Goal: Task Accomplishment & Management: Use online tool/utility

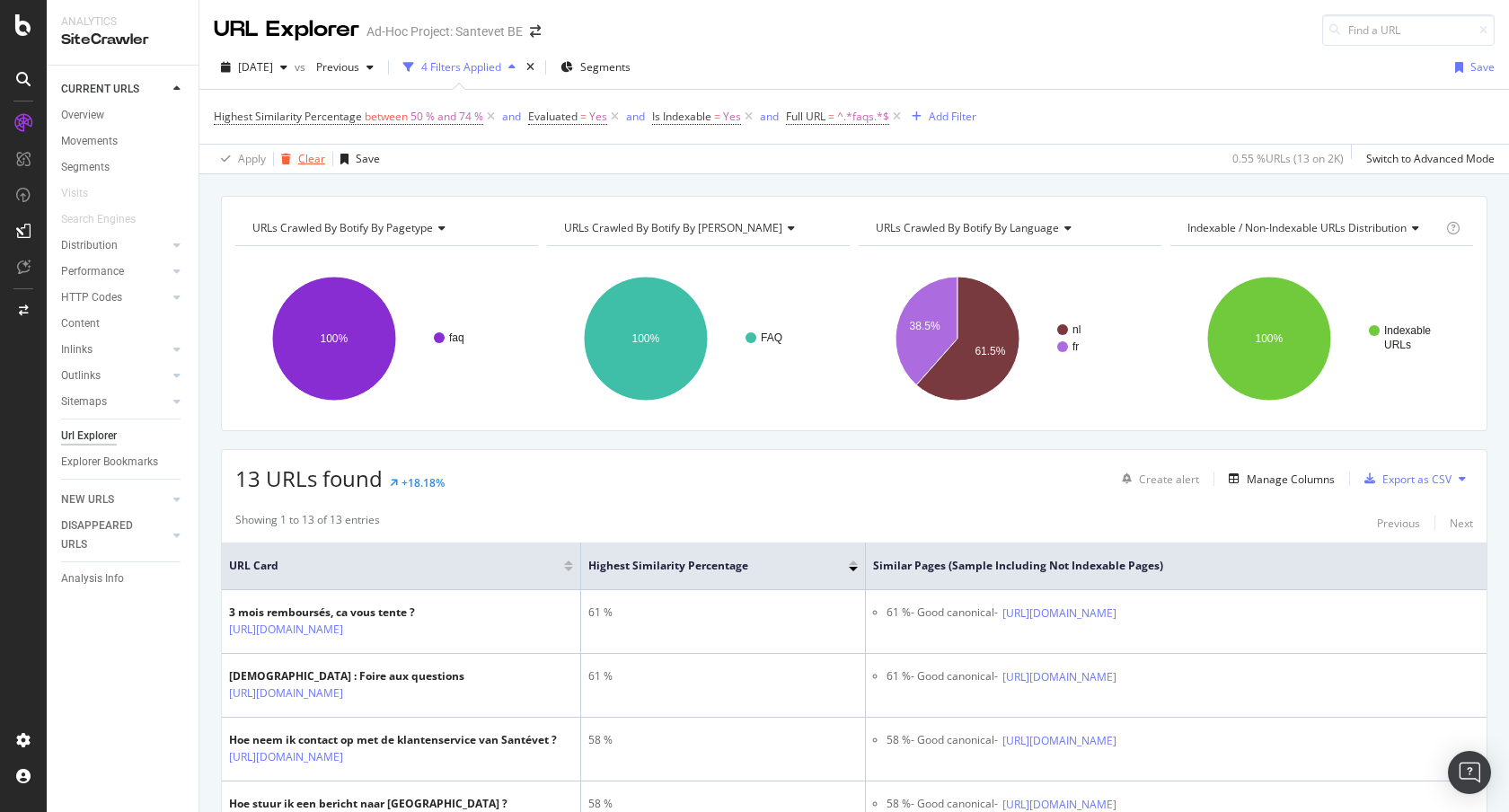
click at [309, 166] on div "Clear" at bounding box center [299, 159] width 51 height 27
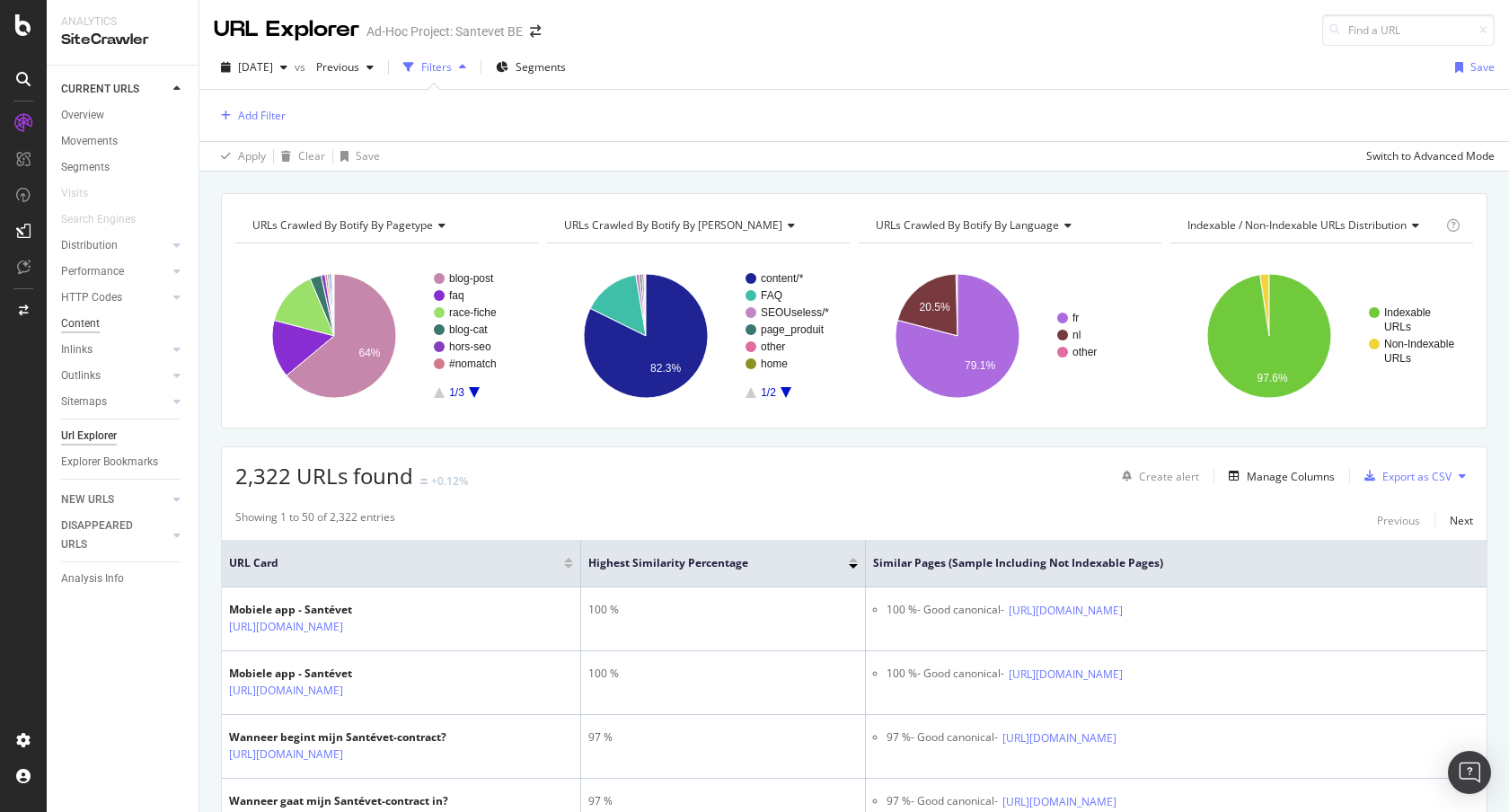
click at [89, 324] on div "Content" at bounding box center [79, 323] width 38 height 19
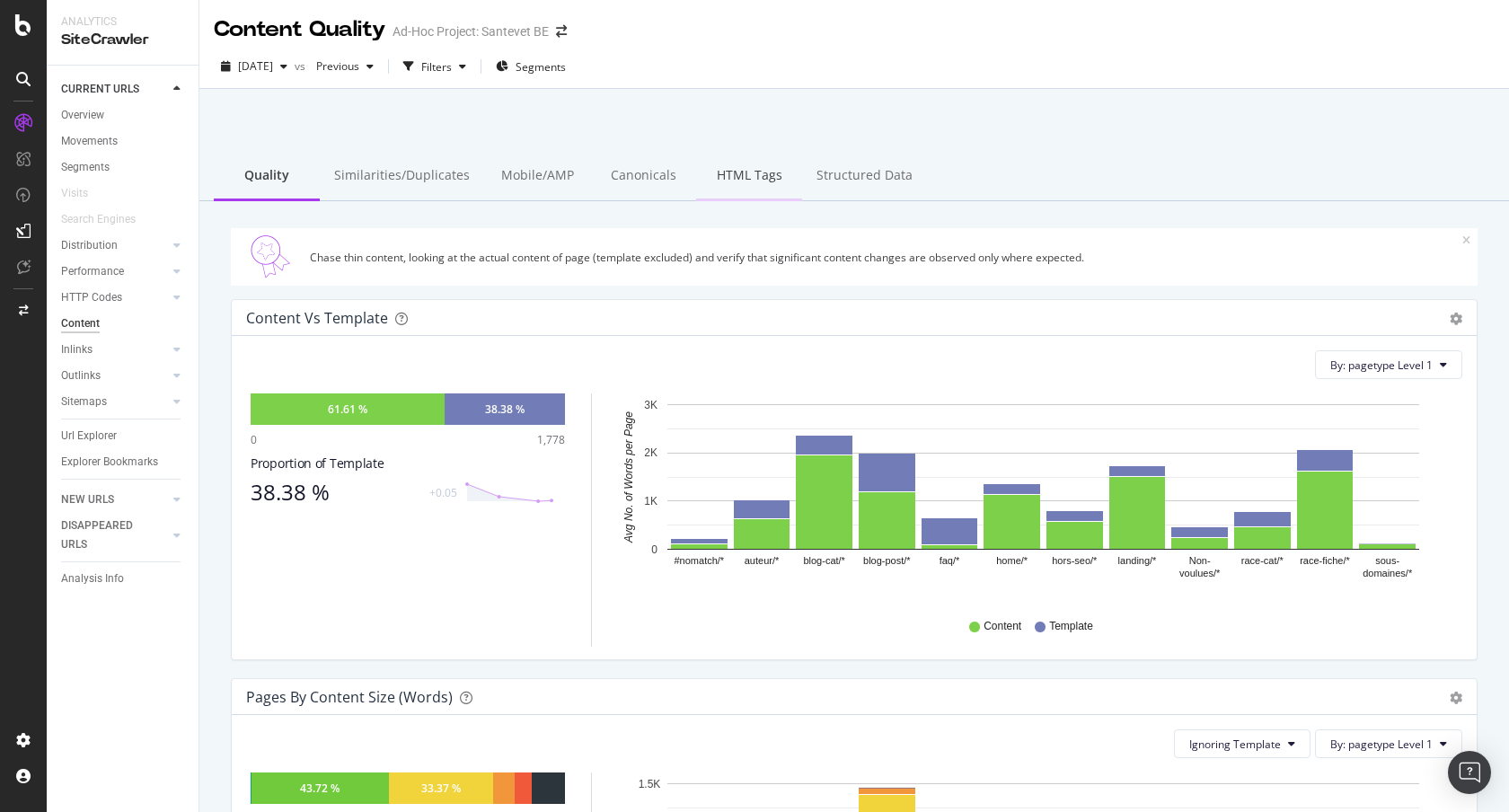
click at [756, 178] on div "HTML Tags" at bounding box center [749, 176] width 106 height 50
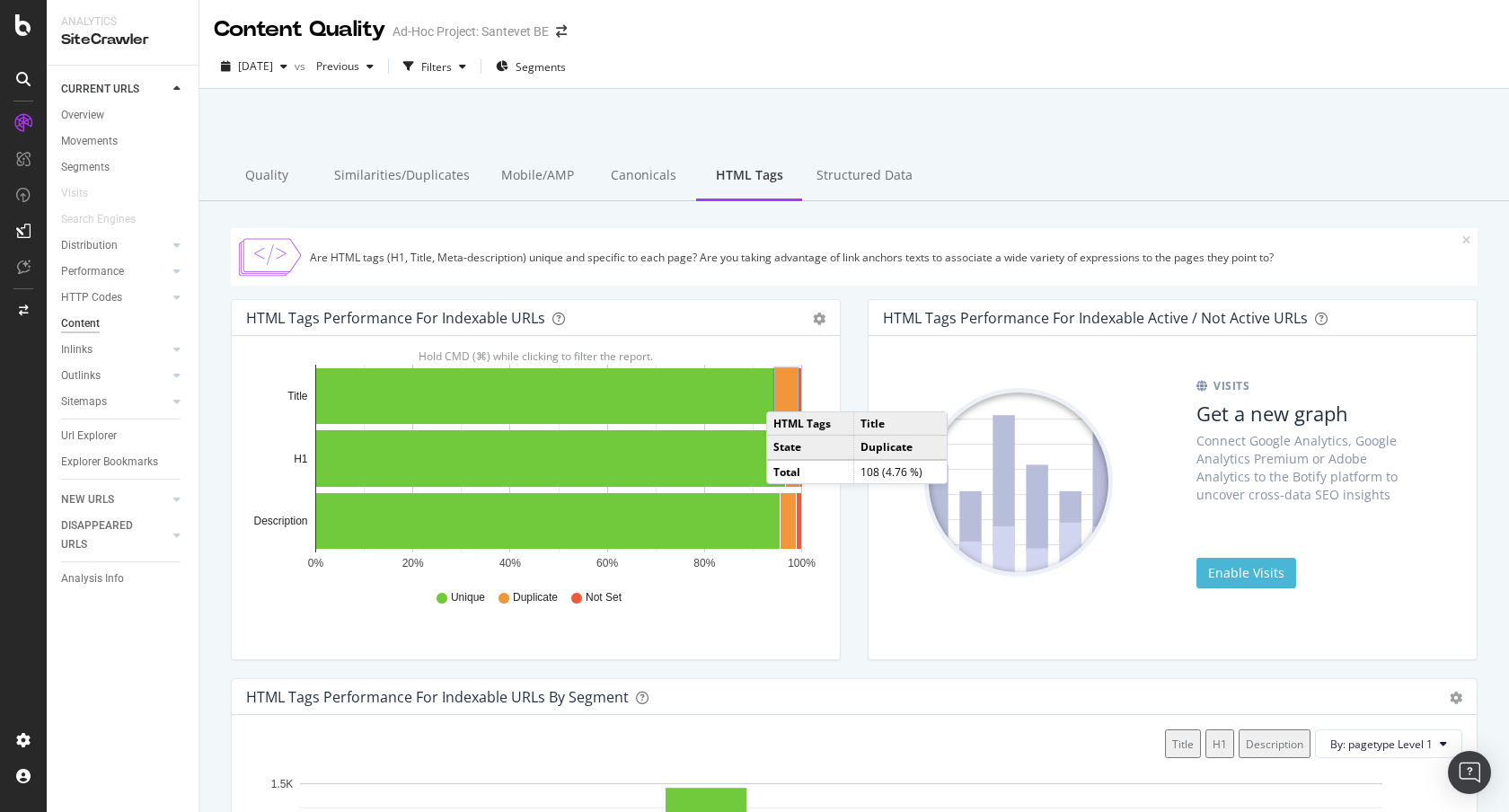
click at [784, 393] on rect "A chart." at bounding box center [786, 396] width 22 height 56
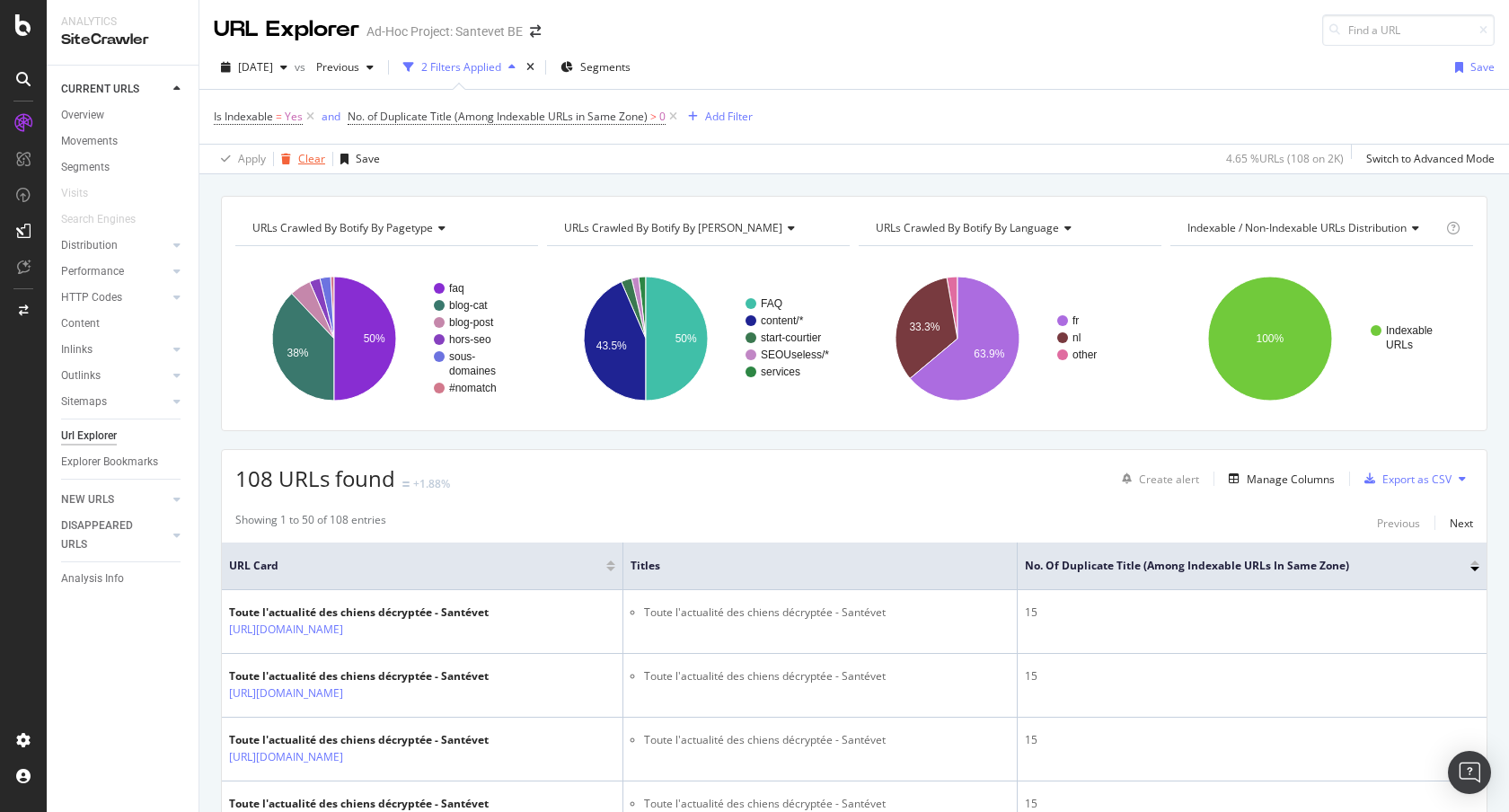
click at [302, 160] on div "Clear" at bounding box center [311, 158] width 27 height 15
click at [756, 118] on div "Is Indexable = Yes and No. of Duplicate Title (Among Indexable URLs in Same Zon…" at bounding box center [855, 117] width 1281 height 54
click at [740, 115] on div "Add Filter" at bounding box center [728, 116] width 48 height 15
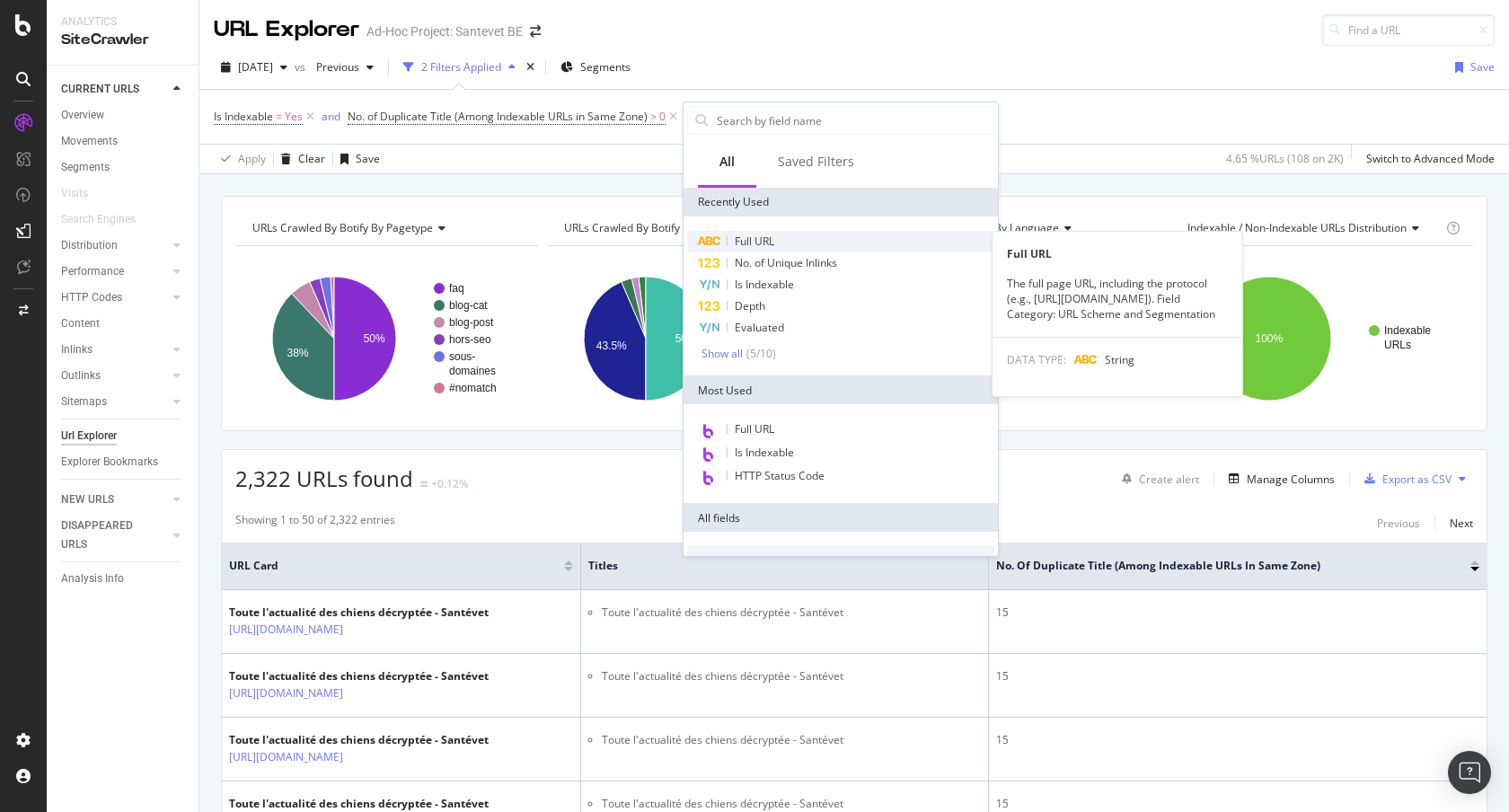
click at [749, 239] on span "Full URL" at bounding box center [754, 241] width 39 height 15
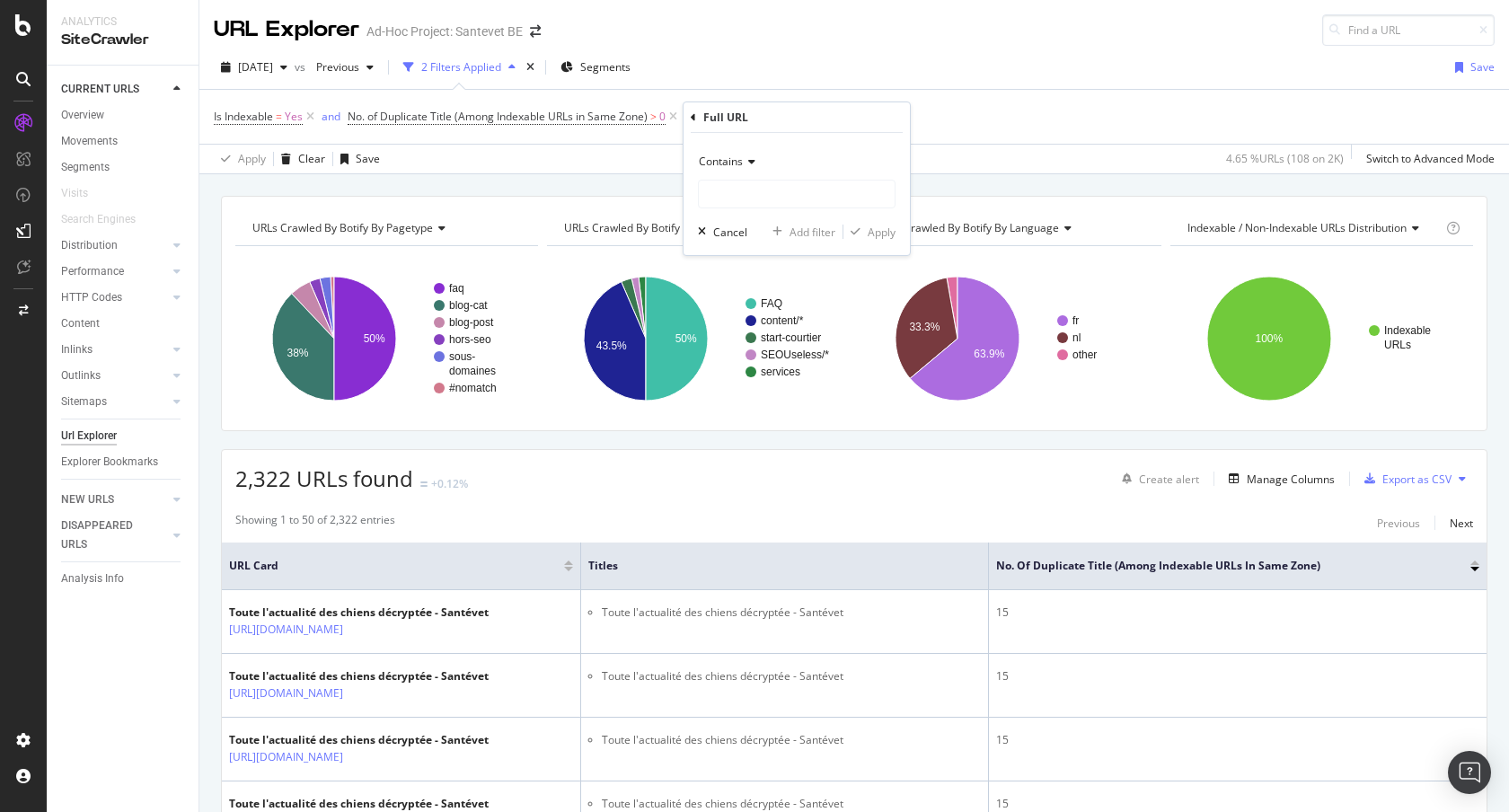
click at [747, 158] on icon at bounding box center [749, 162] width 12 height 11
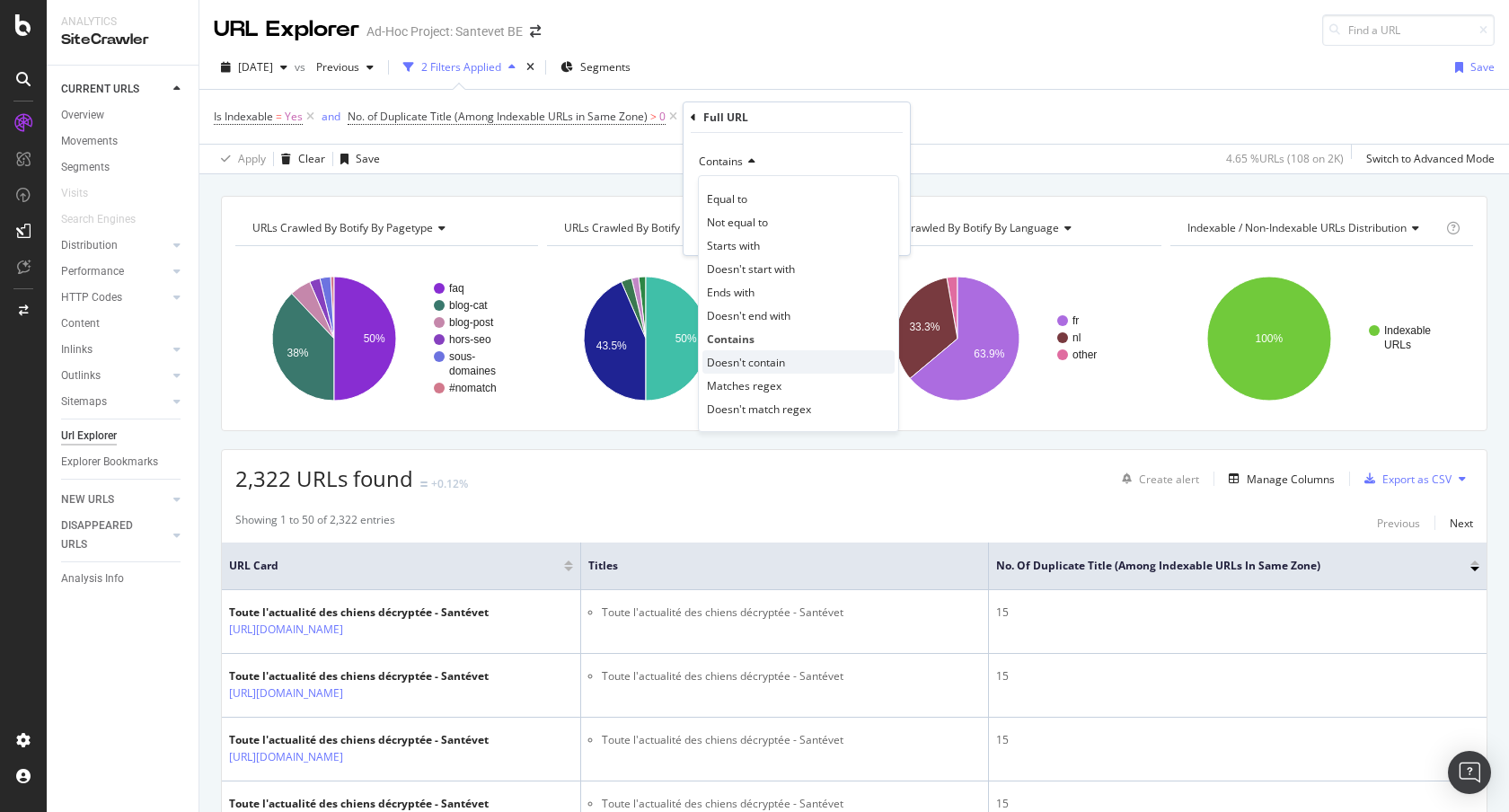
click at [753, 363] on span "Doesn't contain" at bounding box center [746, 363] width 79 height 15
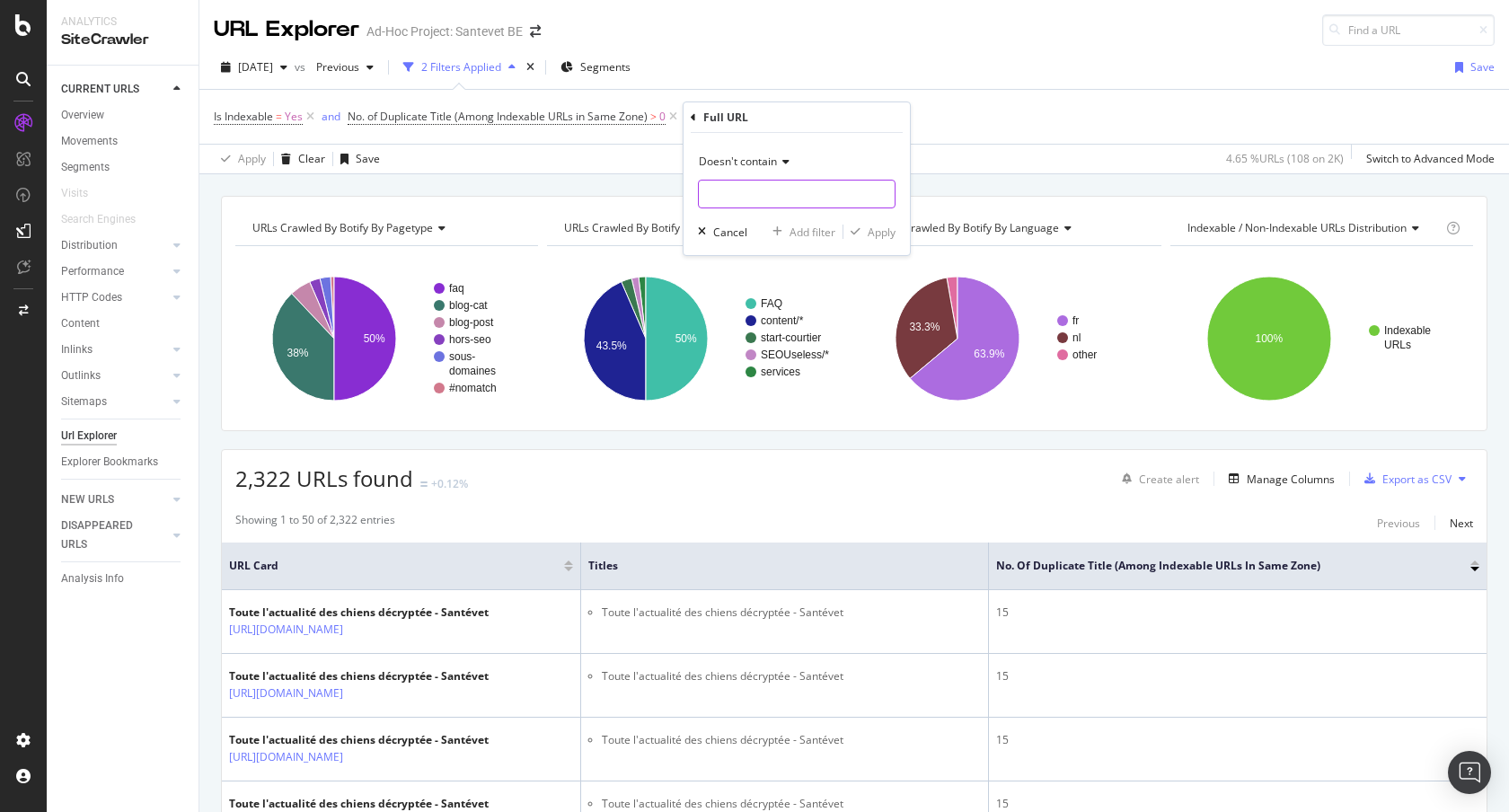
click at [723, 192] on input "text" at bounding box center [796, 193] width 195 height 29
type input "page="
click at [882, 233] on div "Apply" at bounding box center [882, 232] width 28 height 15
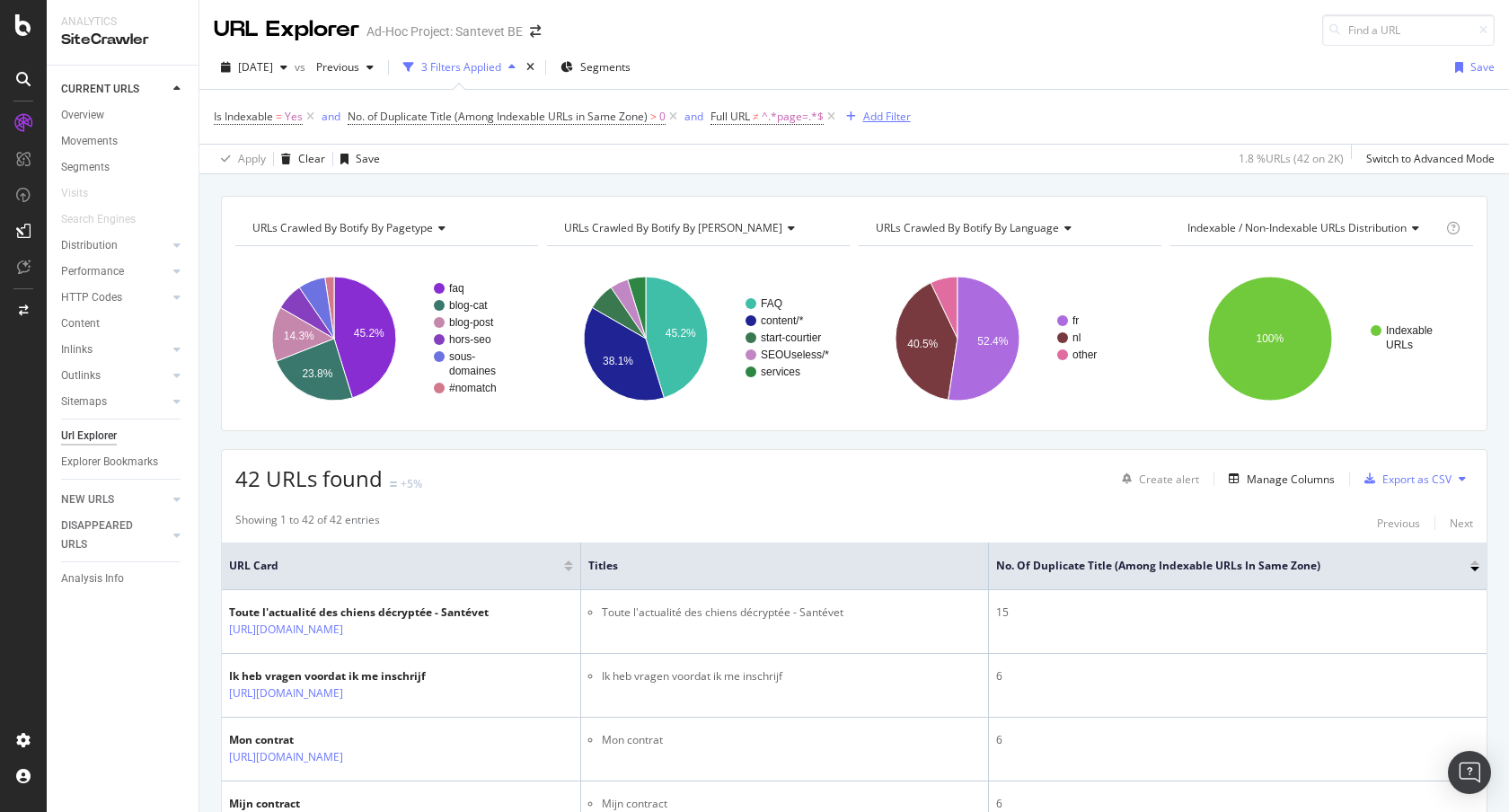
click at [892, 112] on div "Add Filter" at bounding box center [886, 116] width 48 height 15
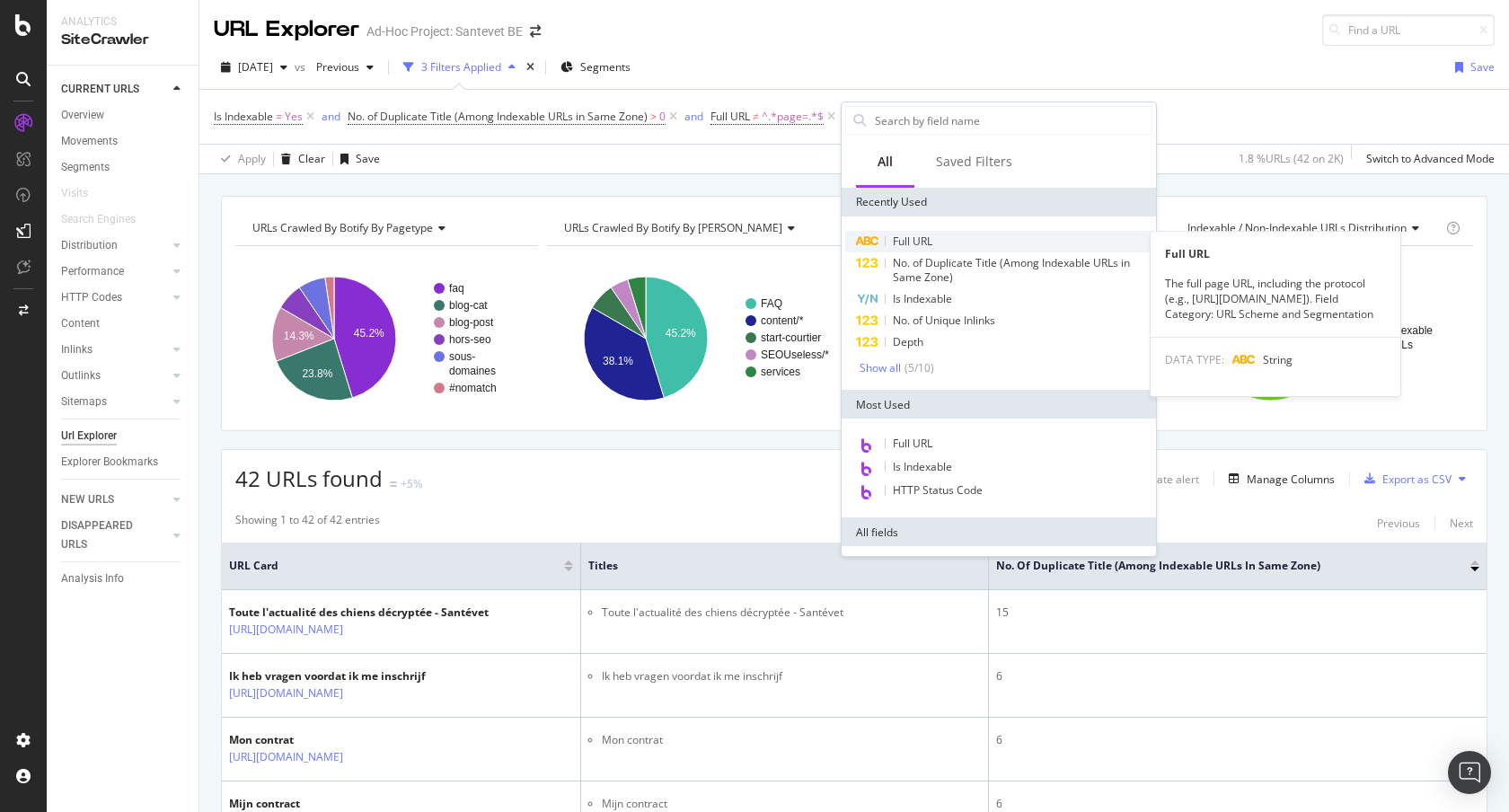
click at [917, 235] on span "Full URL" at bounding box center [913, 241] width 39 height 15
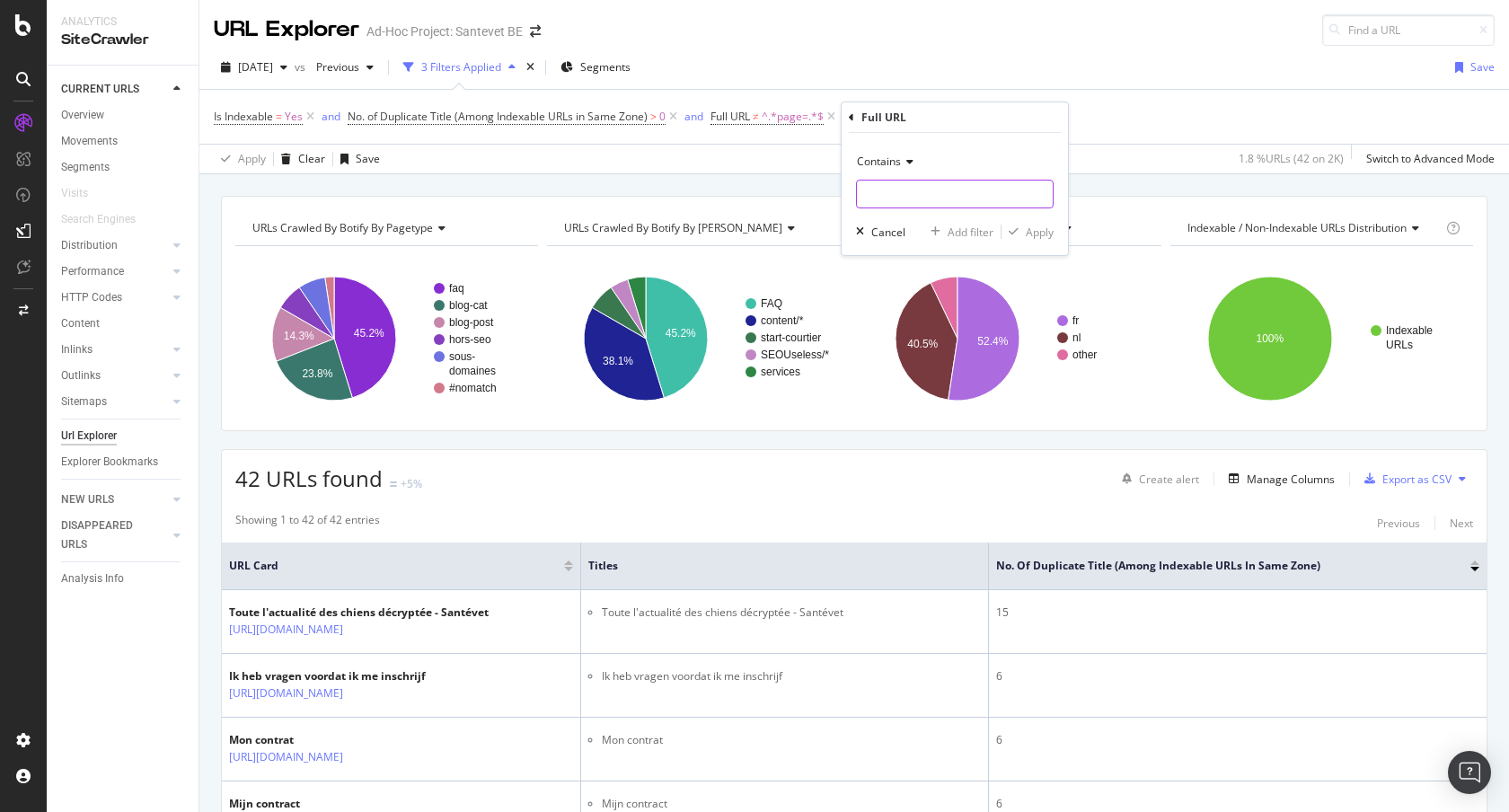
click at [916, 199] on input "text" at bounding box center [955, 193] width 195 height 29
type input "/faq"
click at [882, 161] on span "Contains" at bounding box center [879, 161] width 44 height 15
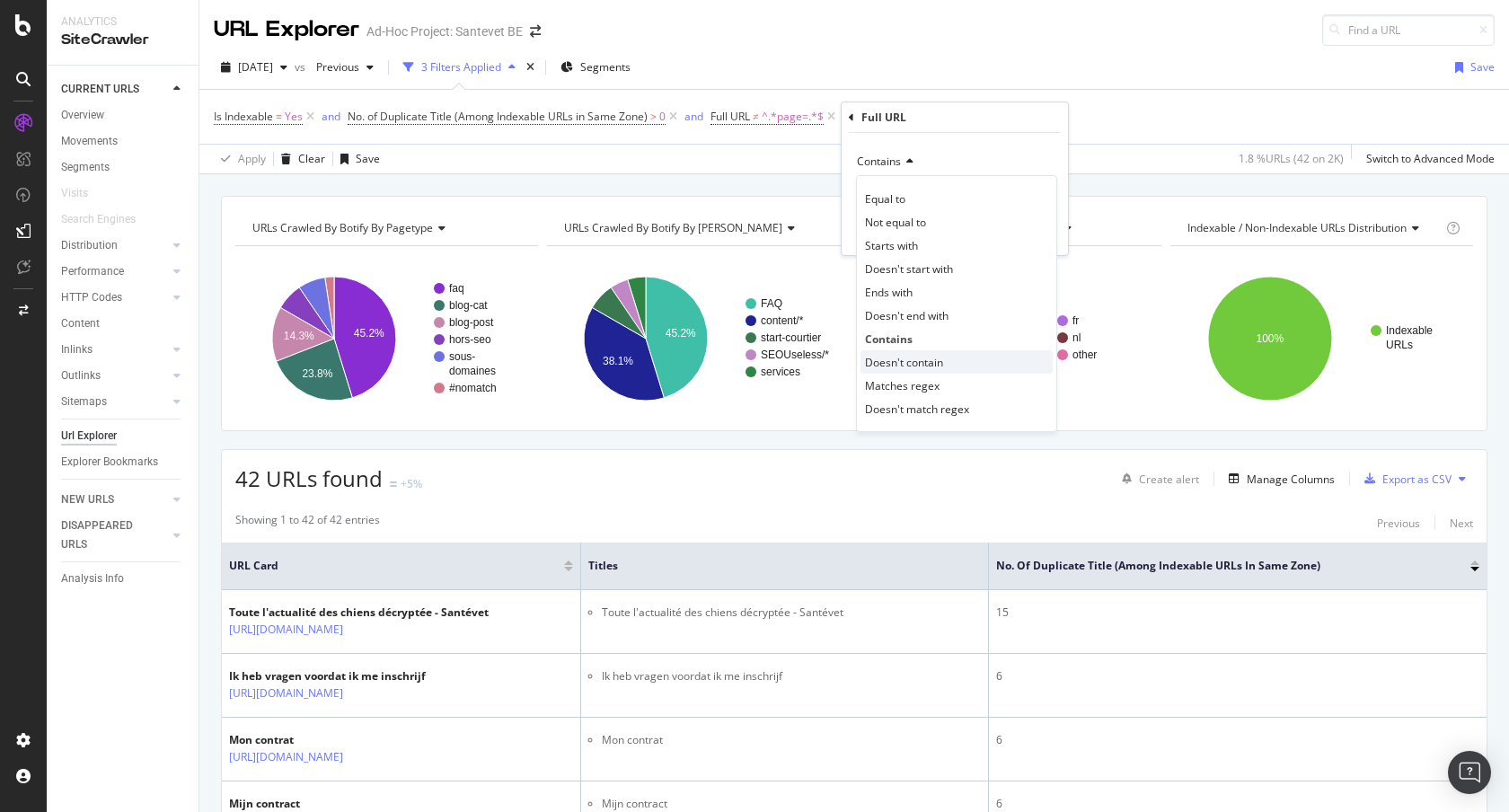
click at [897, 355] on span "Doesn't contain" at bounding box center [904, 363] width 79 height 15
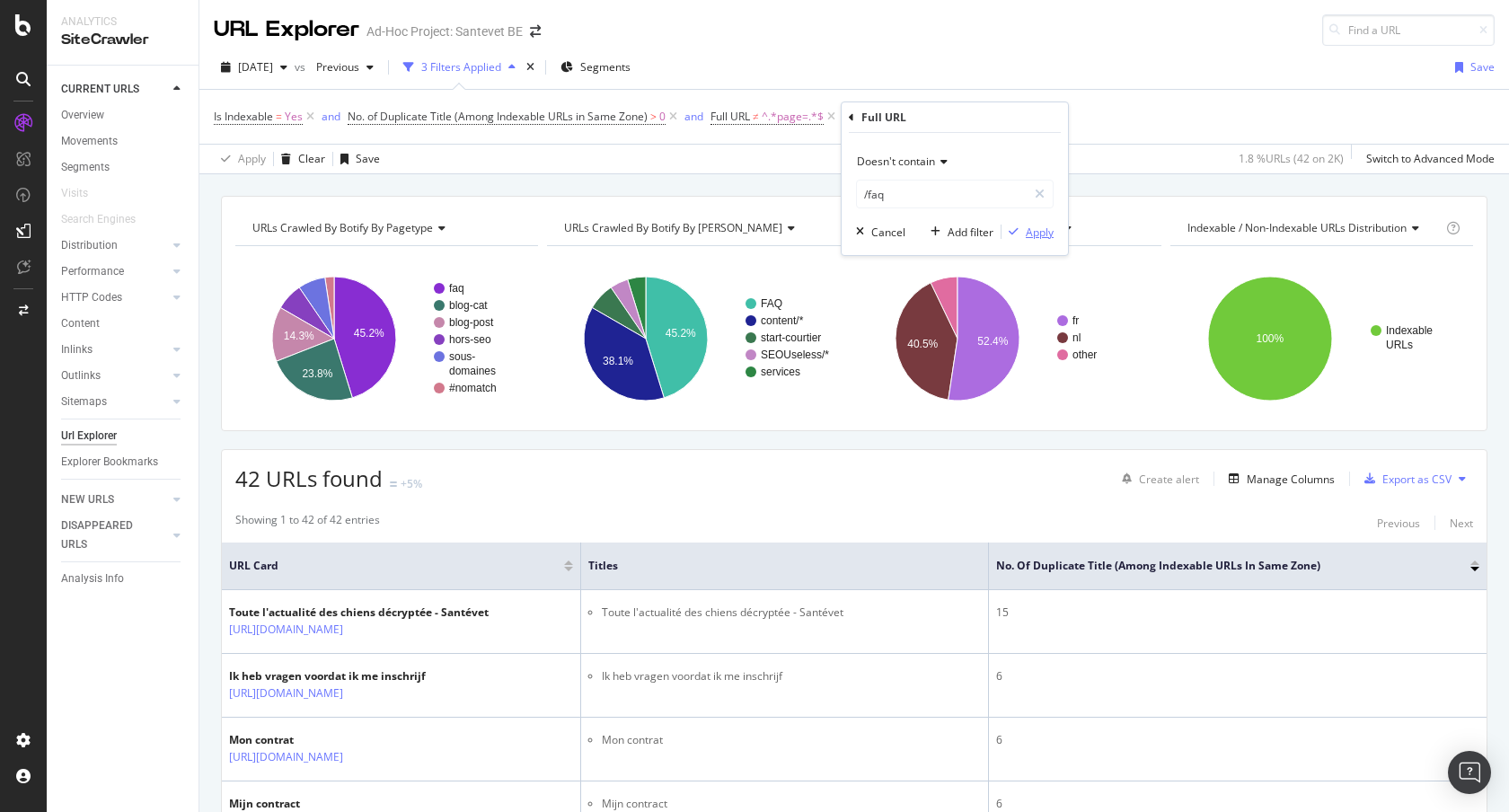
click at [1042, 227] on div "Apply" at bounding box center [1040, 232] width 28 height 15
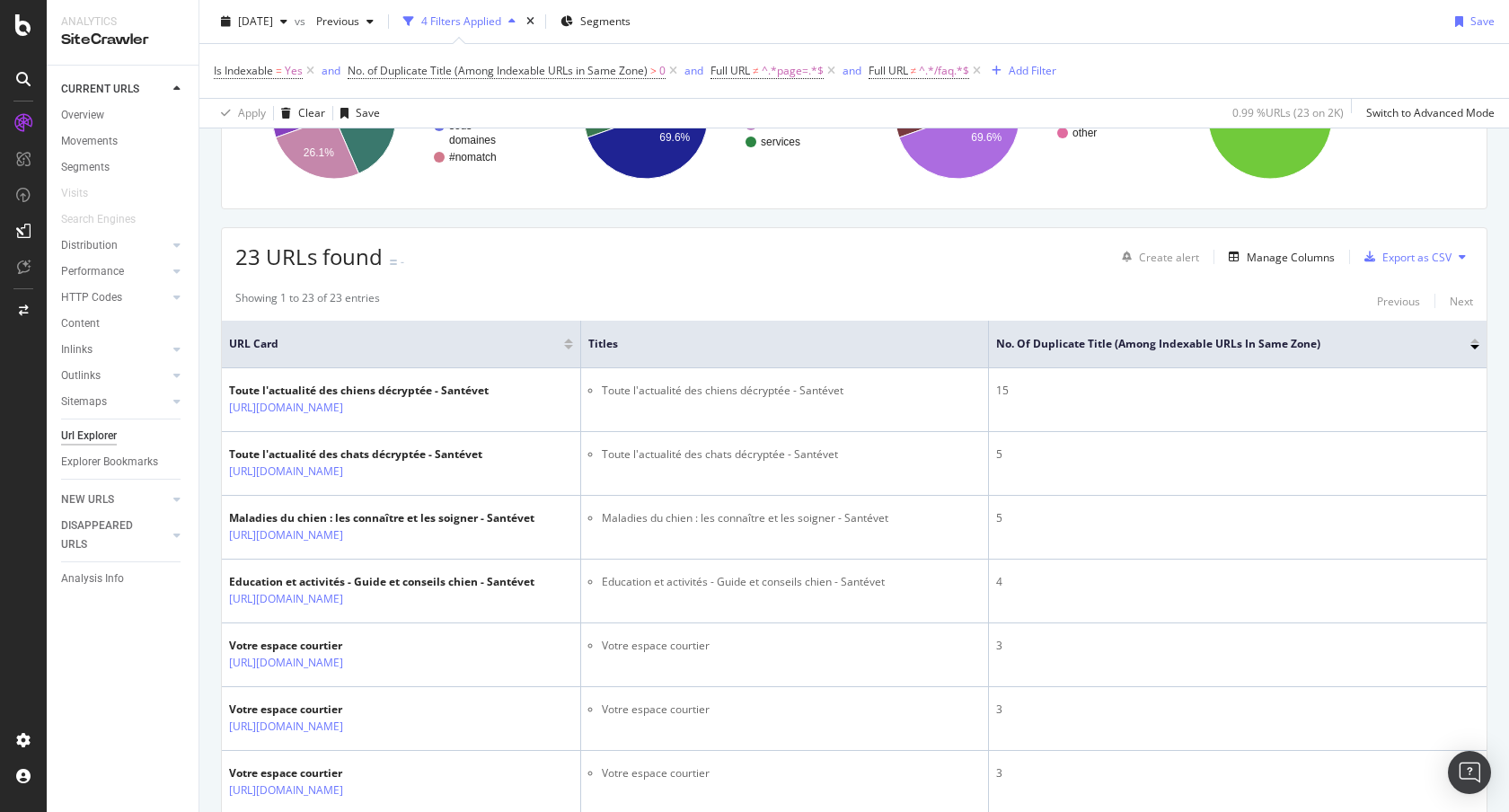
scroll to position [114, 0]
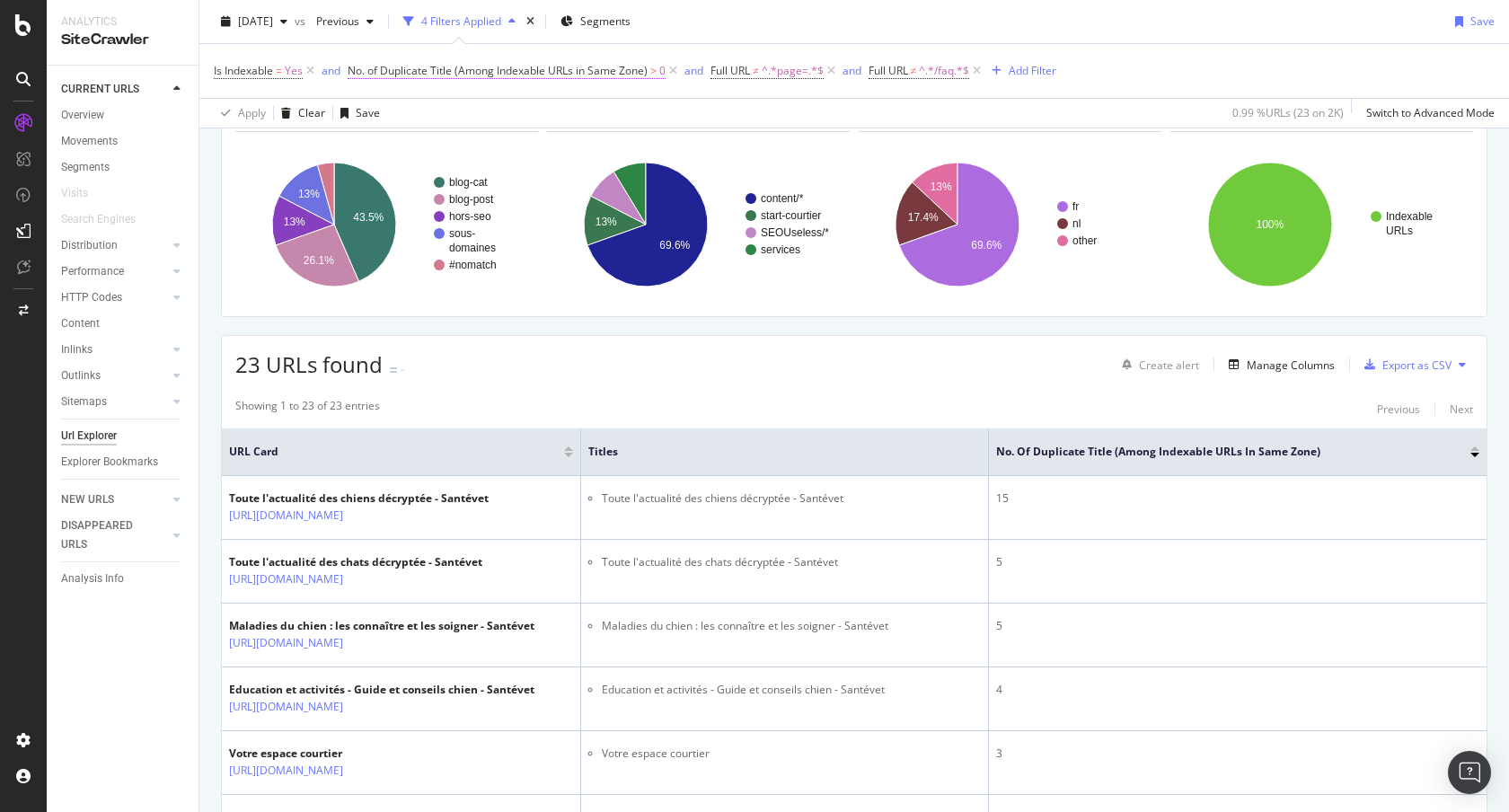
click at [625, 70] on span "No. of Duplicate Title (Among Indexable URLs in Same Zone)" at bounding box center [497, 70] width 300 height 15
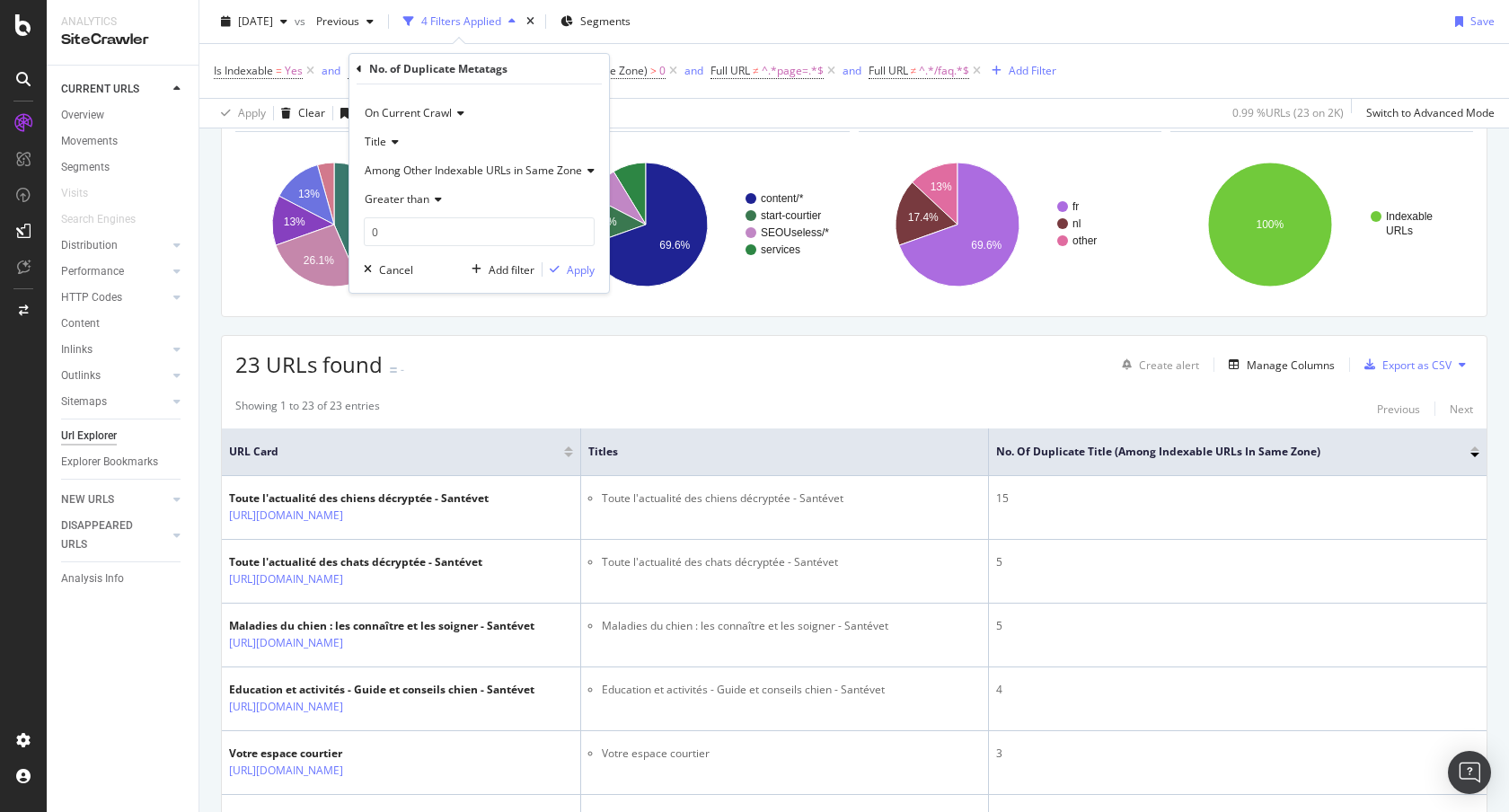
click at [396, 141] on icon at bounding box center [392, 142] width 12 height 11
click at [382, 217] on div "H1" at bounding box center [465, 225] width 193 height 23
click at [538, 263] on div "Apply" at bounding box center [548, 270] width 28 height 15
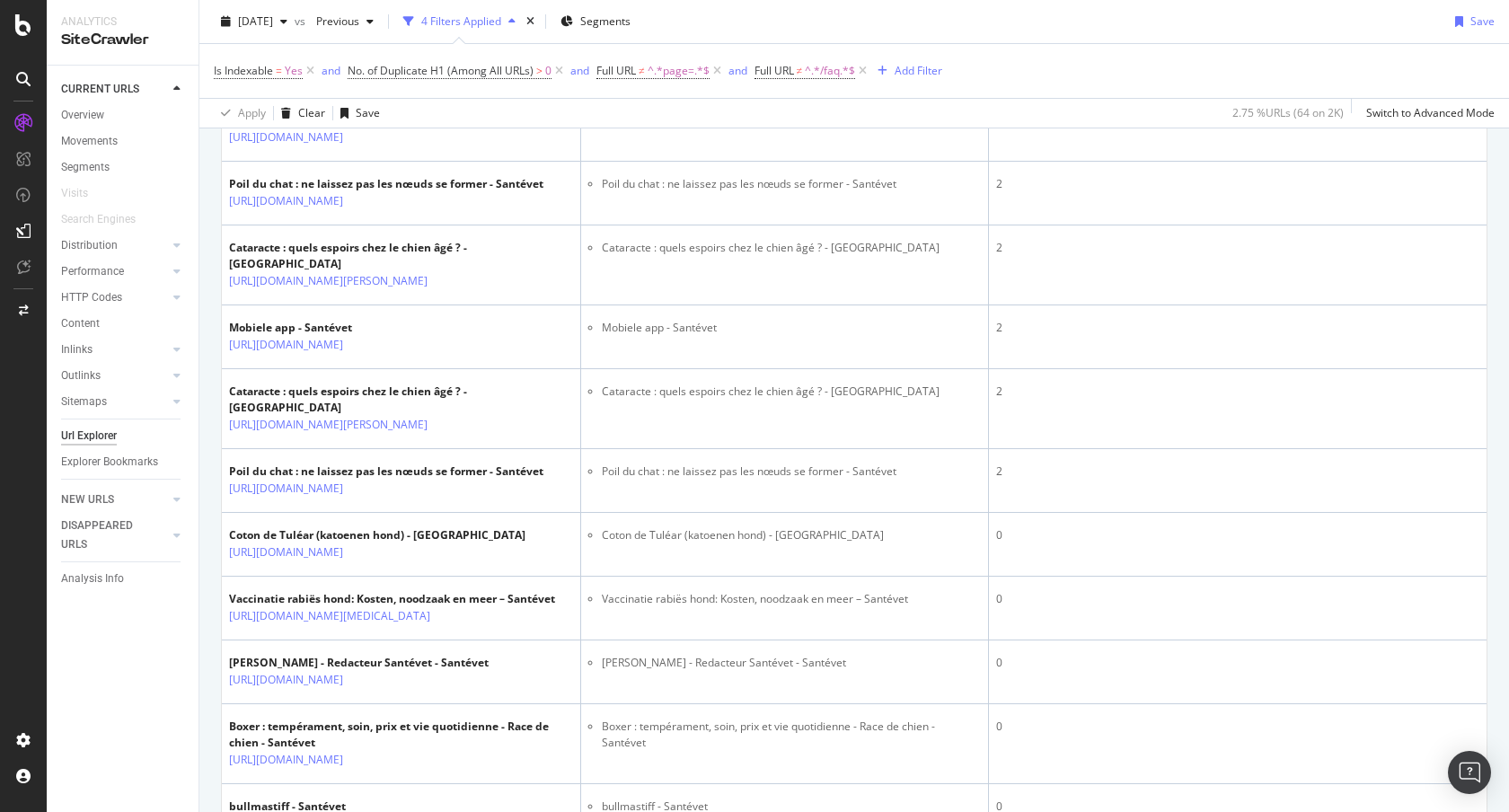
scroll to position [121, 0]
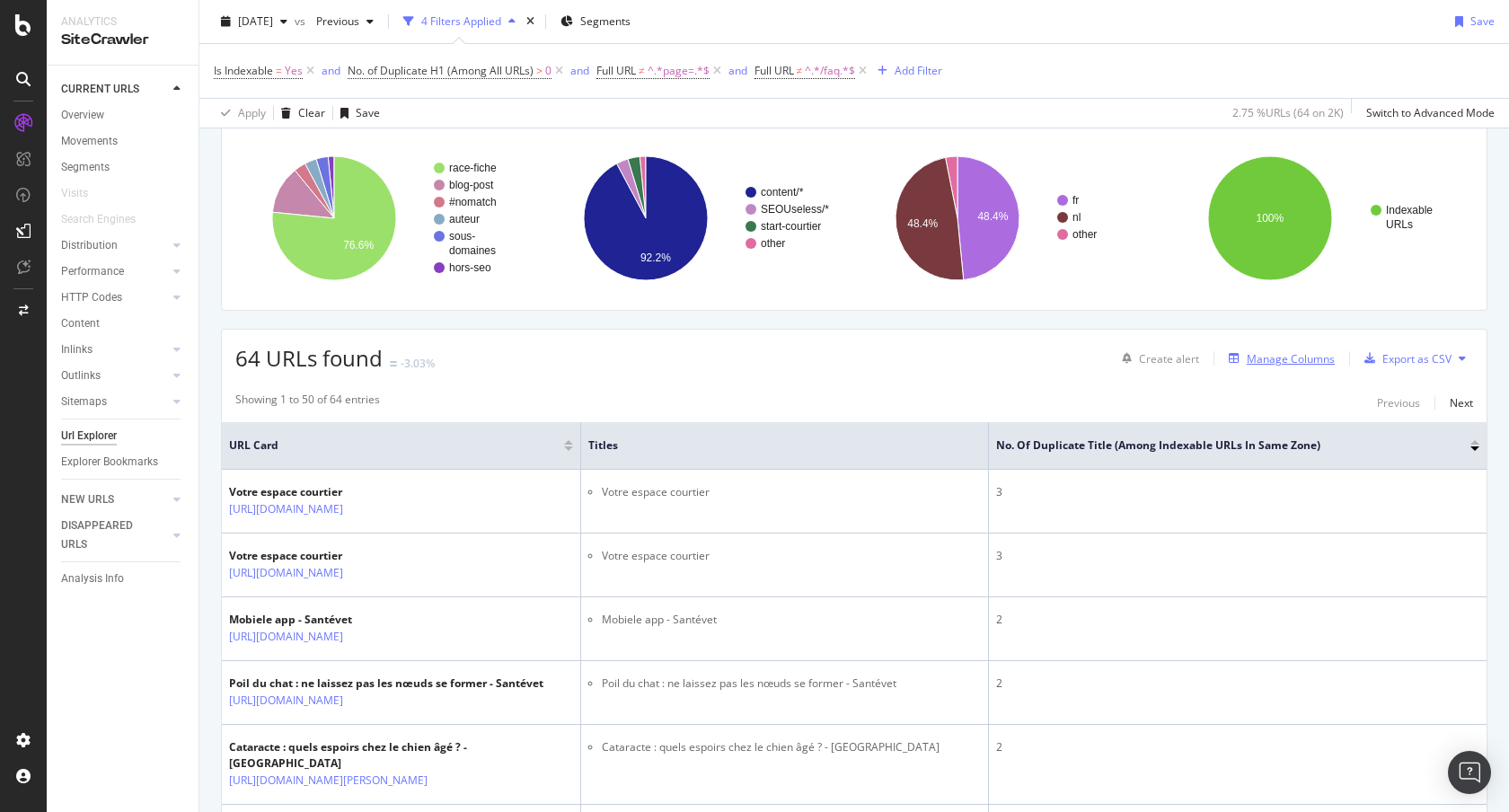
click at [1240, 366] on div "Manage Columns" at bounding box center [1278, 358] width 113 height 20
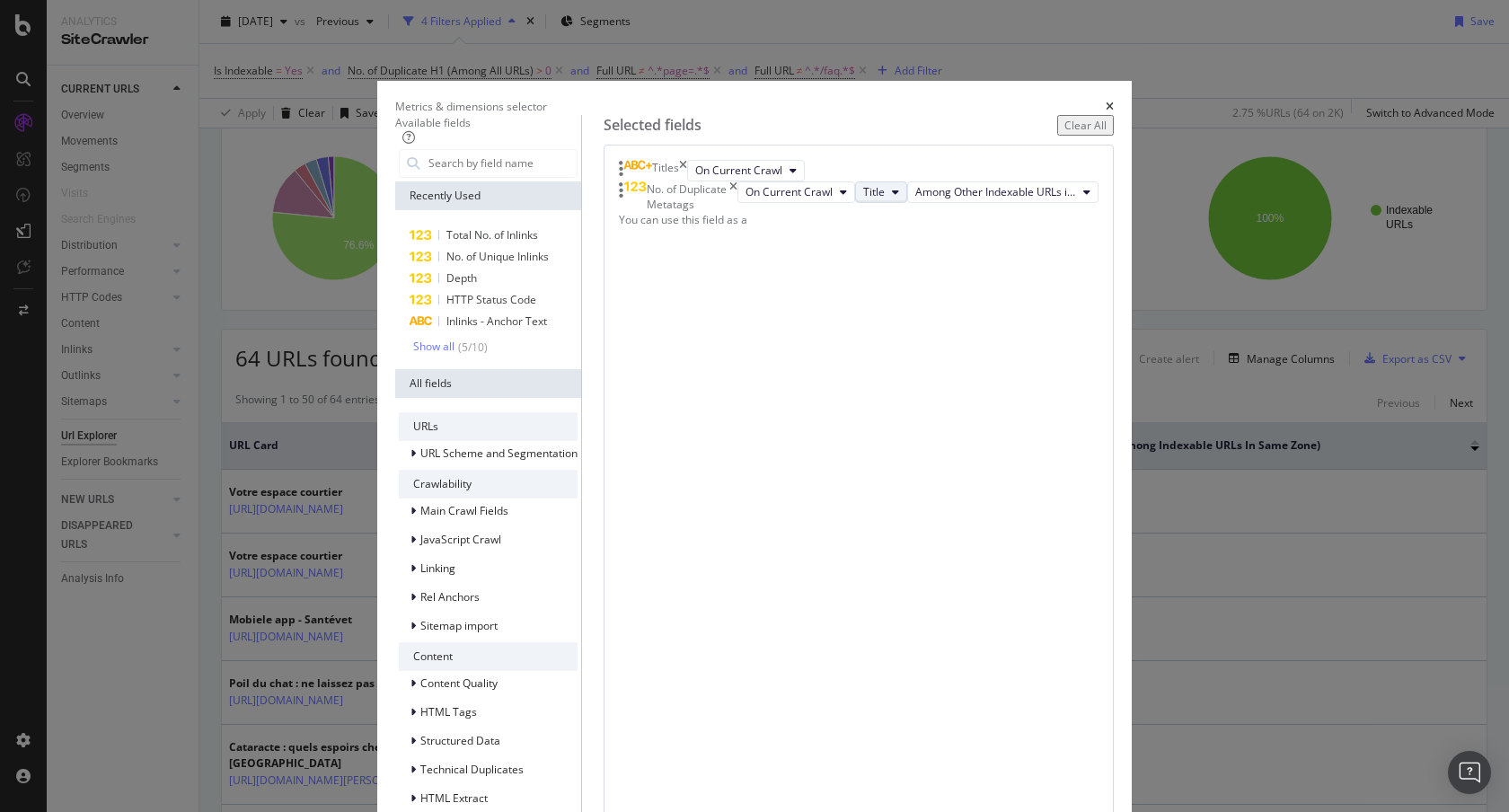
click at [884, 199] on span "Title" at bounding box center [873, 192] width 22 height 15
click at [937, 381] on div "H1" at bounding box center [962, 394] width 86 height 26
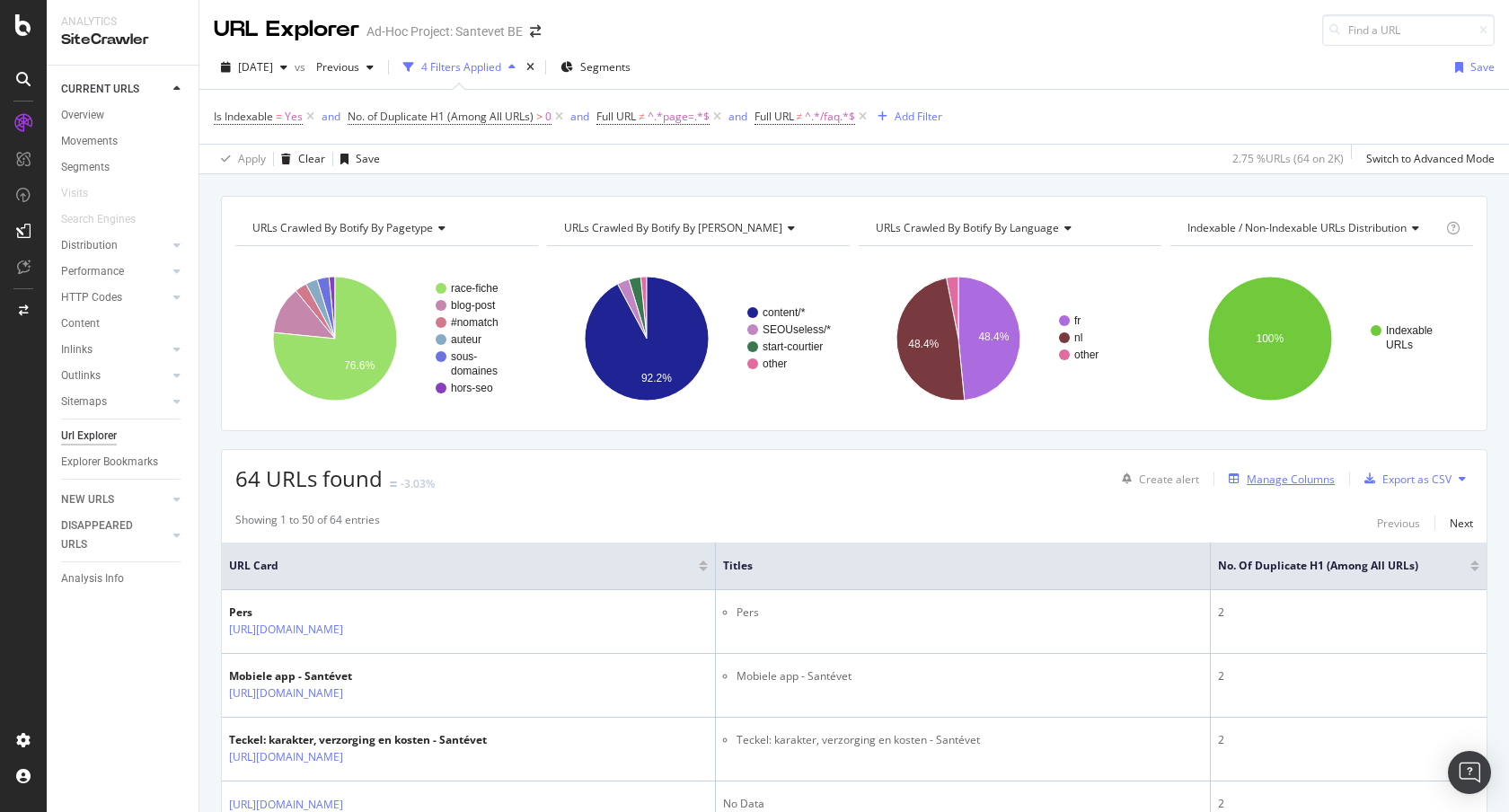
click at [1262, 483] on div "Manage Columns" at bounding box center [1291, 478] width 88 height 15
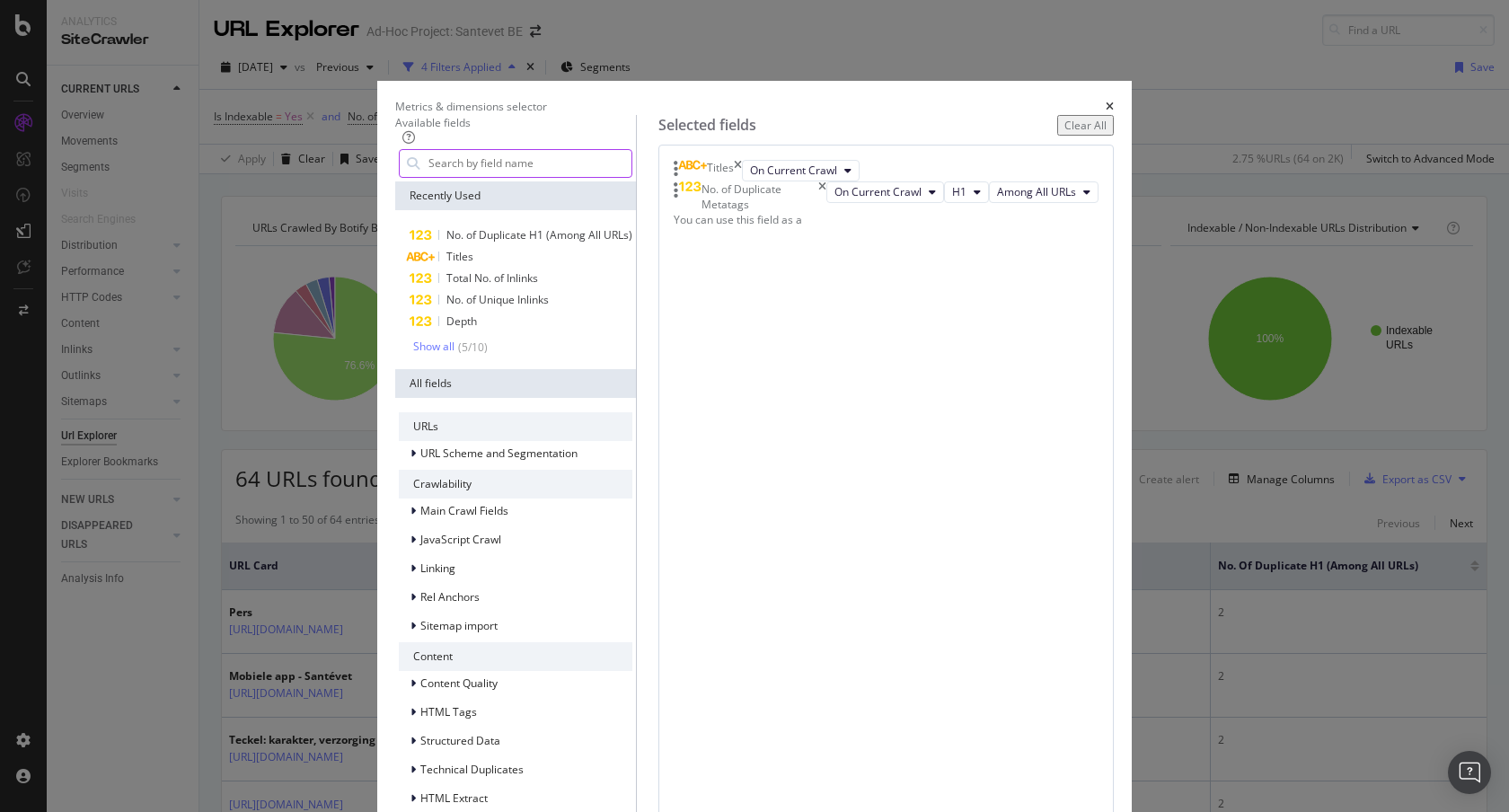
click at [596, 177] on input "modal" at bounding box center [528, 163] width 205 height 27
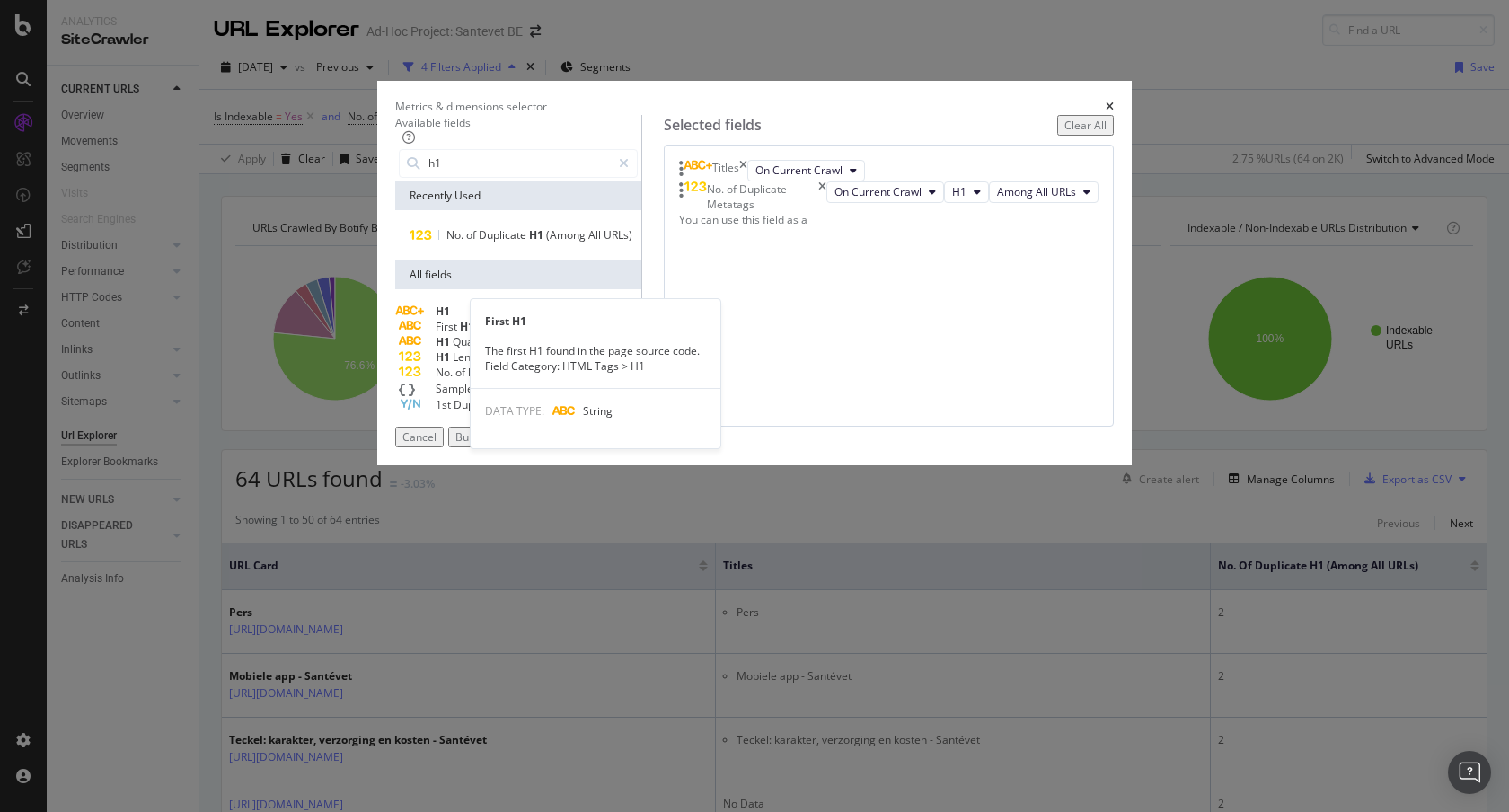
type input "h1"
click at [466, 334] on div "First H1" at bounding box center [519, 326] width 239 height 15
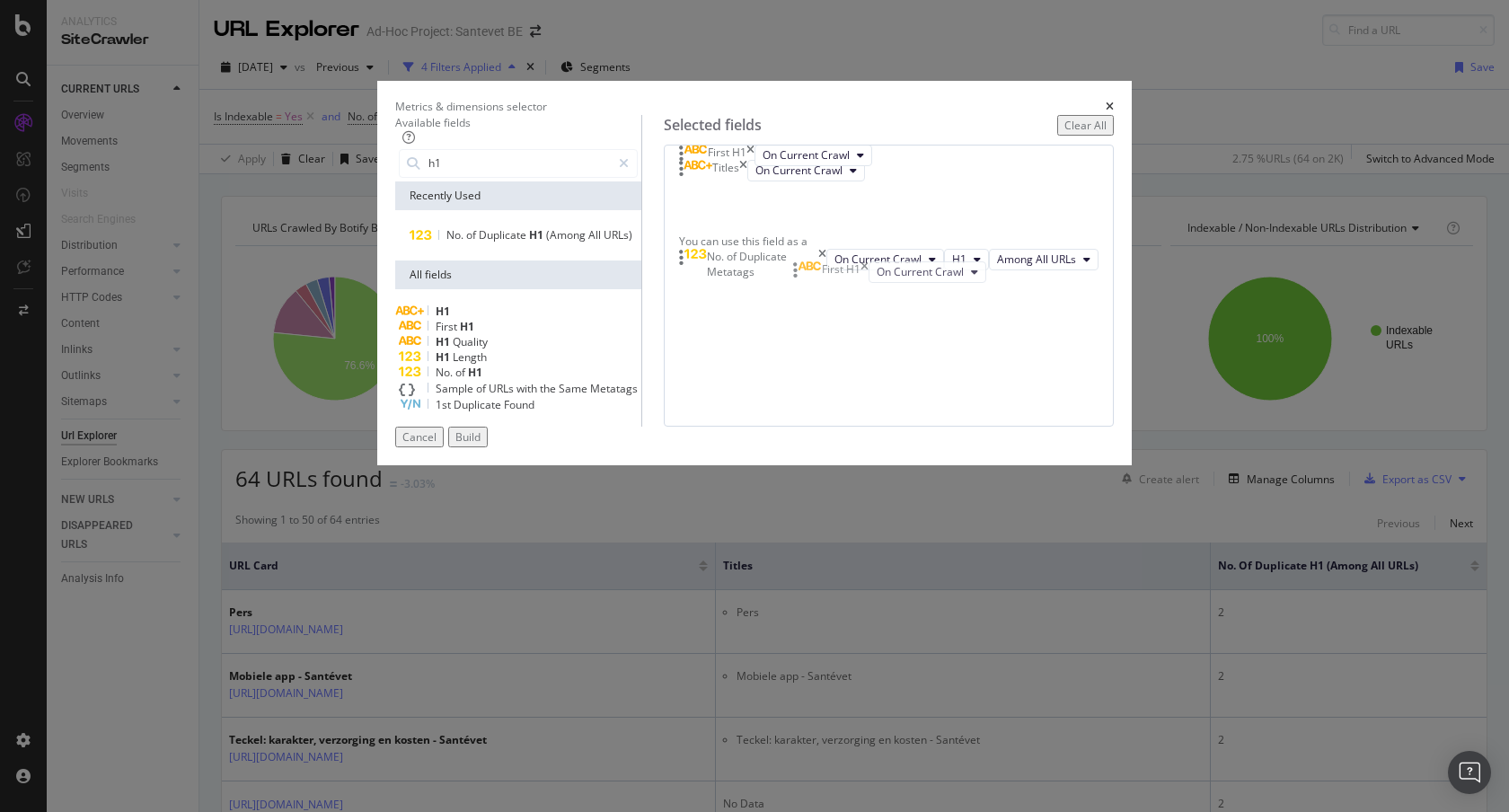
drag, startPoint x: 806, startPoint y: 336, endPoint x: 832, endPoint y: 265, distance: 75.6
click at [807, 274] on body "Analytics SiteCrawler CURRENT URLS Overview Movements Segments Visits Search En…" at bounding box center [754, 406] width 1509 height 812
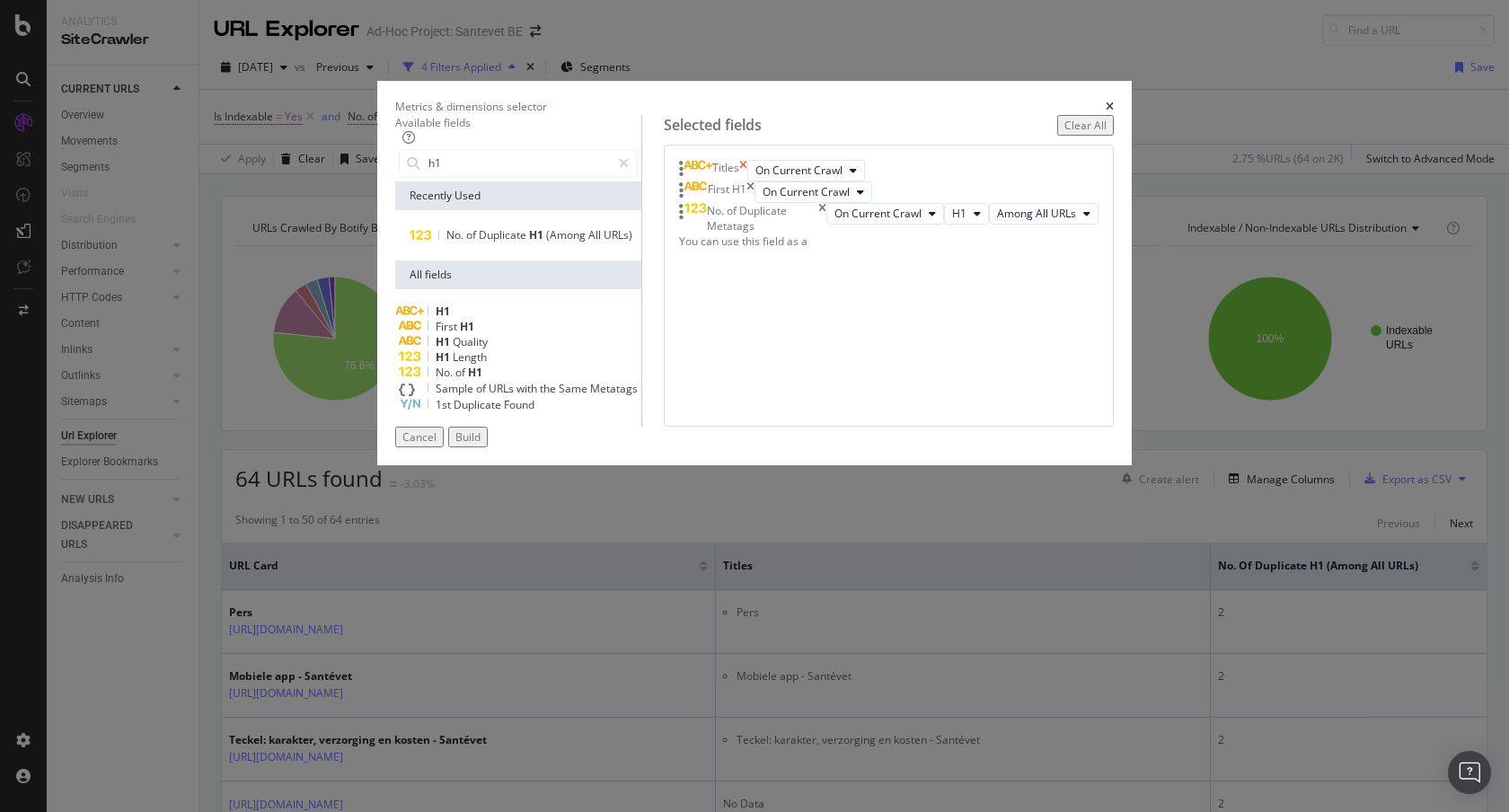
click at [747, 181] on icon "times" at bounding box center [743, 170] width 8 height 21
click at [481, 445] on div "Build" at bounding box center [467, 436] width 25 height 15
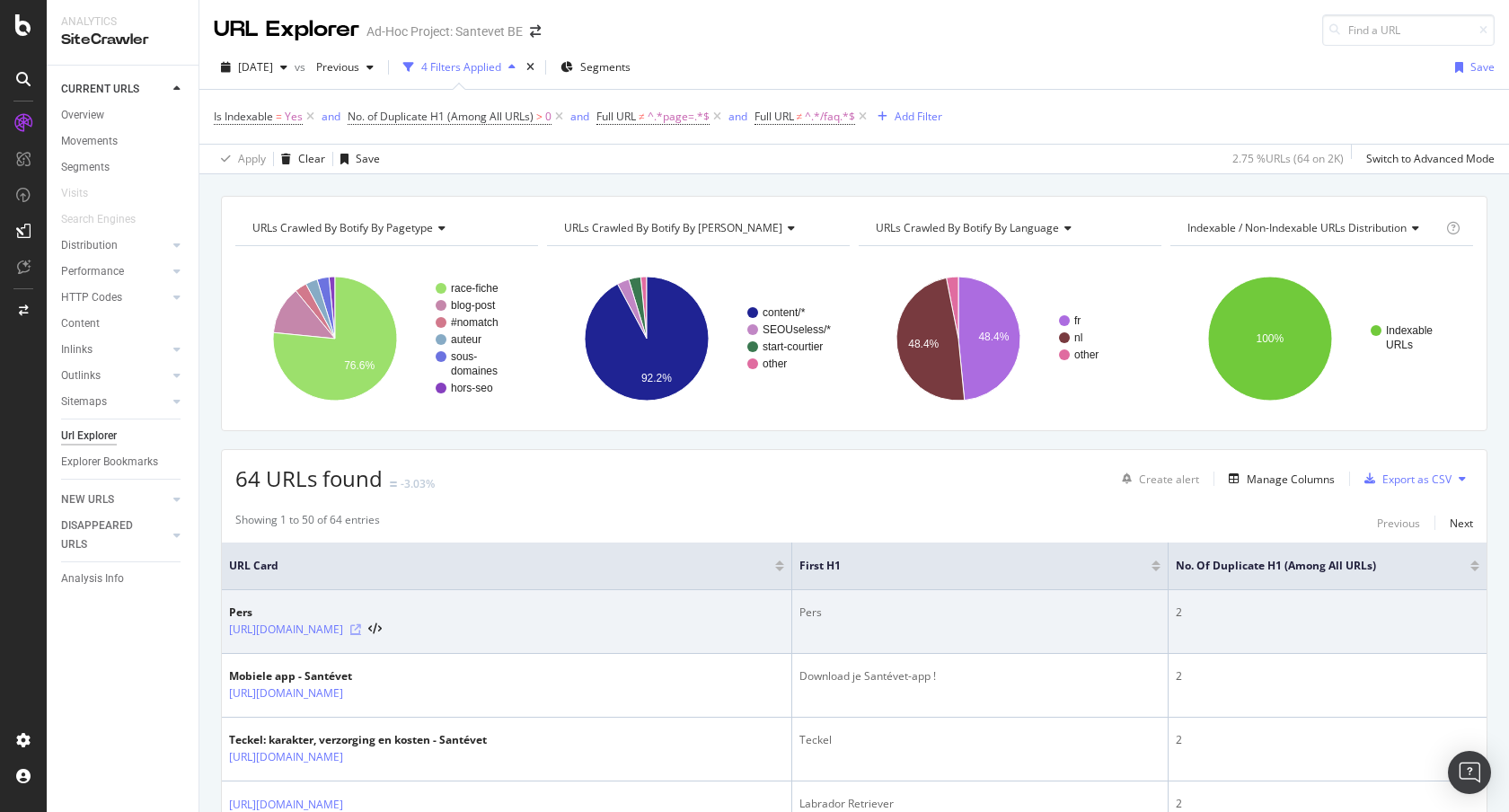
click at [361, 629] on icon at bounding box center [356, 630] width 11 height 11
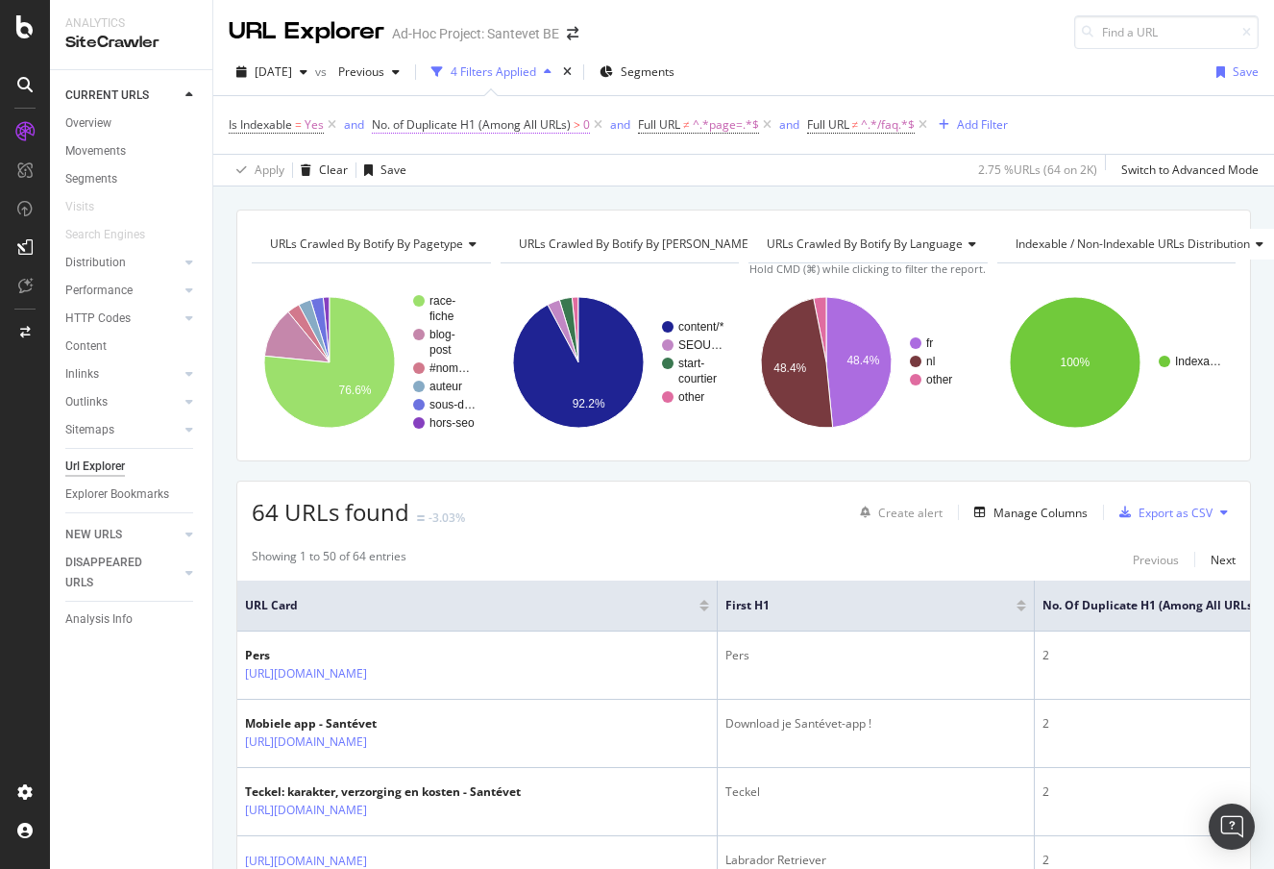
click at [540, 126] on span "No. of Duplicate H1 (Among All URLs)" at bounding box center [471, 124] width 199 height 16
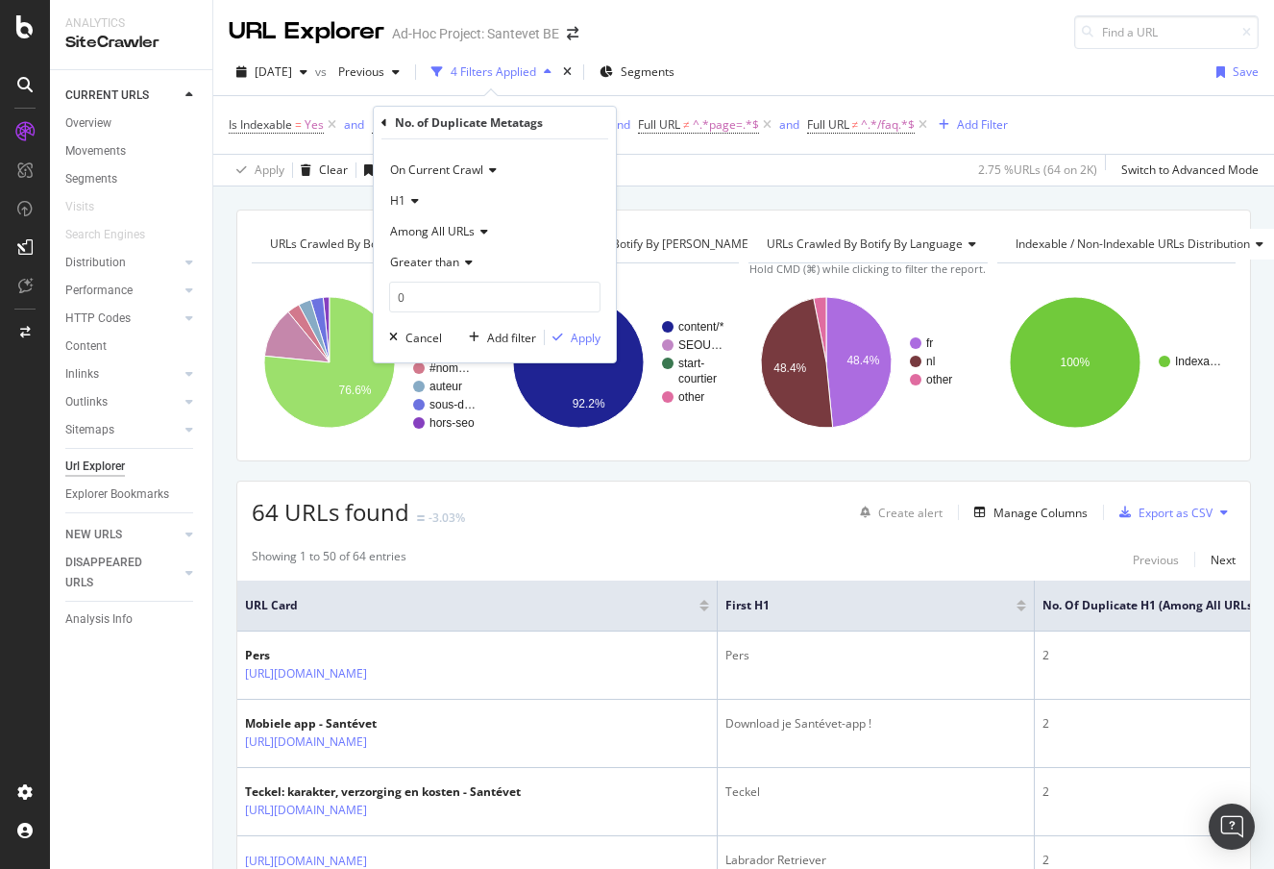
click at [410, 196] on icon at bounding box center [411, 201] width 13 height 12
click at [425, 268] on span "Description" at bounding box center [429, 265] width 61 height 16
click at [578, 331] on div "Apply" at bounding box center [586, 338] width 30 height 16
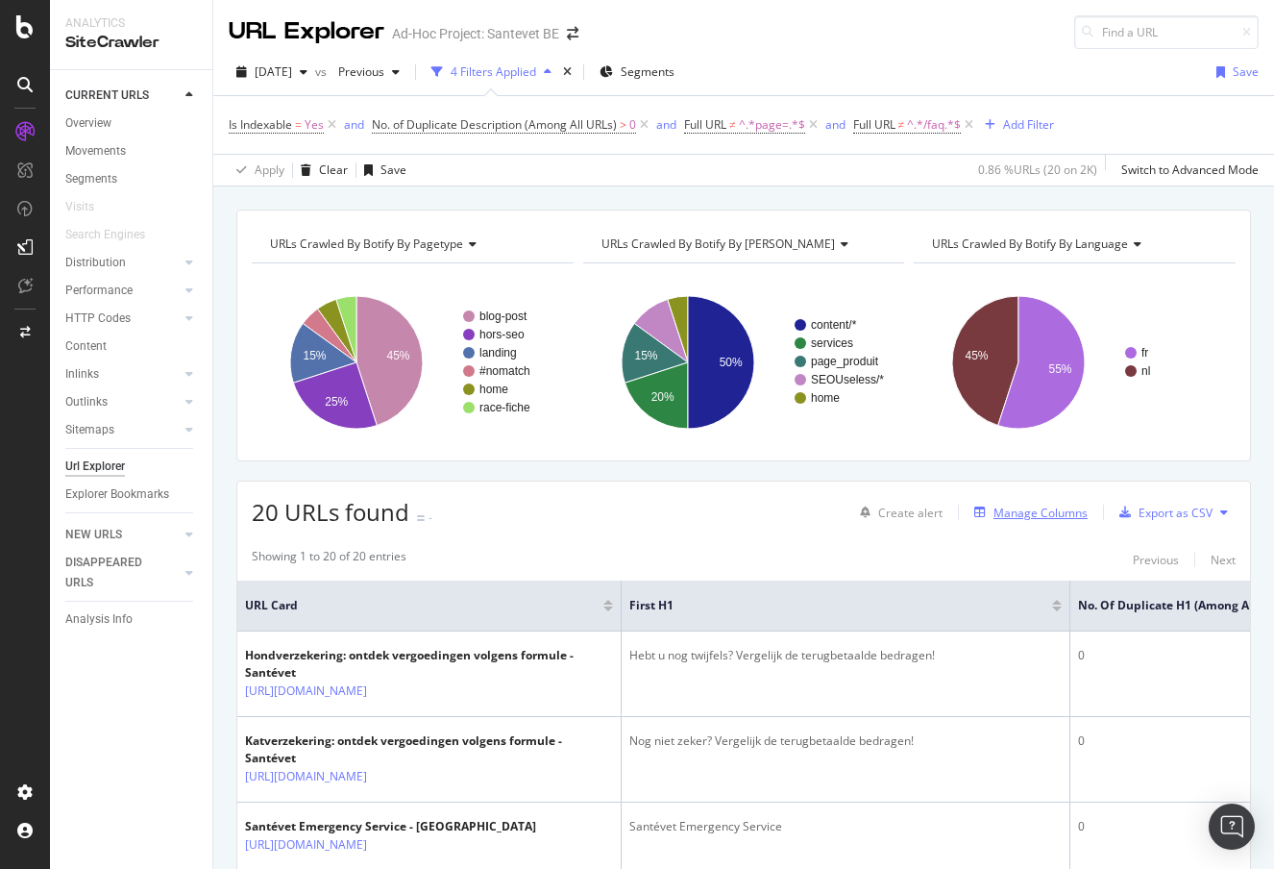
click at [1041, 510] on div "Manage Columns" at bounding box center [1040, 512] width 94 height 16
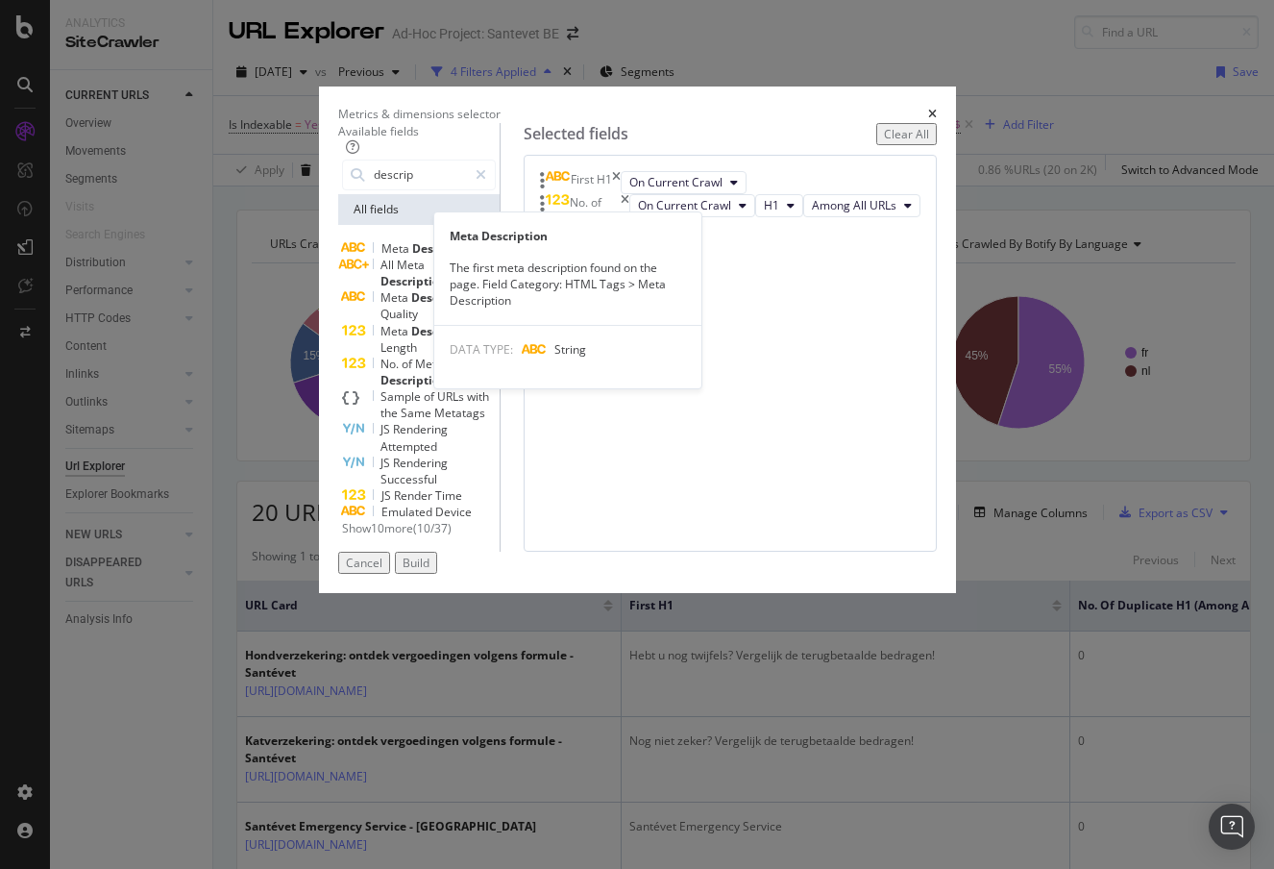
type input "descrip"
click at [496, 257] on div "Meta Description" at bounding box center [419, 248] width 154 height 16
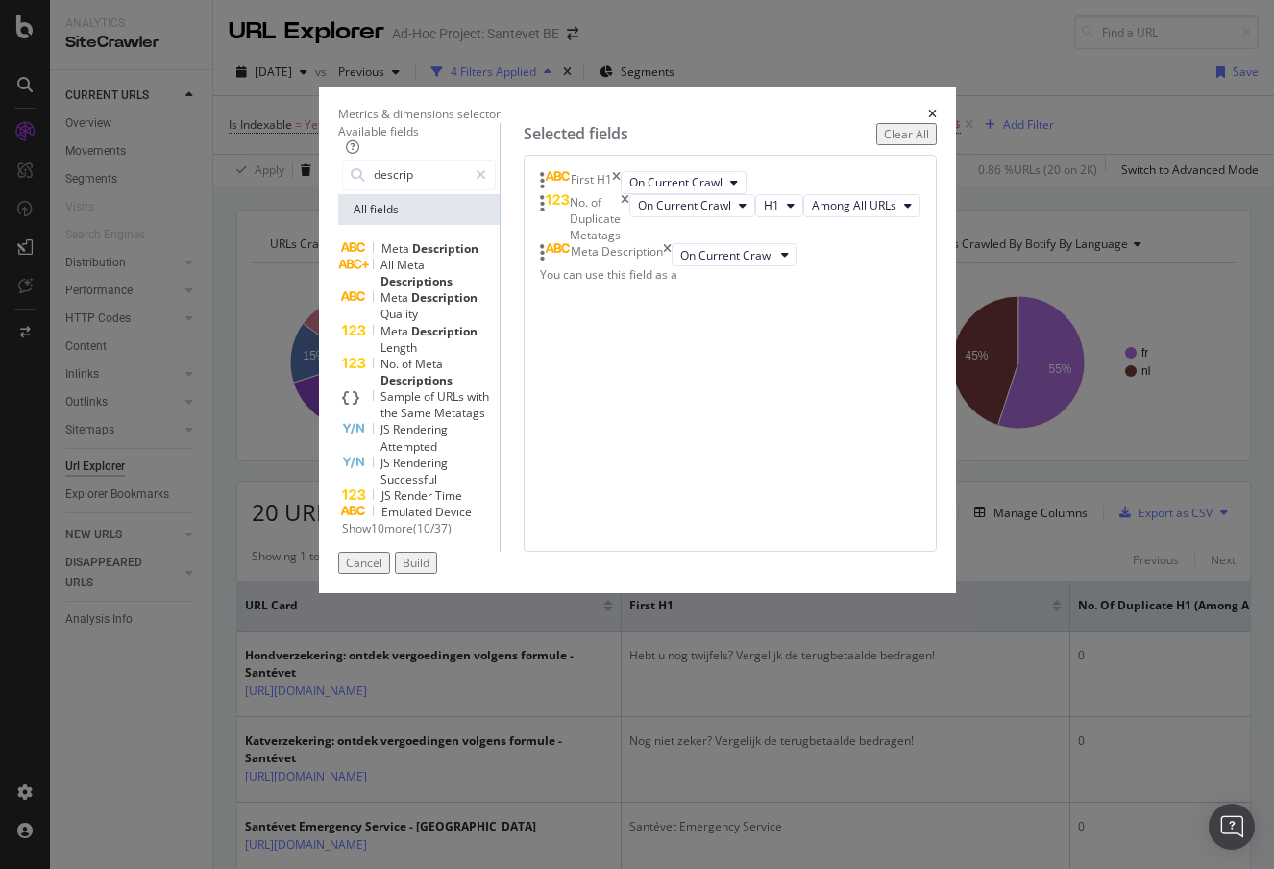
click at [937, 530] on div "First H1 On Current Crawl No. of Duplicate Metatags On Current Crawl H1 Among A…" at bounding box center [730, 354] width 413 height 398
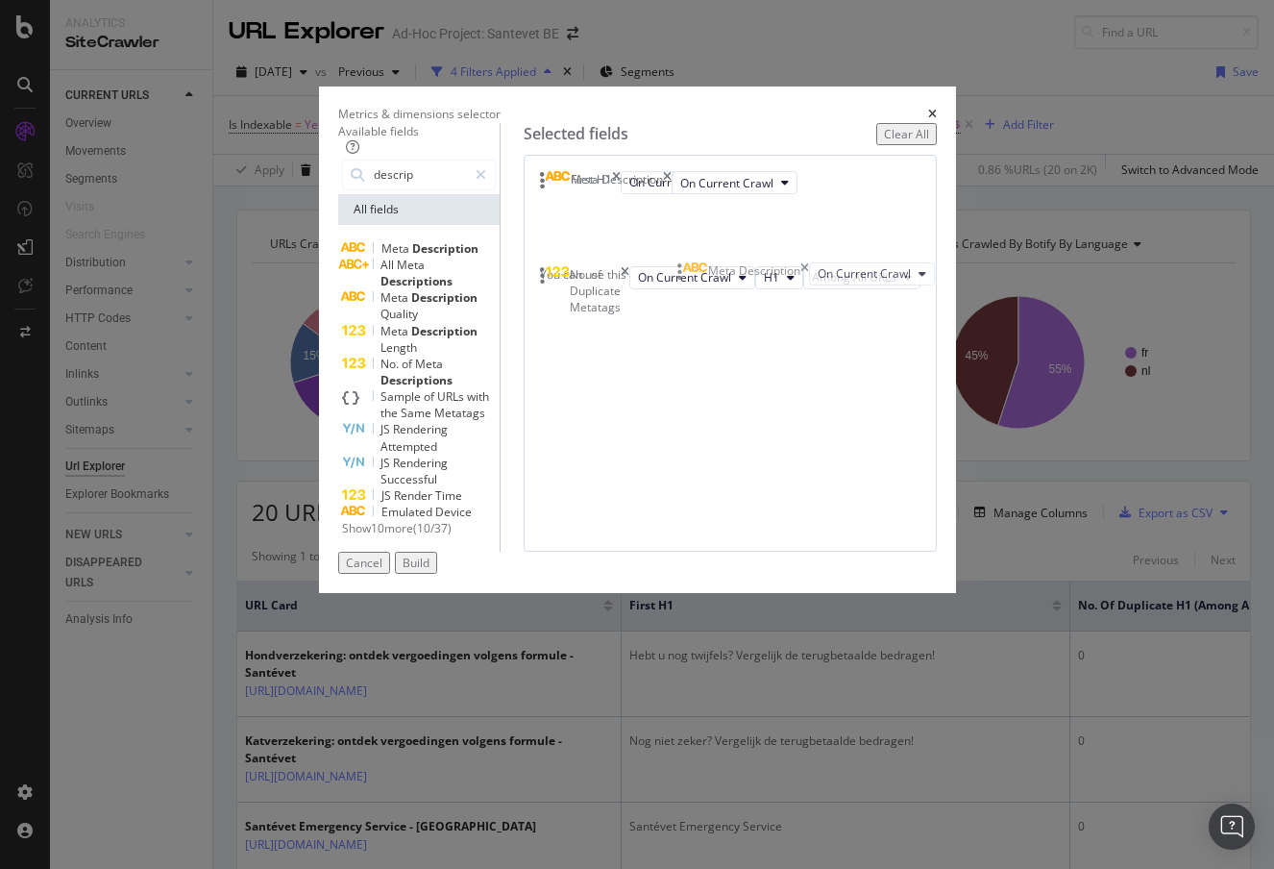
drag, startPoint x: 697, startPoint y: 355, endPoint x: 697, endPoint y: 263, distance: 91.3
click at [697, 263] on body "Analytics SiteCrawler CURRENT URLS Overview Movements Segments Visits Search En…" at bounding box center [637, 434] width 1274 height 869
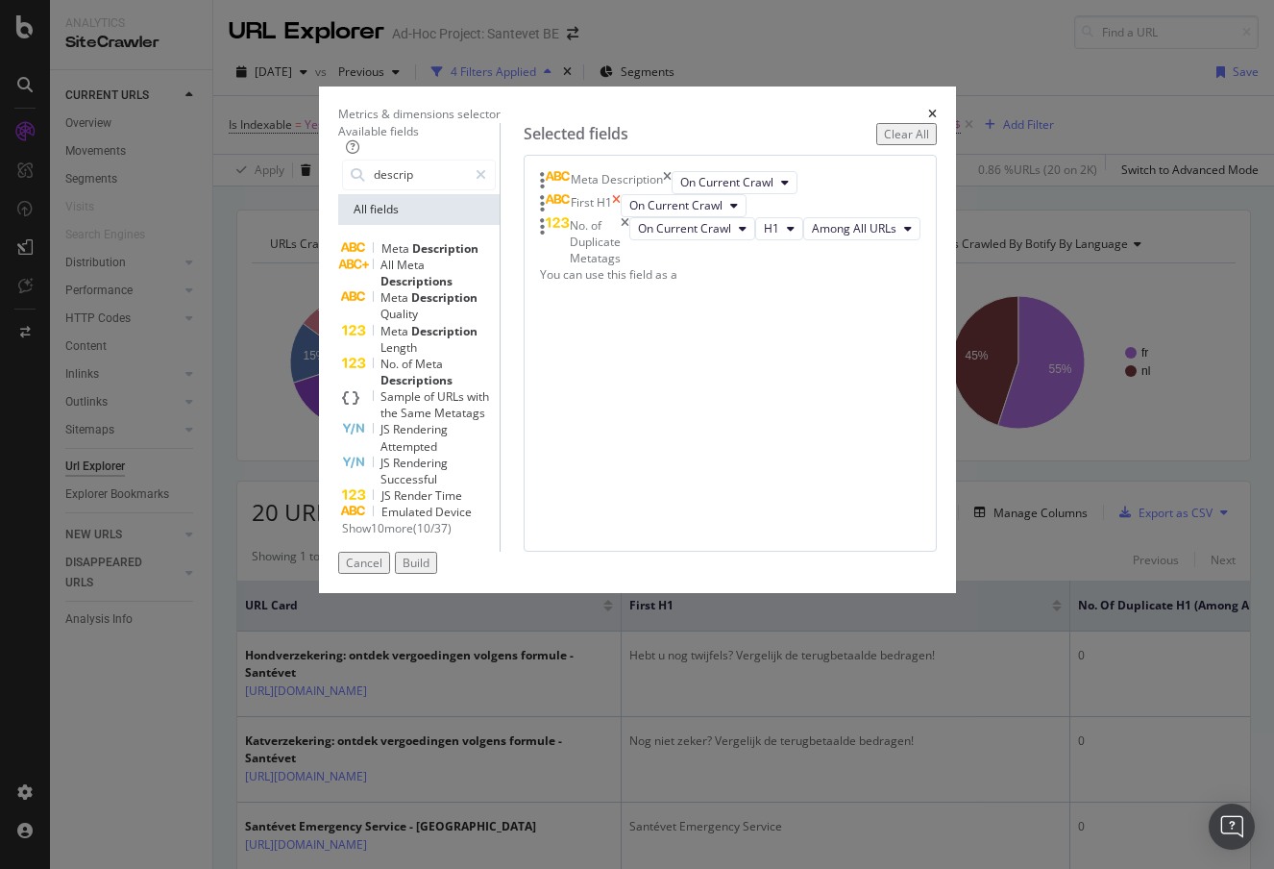
click at [621, 217] on icon "times" at bounding box center [616, 205] width 9 height 23
click at [779, 213] on span "H1" at bounding box center [771, 205] width 15 height 16
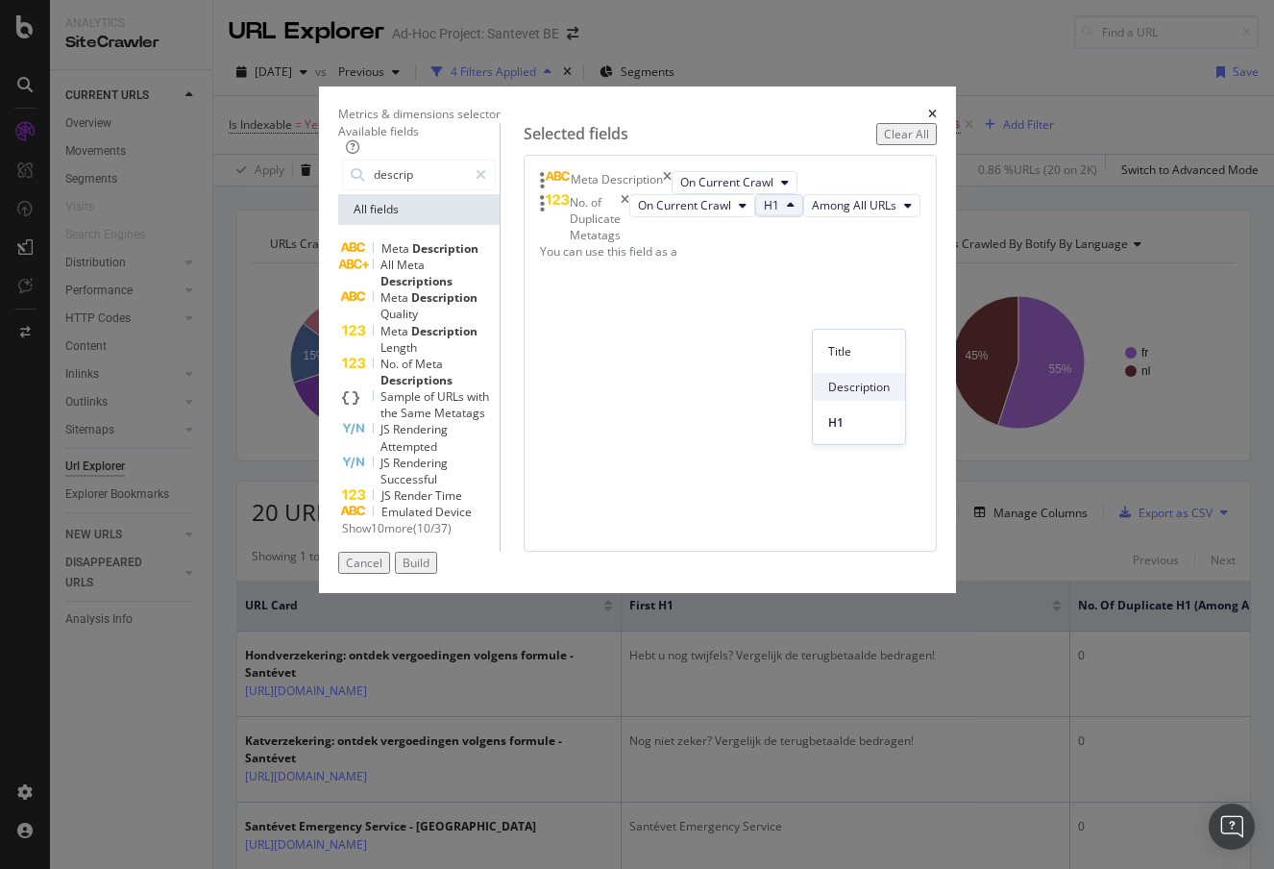
click at [856, 392] on span "Description" at bounding box center [858, 387] width 61 height 17
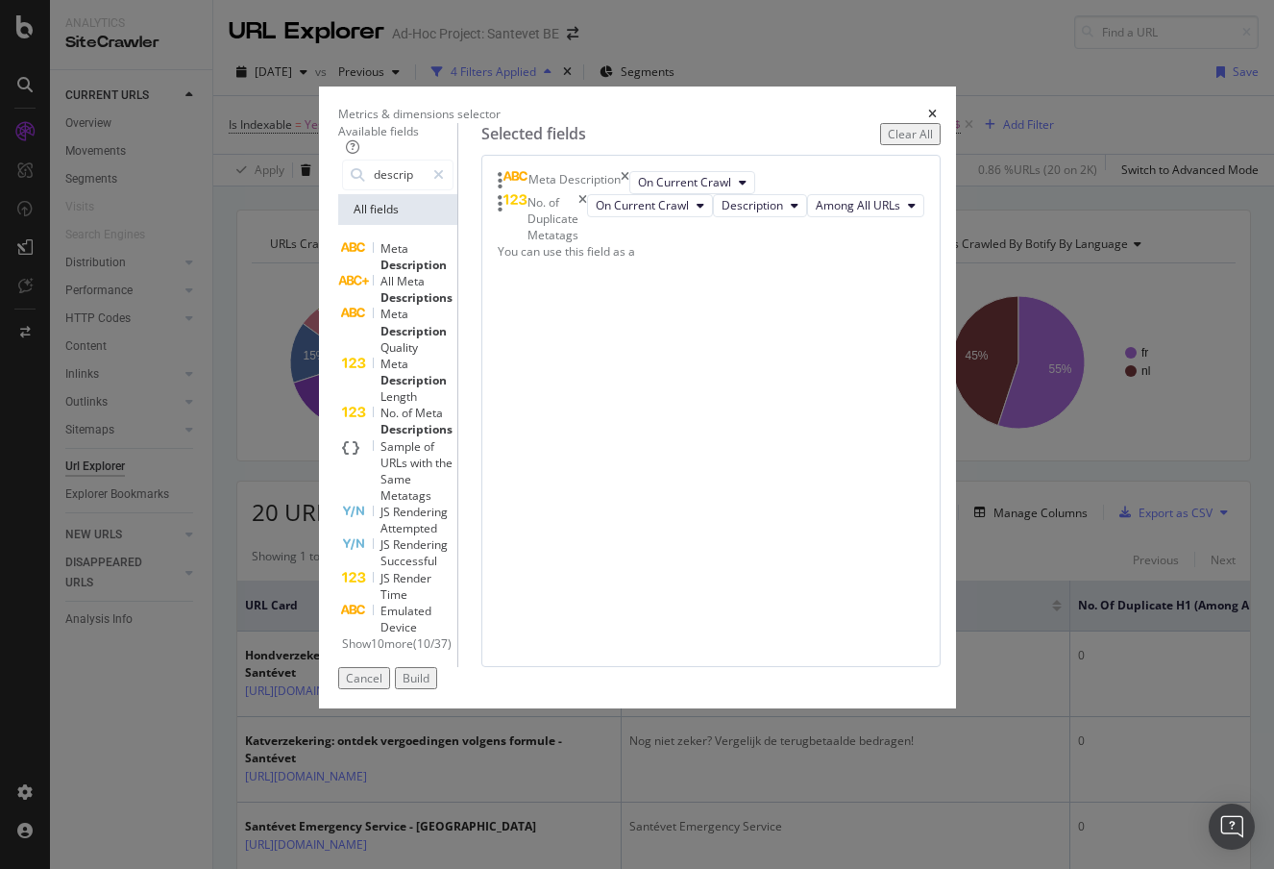
click at [429, 686] on div "Build" at bounding box center [416, 678] width 27 height 16
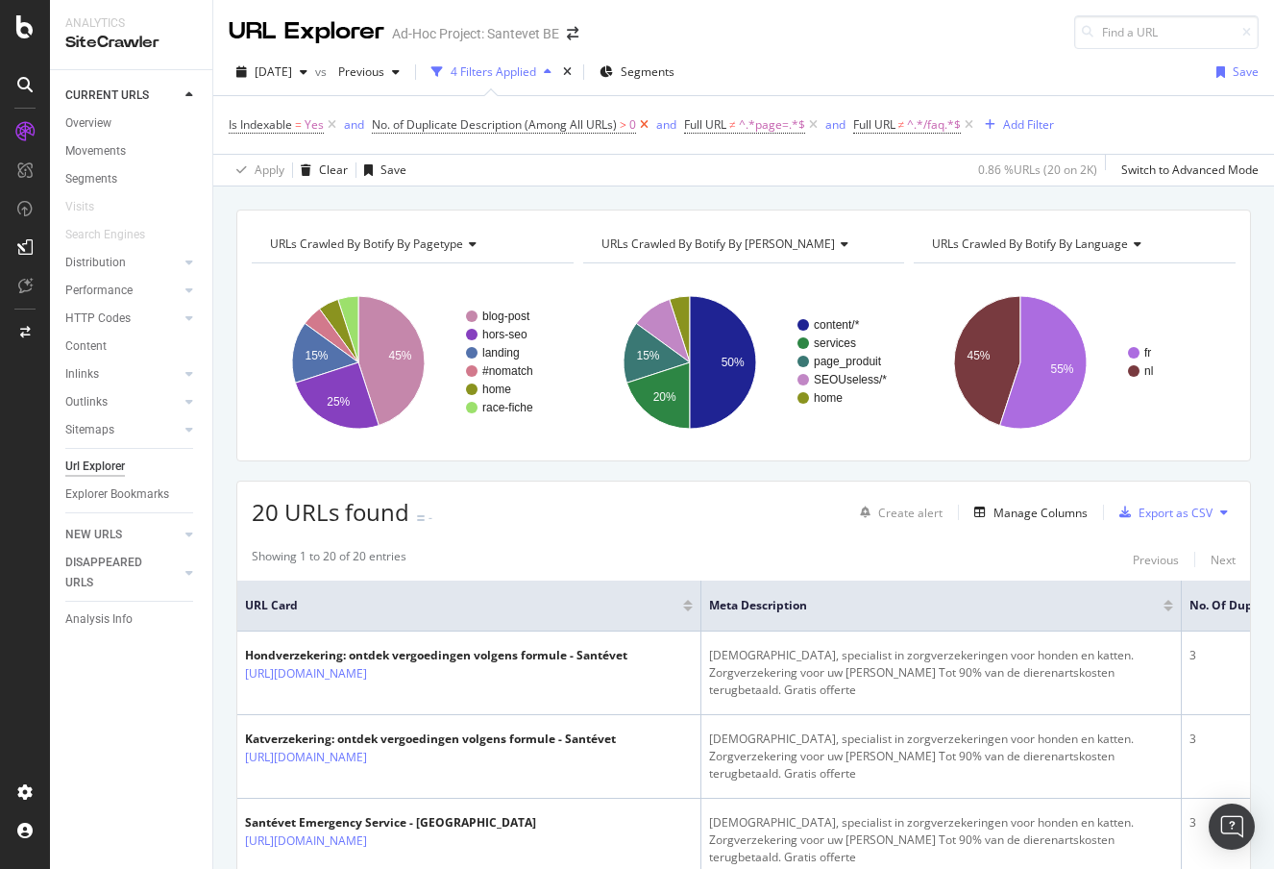
click at [647, 125] on icon at bounding box center [644, 124] width 16 height 19
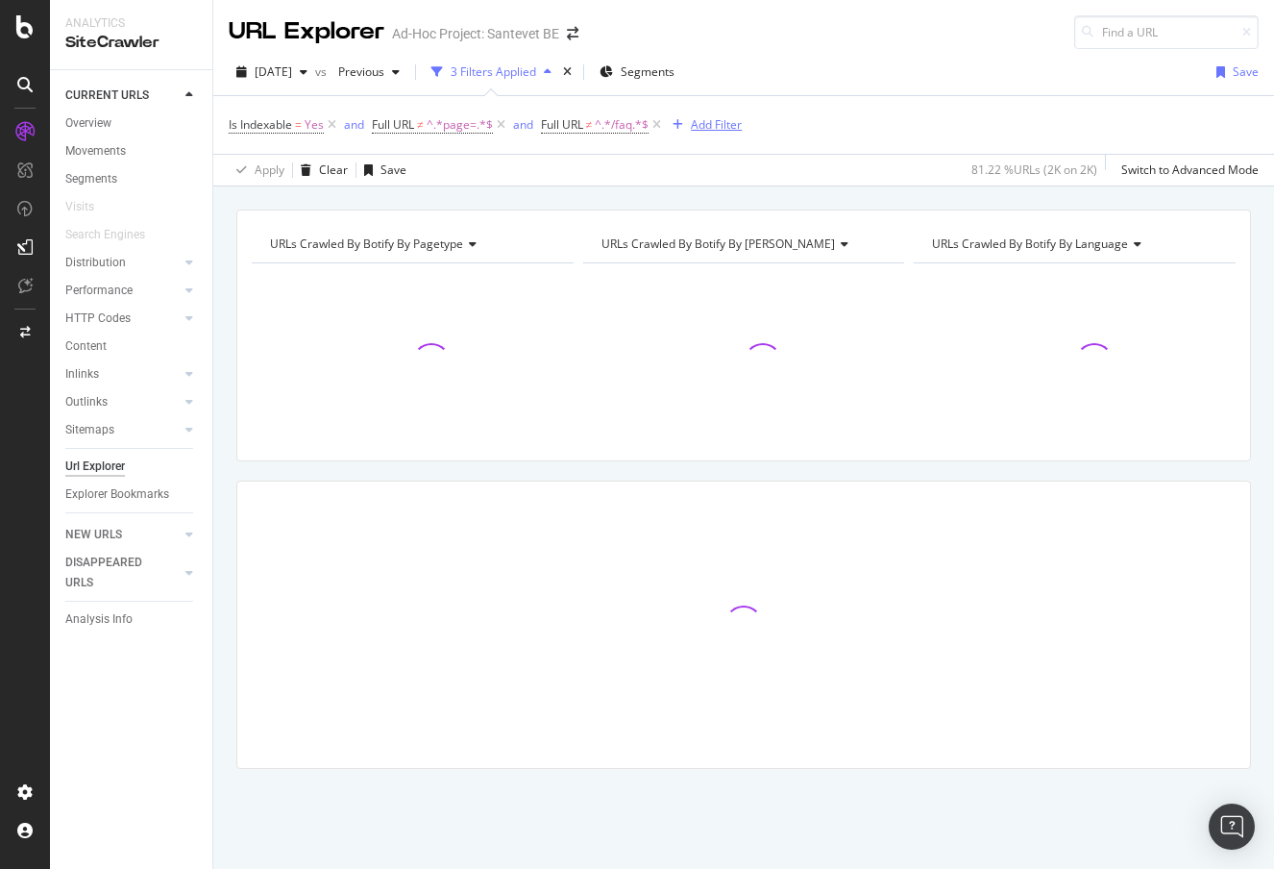
click at [703, 123] on div "Add Filter" at bounding box center [716, 124] width 51 height 16
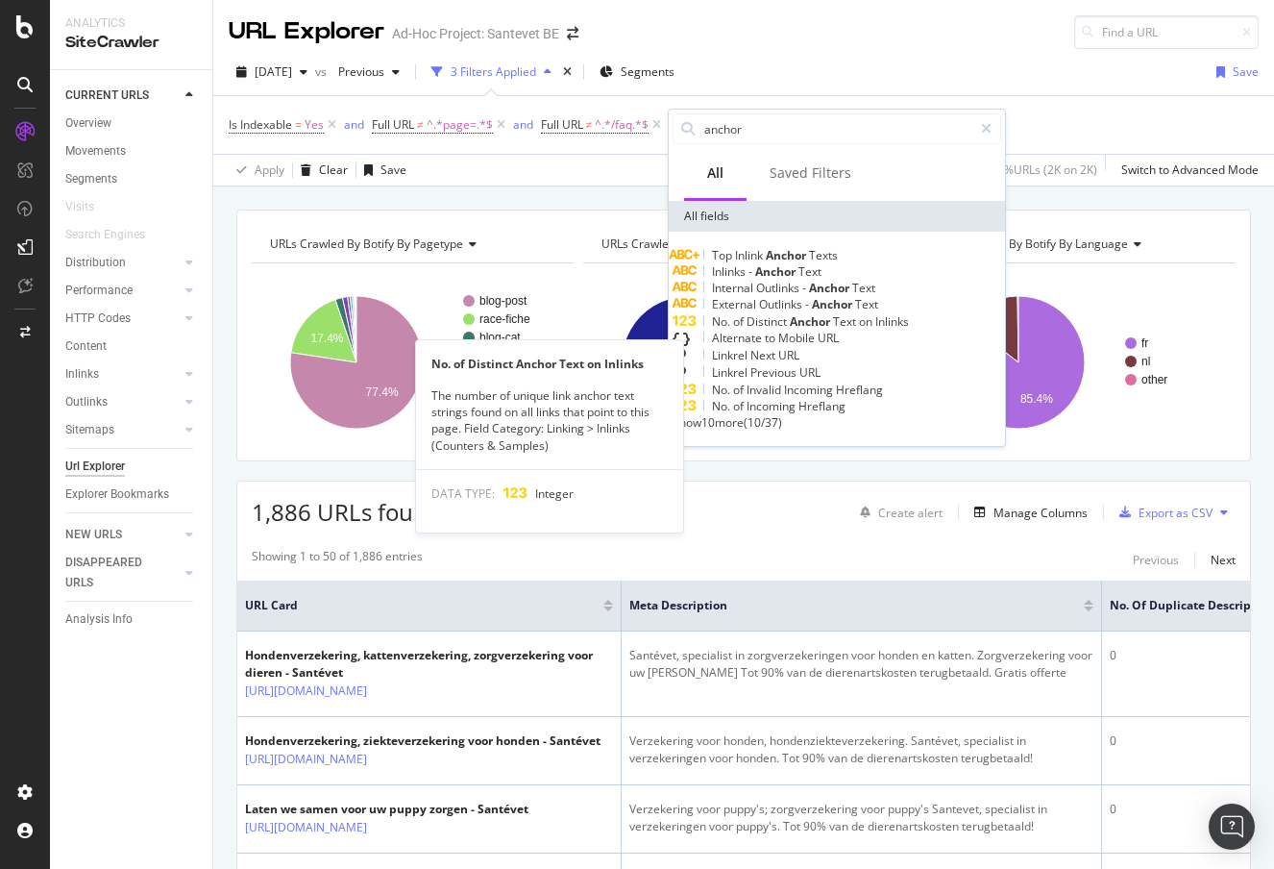
type input "anchor"
click at [833, 330] on span "Anchor" at bounding box center [811, 321] width 43 height 16
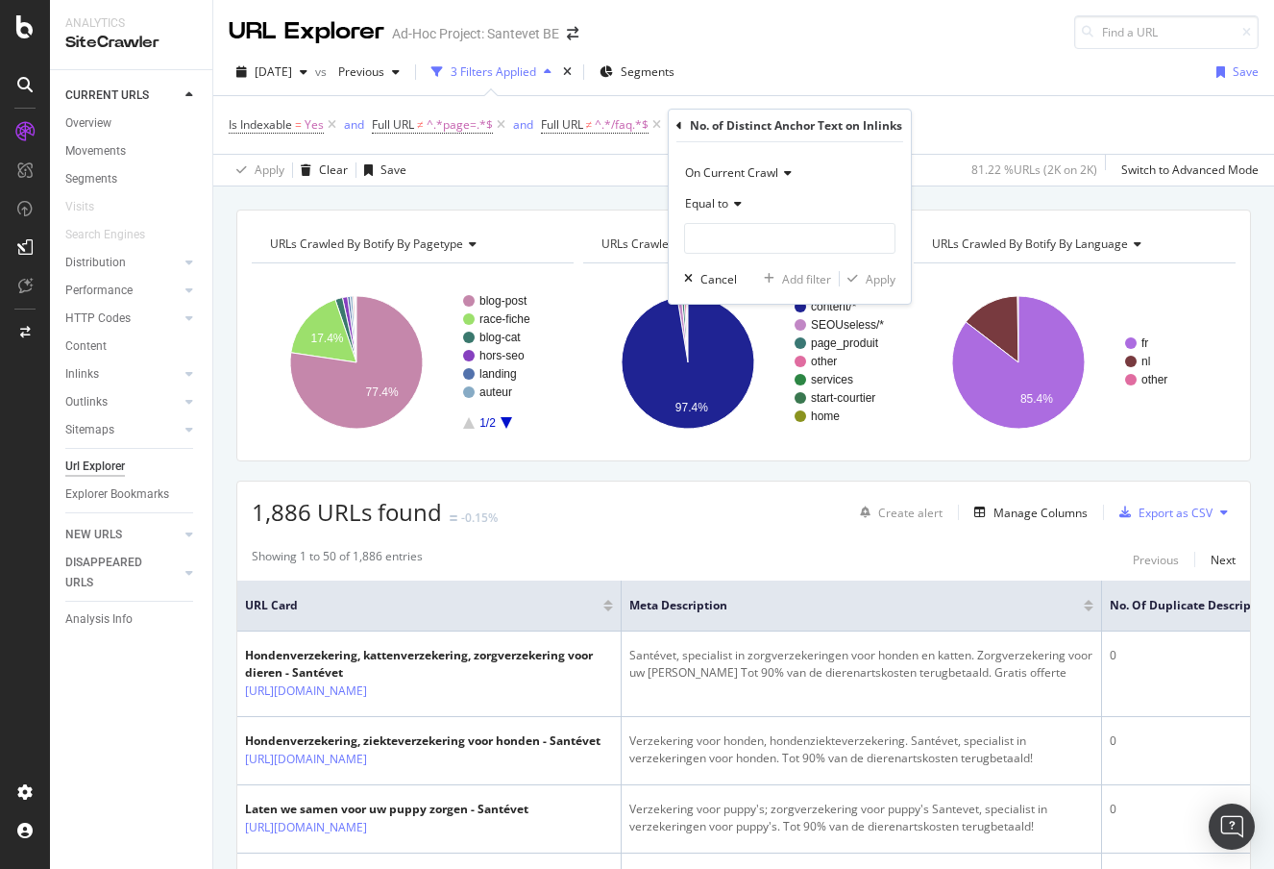
click at [724, 208] on span "Equal to" at bounding box center [706, 203] width 43 height 16
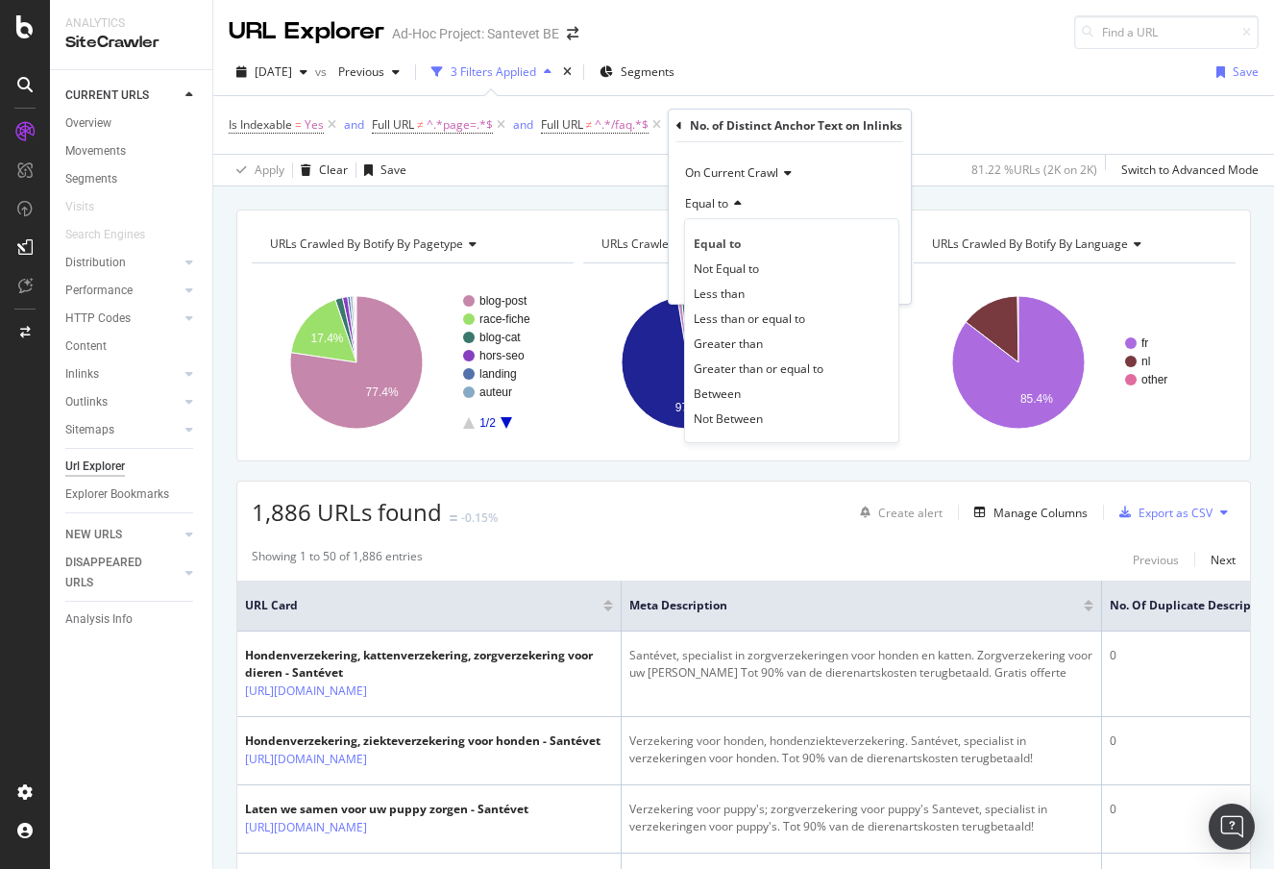
drag, startPoint x: 760, startPoint y: 317, endPoint x: 774, endPoint y: 285, distance: 34.8
click at [760, 317] on span "Less than or equal to" at bounding box center [749, 318] width 111 height 16
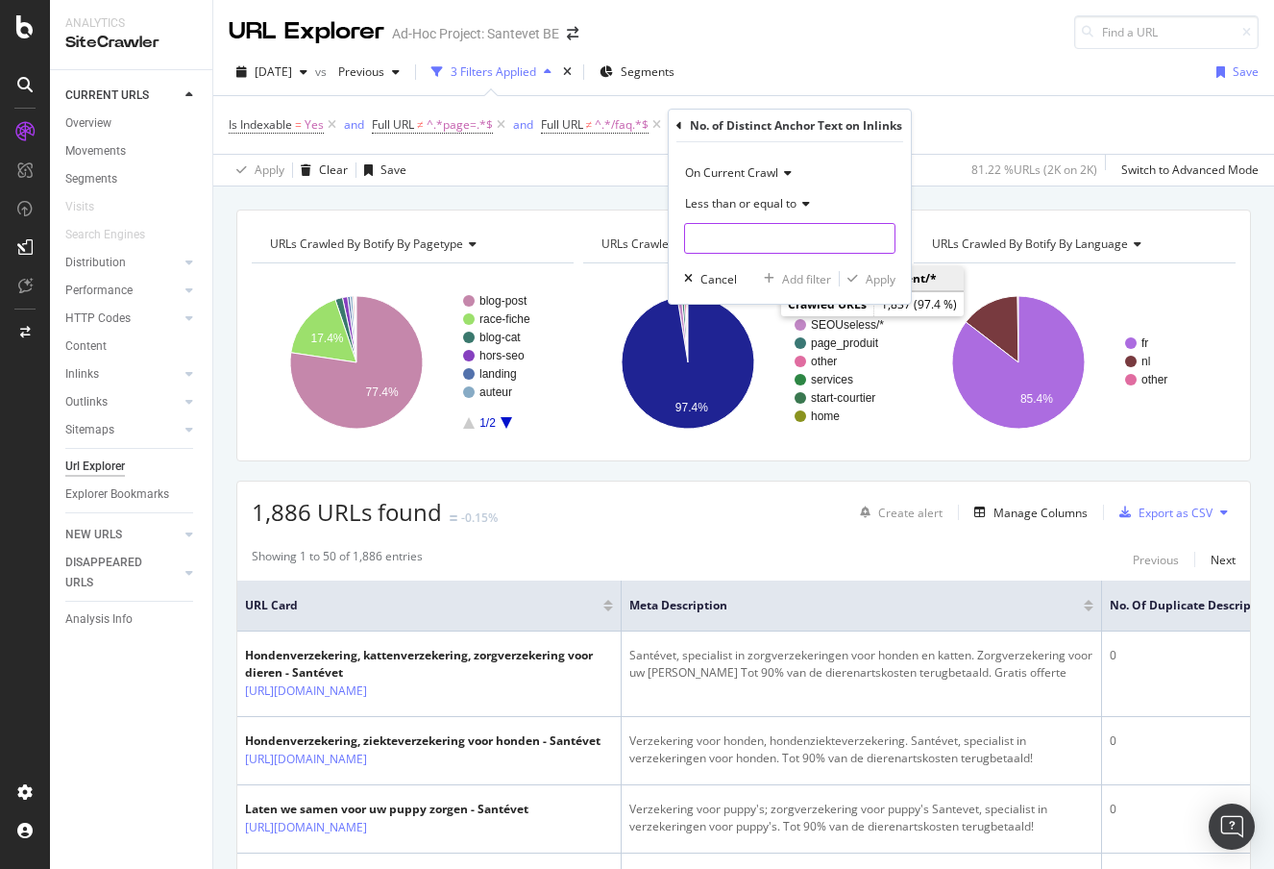
click at [785, 233] on input "number" at bounding box center [789, 238] width 211 height 31
type input "1"
click at [869, 277] on div "Apply" at bounding box center [881, 279] width 30 height 16
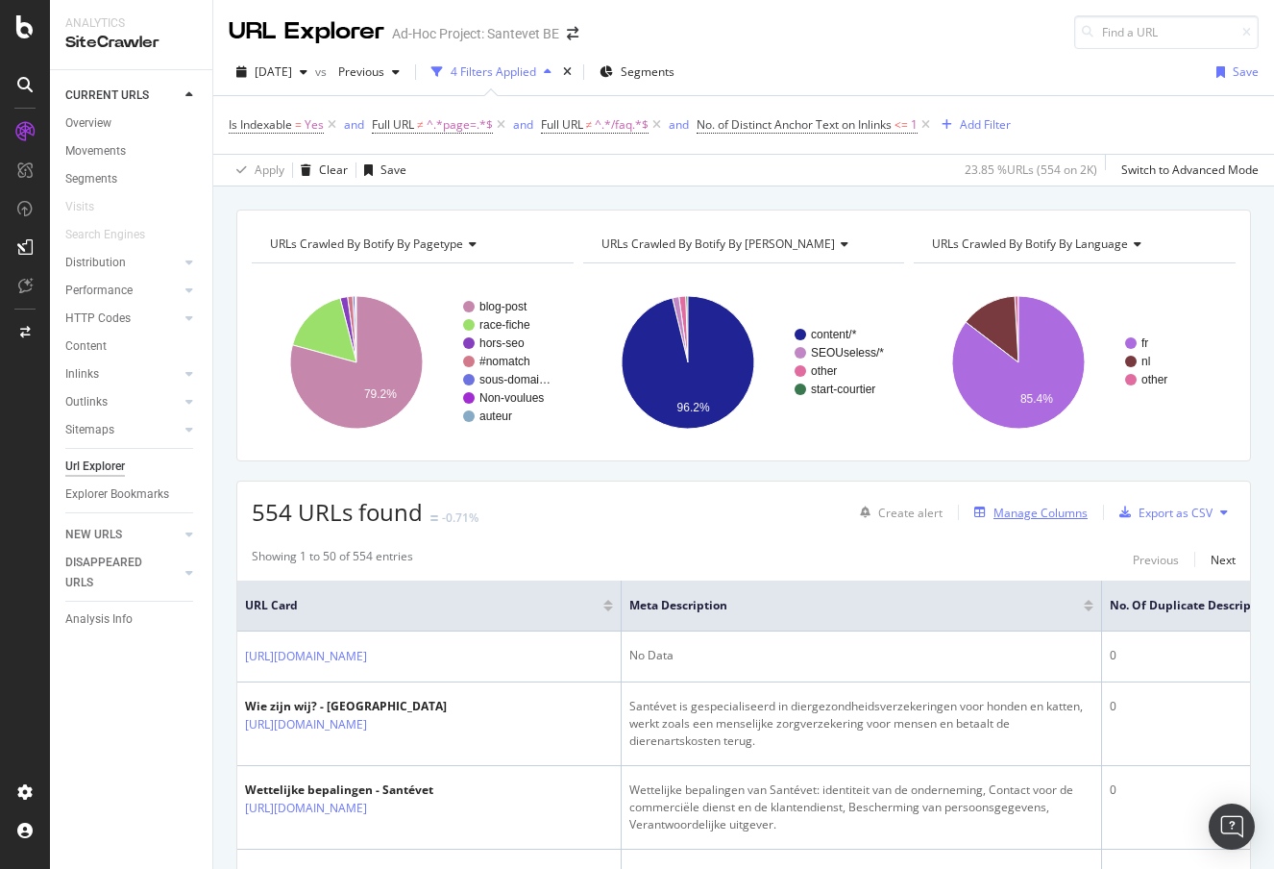
click at [1025, 520] on div "Manage Columns" at bounding box center [1040, 512] width 94 height 16
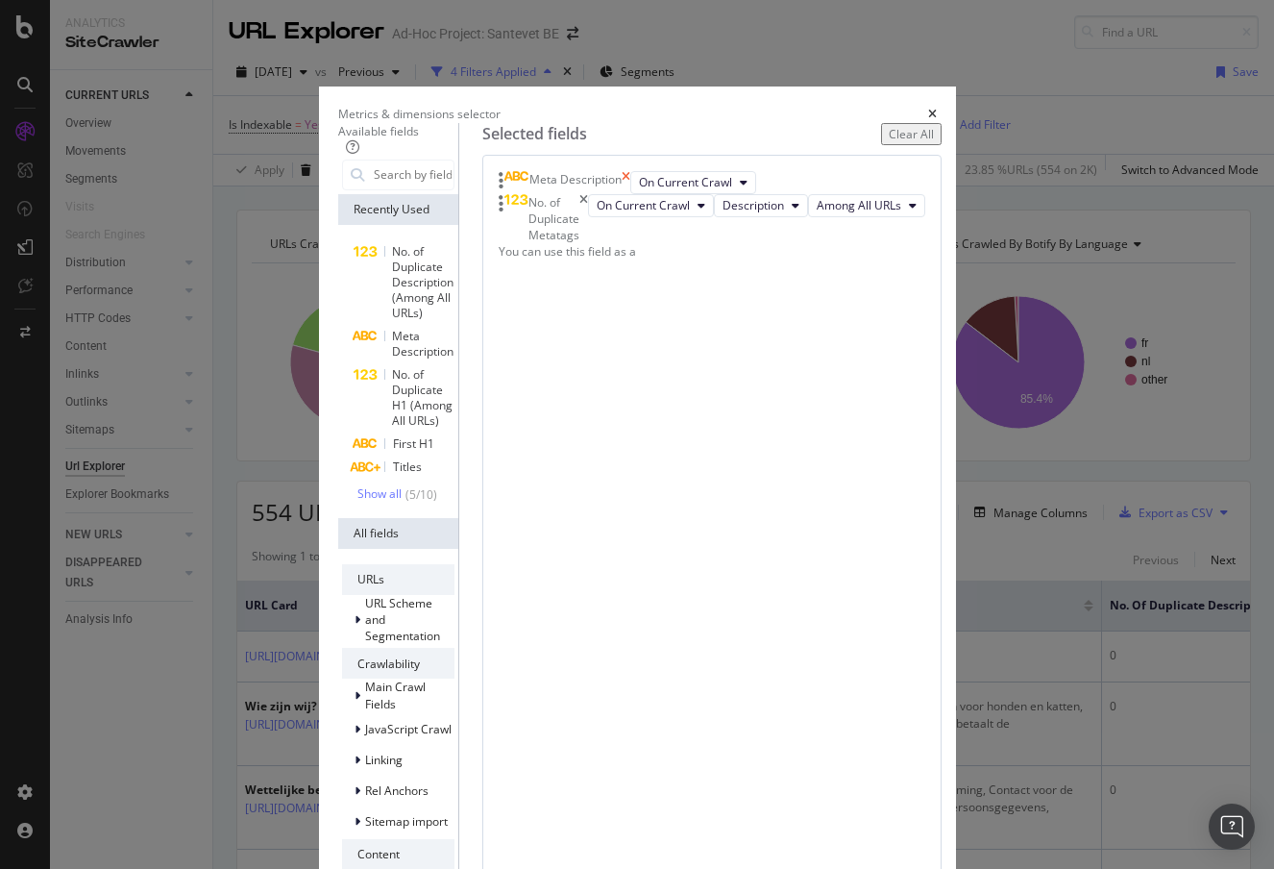
click at [630, 194] on icon "times" at bounding box center [626, 182] width 9 height 23
click at [588, 210] on icon "times" at bounding box center [583, 195] width 9 height 49
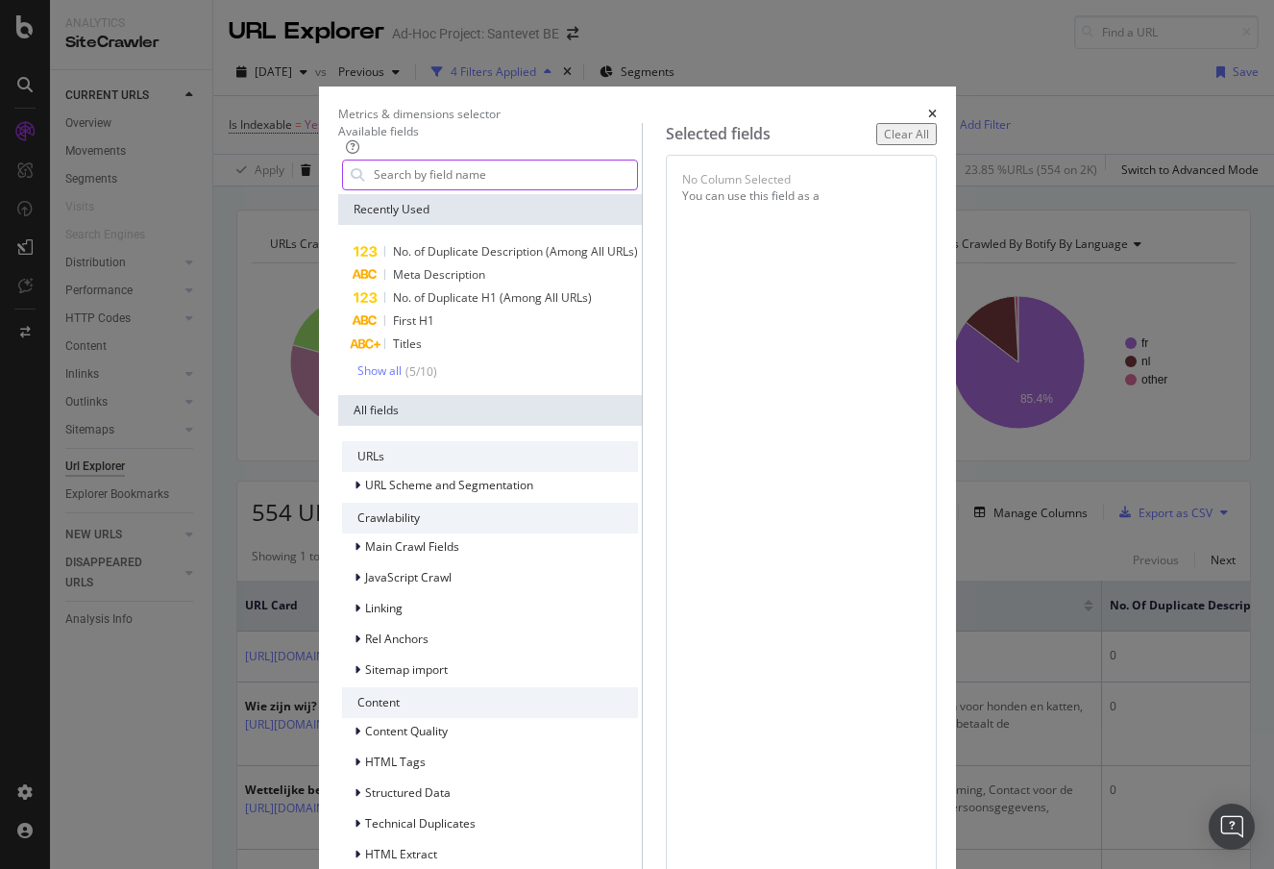
click at [440, 189] on input "modal" at bounding box center [504, 174] width 265 height 29
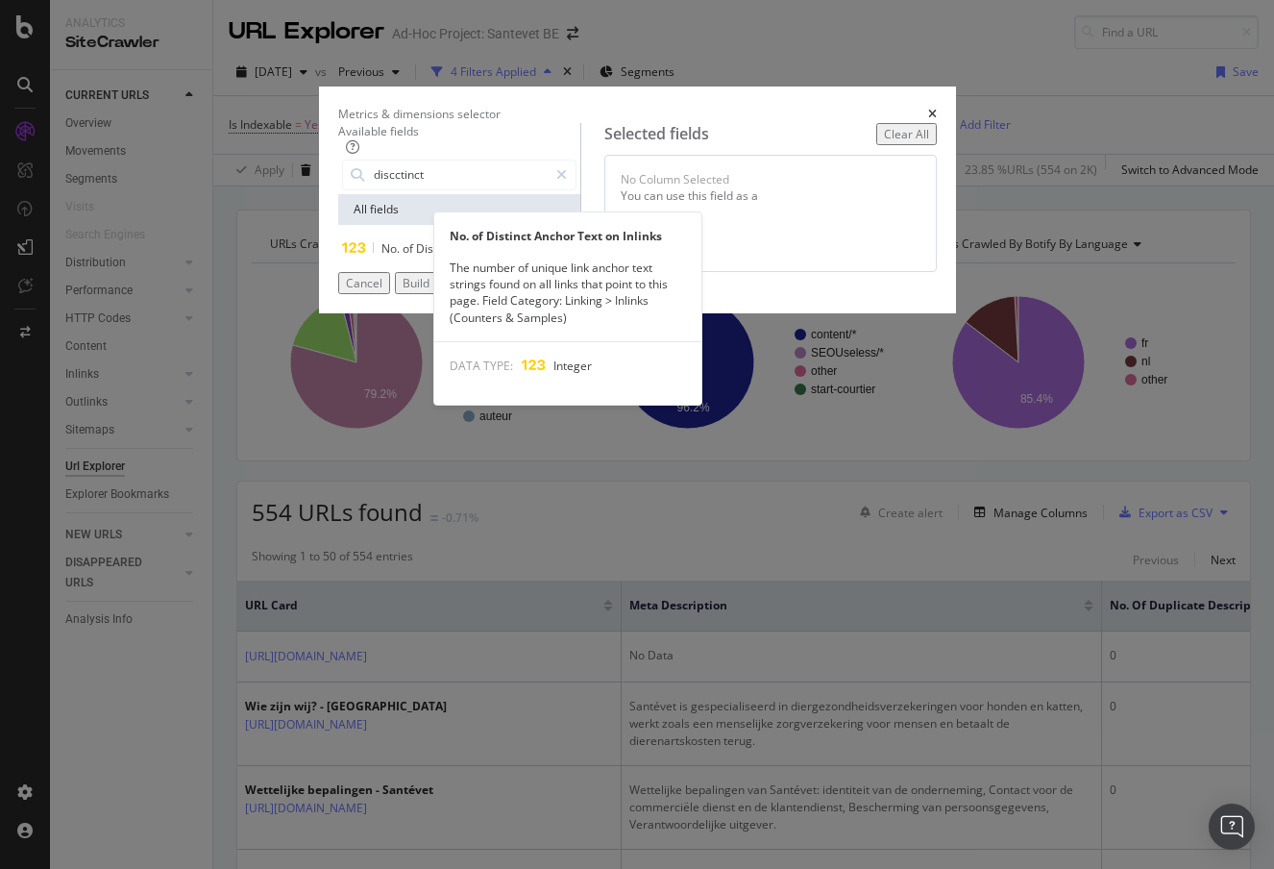
click at [416, 257] on span "Distinct" at bounding box center [437, 248] width 43 height 16
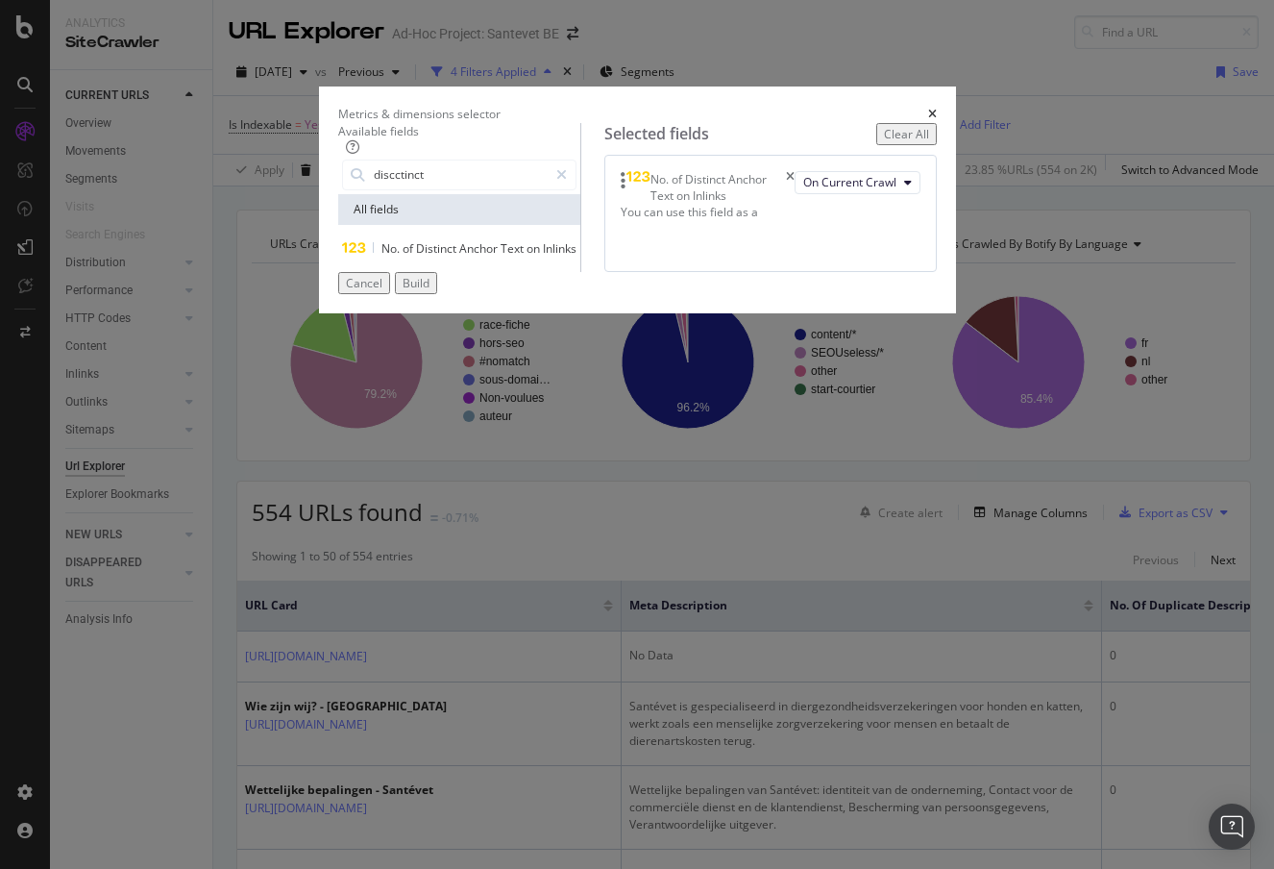
click at [937, 272] on div "No. of Distinct Anchor Text on Inlinks On Current Crawl You can use this field …" at bounding box center [770, 213] width 332 height 117
click at [374, 189] on input "discctinct" at bounding box center [460, 174] width 176 height 29
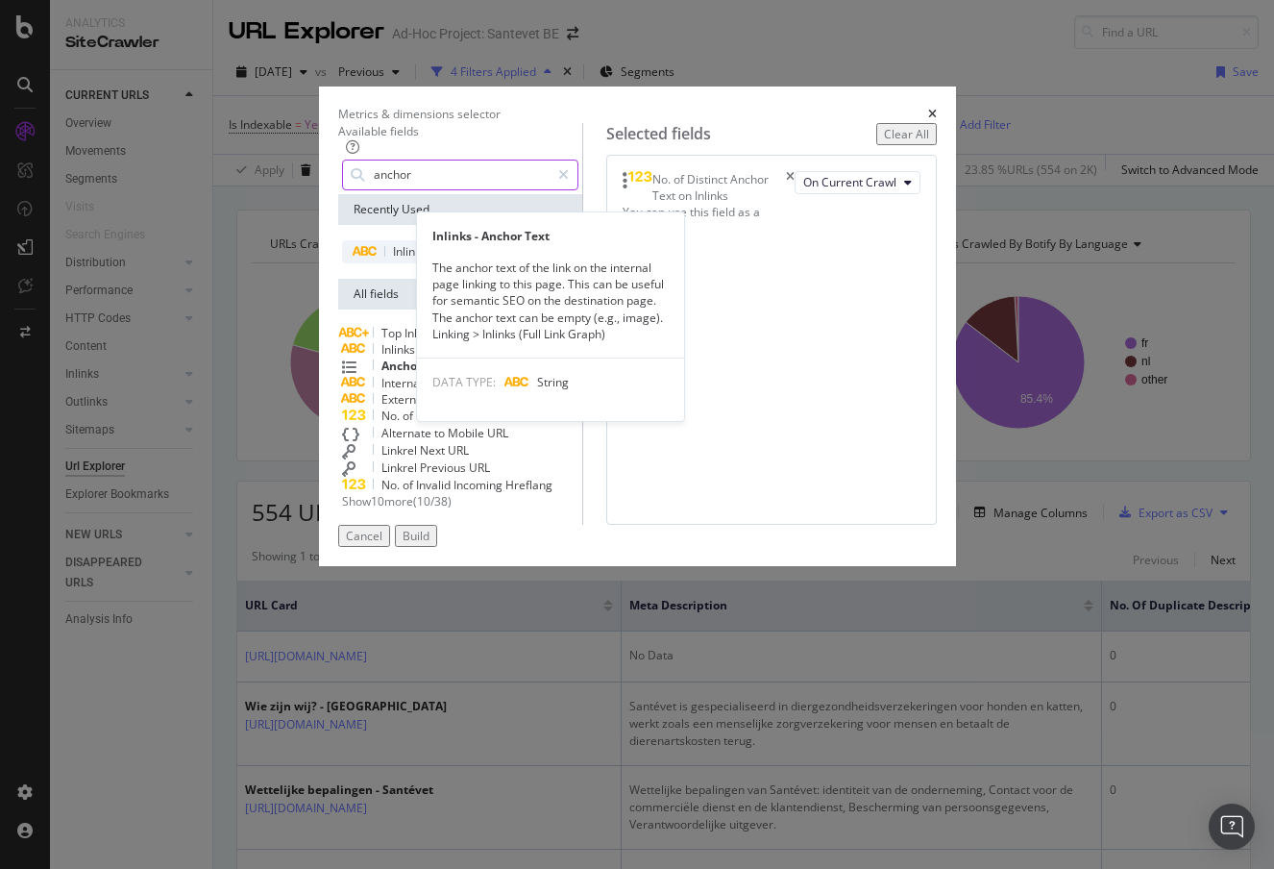
type input "anchor"
drag, startPoint x: 418, startPoint y: 278, endPoint x: 499, endPoint y: 340, distance: 102.0
click at [418, 263] on div "Inlinks - Anchor Text" at bounding box center [460, 251] width 236 height 23
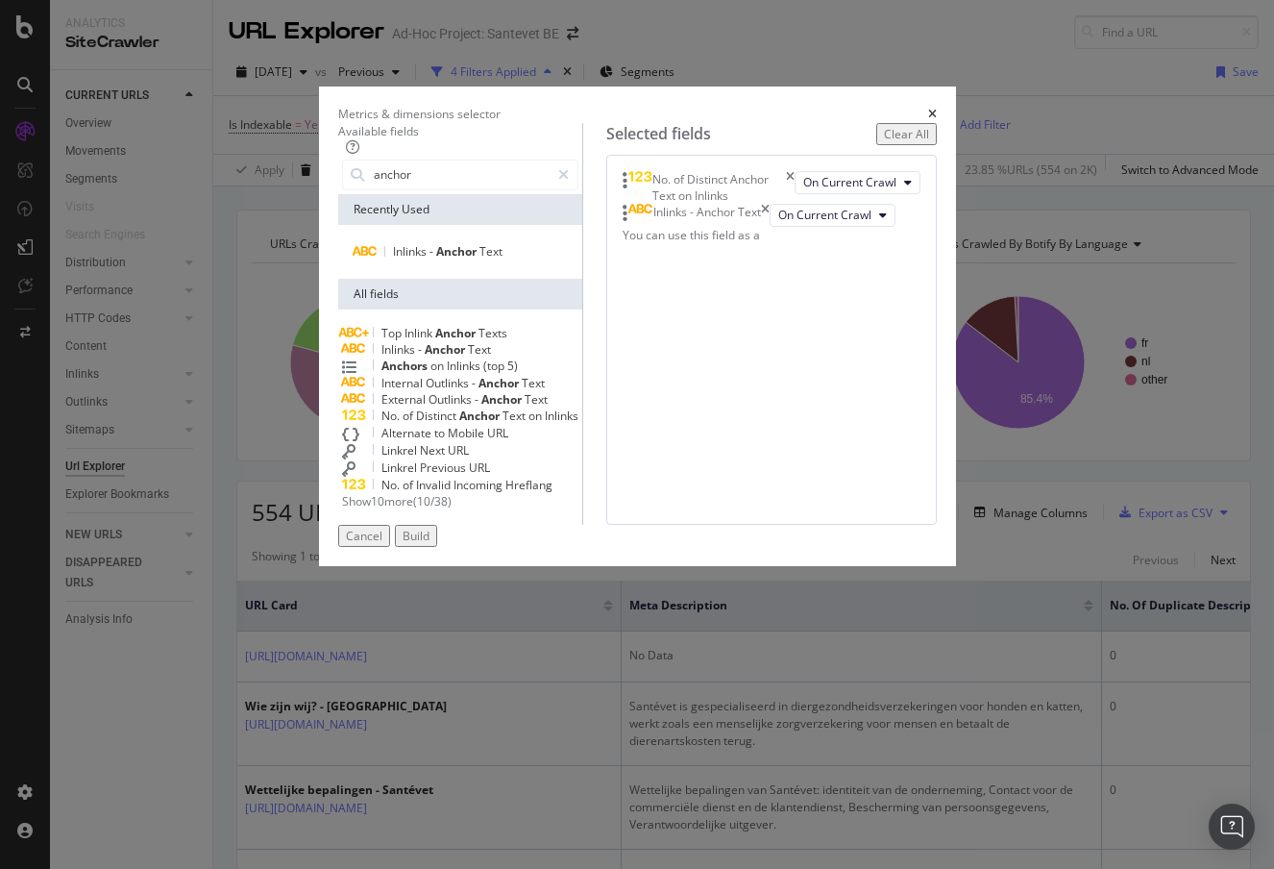
click at [437, 547] on button "Build" at bounding box center [416, 536] width 42 height 22
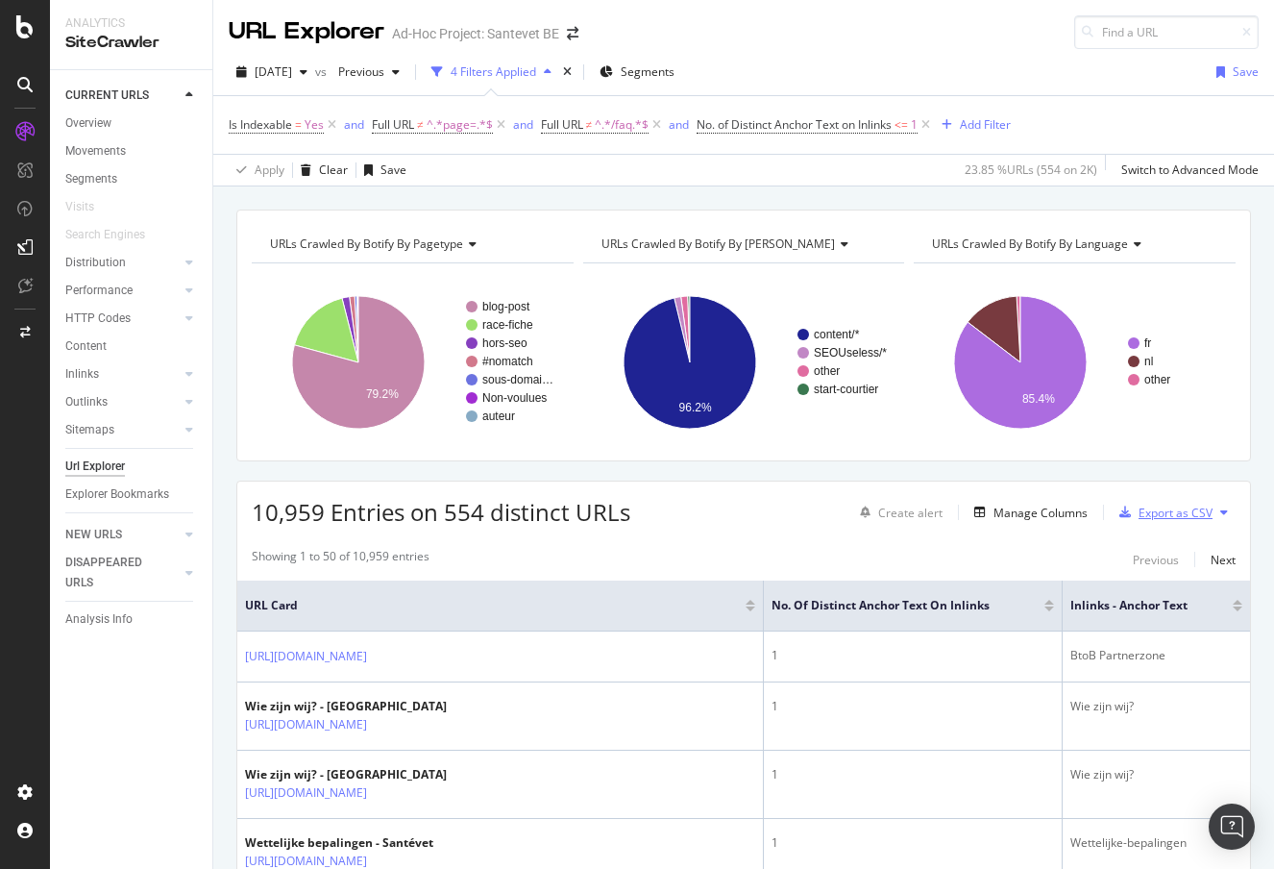
click at [1173, 510] on div "Export as CSV" at bounding box center [1176, 512] width 74 height 16
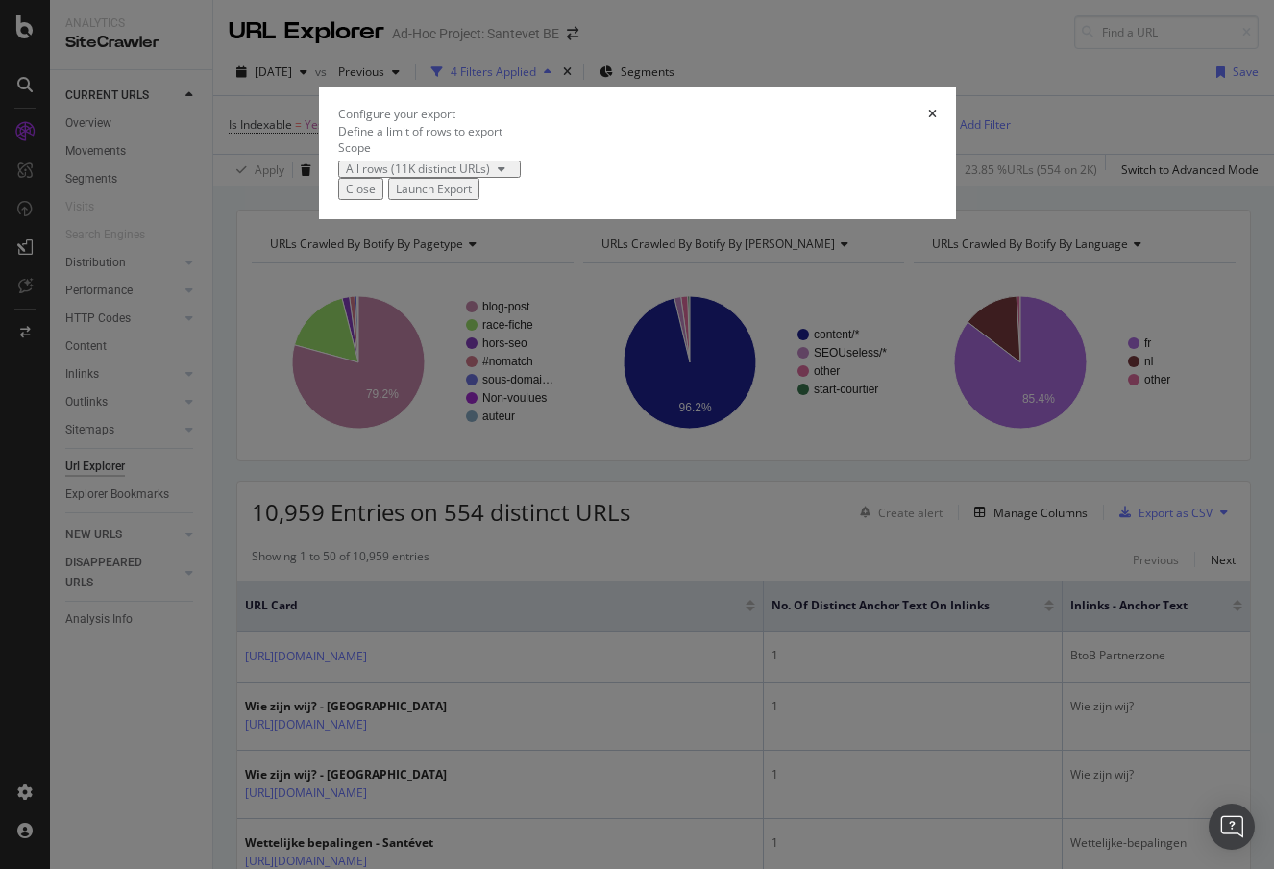
click at [376, 197] on div "Close" at bounding box center [361, 189] width 30 height 16
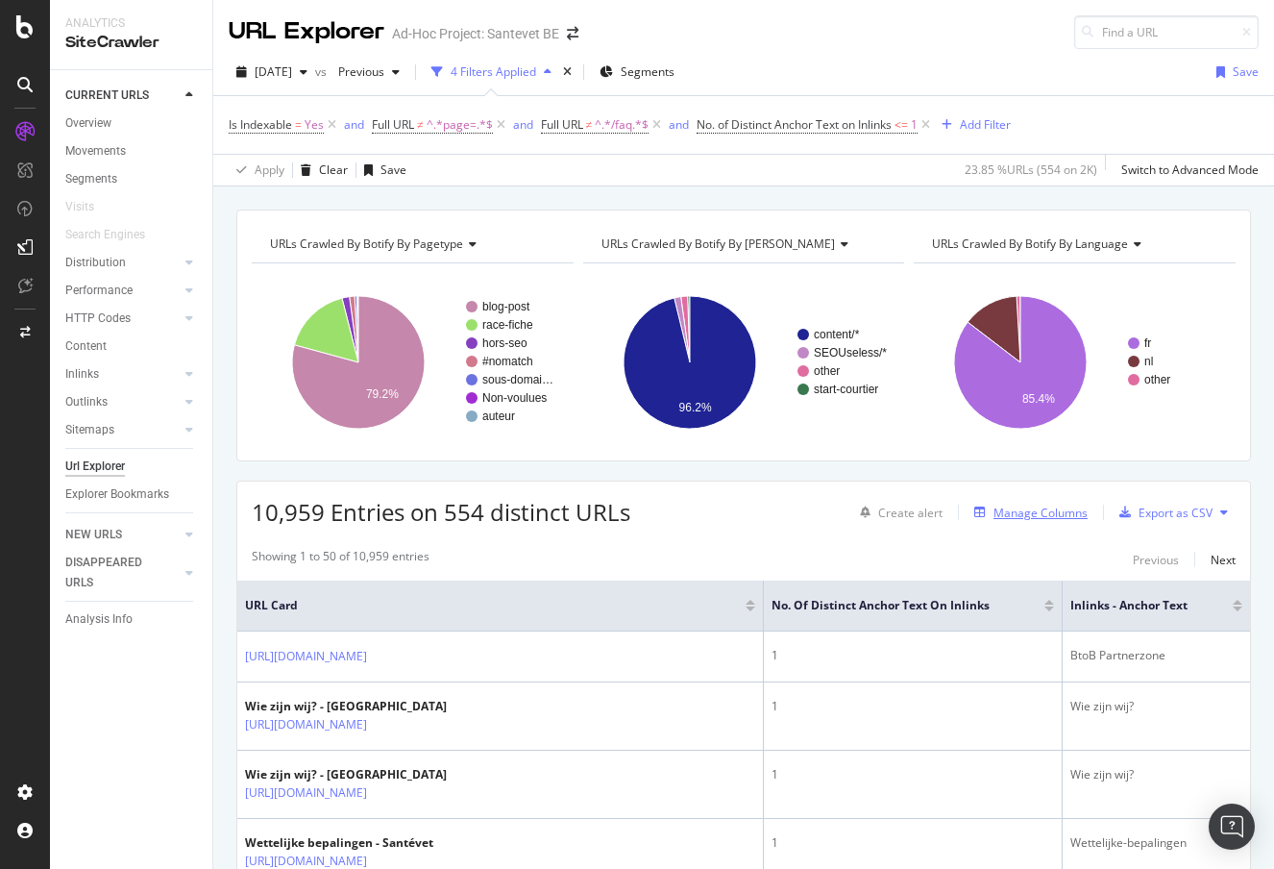
click at [1013, 506] on div "Manage Columns" at bounding box center [1040, 512] width 94 height 16
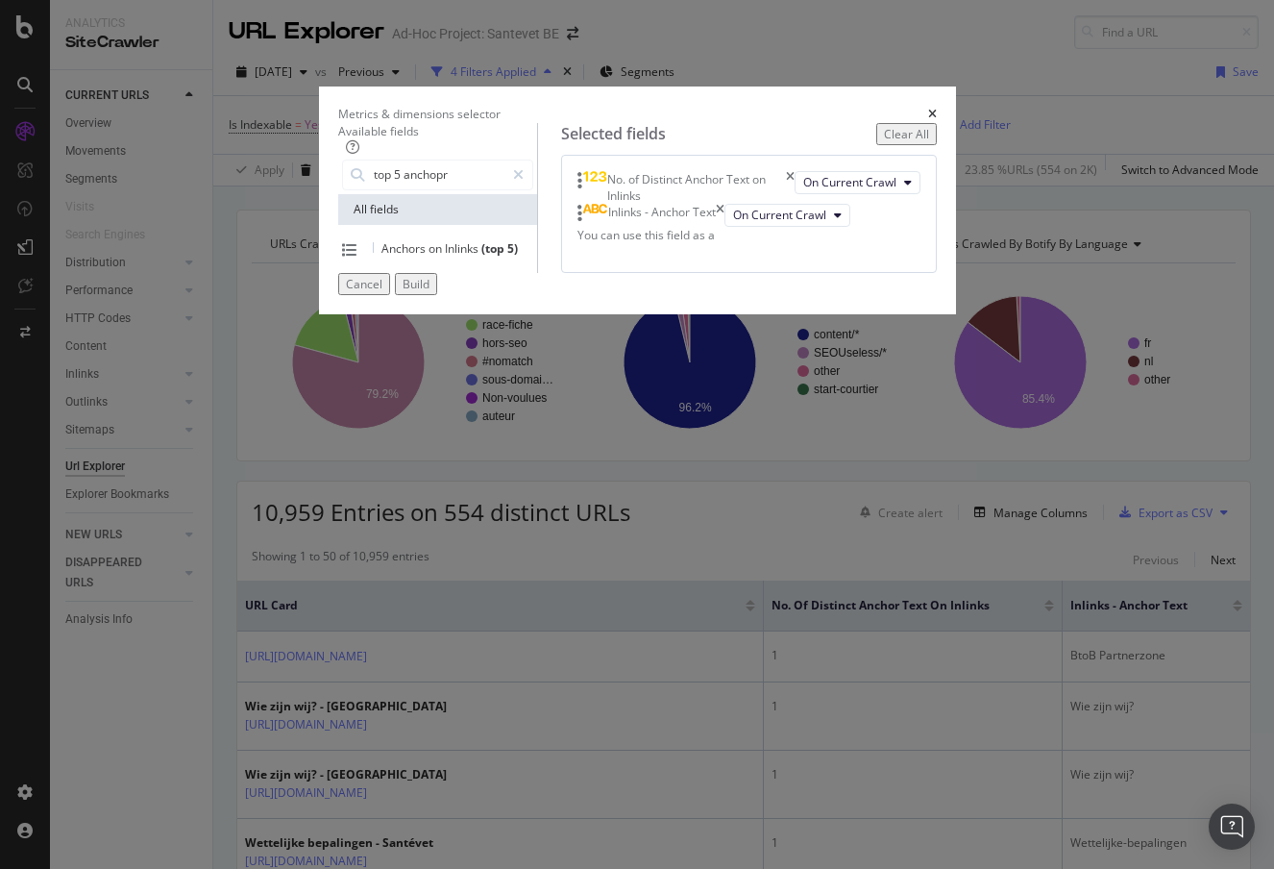
type input "top 5 anchopr"
click at [445, 257] on span "Inlinks" at bounding box center [463, 248] width 37 height 16
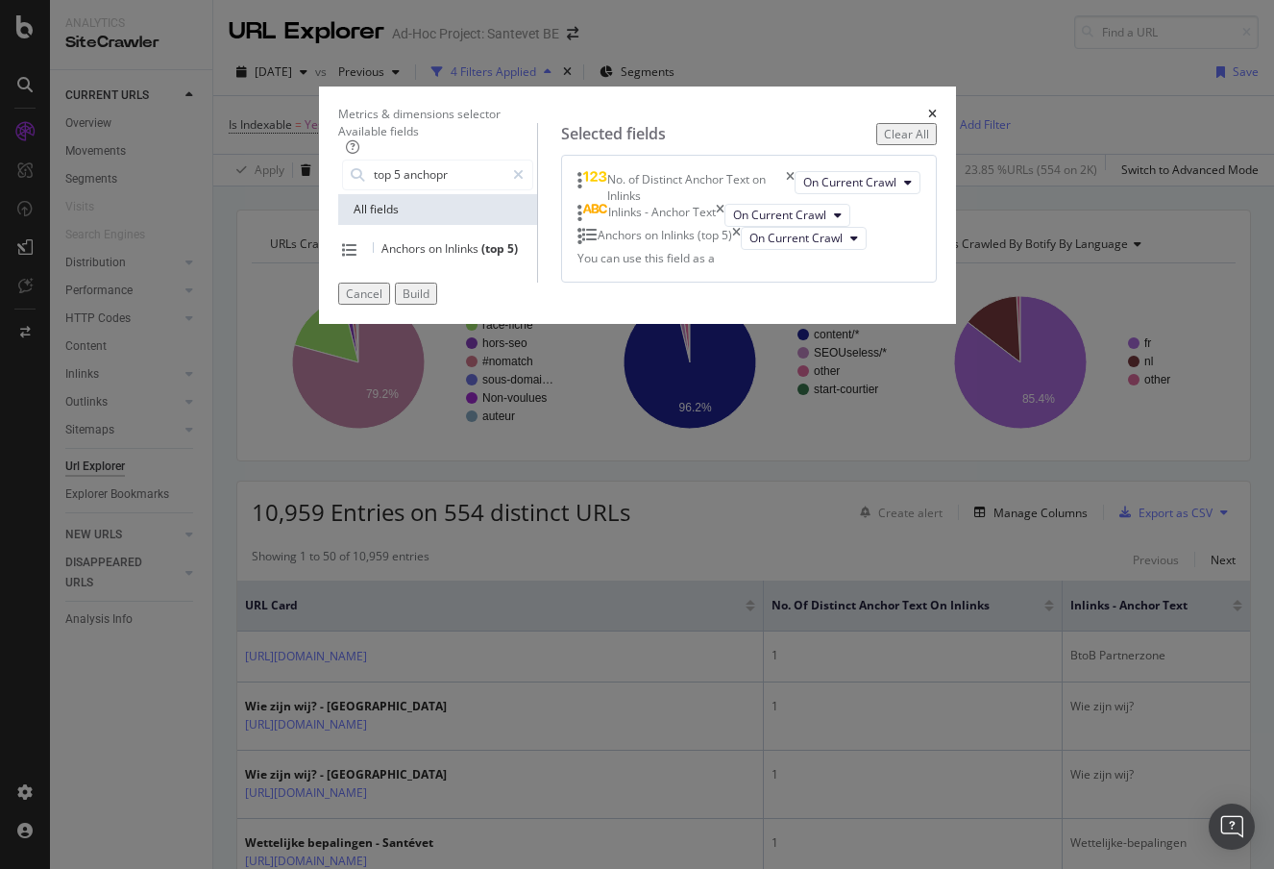
click at [724, 227] on div "Inlinks - Anchor Text" at bounding box center [650, 215] width 147 height 23
click at [724, 227] on icon "times" at bounding box center [720, 215] width 9 height 23
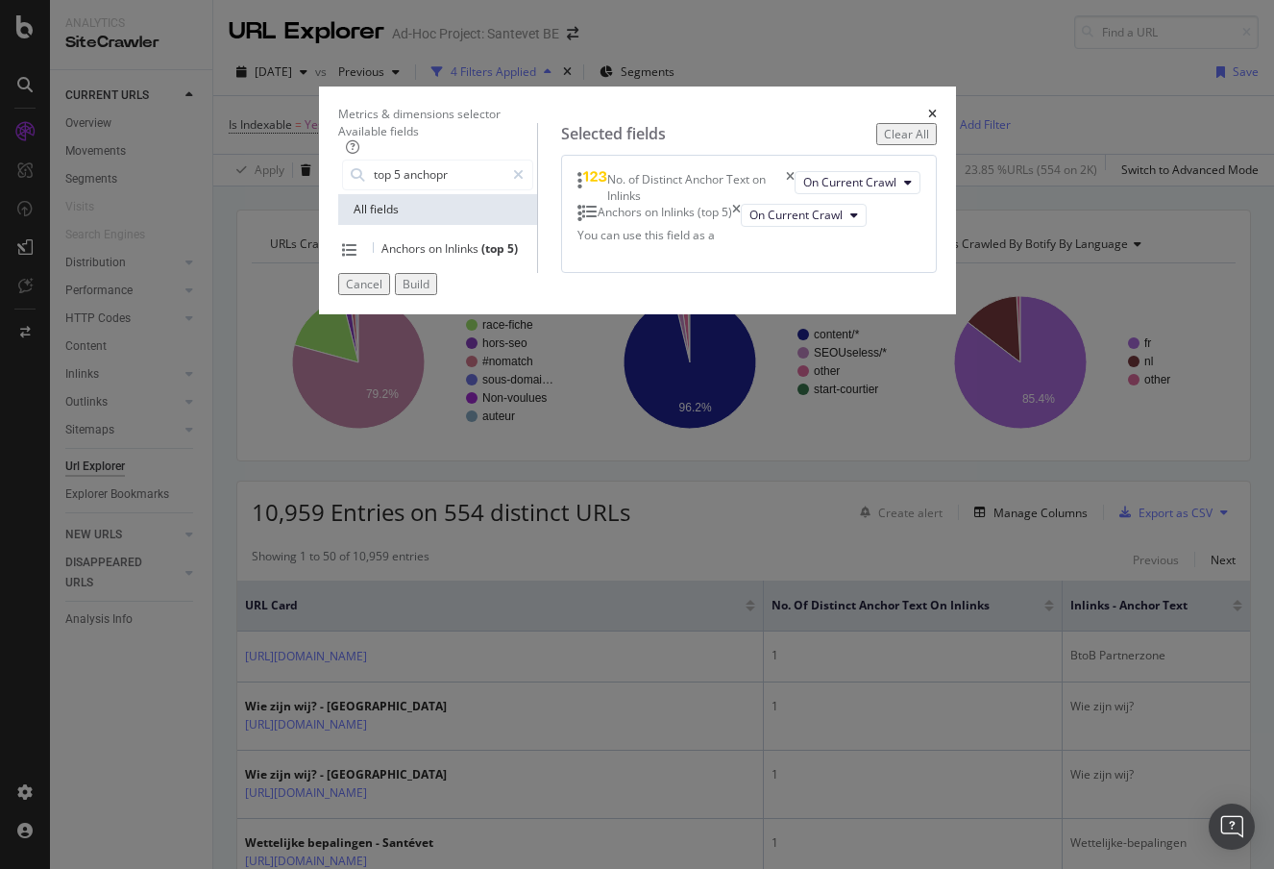
click at [429, 292] on div "Build" at bounding box center [416, 284] width 27 height 16
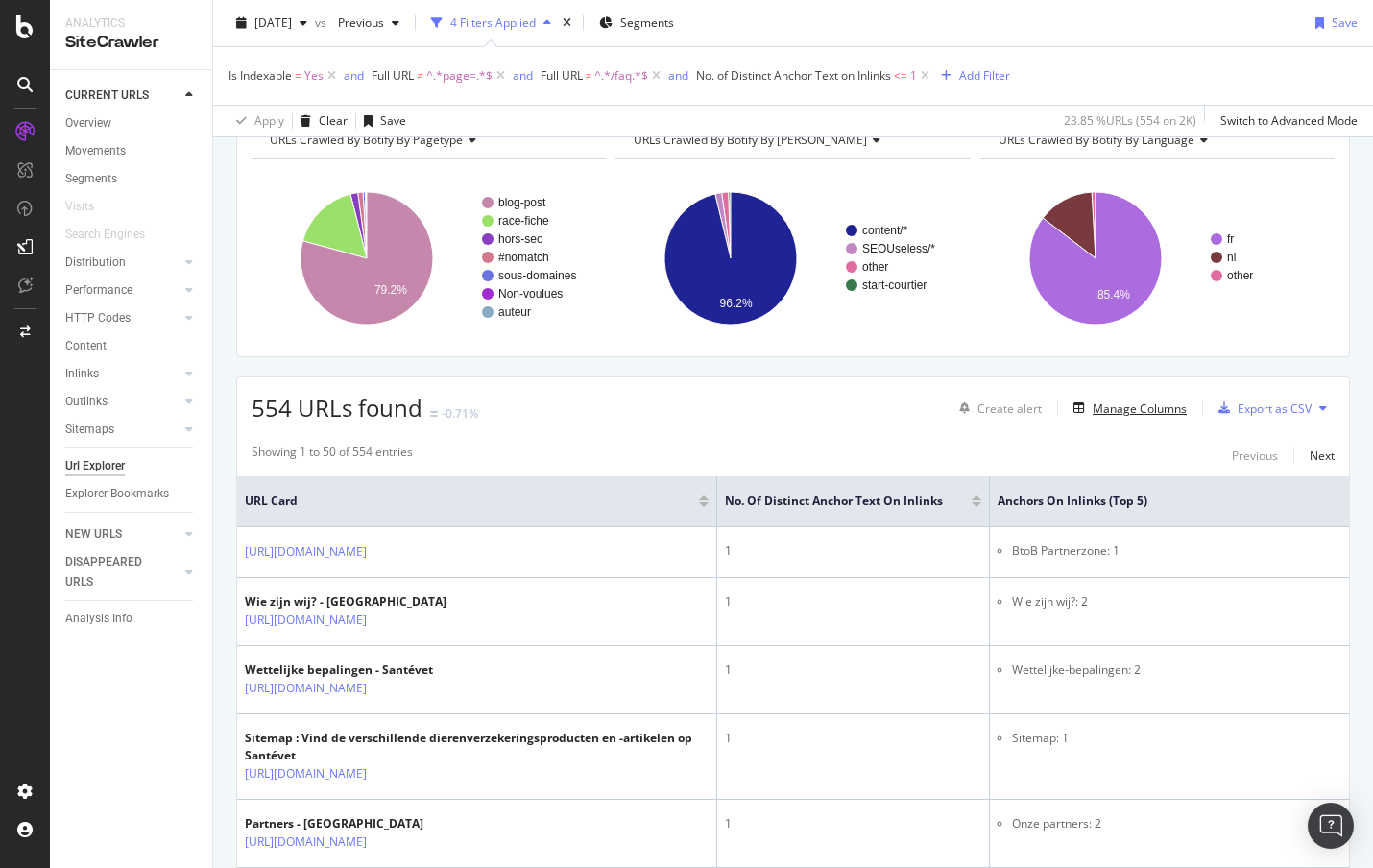
scroll to position [86, 0]
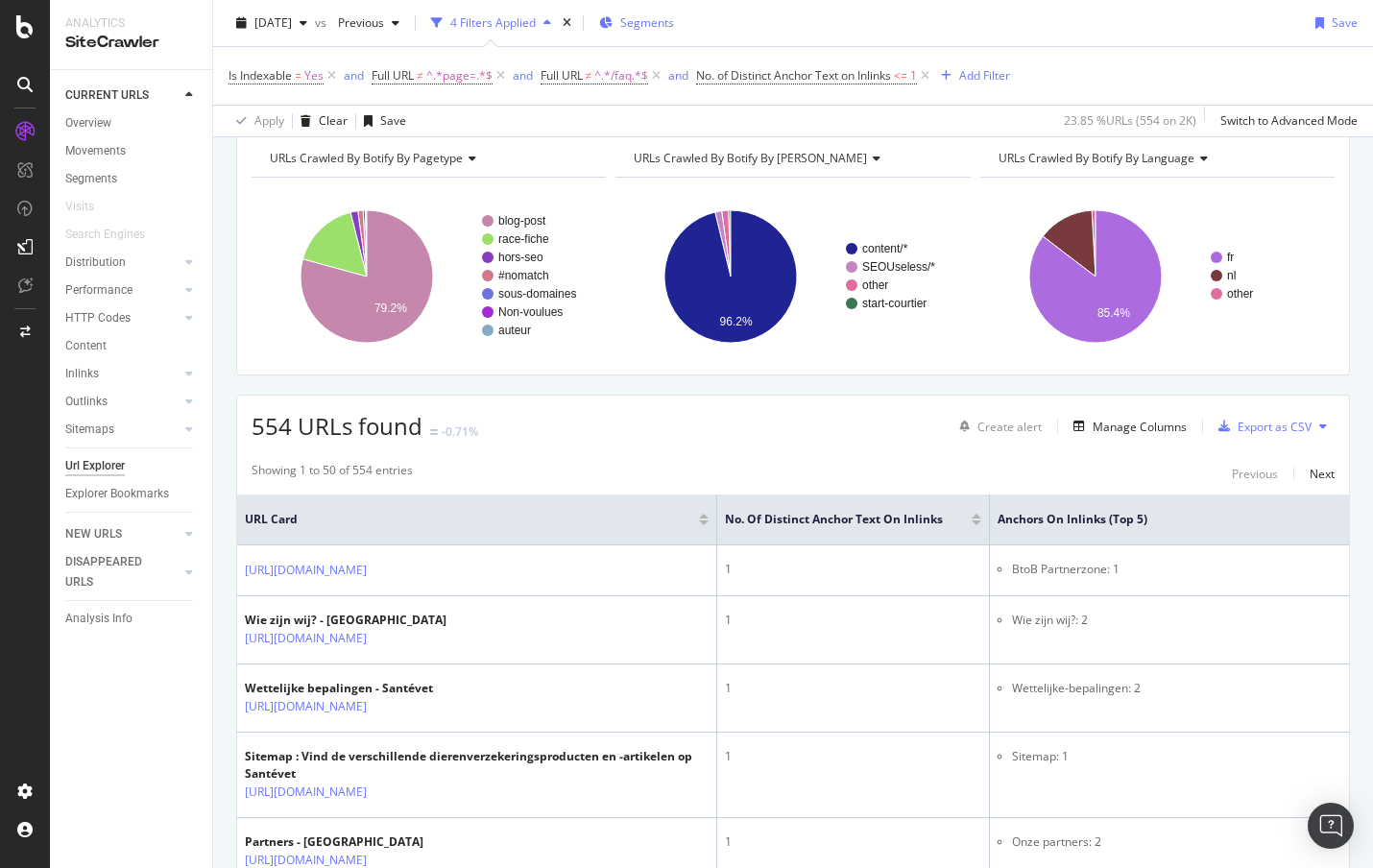
click at [674, 15] on span "Segments" at bounding box center [648, 22] width 54 height 16
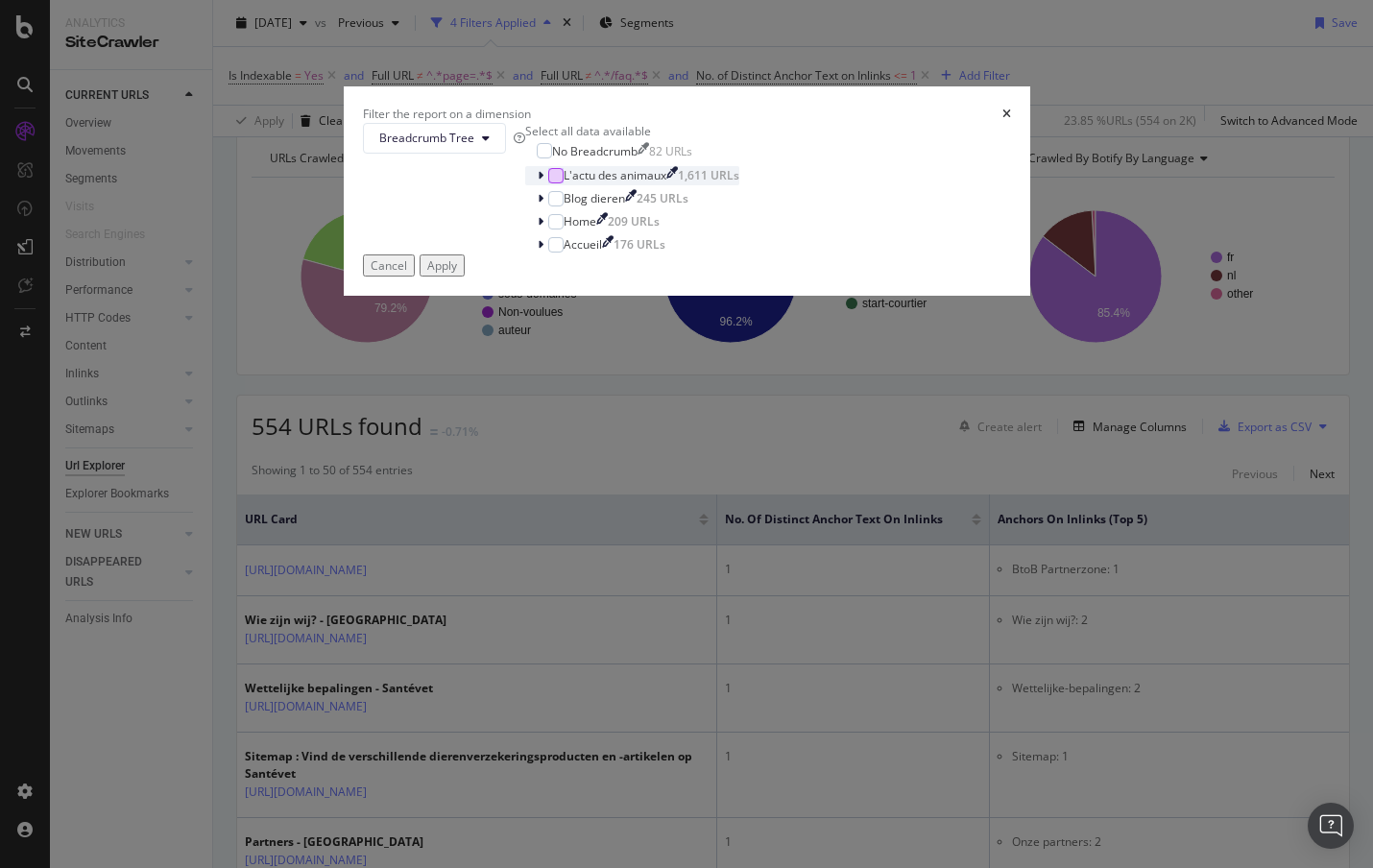
click at [549, 184] on div "modal" at bounding box center [556, 175] width 15 height 15
drag, startPoint x: 527, startPoint y: 475, endPoint x: 644, endPoint y: 475, distance: 117.0
click at [549, 207] on div "modal" at bounding box center [556, 198] width 15 height 15
click at [538, 205] on icon "modal" at bounding box center [541, 199] width 6 height 12
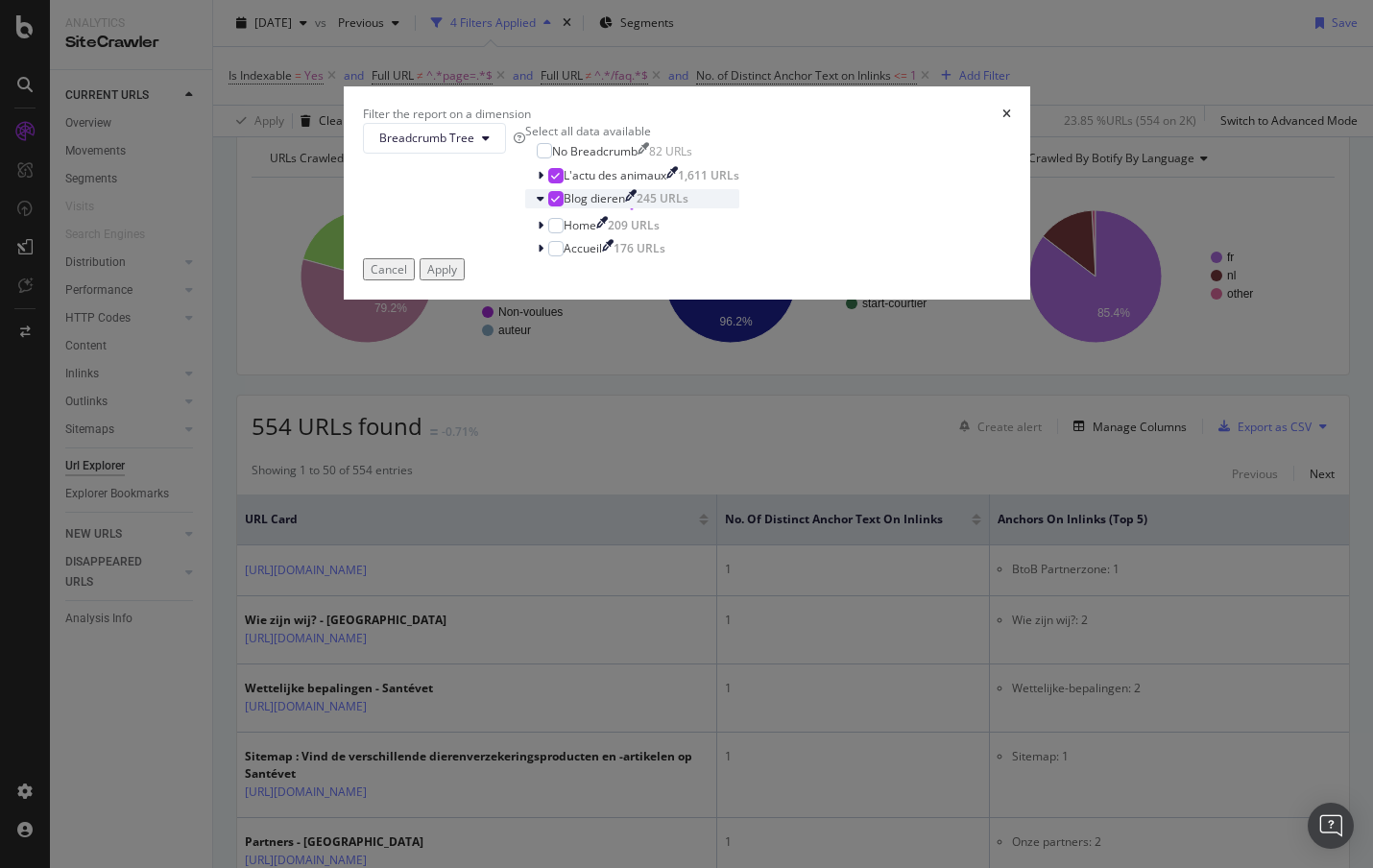
click at [537, 205] on icon "modal" at bounding box center [541, 199] width 8 height 12
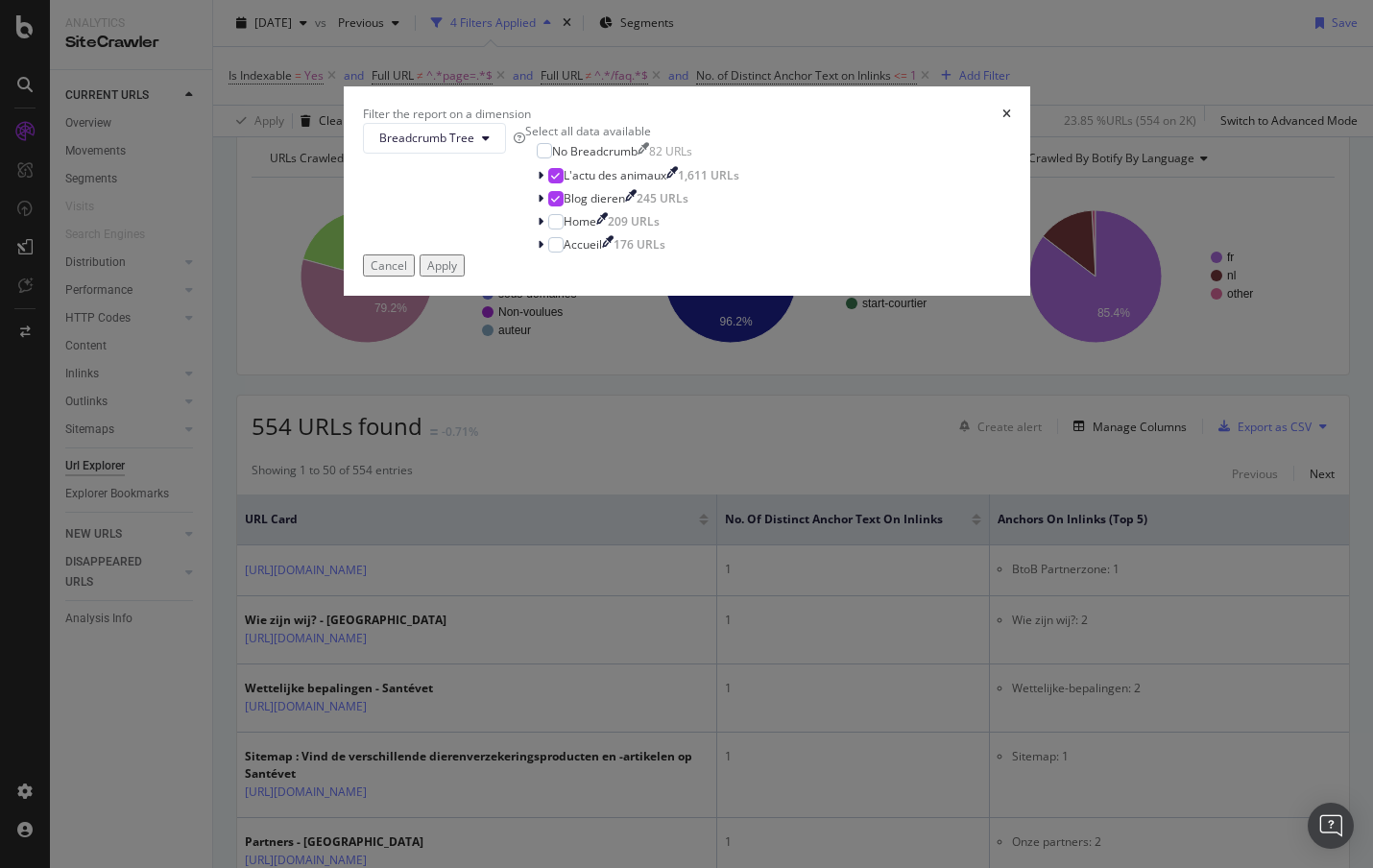
click at [843, 277] on div "Cancel Apply" at bounding box center [686, 266] width 649 height 22
click at [457, 274] on div "Apply" at bounding box center [443, 265] width 30 height 16
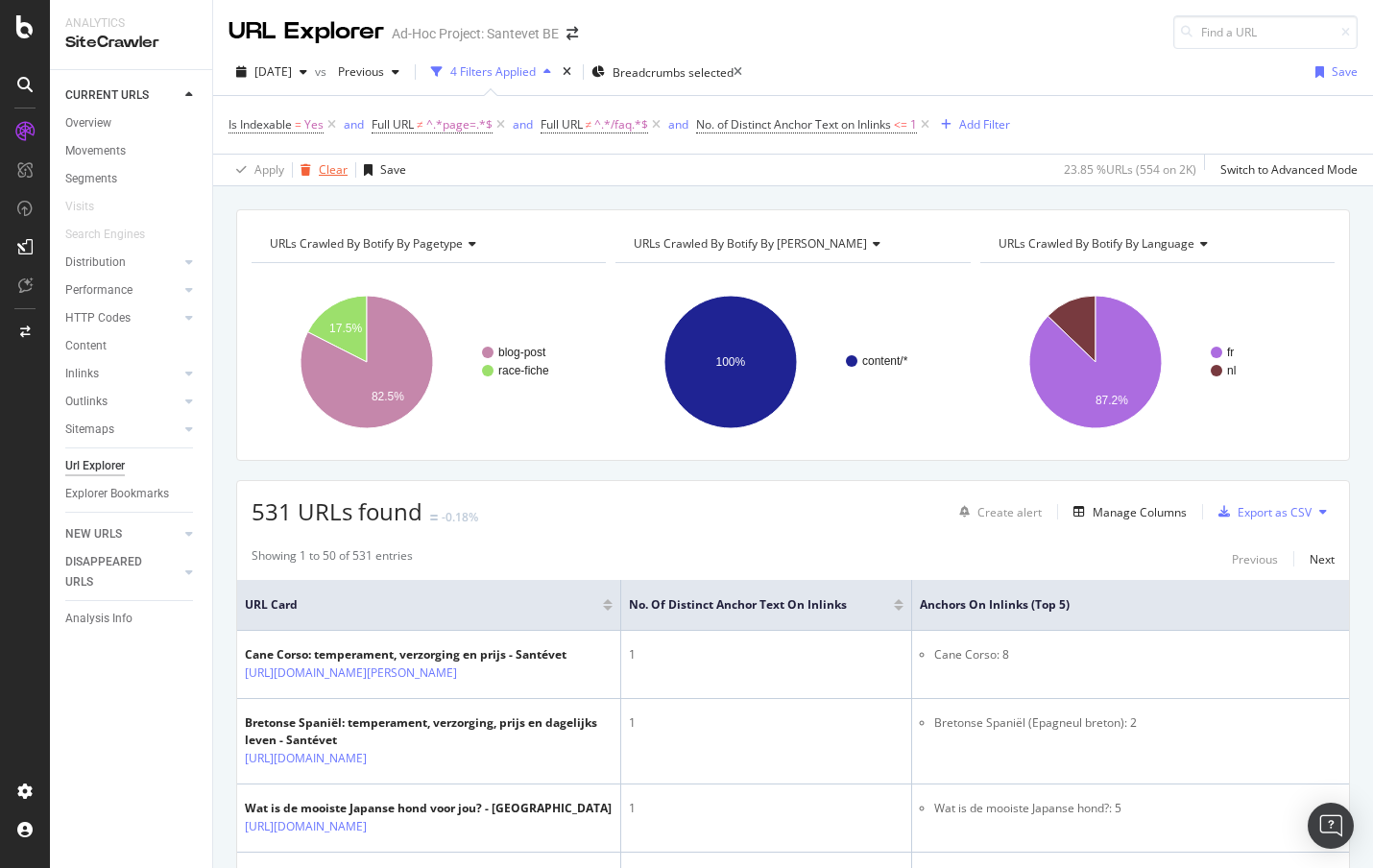
click at [333, 176] on div "Clear" at bounding box center [333, 169] width 29 height 16
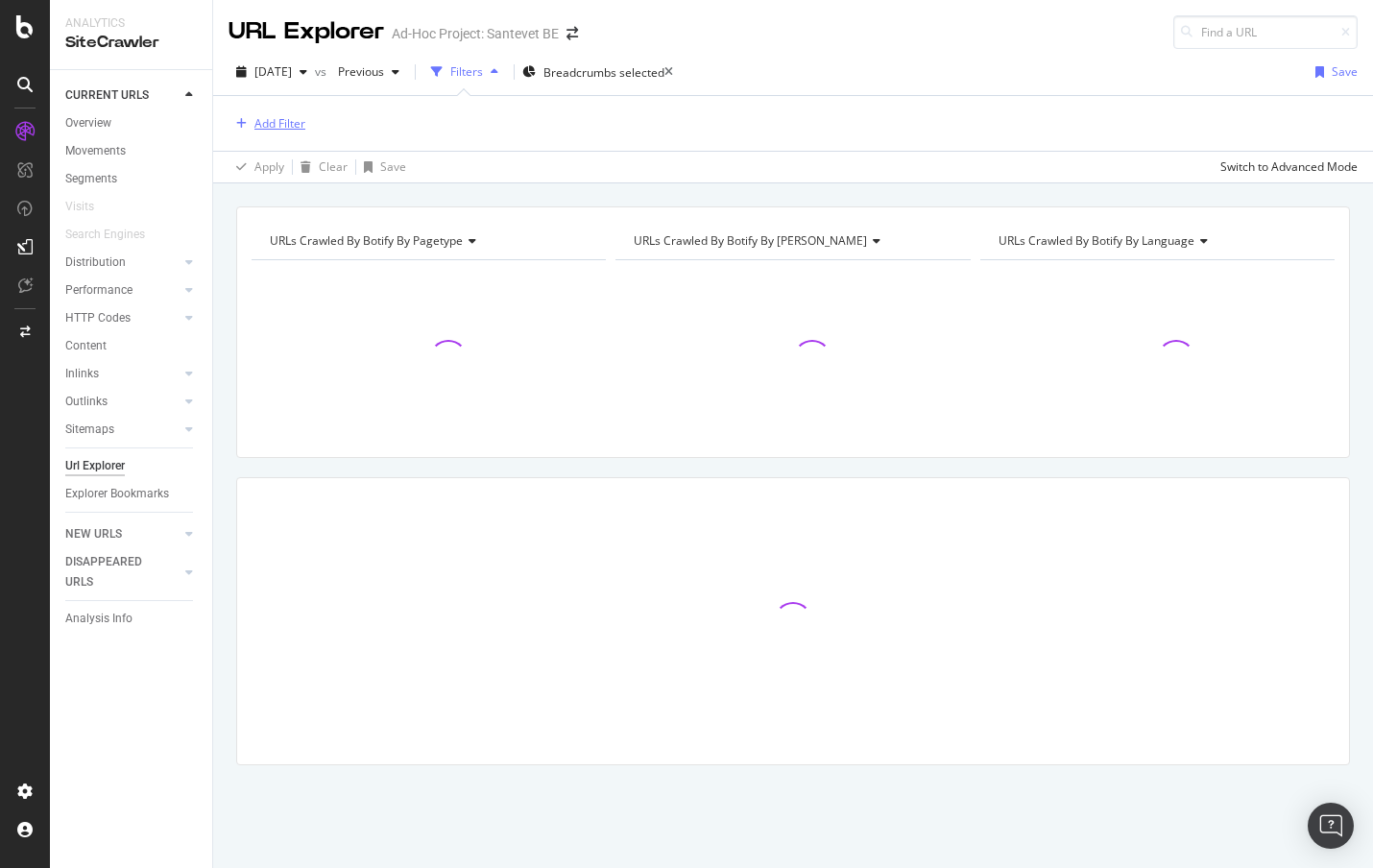
click at [274, 126] on div "Add Filter" at bounding box center [280, 123] width 51 height 16
click at [673, 69] on icon at bounding box center [669, 72] width 9 height 12
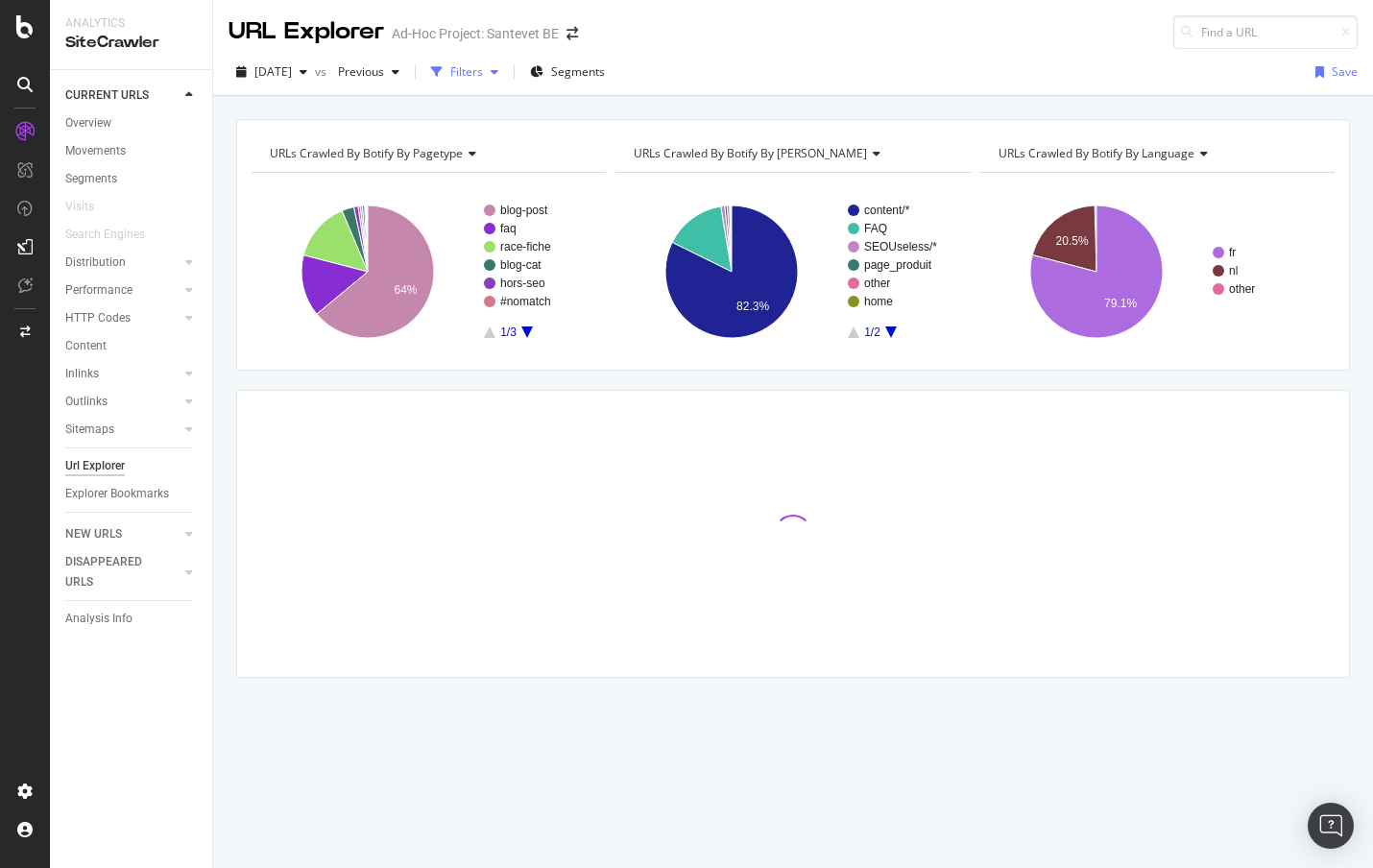
click at [483, 71] on div "Filters" at bounding box center [467, 71] width 33 height 16
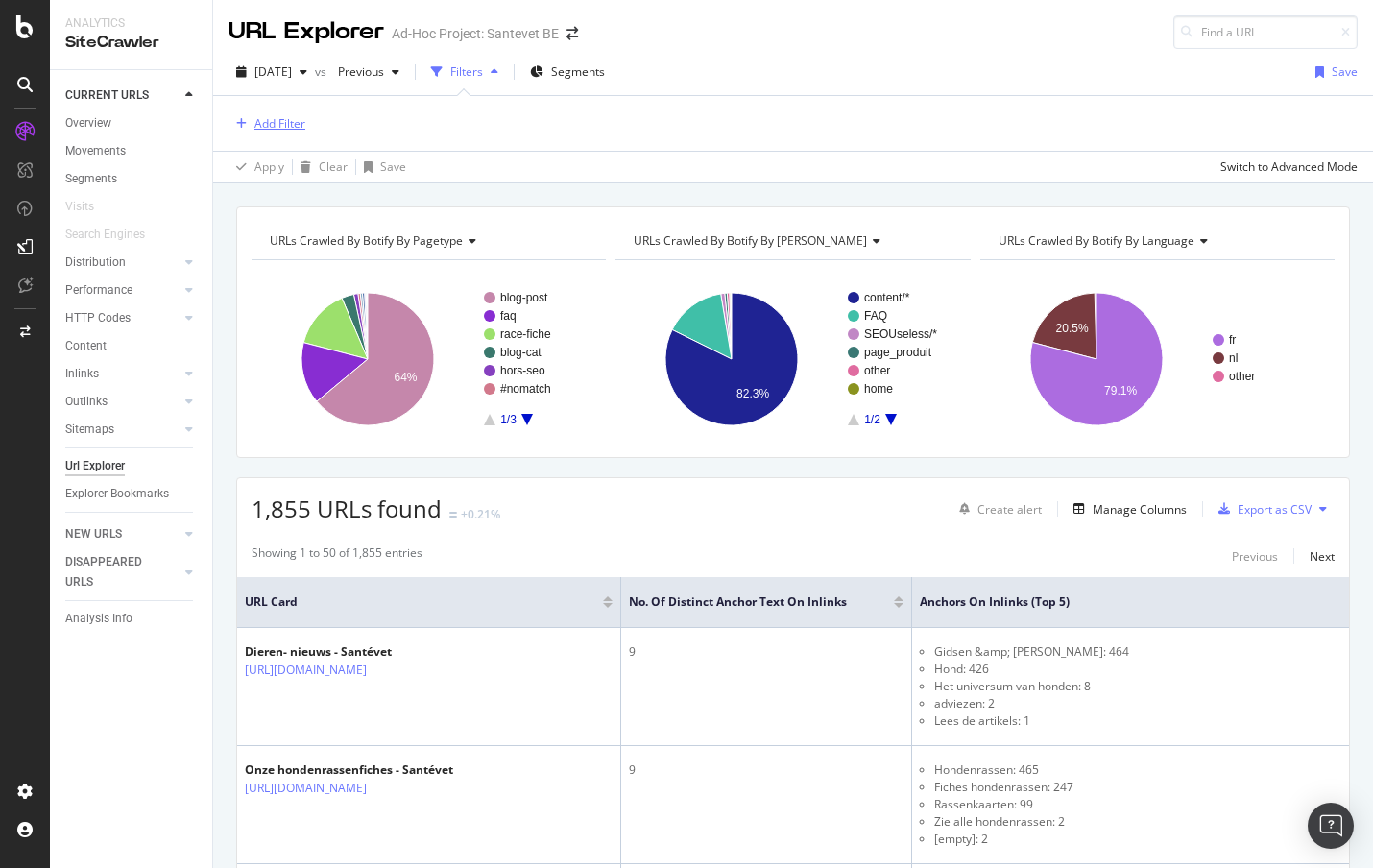
click at [281, 133] on div "Add Filter" at bounding box center [267, 123] width 77 height 21
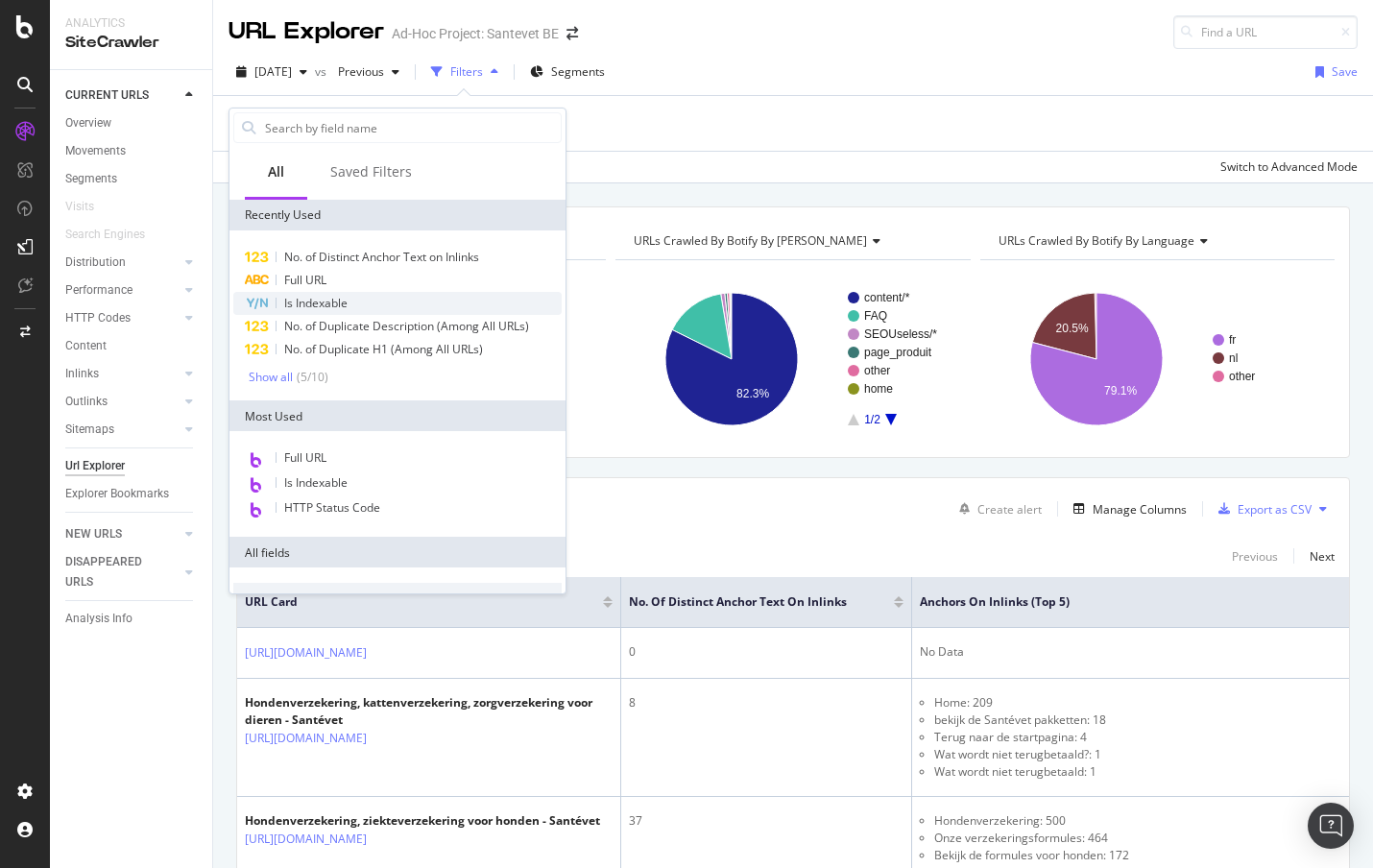
click at [316, 292] on div "Is Indexable" at bounding box center [397, 303] width 329 height 23
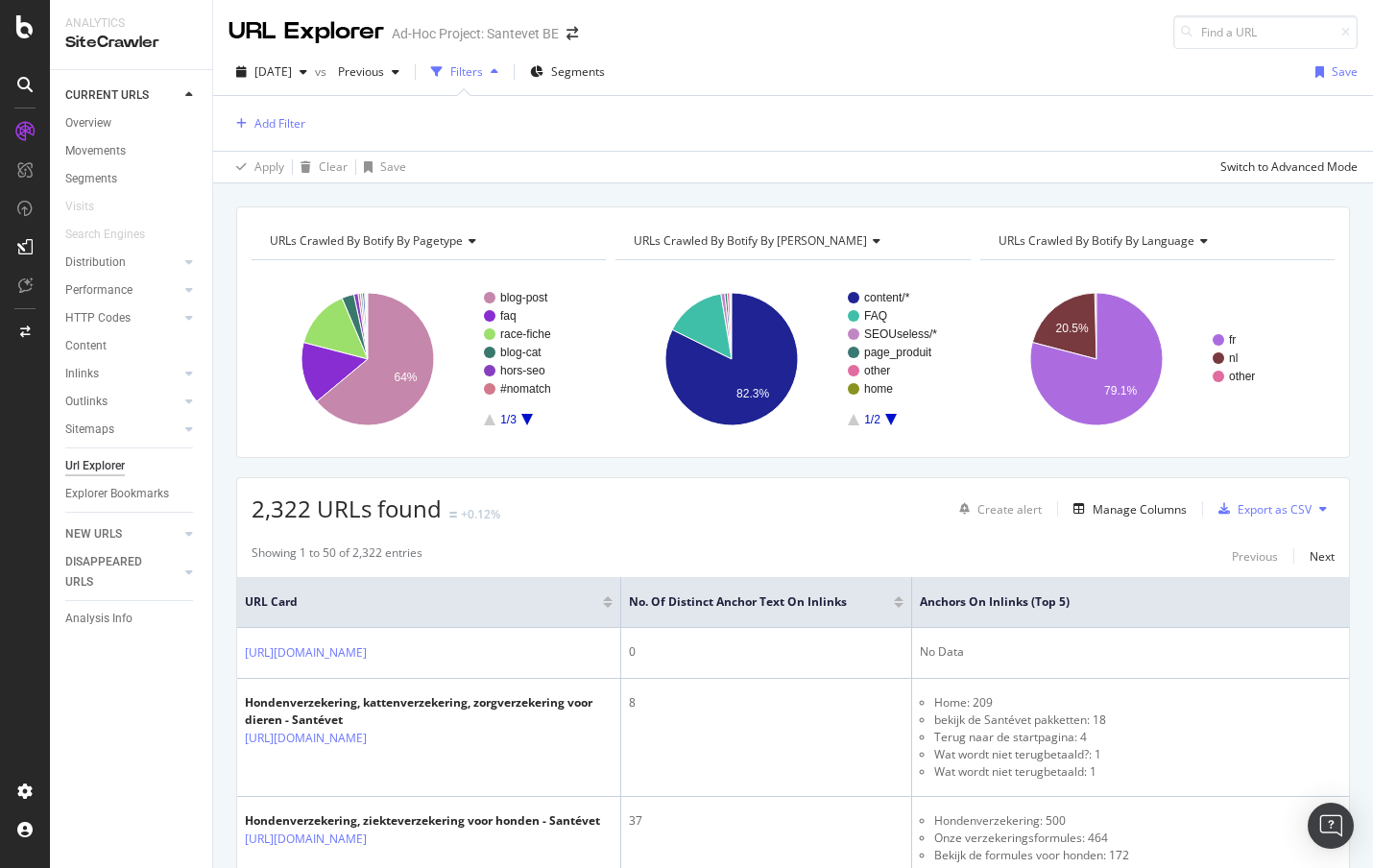
click at [600, 166] on div "Apply Clear Save Switch to Advanced Mode" at bounding box center [792, 167] width 1160 height 32
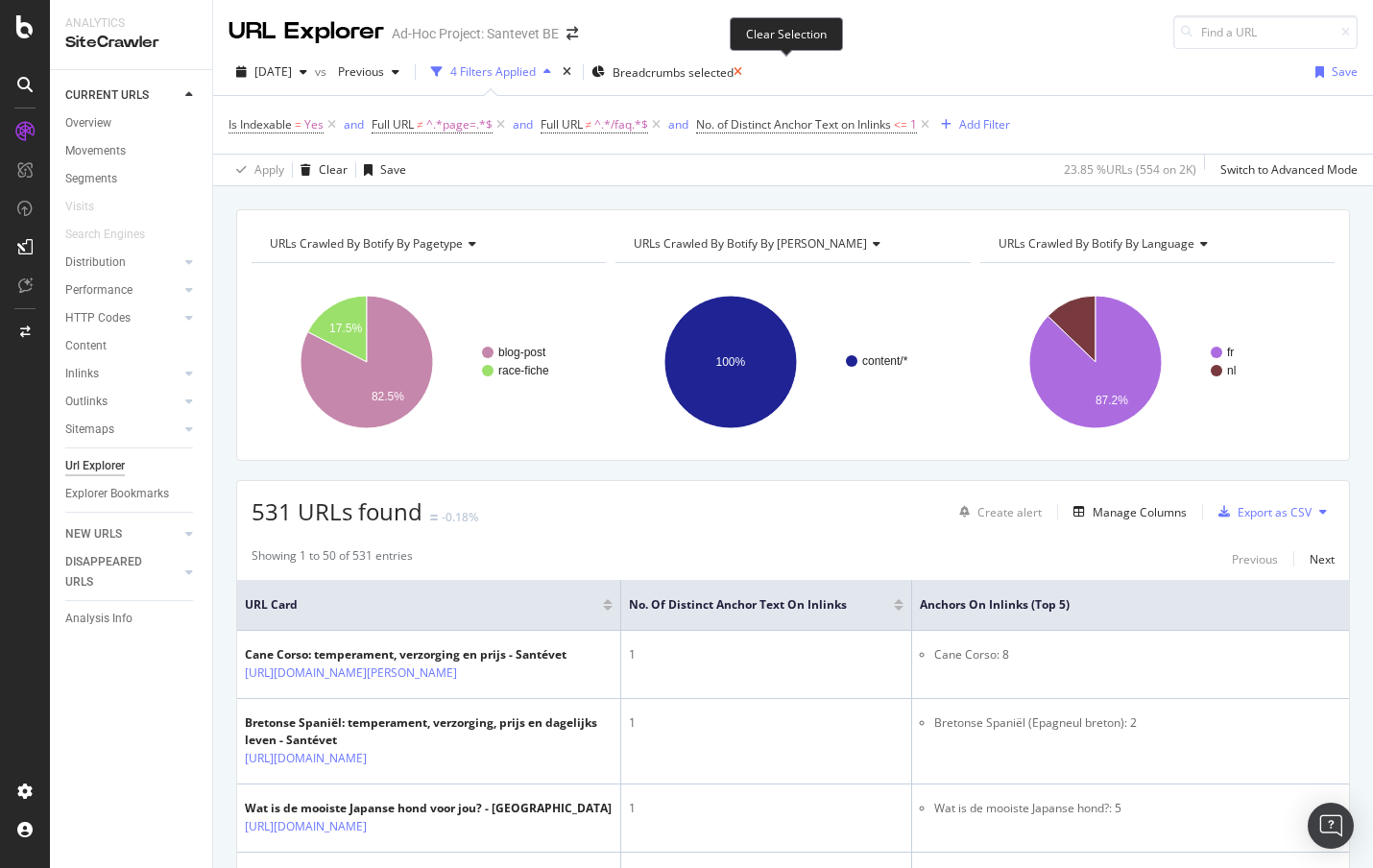
click at [742, 70] on icon at bounding box center [737, 72] width 9 height 12
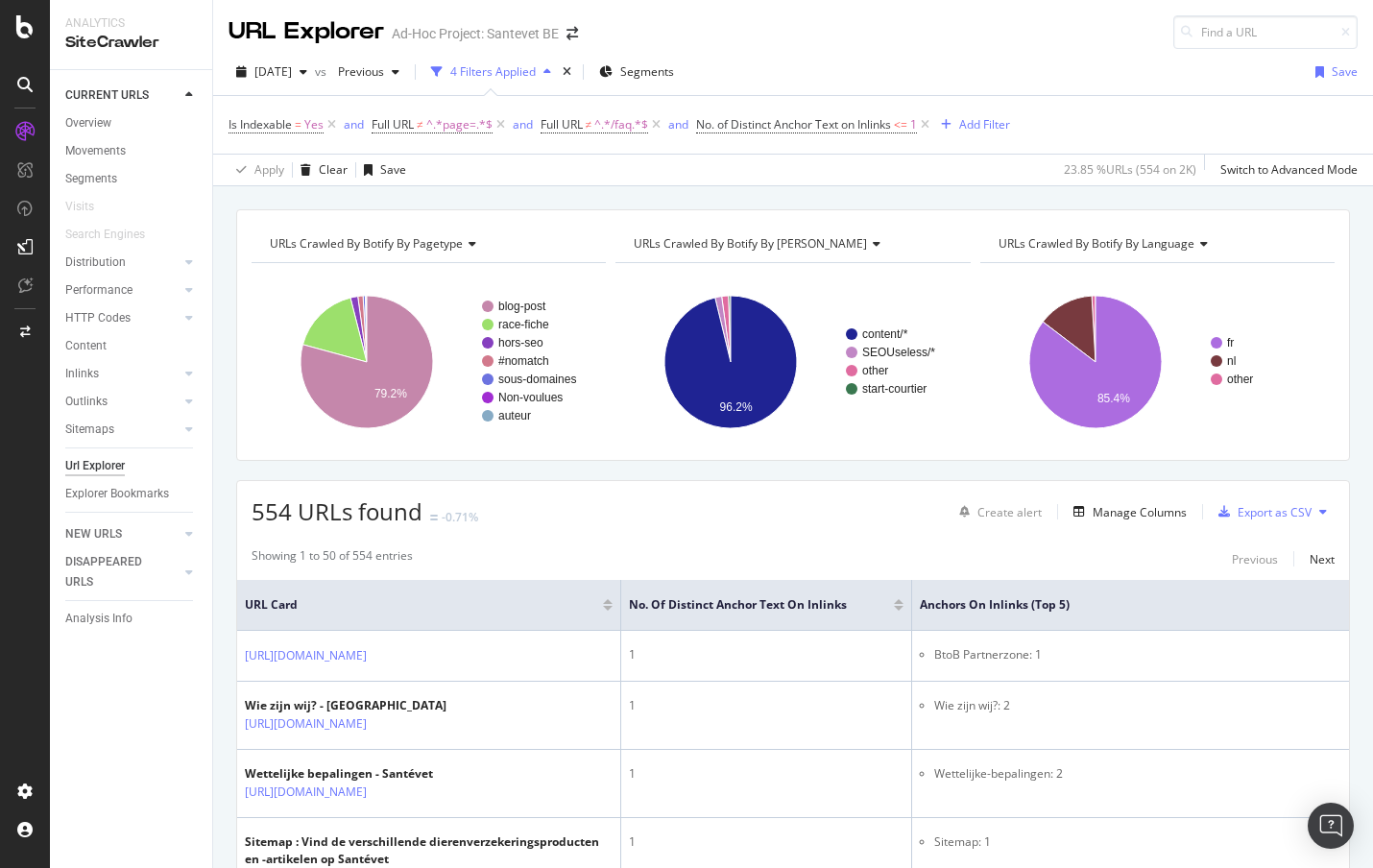
click at [792, 70] on div "2025 Sep. 4th vs Previous 4 Filters Applied Segments Save" at bounding box center [792, 76] width 1160 height 38
click at [933, 125] on icon at bounding box center [925, 124] width 16 height 19
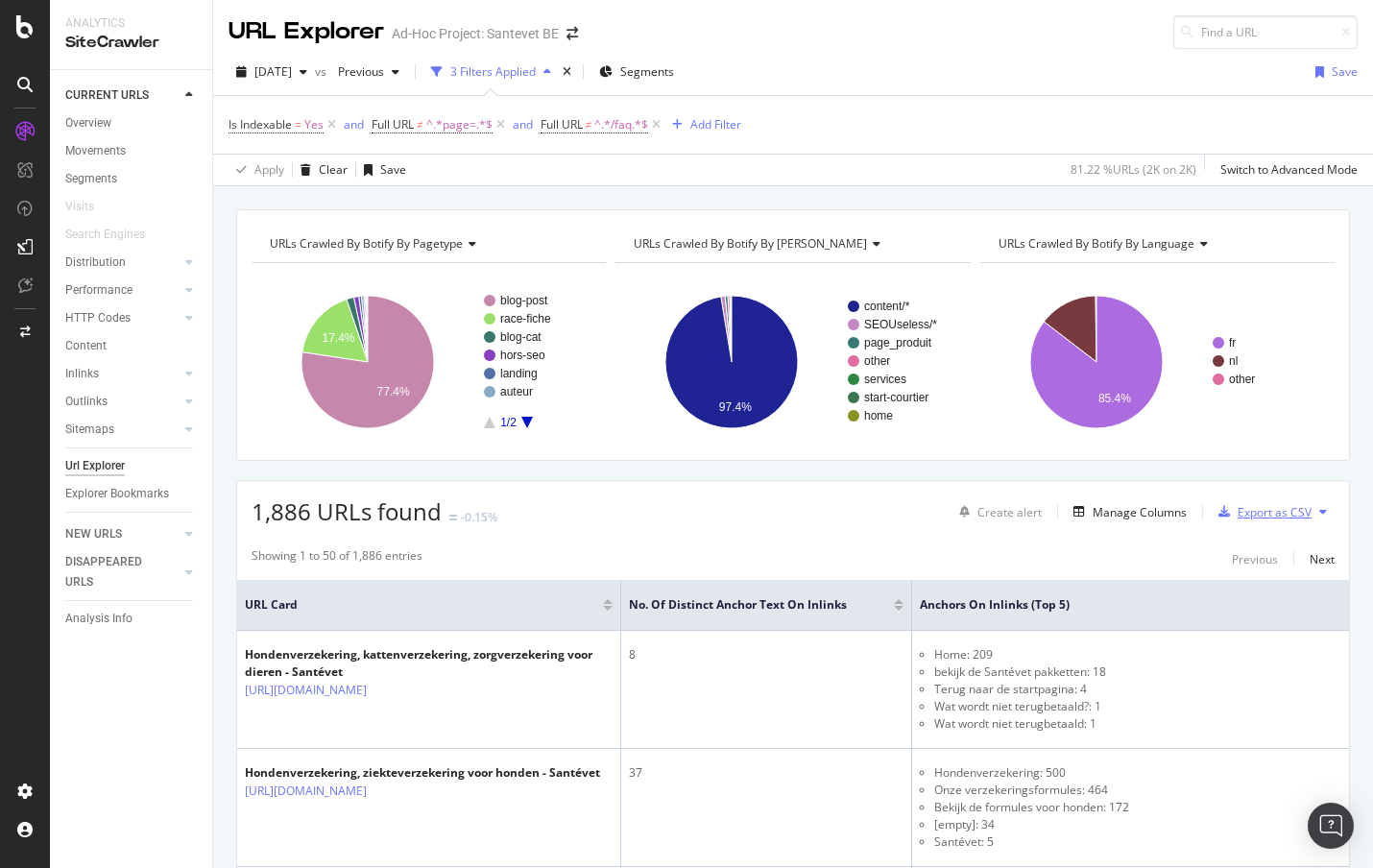
click at [1252, 513] on div "Export as CSV" at bounding box center [1274, 511] width 74 height 16
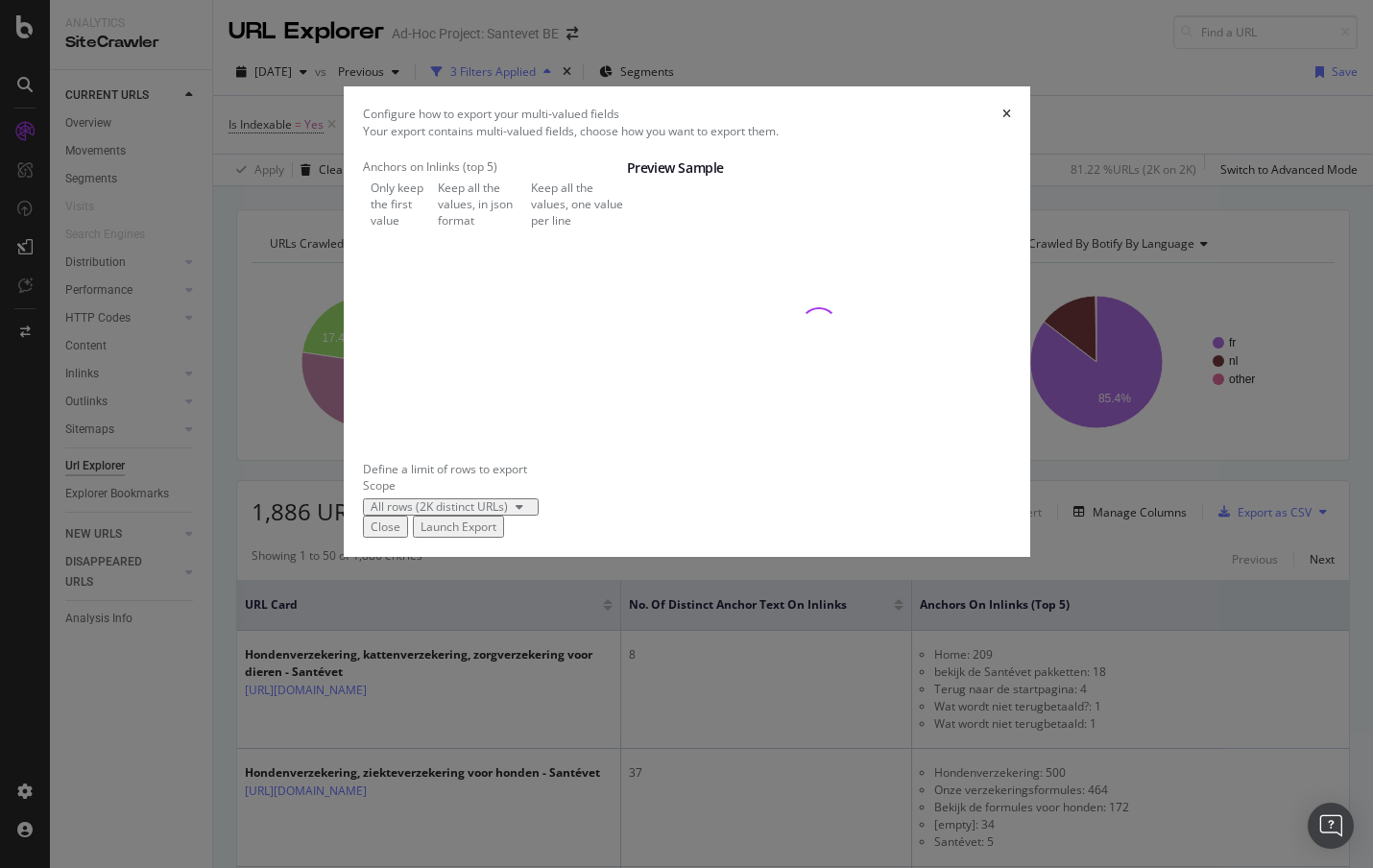
click at [1220, 541] on div "Configure how to export your multi-valued fields Your export contains multi-val…" at bounding box center [686, 434] width 1373 height 868
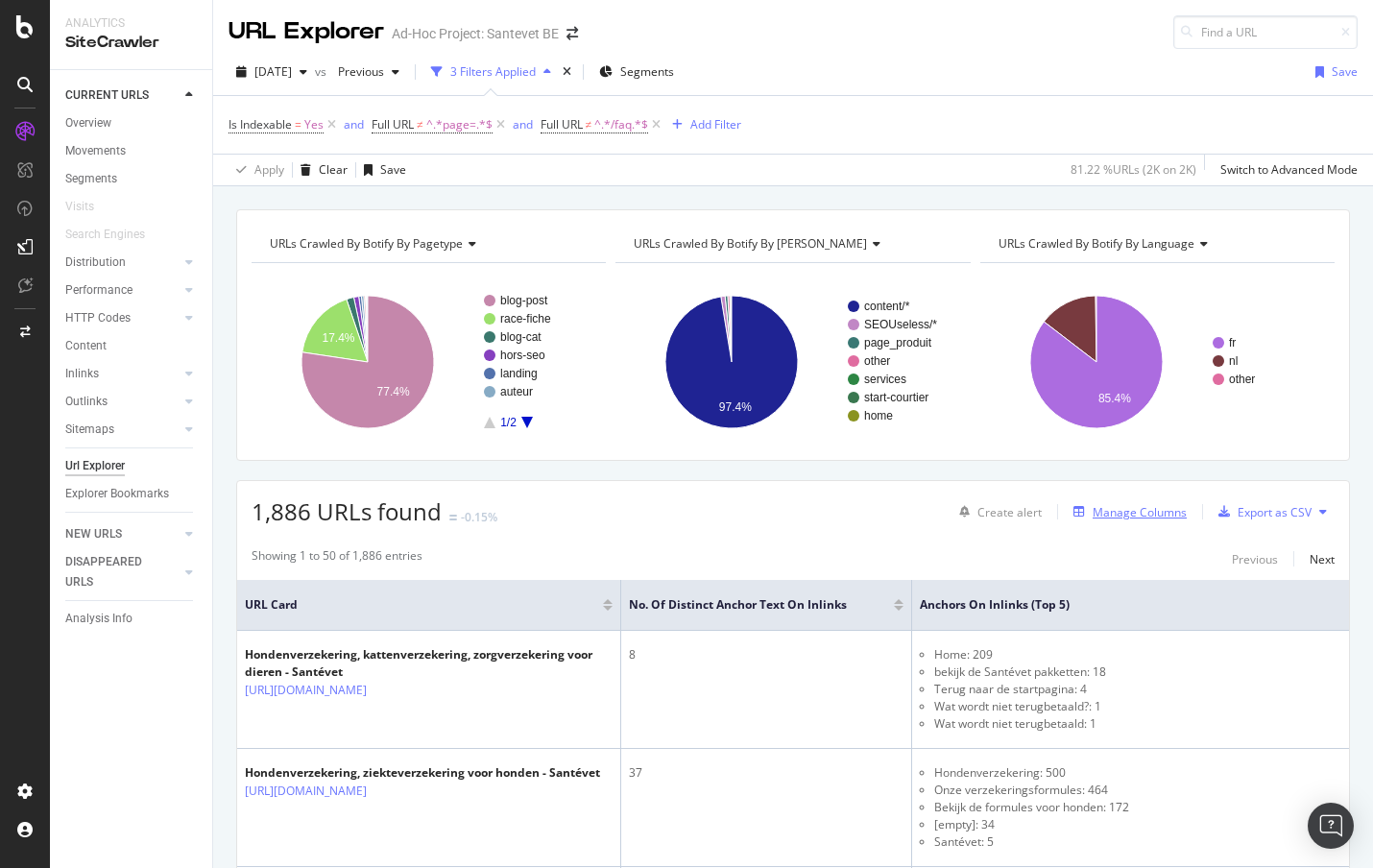
click at [1141, 509] on div "Manage Columns" at bounding box center [1139, 511] width 94 height 16
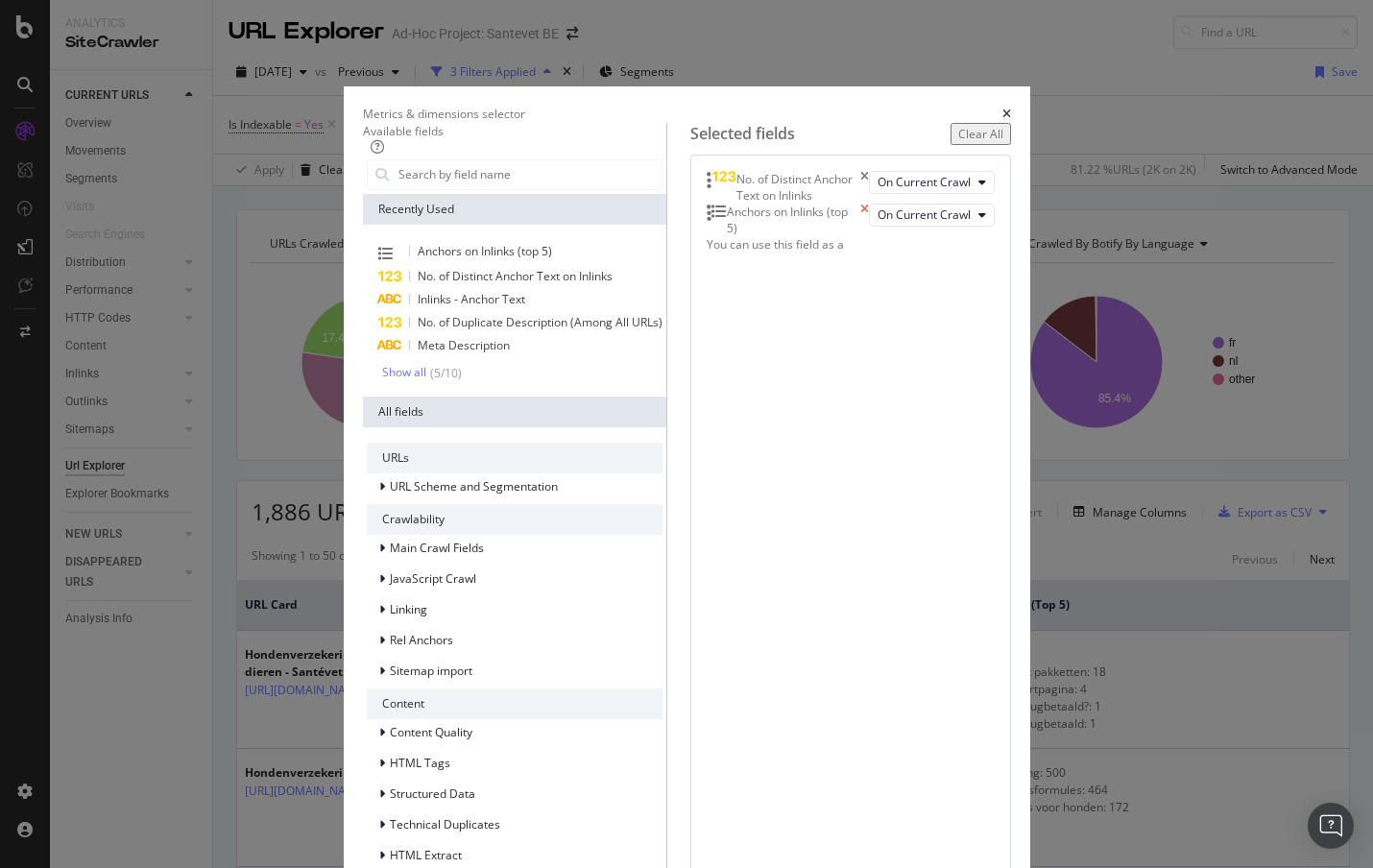
click at [868, 236] on icon "times" at bounding box center [864, 220] width 9 height 33
click at [868, 204] on icon "times" at bounding box center [864, 187] width 9 height 33
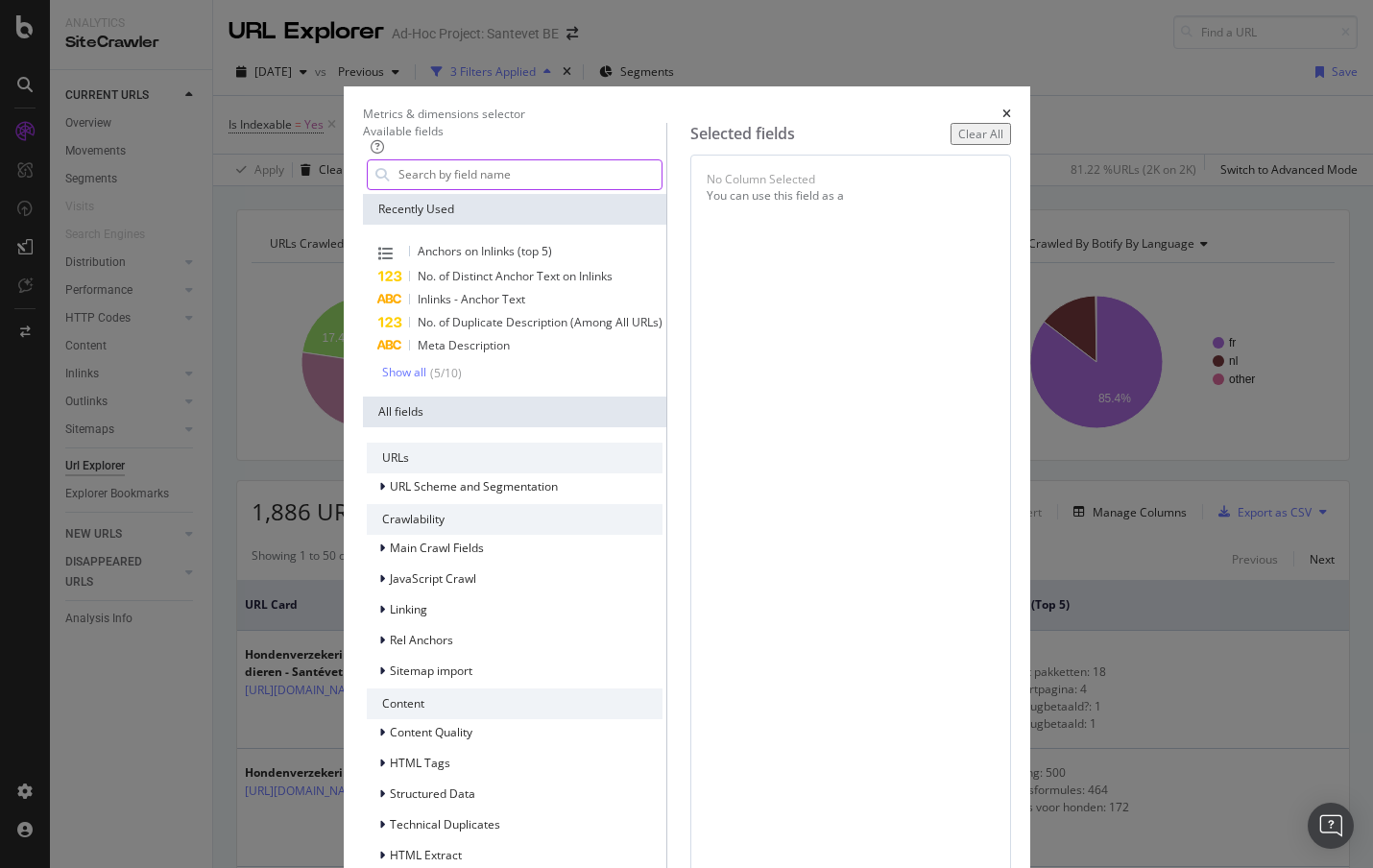
click at [554, 189] on input "modal" at bounding box center [529, 174] width 265 height 29
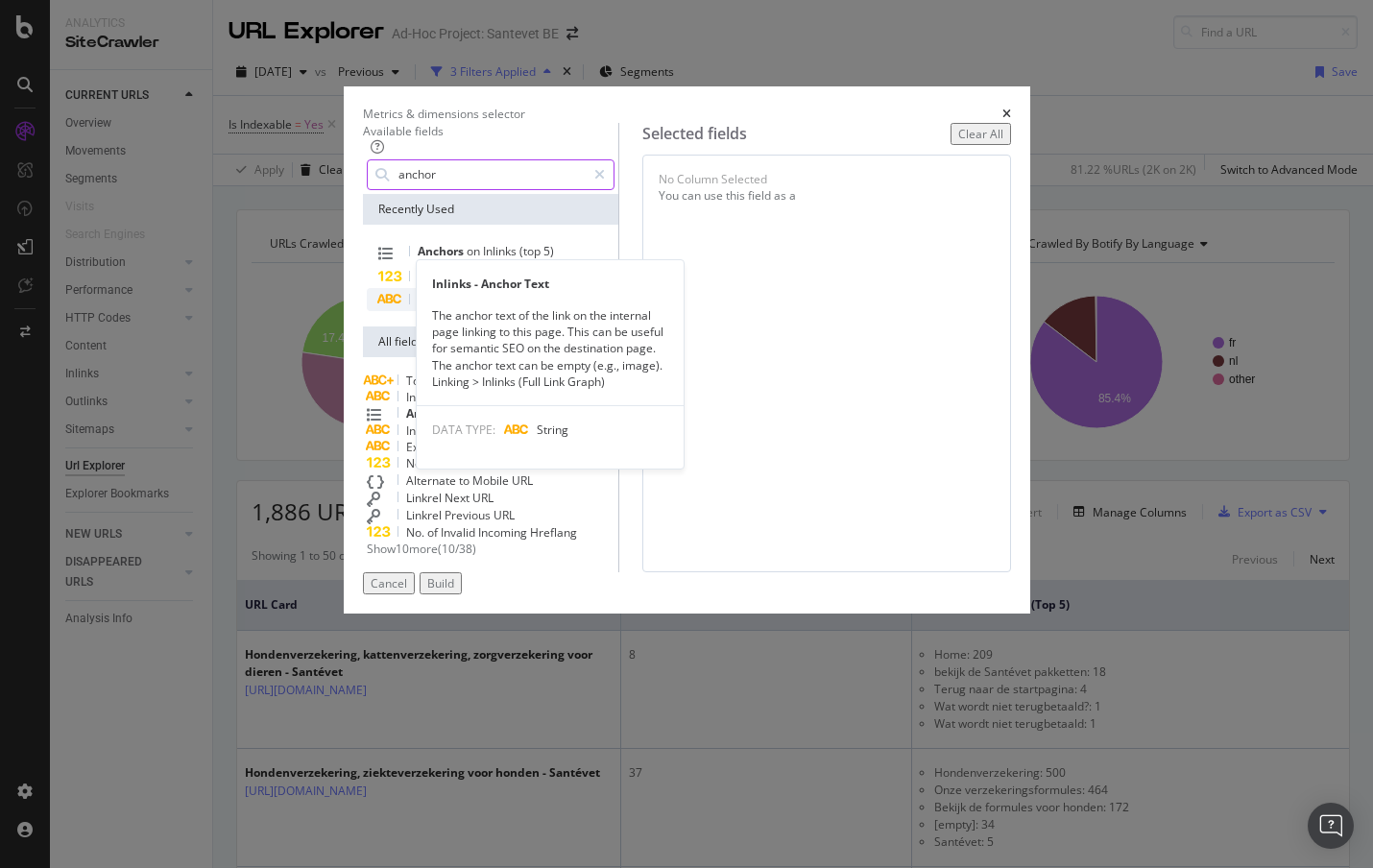
type input "anchor"
click at [461, 307] on span "Anchor" at bounding box center [482, 299] width 43 height 16
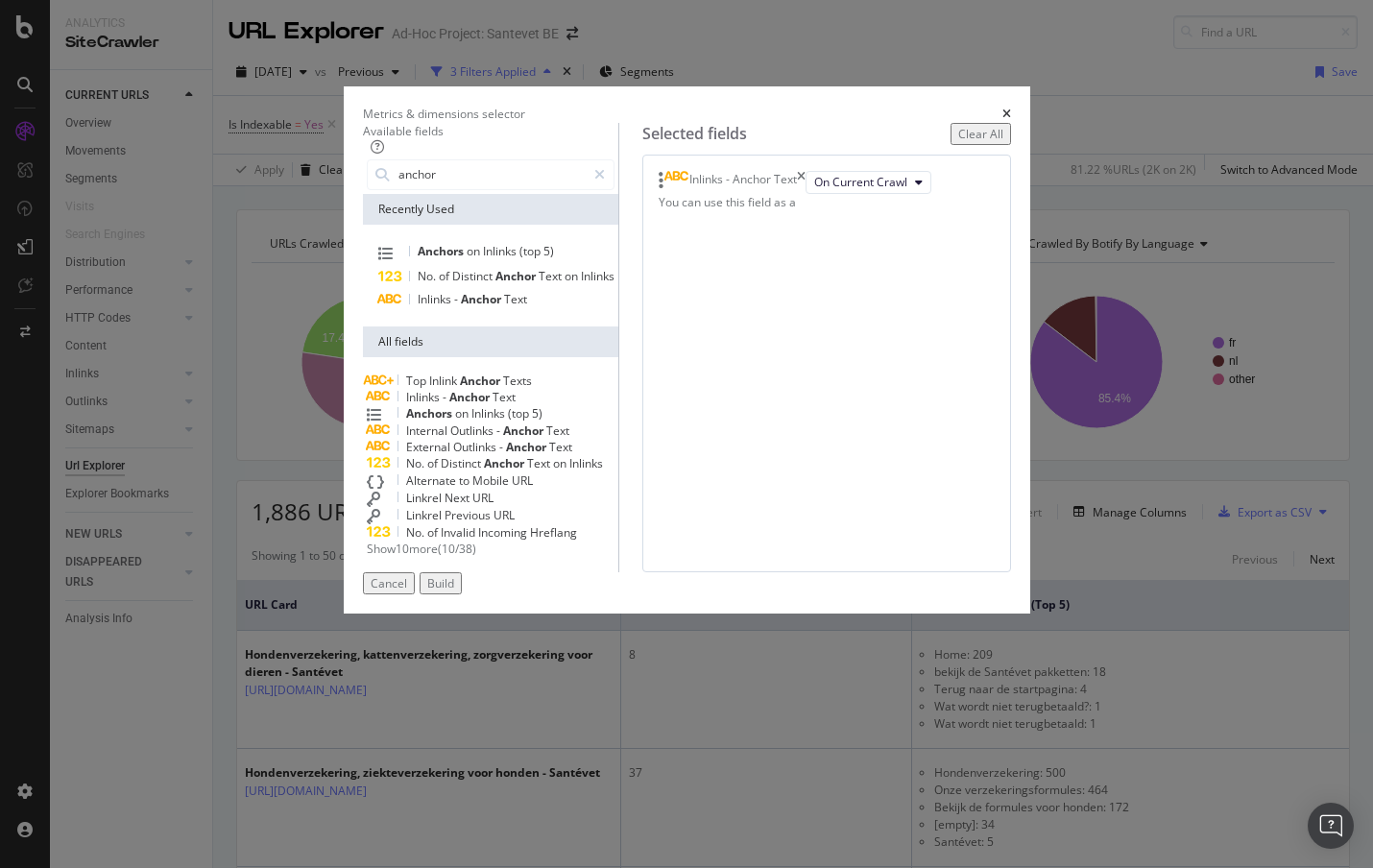
click at [454, 591] on div "Build" at bounding box center [441, 582] width 27 height 16
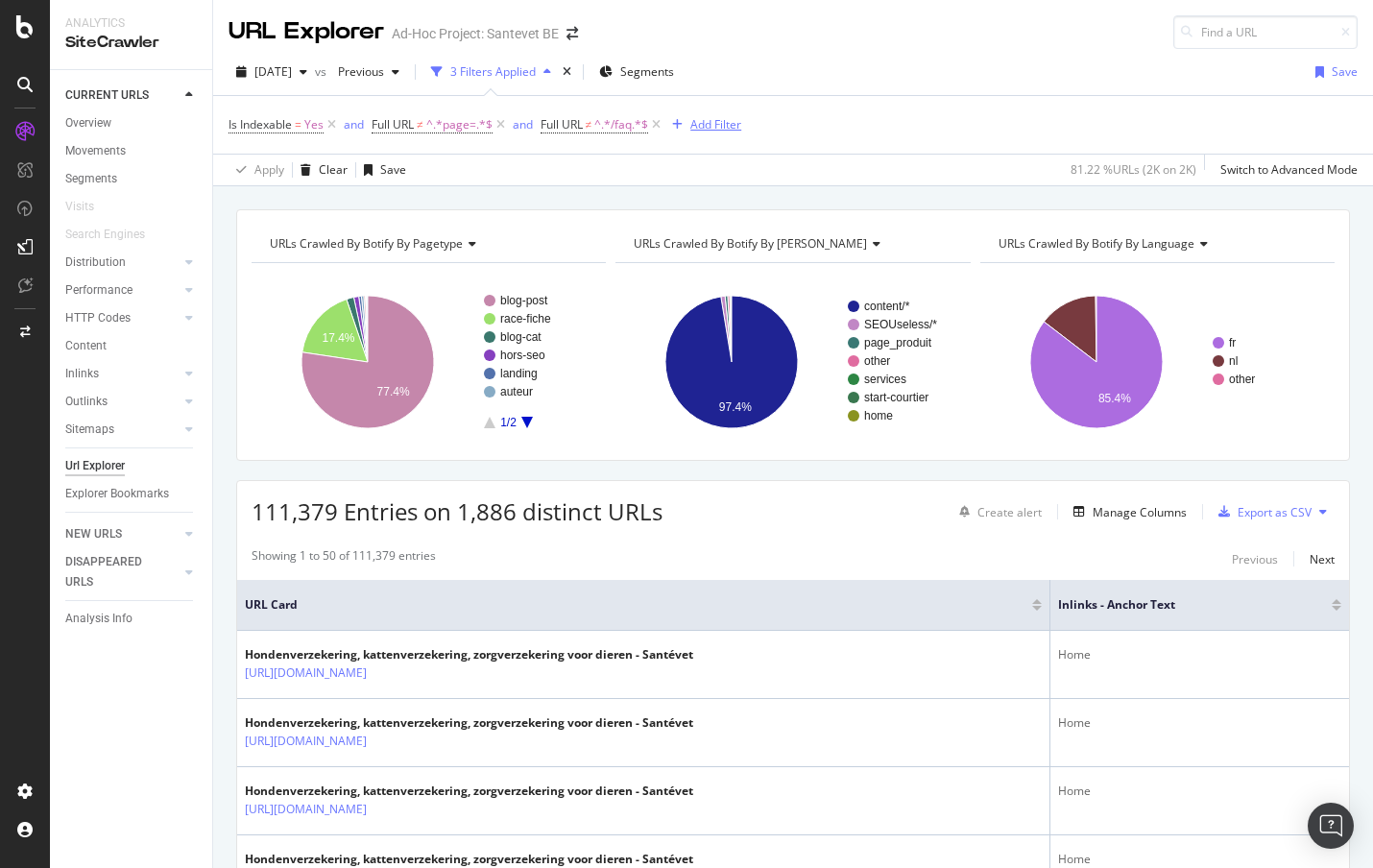
click at [721, 126] on div "Add Filter" at bounding box center [715, 124] width 51 height 16
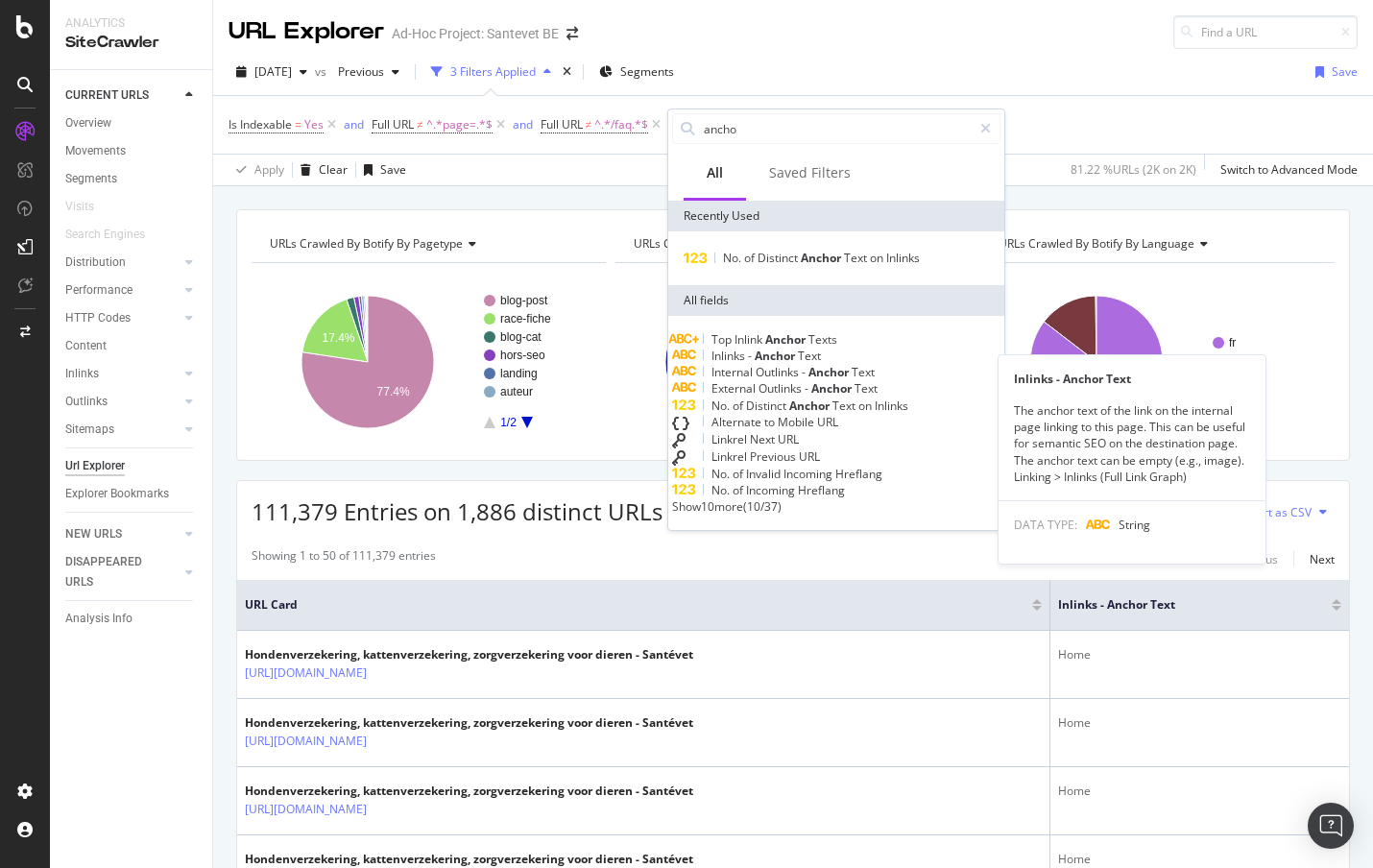
type input "ancho"
click at [797, 364] on span "Anchor" at bounding box center [775, 356] width 43 height 16
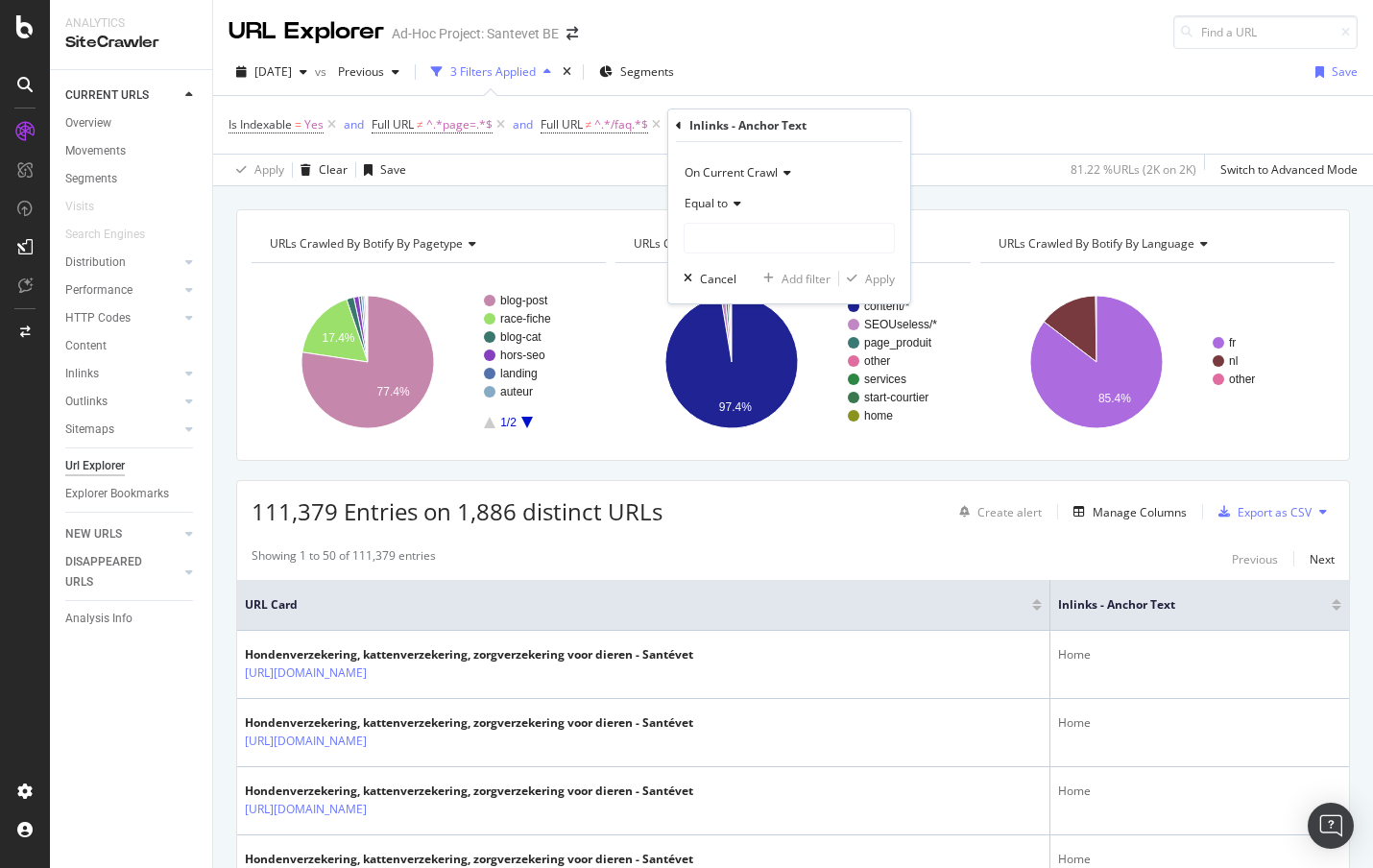
click at [717, 204] on span "Equal to" at bounding box center [705, 203] width 43 height 16
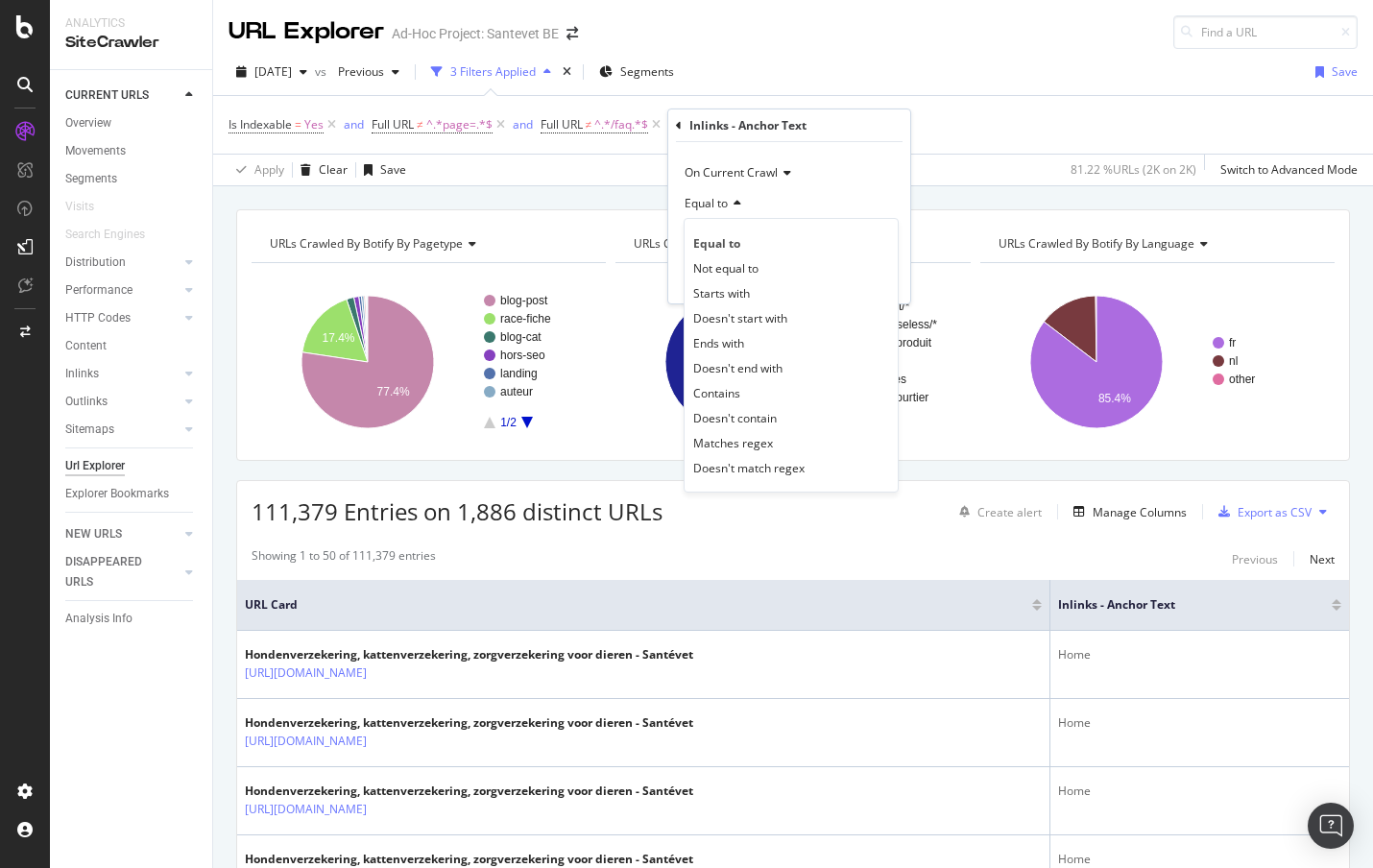
click at [717, 204] on span "Equal to" at bounding box center [705, 203] width 43 height 16
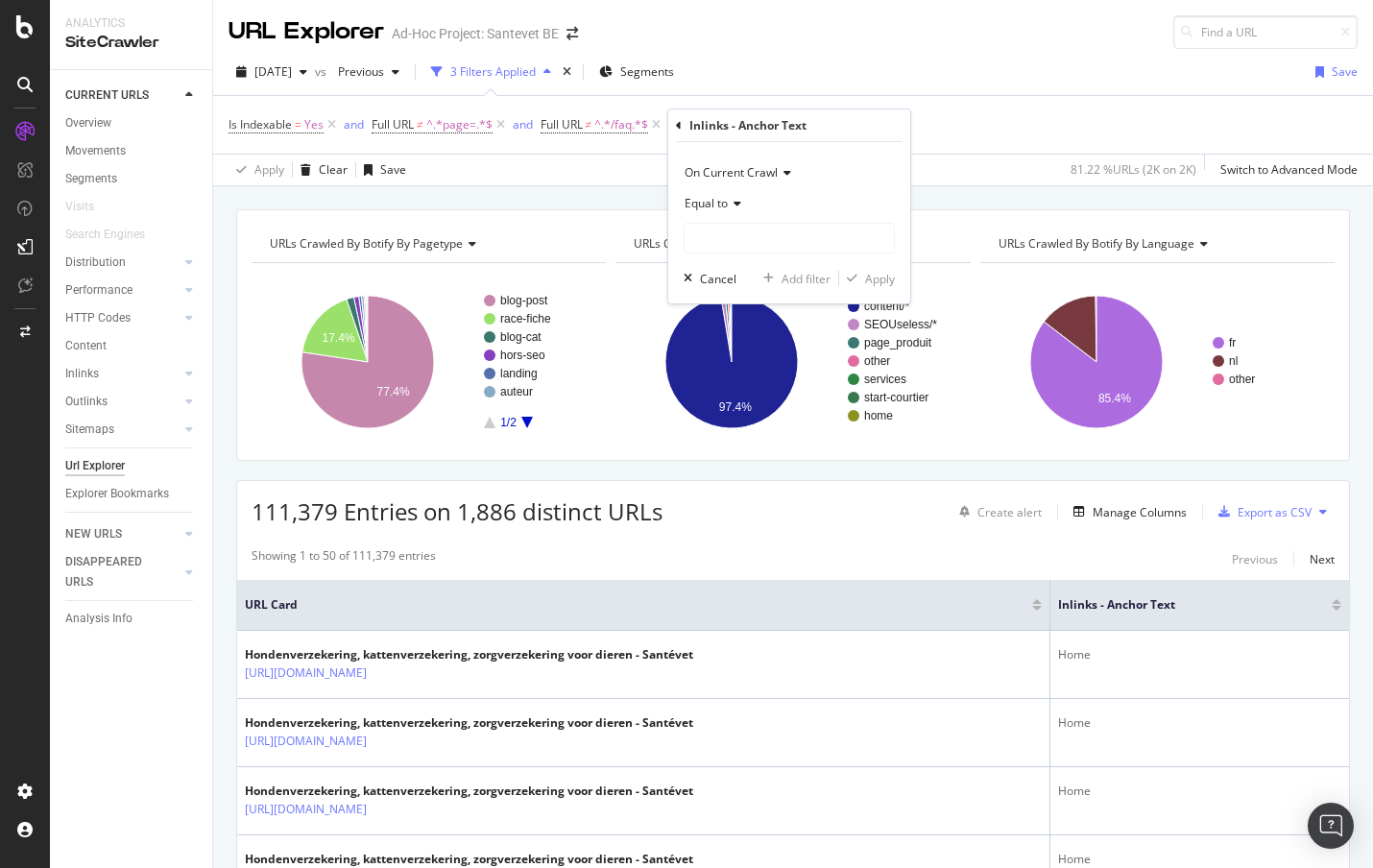
click at [679, 132] on div "Inlinks - Anchor Text" at bounding box center [788, 126] width 227 height 33
click at [677, 127] on icon at bounding box center [679, 126] width 6 height 12
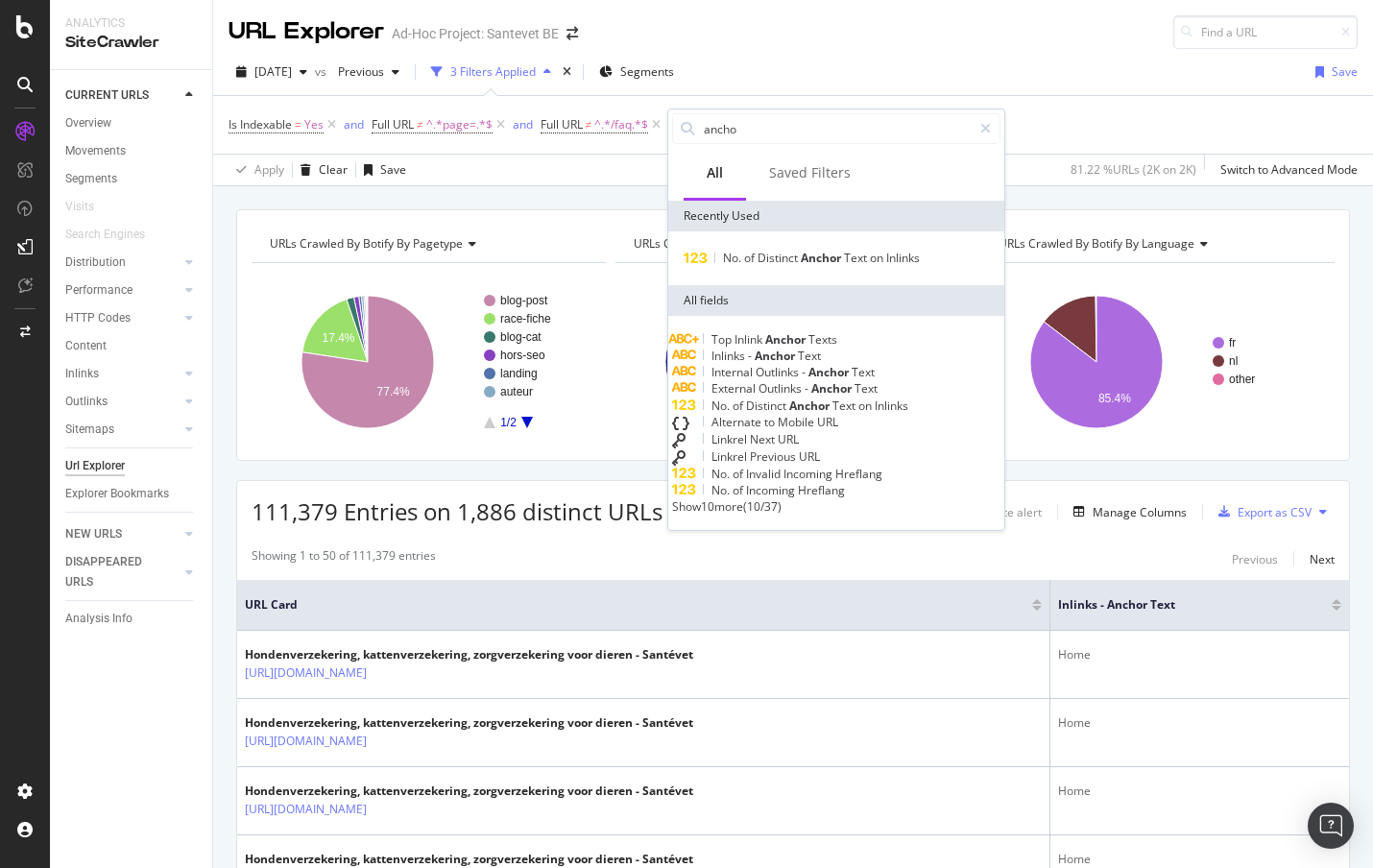
click at [1016, 62] on div "2025 Sep. 4th vs Previous 3 Filters Applied Segments Save" at bounding box center [792, 76] width 1160 height 38
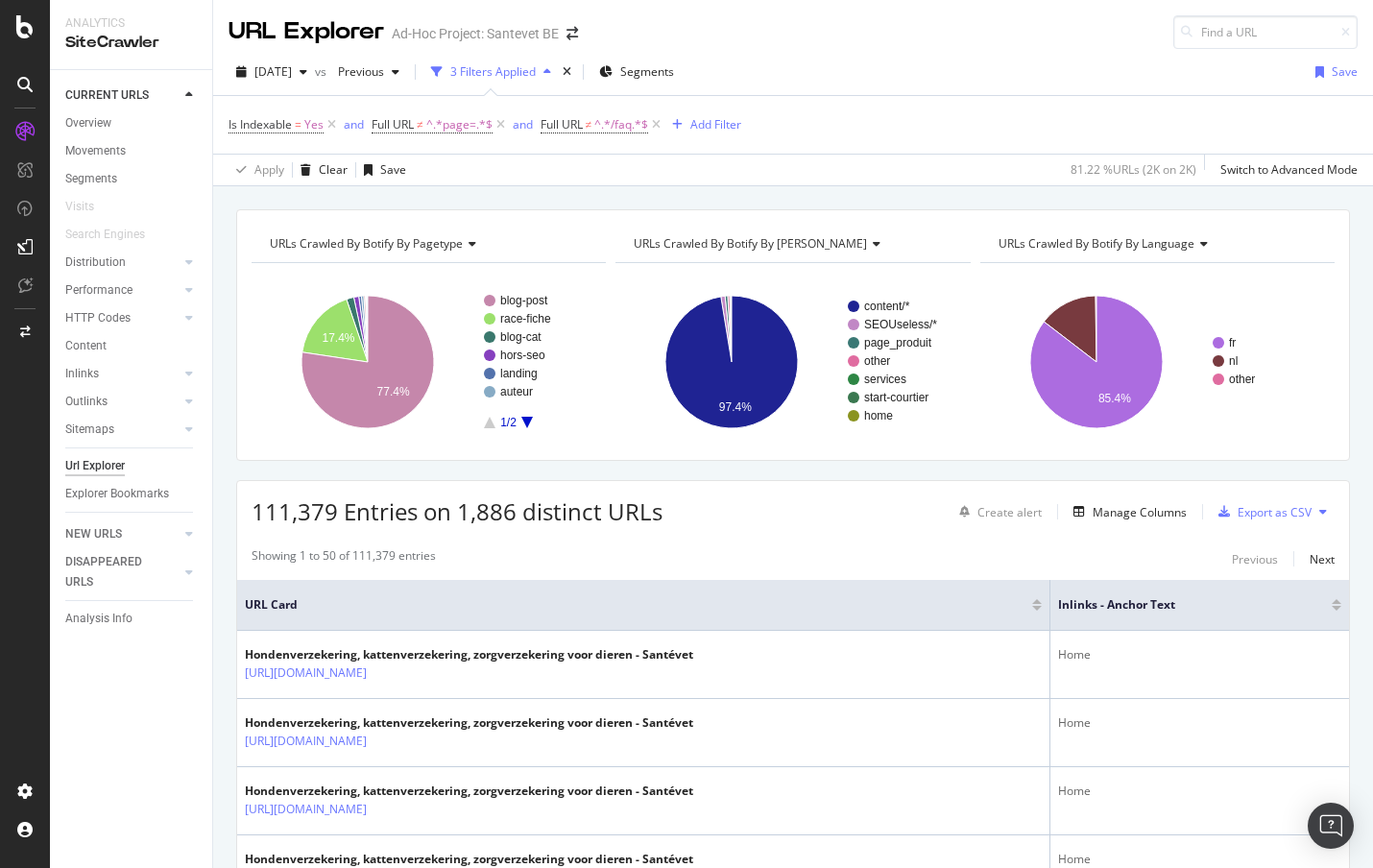
click at [760, 551] on div "Showing 1 to 50 of 111,379 entries Previous Next" at bounding box center [792, 558] width 1112 height 23
click at [730, 128] on div "Add Filter" at bounding box center [715, 124] width 51 height 16
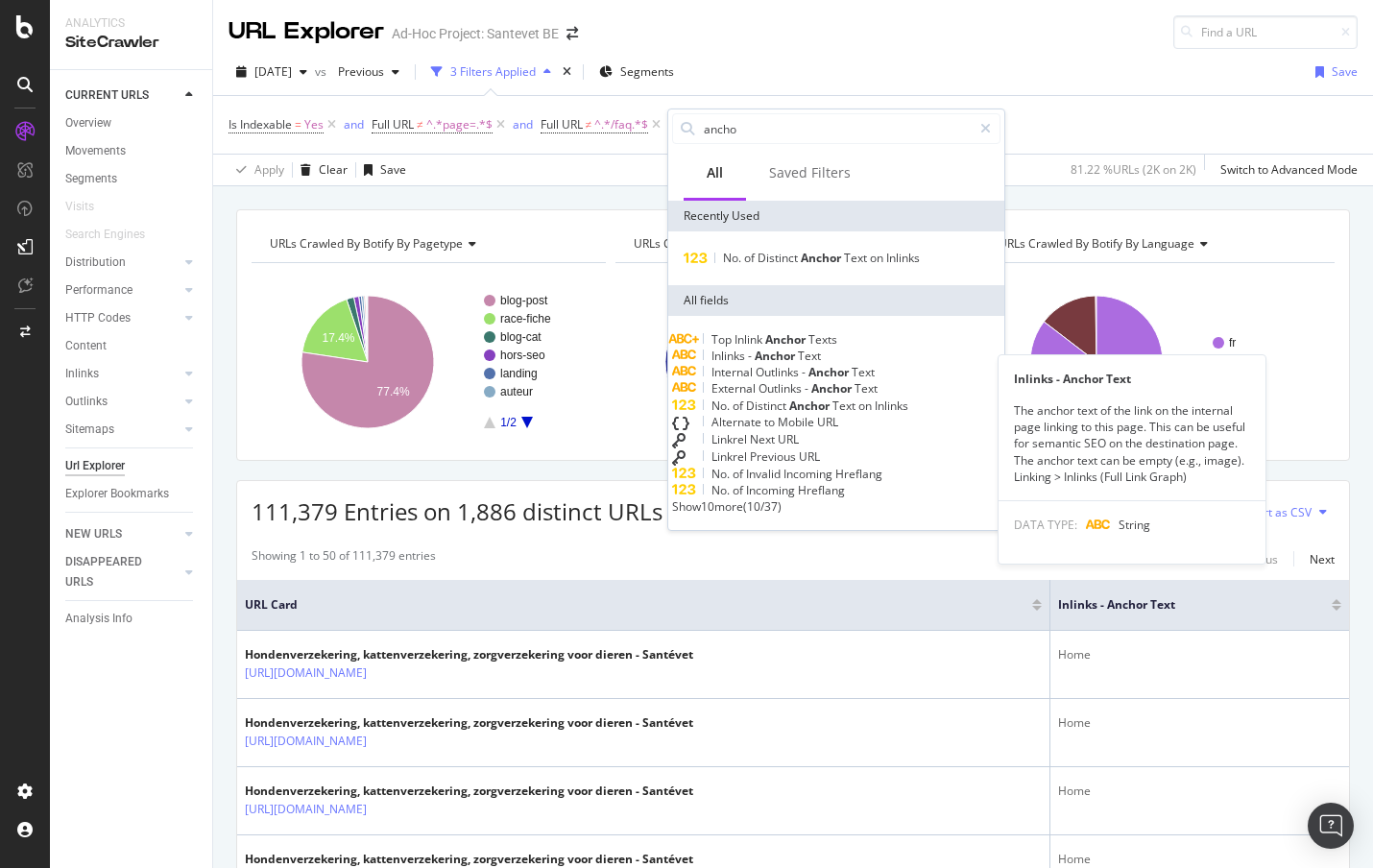
click at [797, 364] on span "Anchor" at bounding box center [775, 356] width 43 height 16
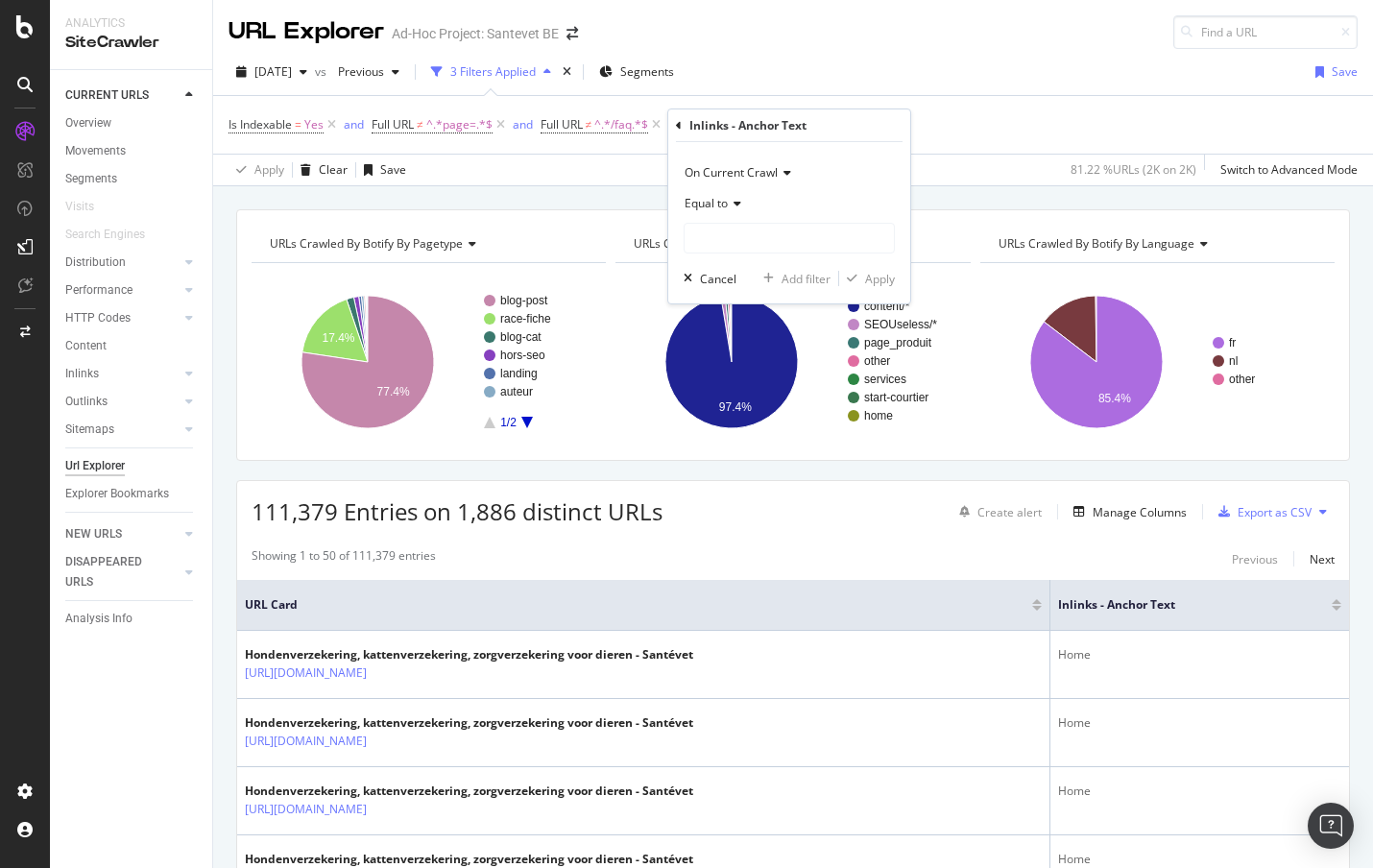
click at [723, 209] on span "Equal to" at bounding box center [705, 203] width 43 height 16
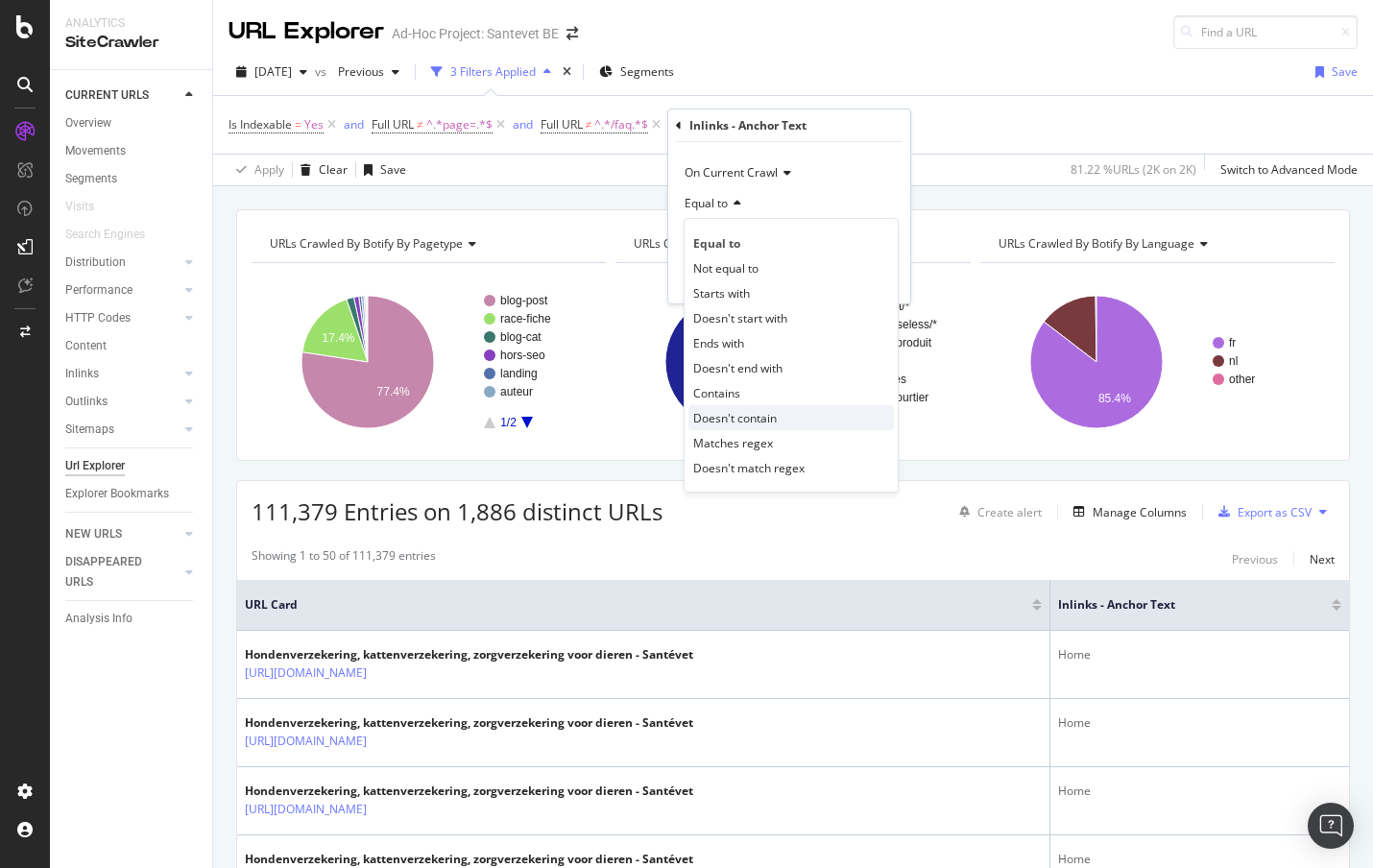
click at [798, 414] on div "Doesn't contain" at bounding box center [791, 417] width 206 height 25
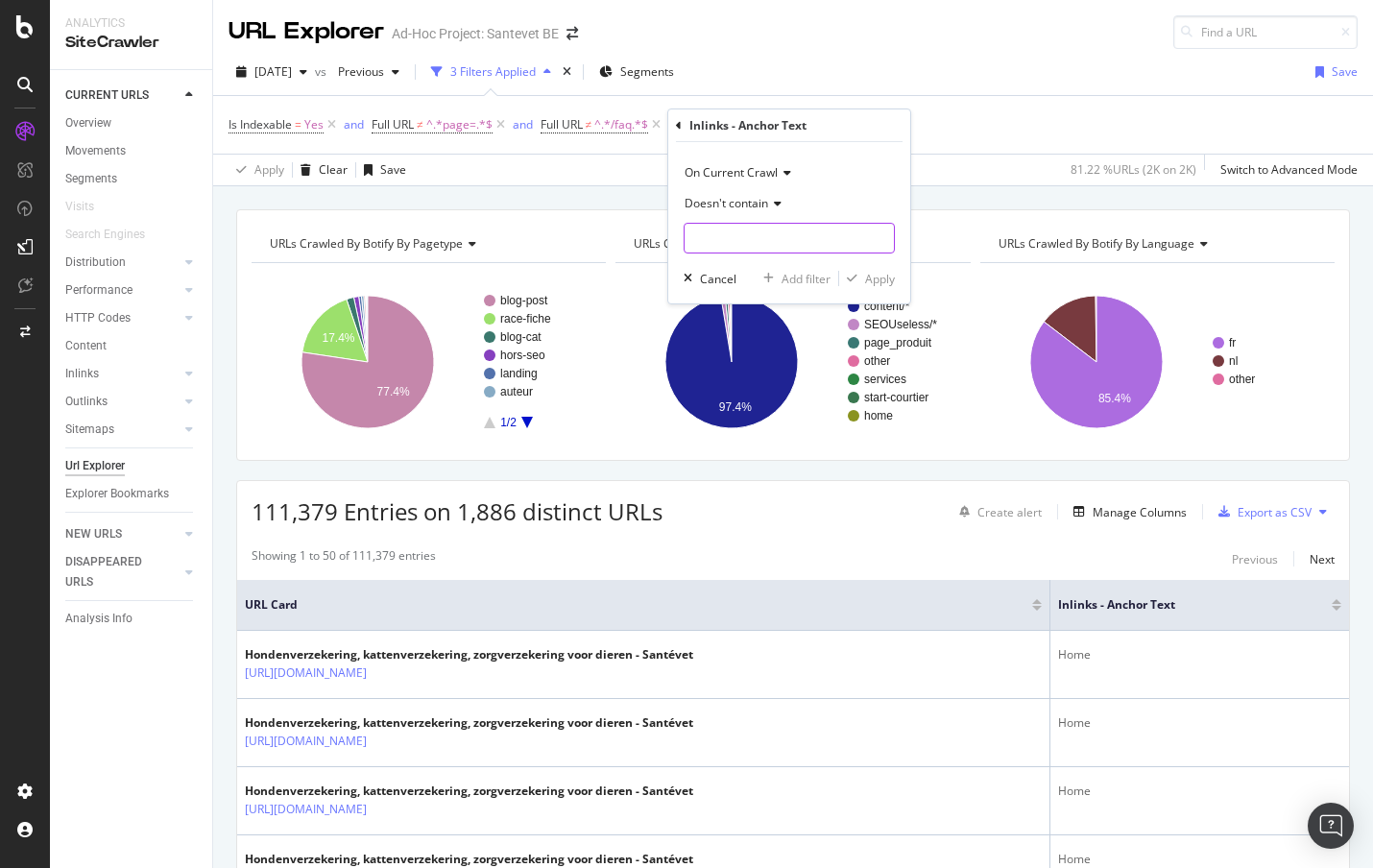
click at [760, 234] on input "text" at bounding box center [788, 238] width 209 height 31
type input "home"
click at [876, 280] on div "Apply" at bounding box center [880, 279] width 30 height 16
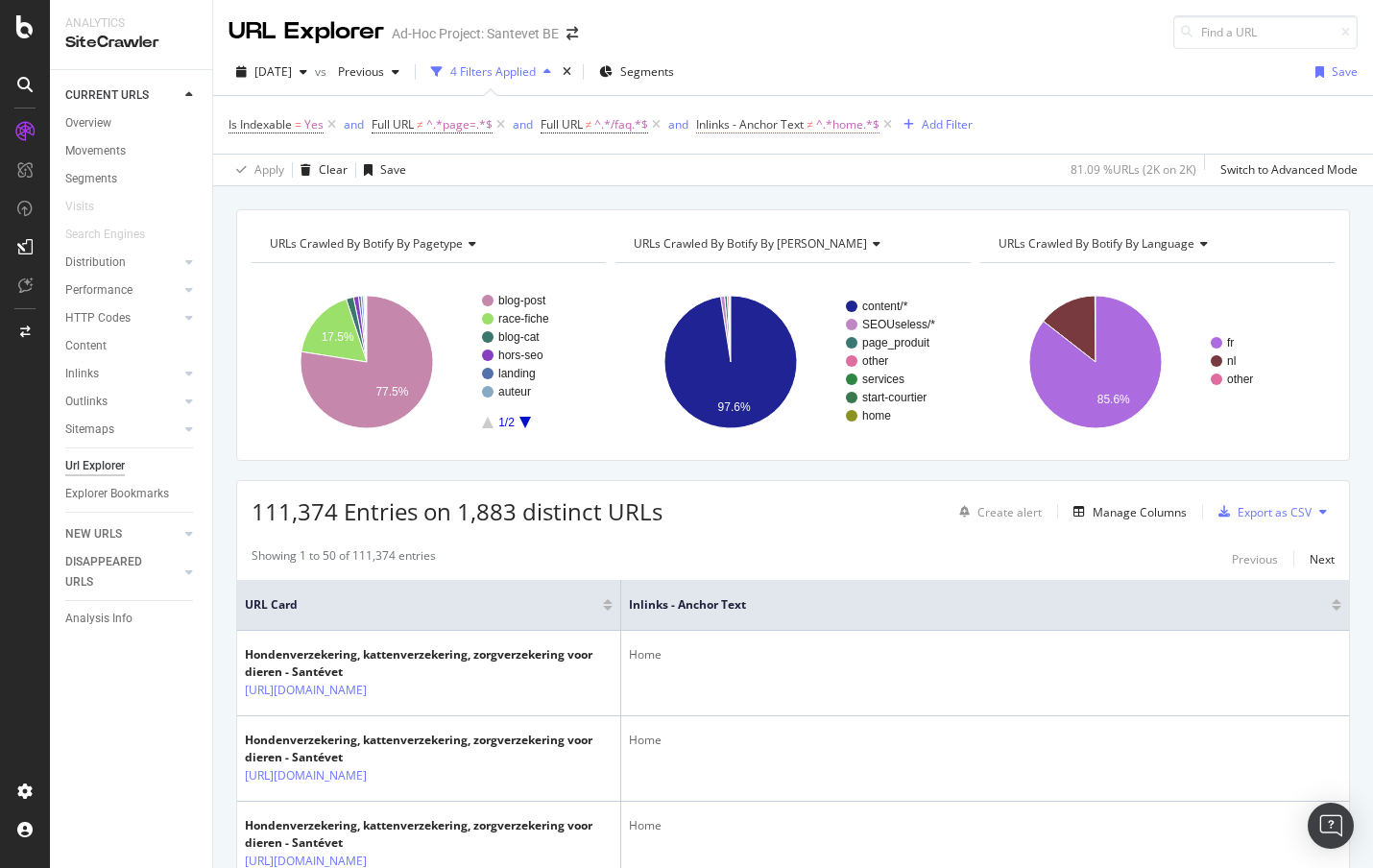
click at [799, 120] on span "Inlinks - Anchor Text" at bounding box center [750, 124] width 108 height 16
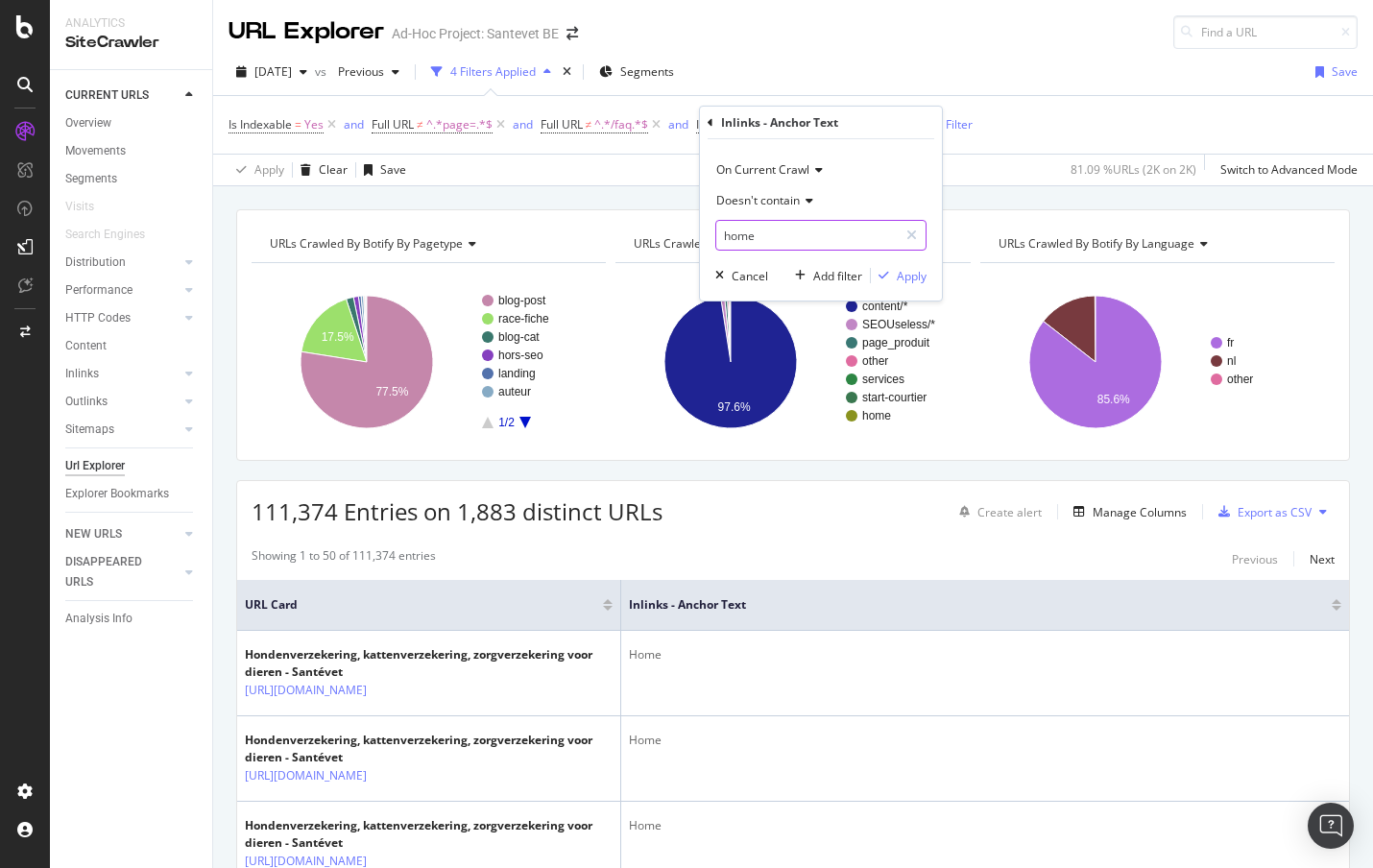
click at [727, 233] on input "home" at bounding box center [807, 235] width 182 height 31
type input "Home"
click at [896, 272] on div "Apply" at bounding box center [911, 276] width 30 height 16
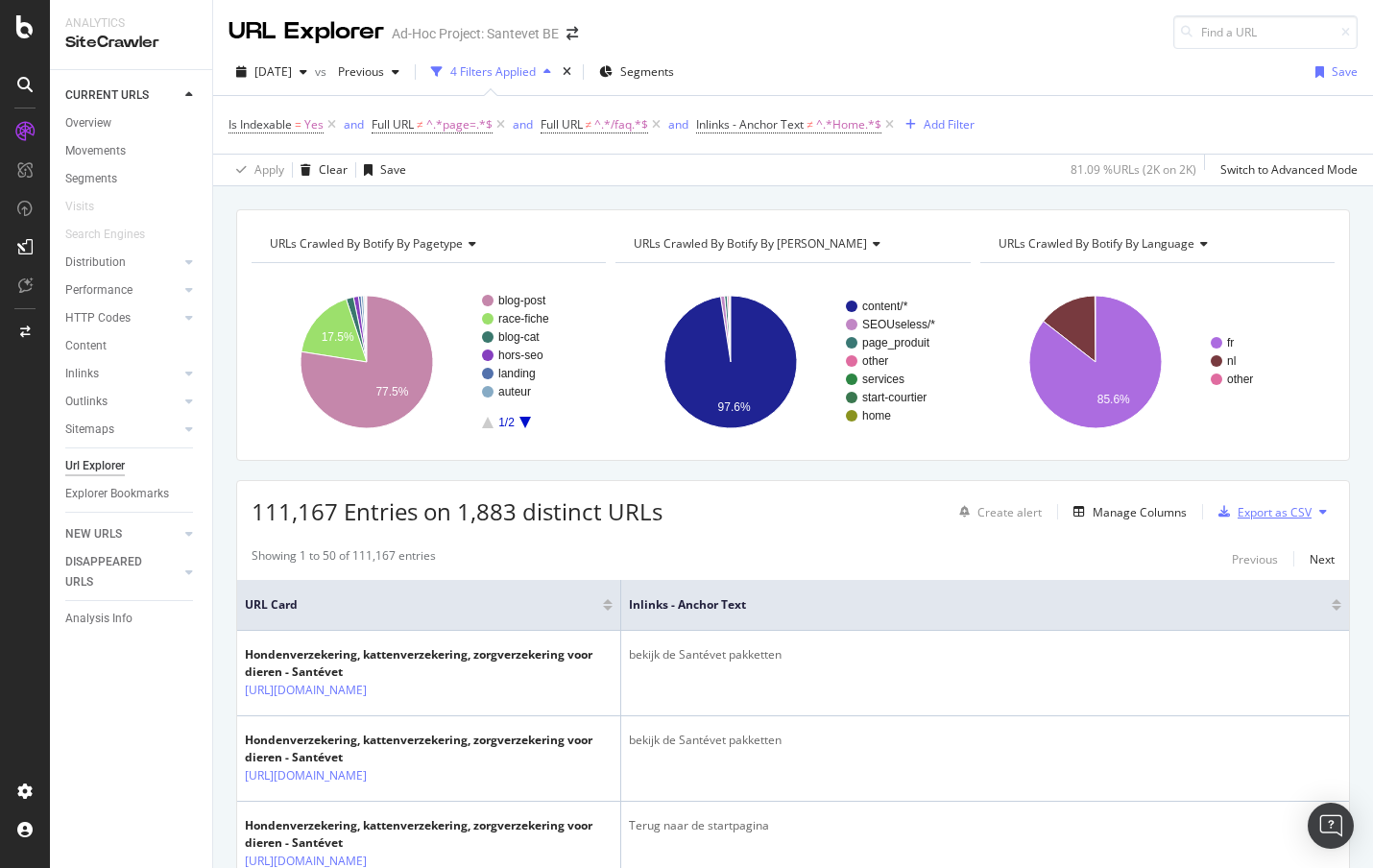
click at [1257, 514] on div "Export as CSV" at bounding box center [1274, 511] width 74 height 16
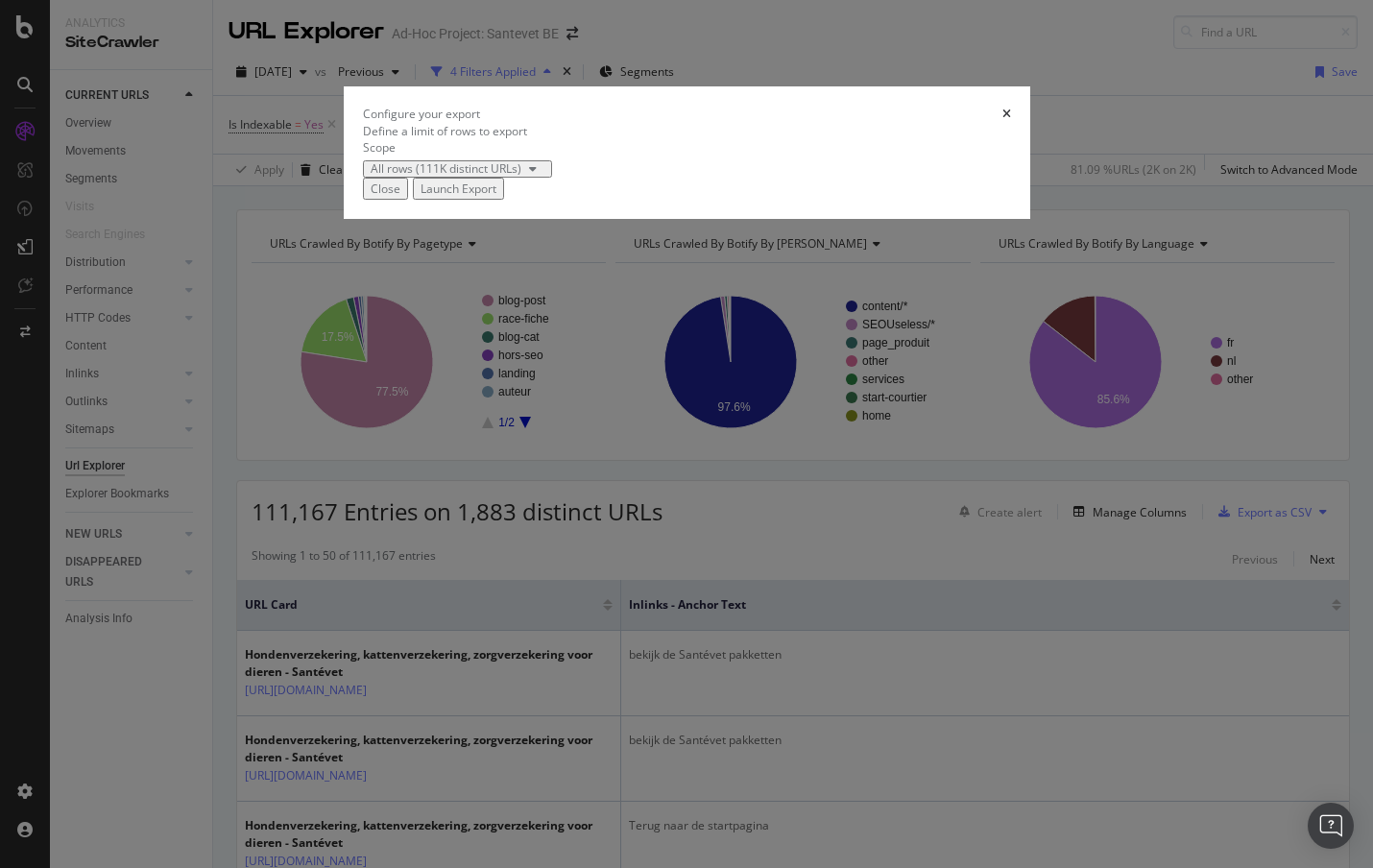
click at [497, 197] on div "Launch Export" at bounding box center [459, 189] width 76 height 16
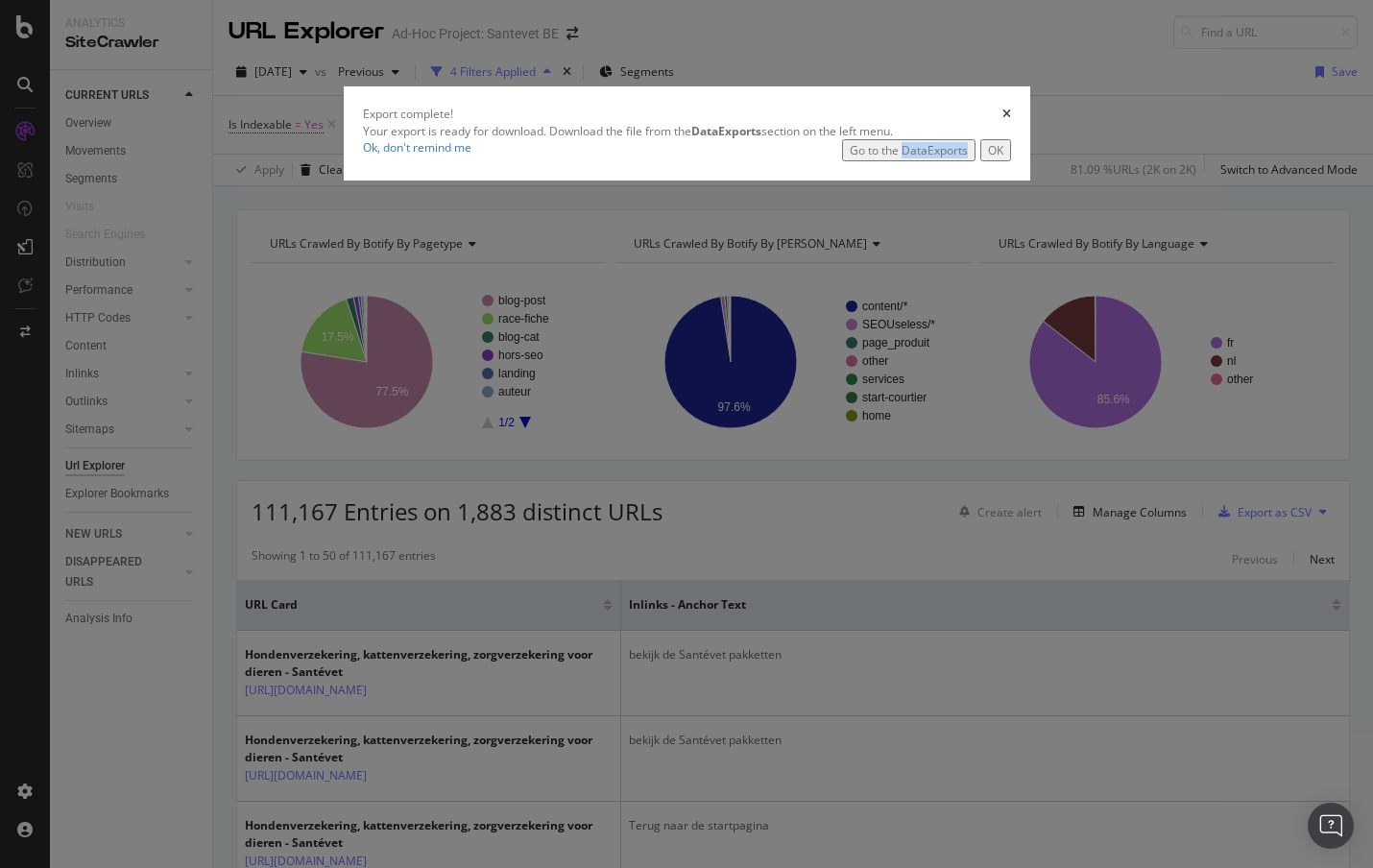
click at [1003, 159] on div "OK" at bounding box center [995, 150] width 15 height 16
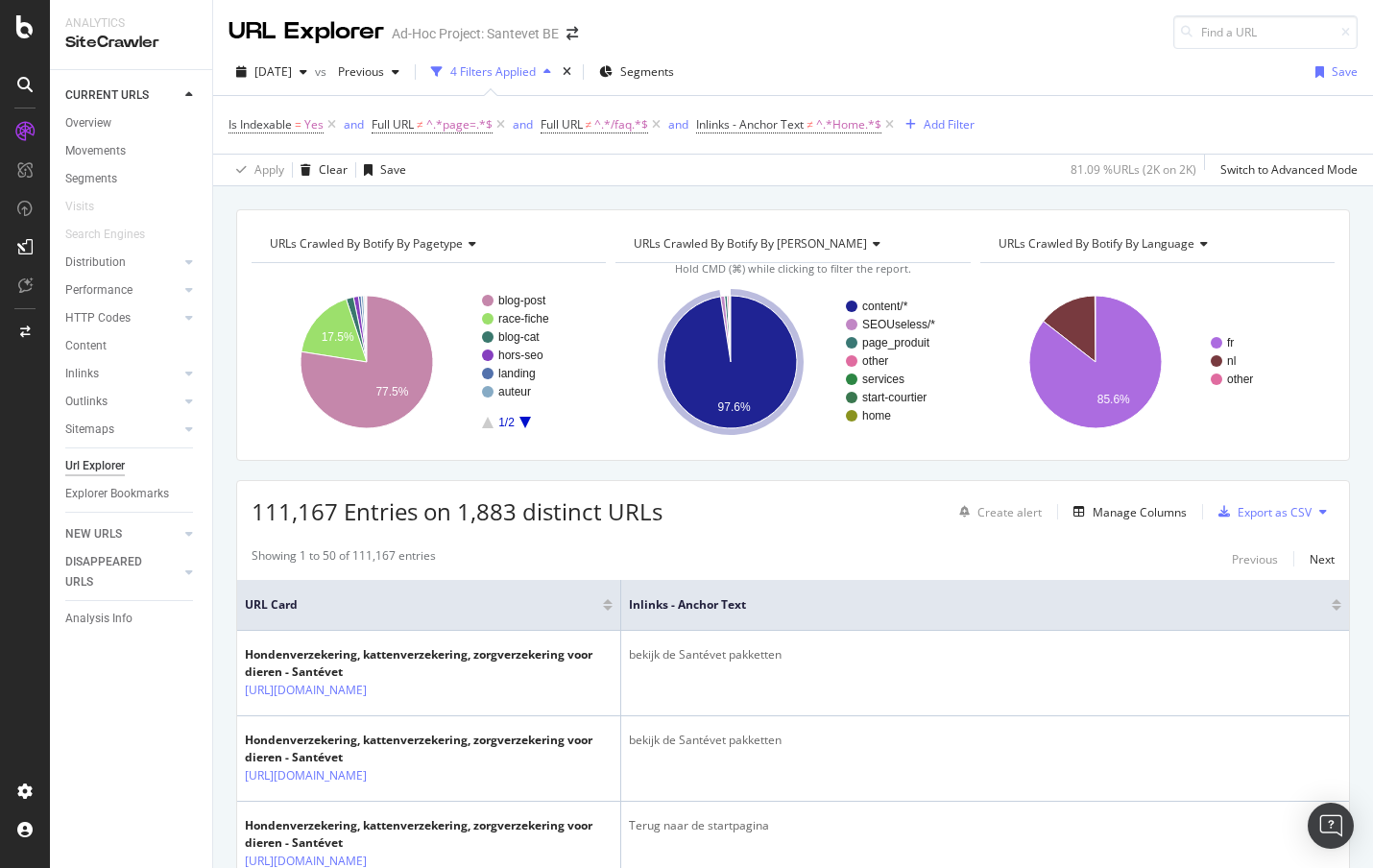
drag, startPoint x: 832, startPoint y: 548, endPoint x: 1008, endPoint y: 540, distance: 176.2
click at [854, 552] on div "Showing 1 to 50 of 111,167 entries Previous Next" at bounding box center [792, 558] width 1112 height 23
click at [949, 115] on div "Add Filter" at bounding box center [935, 124] width 77 height 21
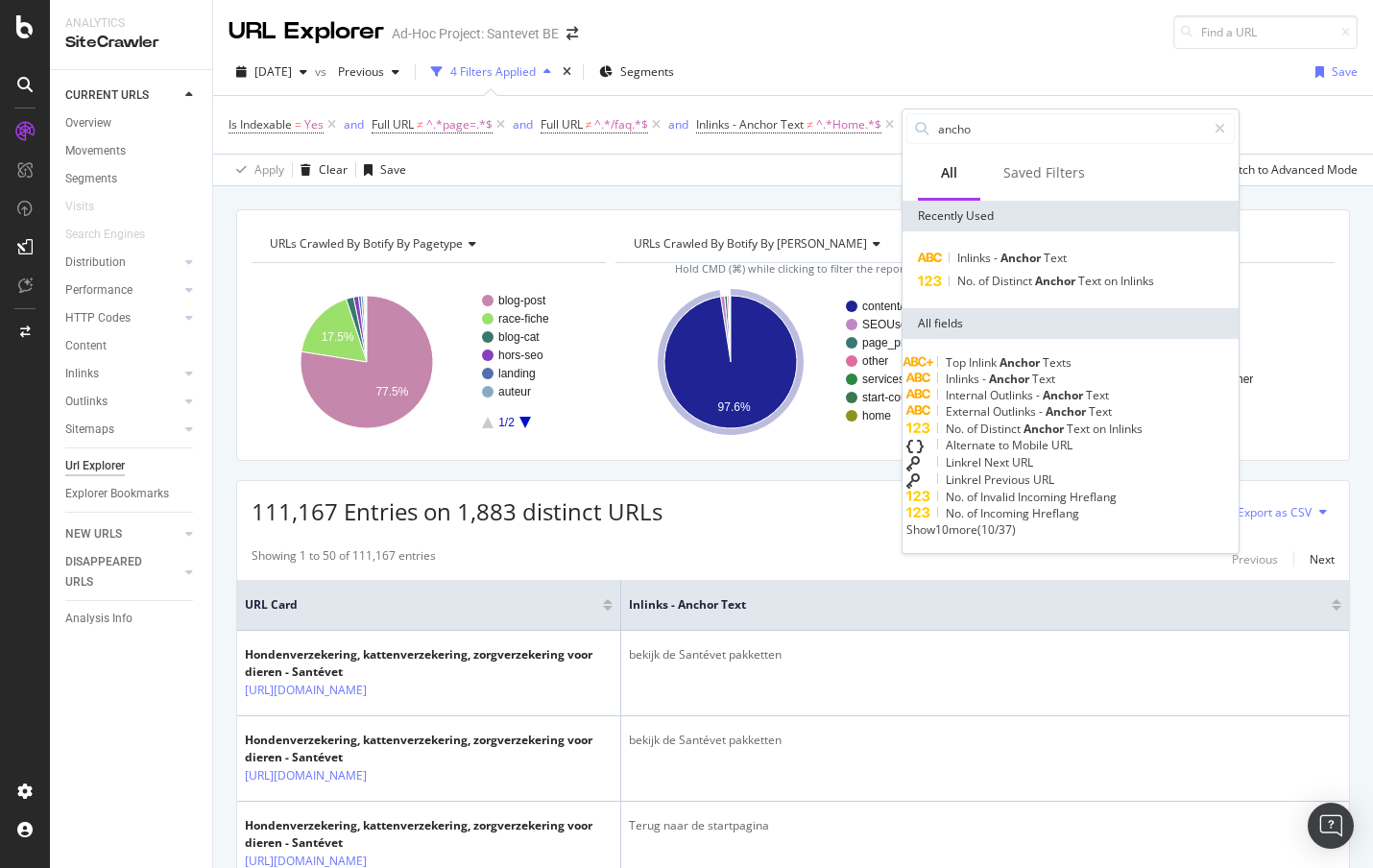
click at [823, 157] on div "Apply Clear Save 81.09 % URLs ( 2K on 2K ) Switch to Advanced Mode" at bounding box center [792, 170] width 1160 height 32
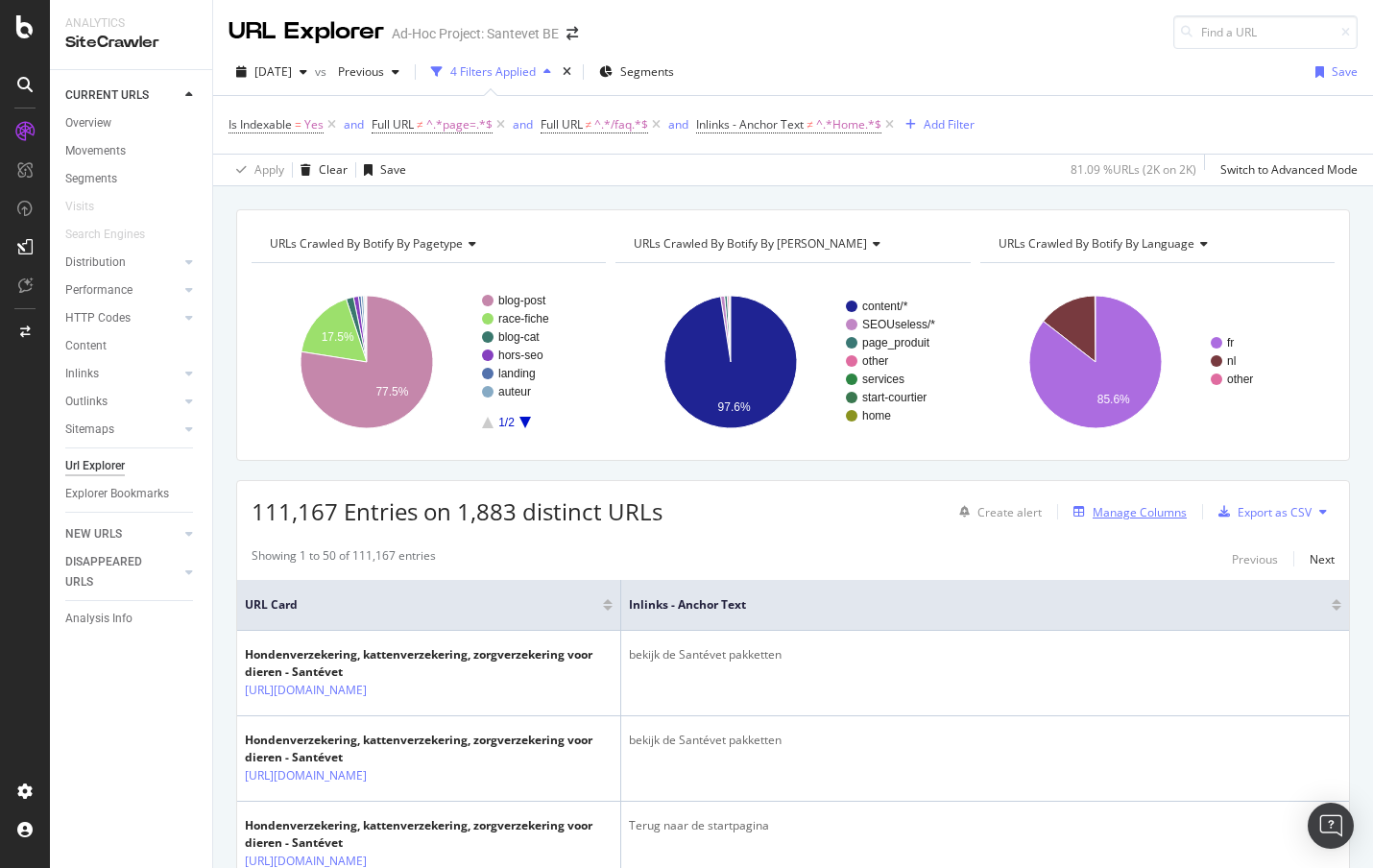
click at [1147, 513] on div "Manage Columns" at bounding box center [1139, 511] width 94 height 16
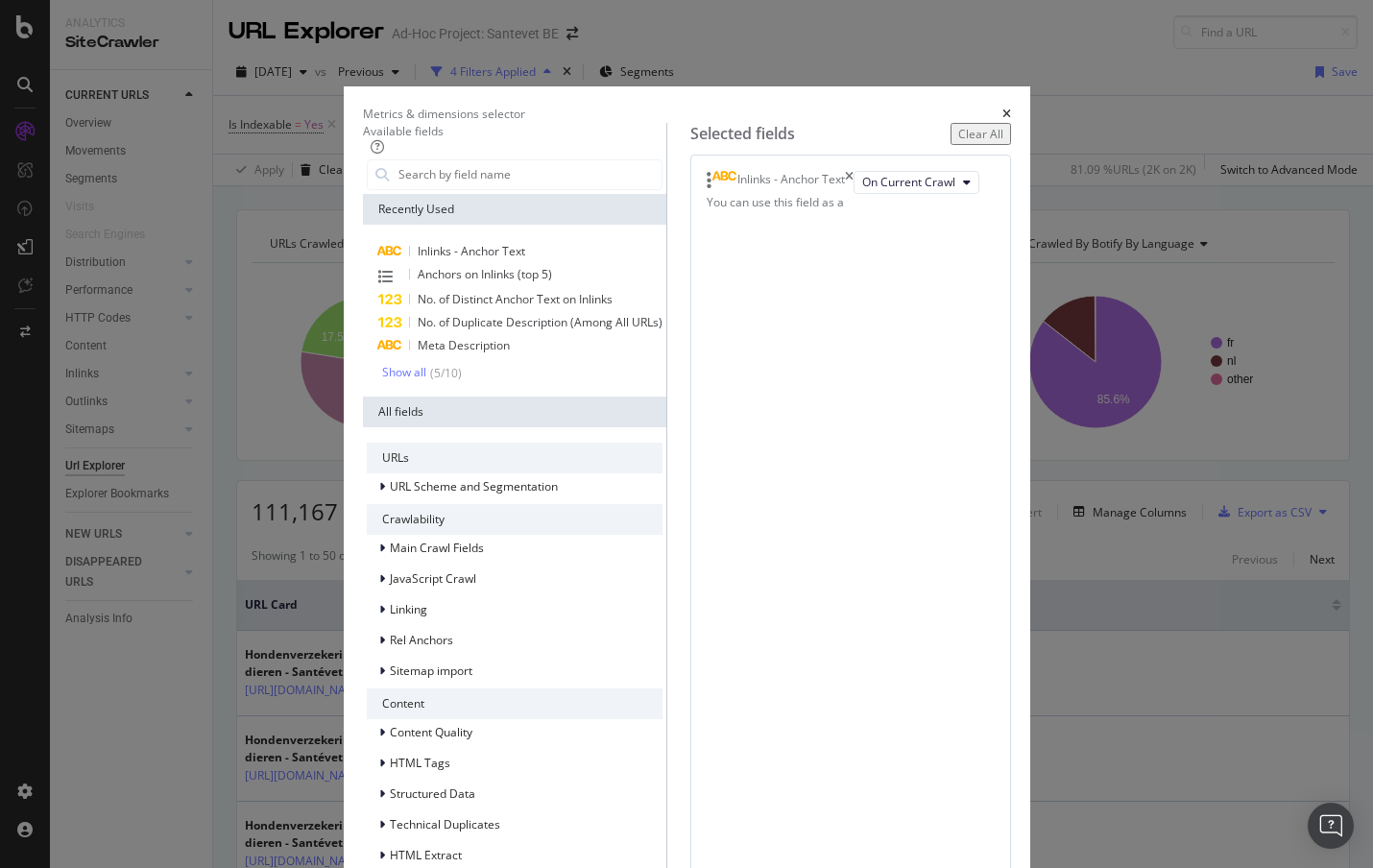
click at [1011, 109] on icon "times" at bounding box center [1006, 115] width 9 height 12
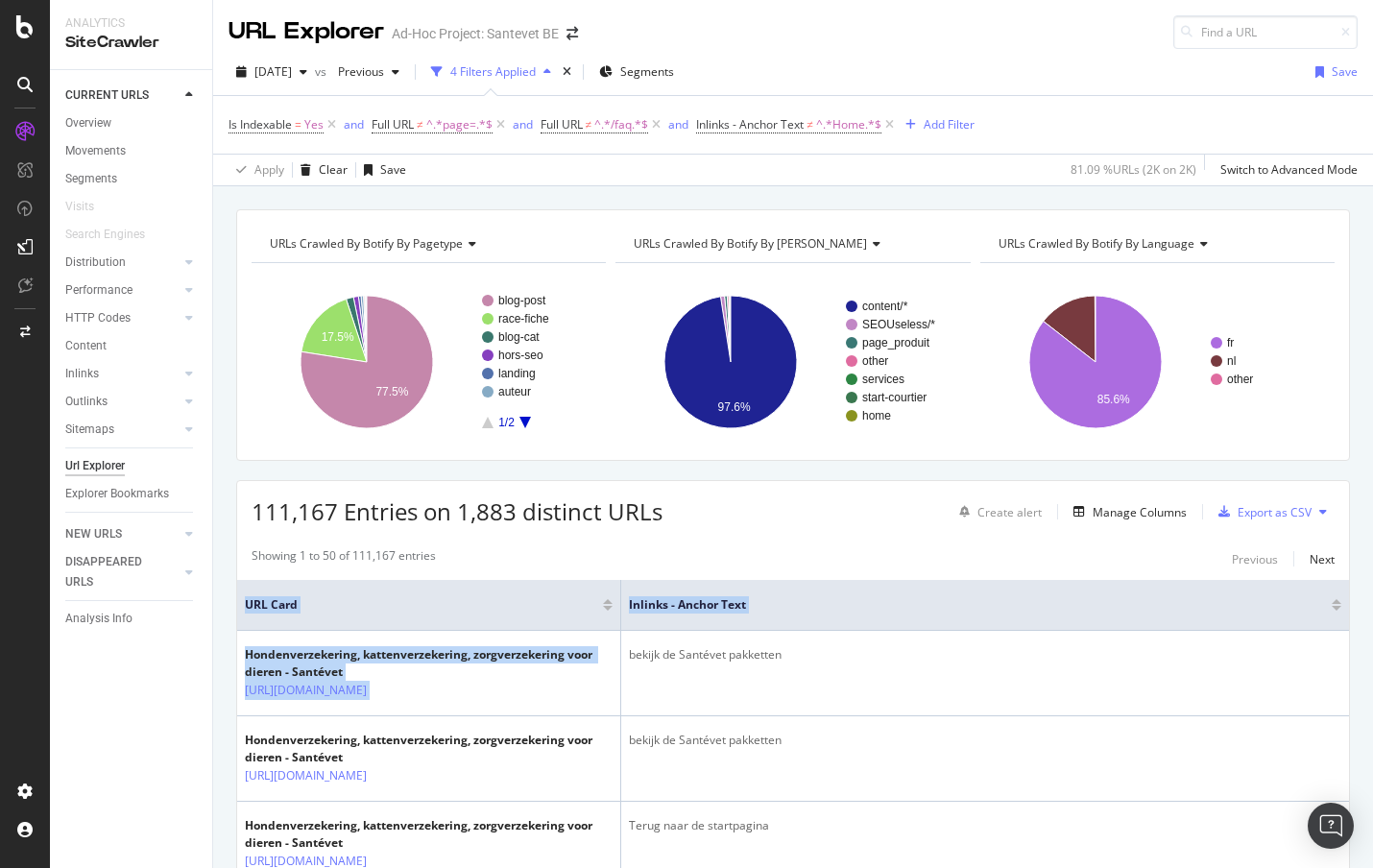
drag, startPoint x: 481, startPoint y: 691, endPoint x: 233, endPoint y: 689, distance: 248.0
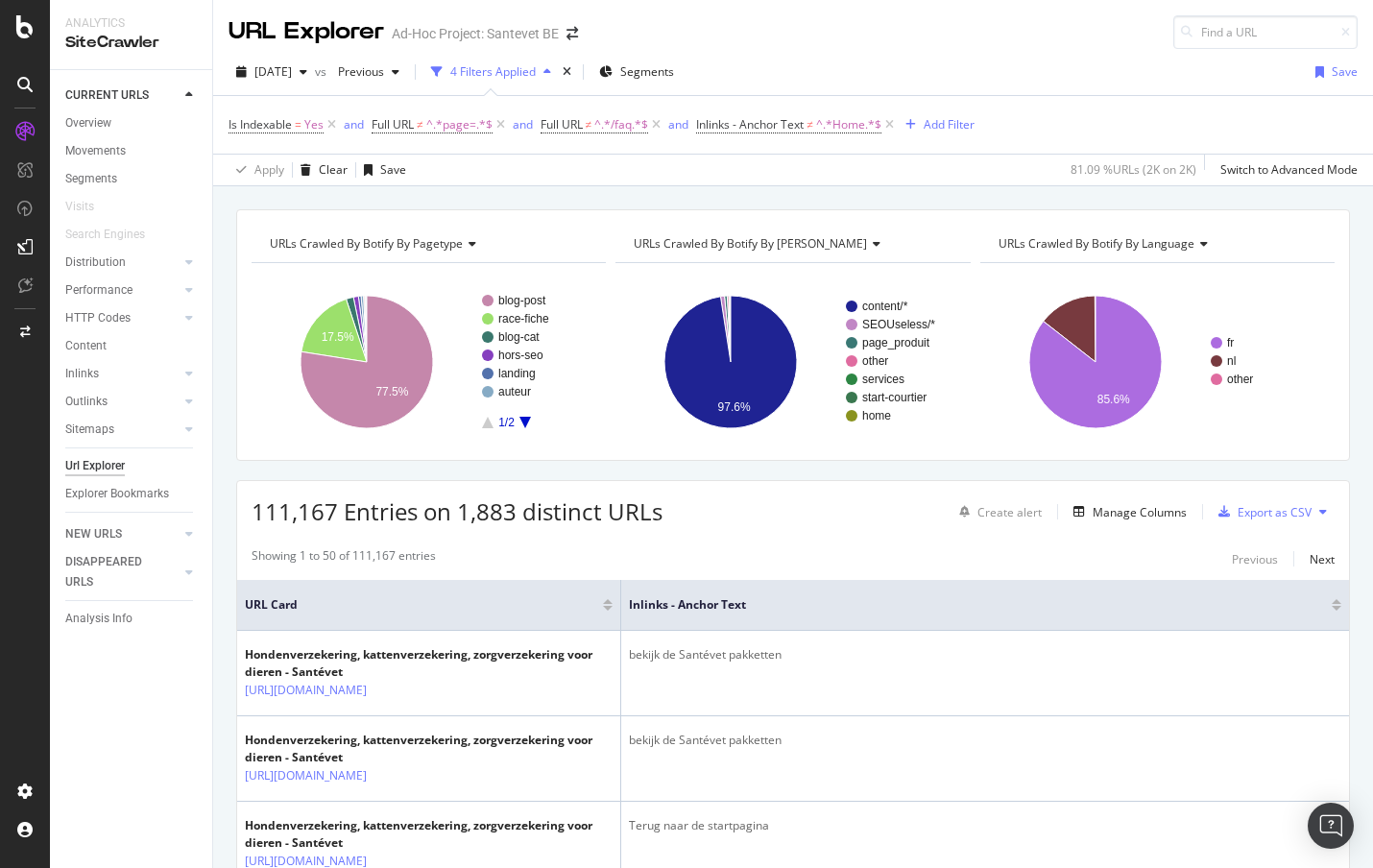
click at [779, 525] on div "111,167 Entries on 1,883 distinct URLs Create alert Manage Columns Export as CSV" at bounding box center [792, 503] width 1112 height 47
click at [1092, 510] on div "Manage Columns" at bounding box center [1139, 511] width 94 height 16
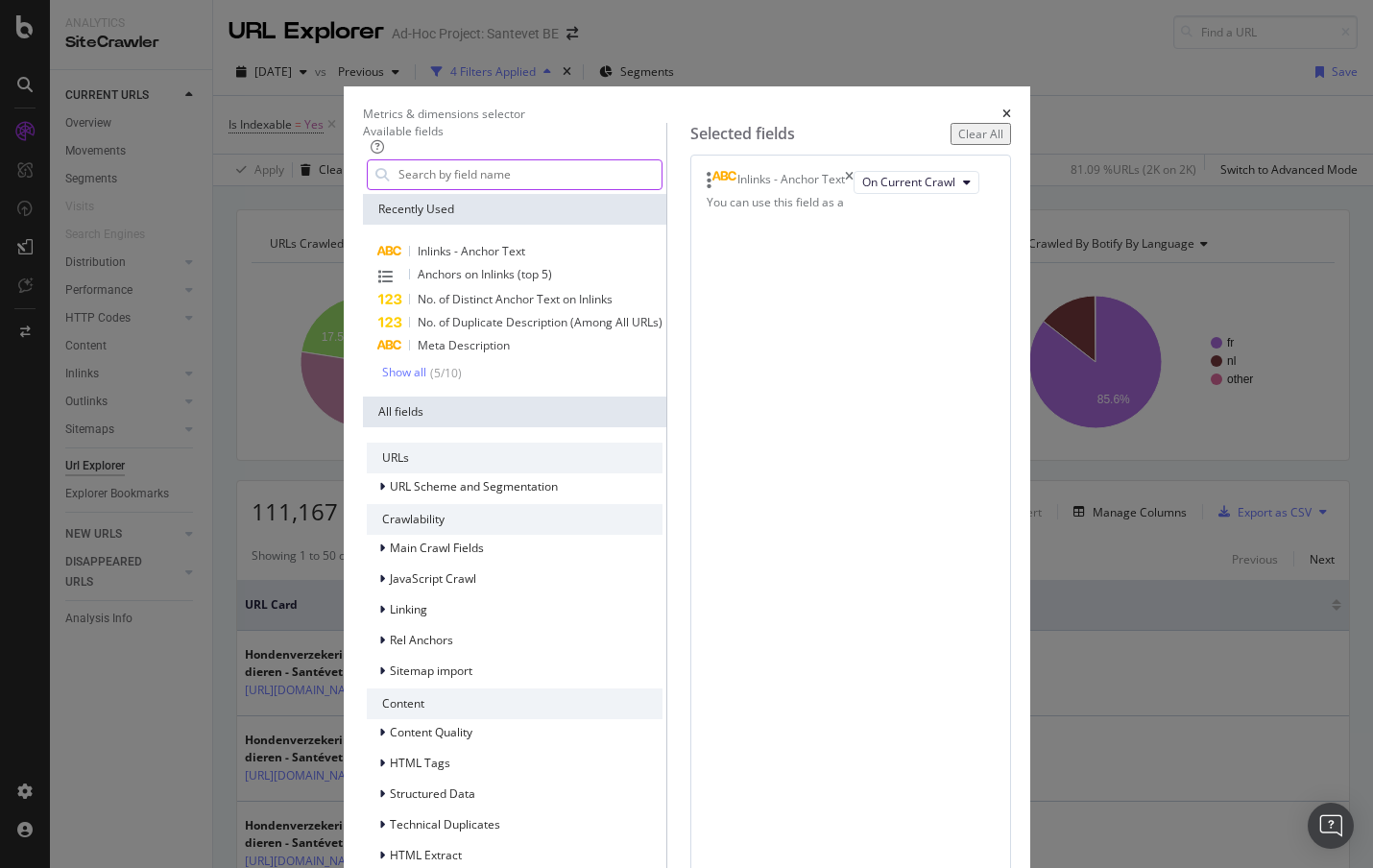
click at [400, 189] on input "modal" at bounding box center [529, 174] width 265 height 29
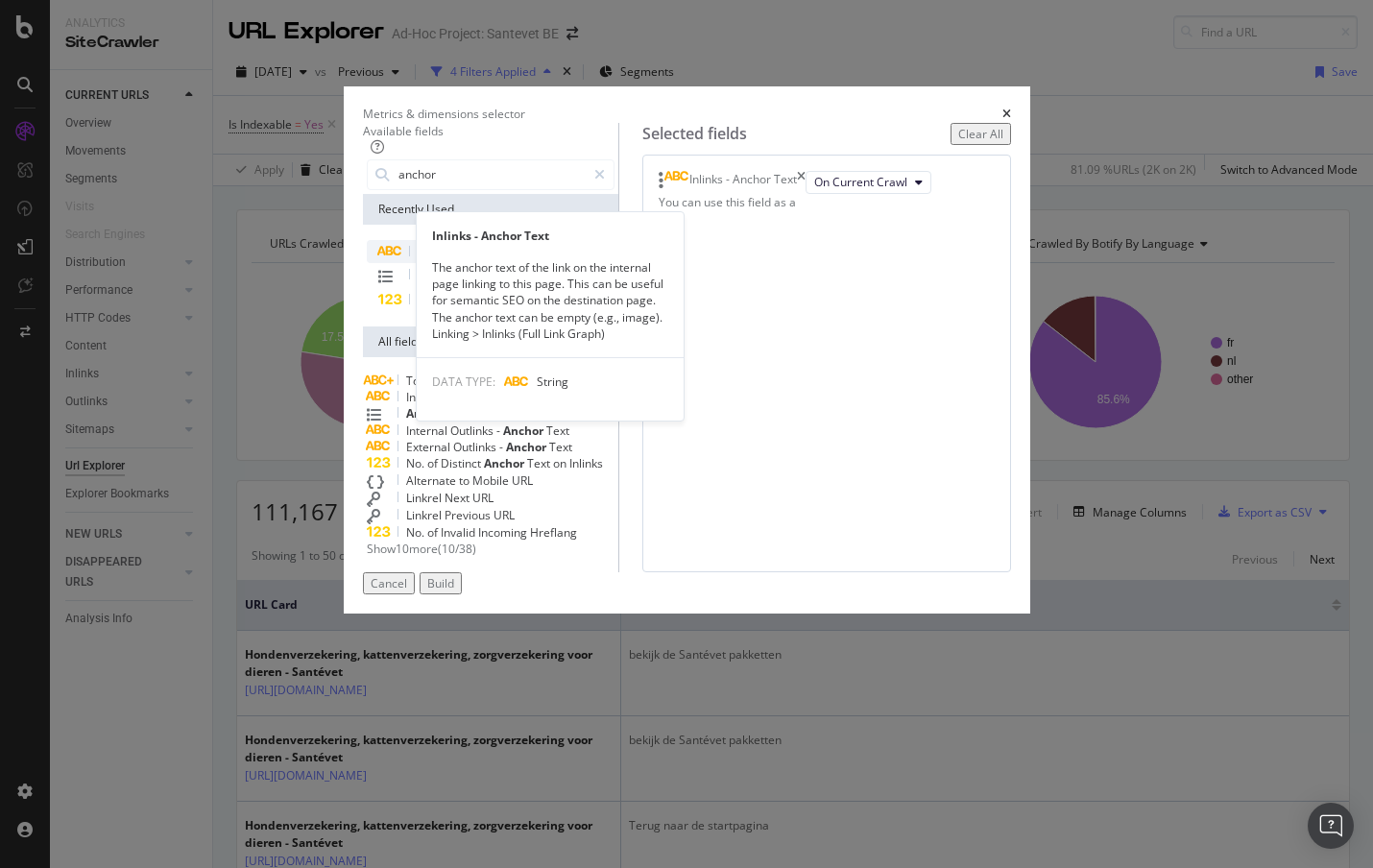
click at [461, 259] on span "Anchor" at bounding box center [482, 251] width 43 height 16
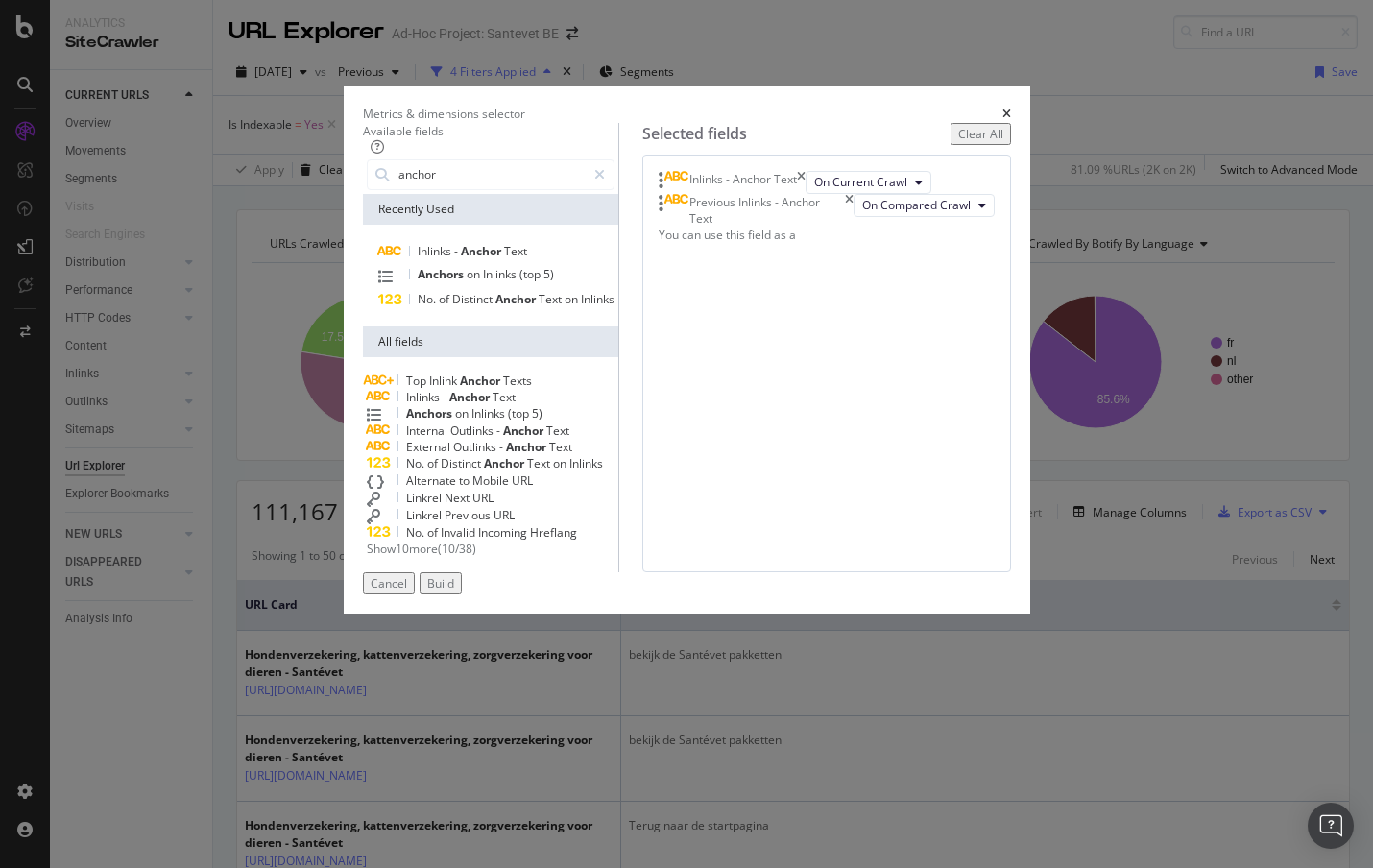
drag, startPoint x: 1063, startPoint y: 286, endPoint x: 981, endPoint y: 253, distance: 88.4
click at [853, 227] on icon "times" at bounding box center [848, 210] width 9 height 33
click at [567, 189] on input "anchor" at bounding box center [491, 174] width 189 height 29
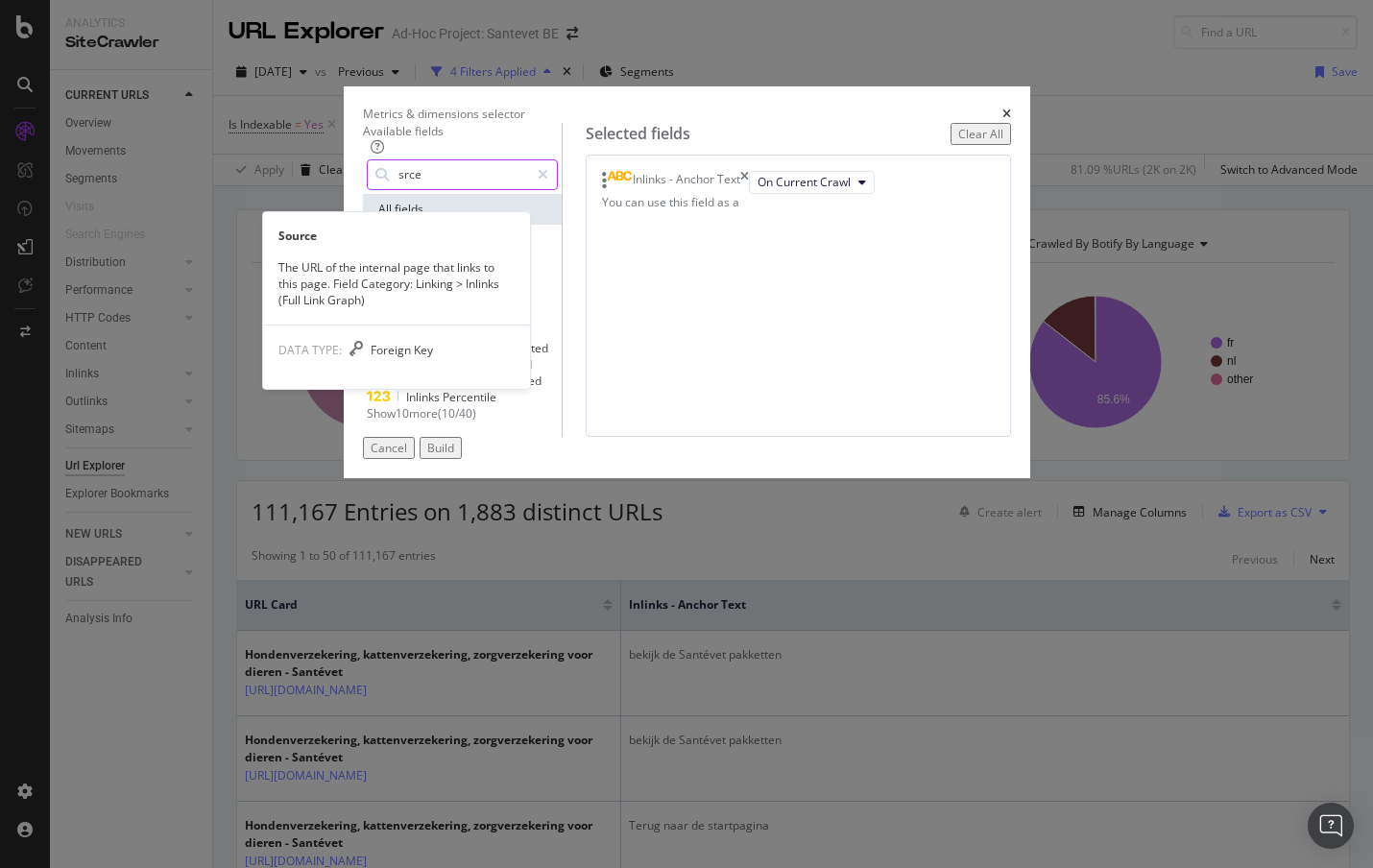
type input "srce"
click at [406, 257] on span "Source" at bounding box center [424, 248] width 37 height 16
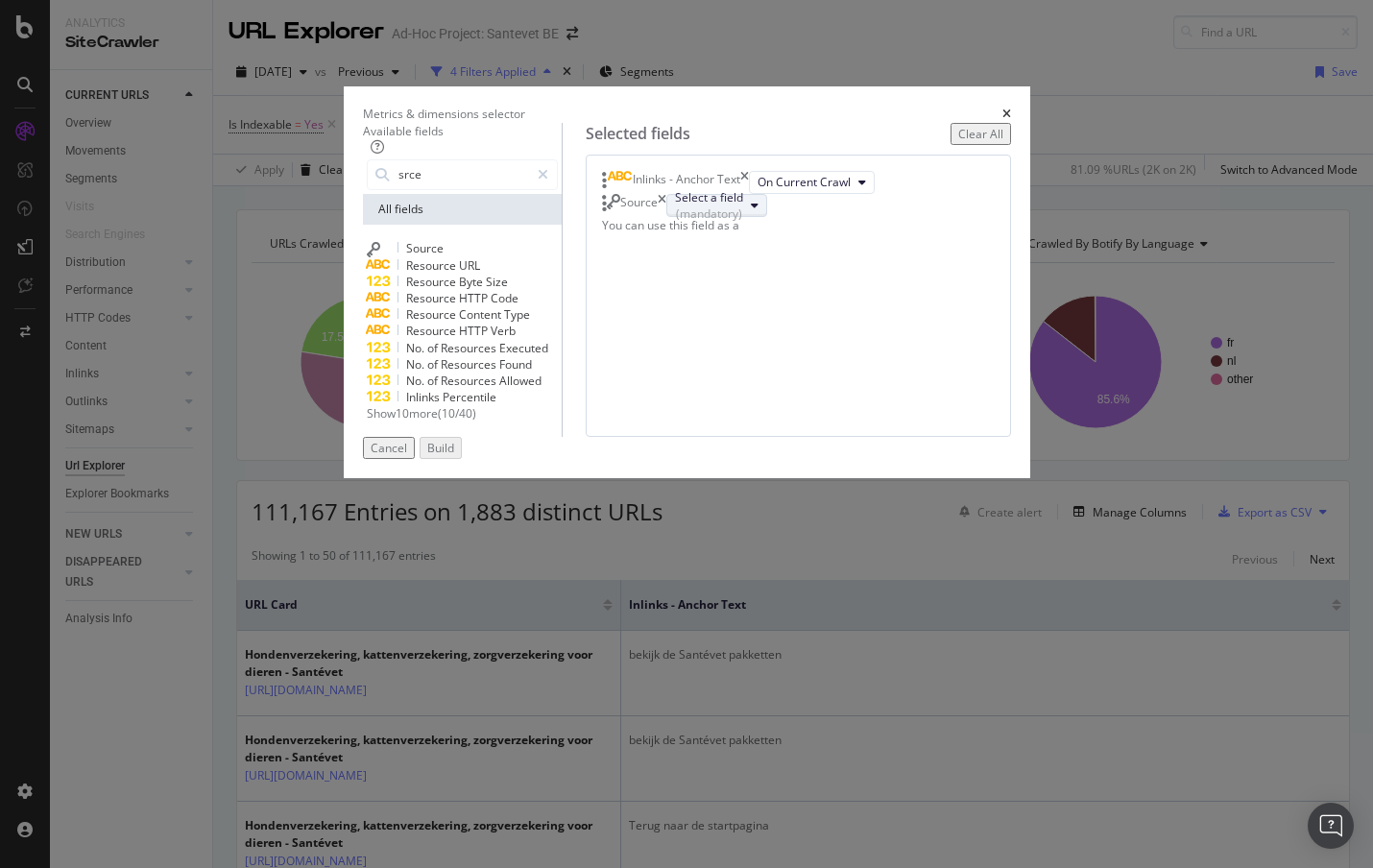
click at [743, 222] on div "Select a field (mandatory)" at bounding box center [708, 205] width 68 height 33
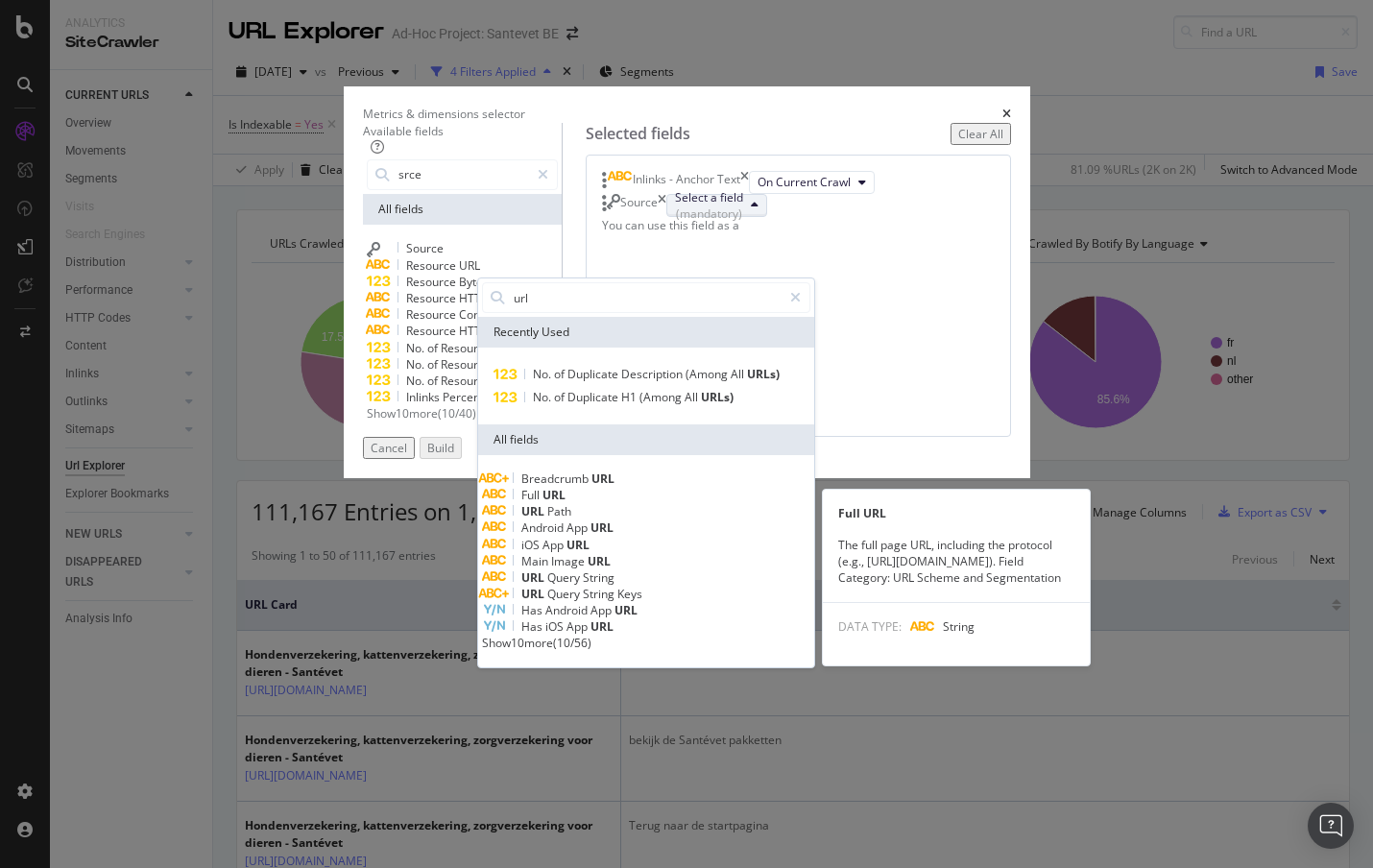
type input "url"
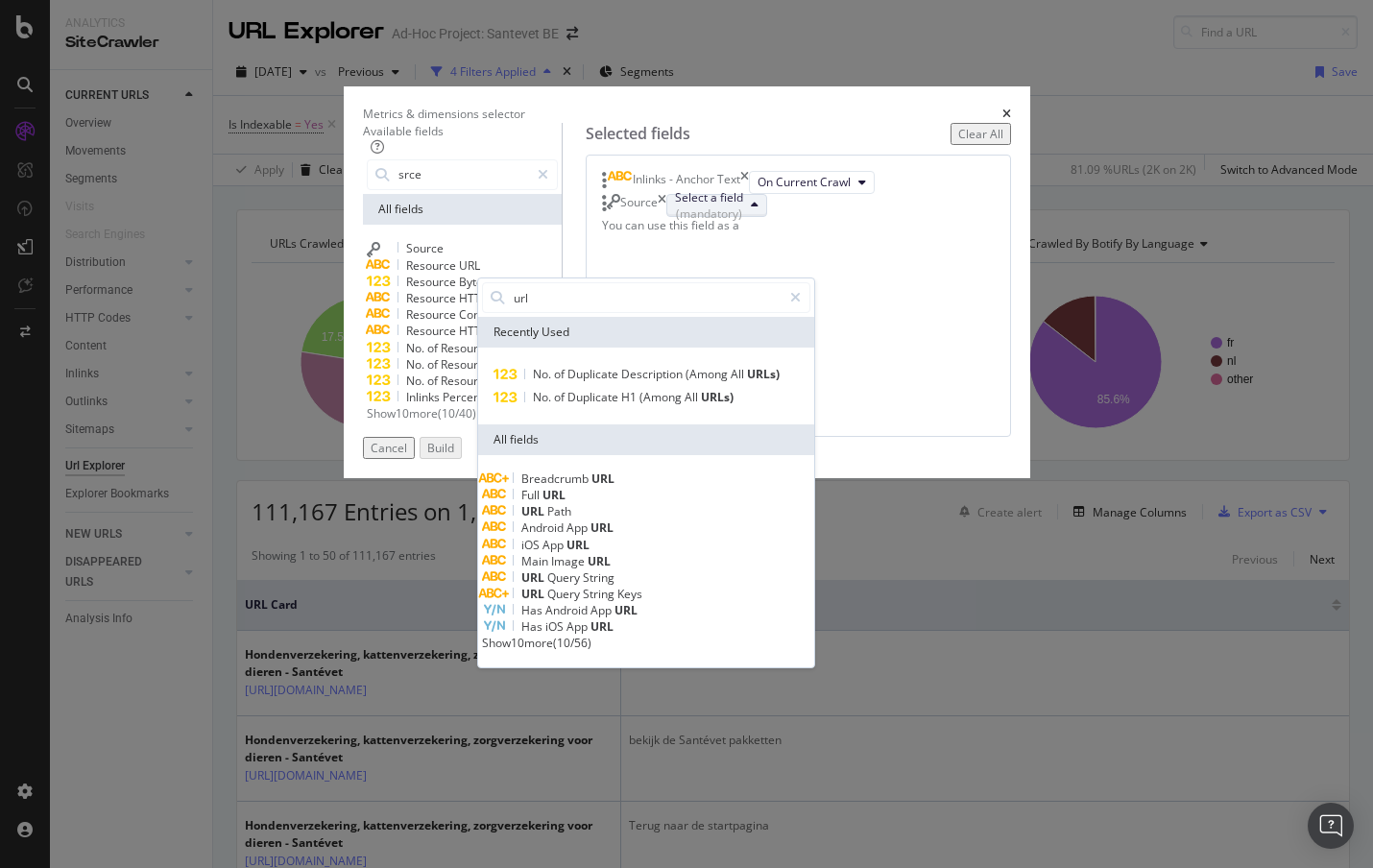
click at [810, 502] on span "Full URL" at bounding box center [646, 494] width 329 height 16
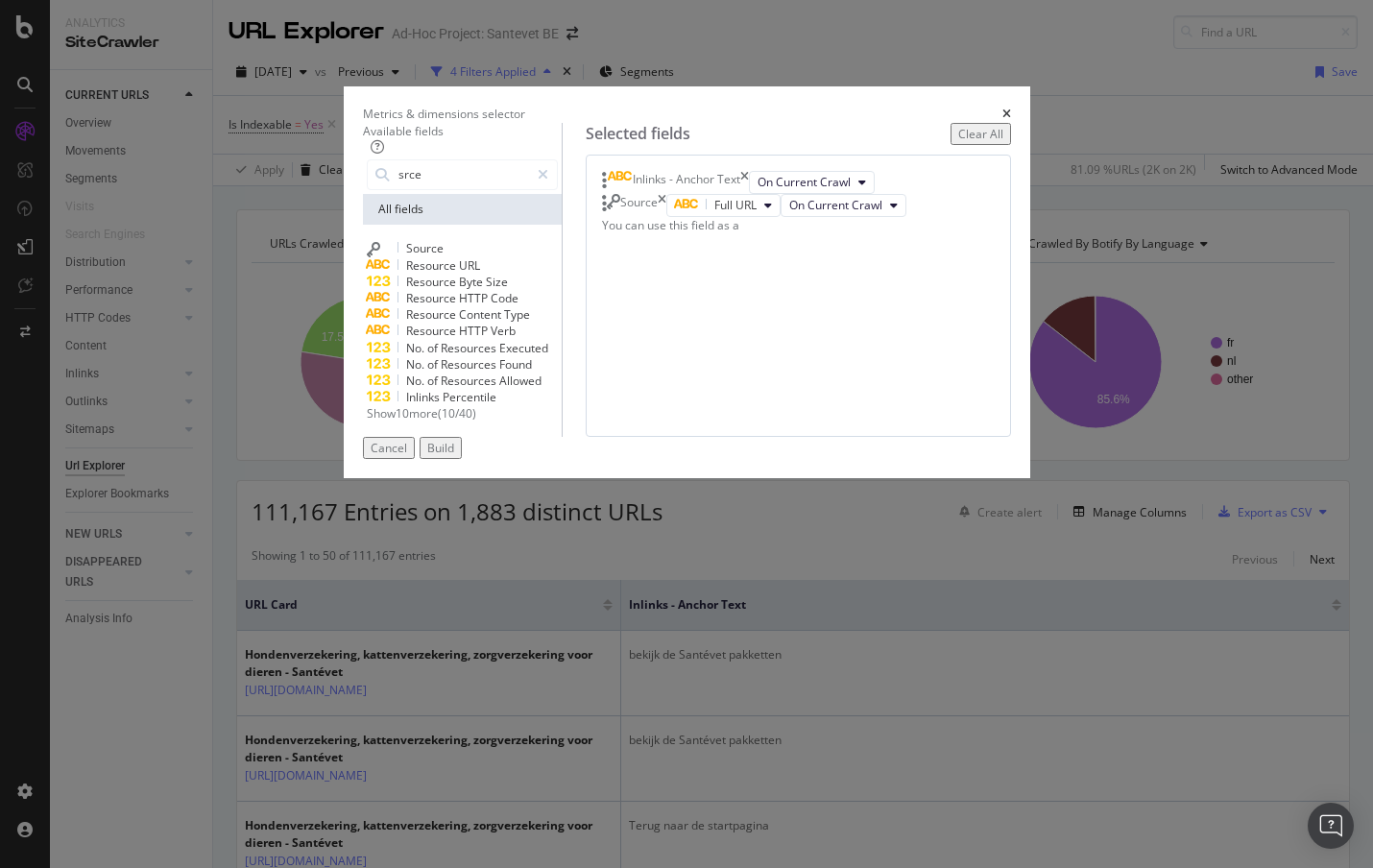
click at [454, 455] on div "Build" at bounding box center [441, 447] width 27 height 16
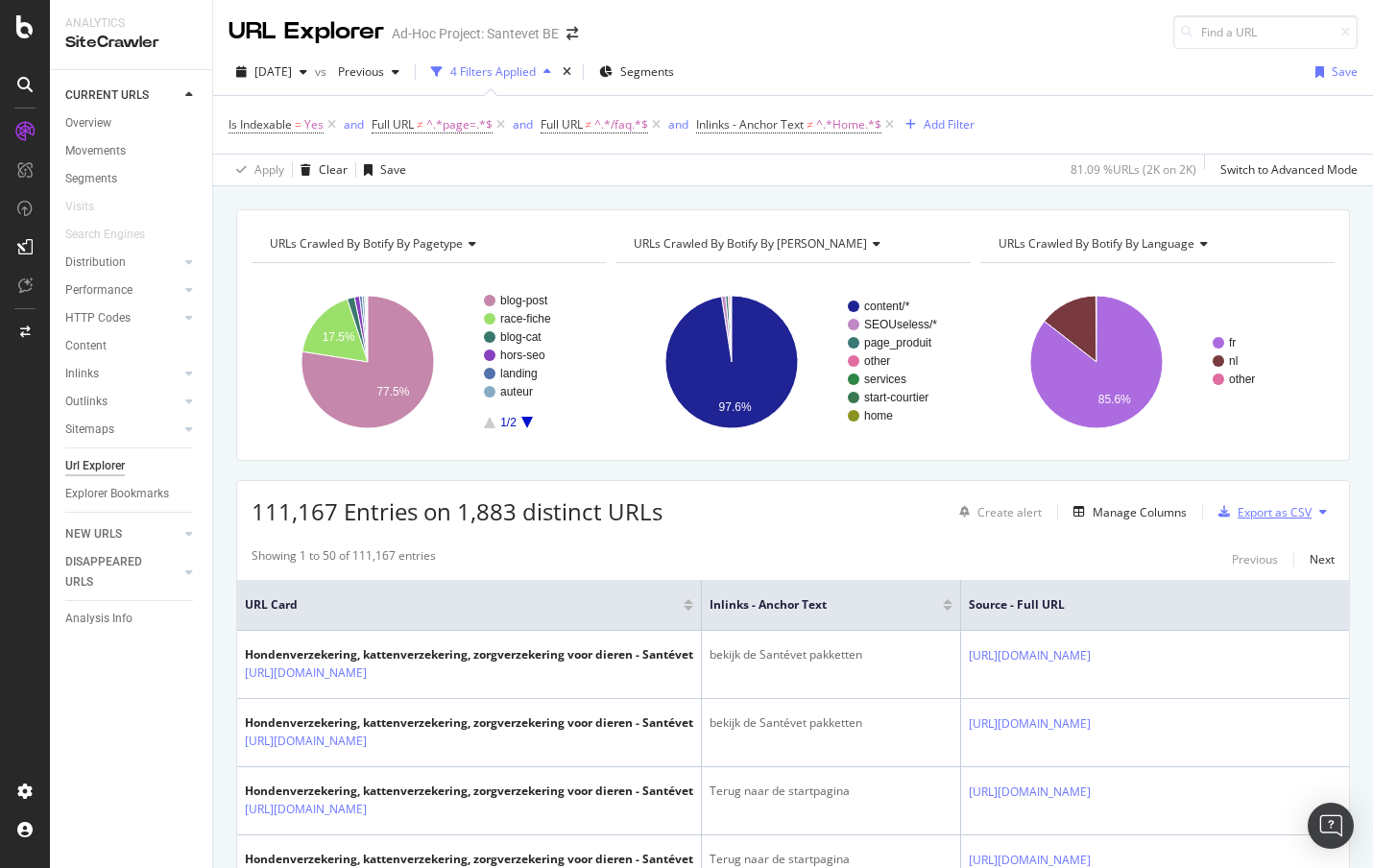
click at [1246, 517] on div "Export as CSV" at bounding box center [1274, 511] width 74 height 16
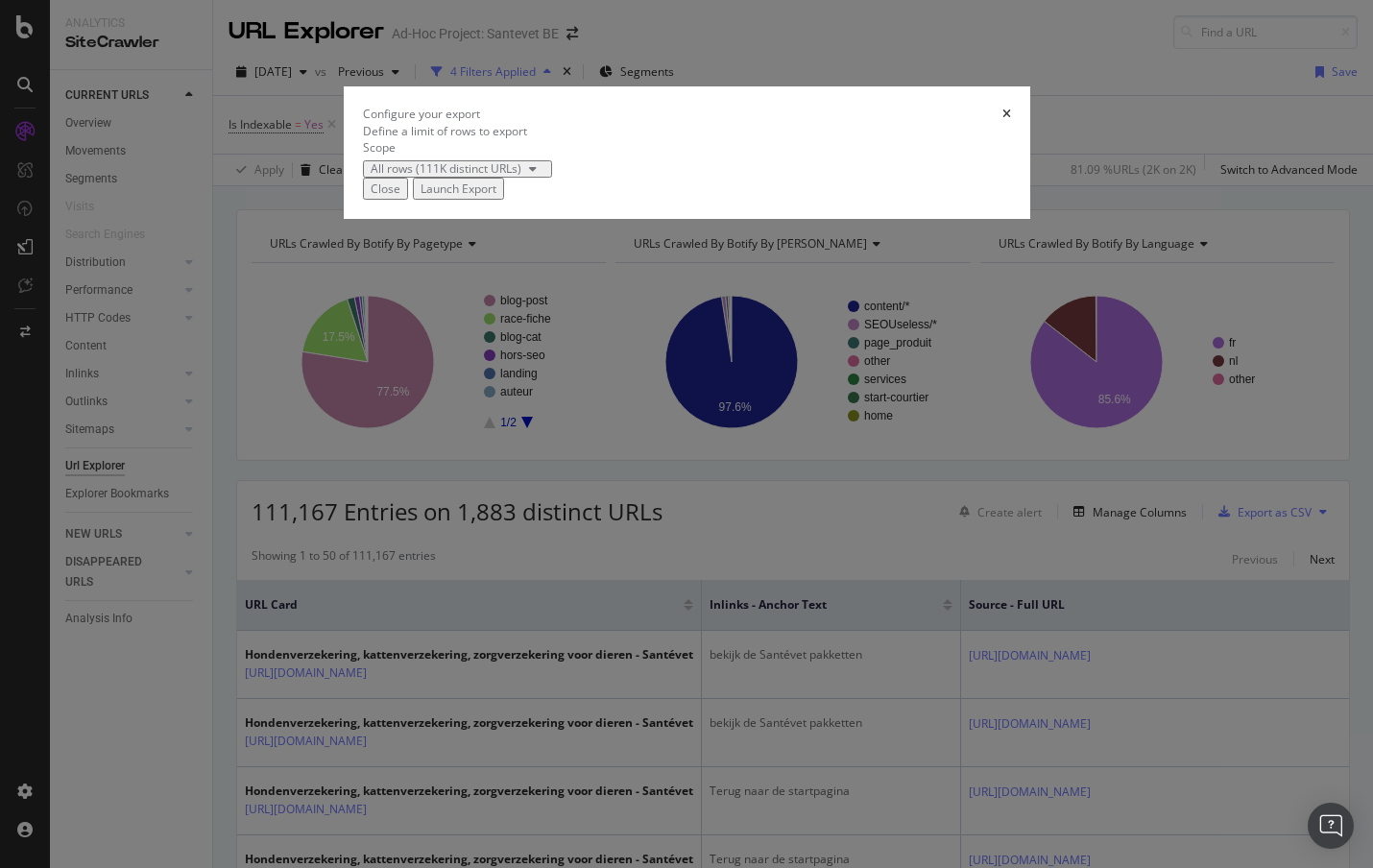
click at [497, 197] on div "Launch Export" at bounding box center [459, 189] width 76 height 16
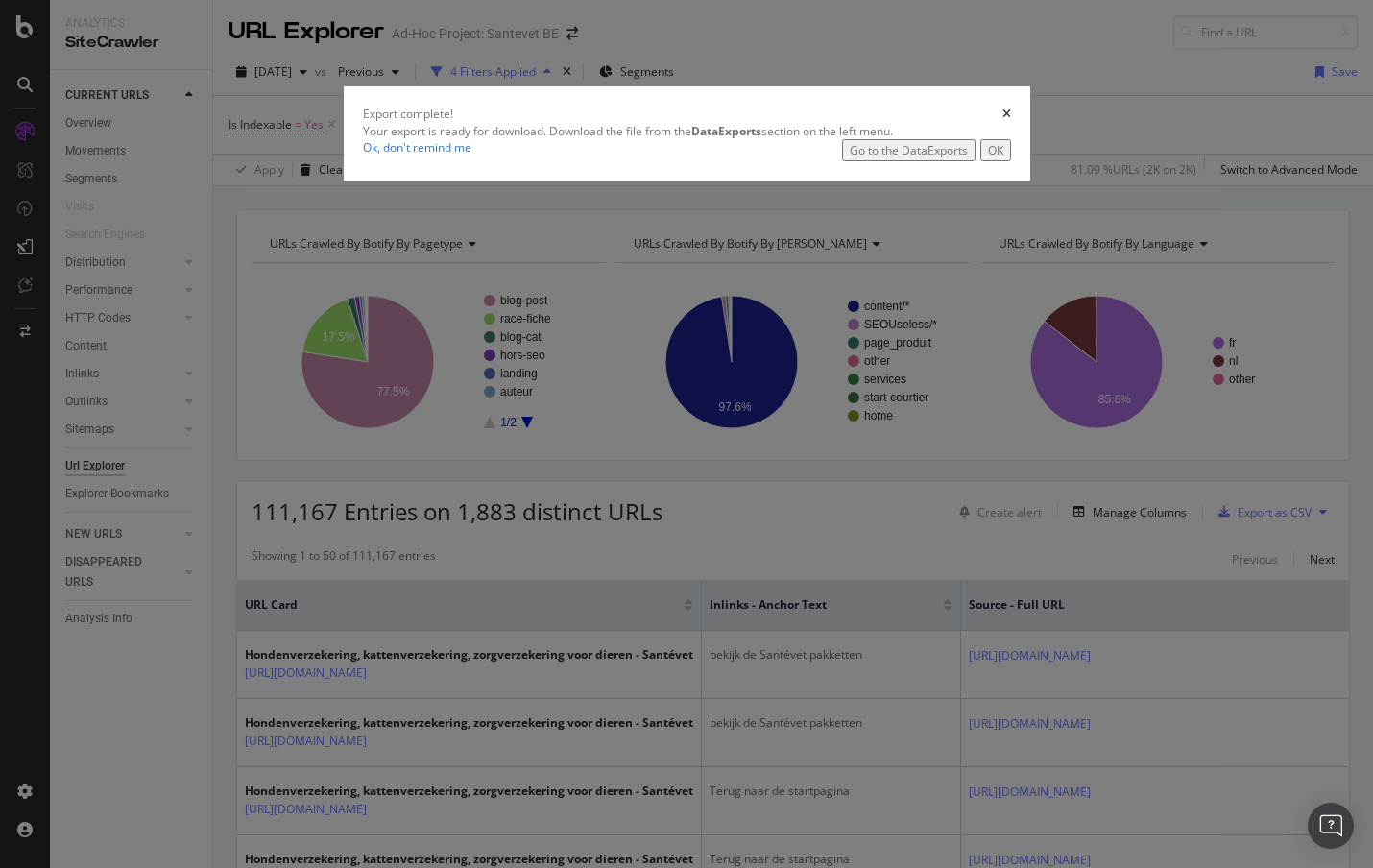
click at [1003, 159] on div "OK" at bounding box center [995, 150] width 15 height 16
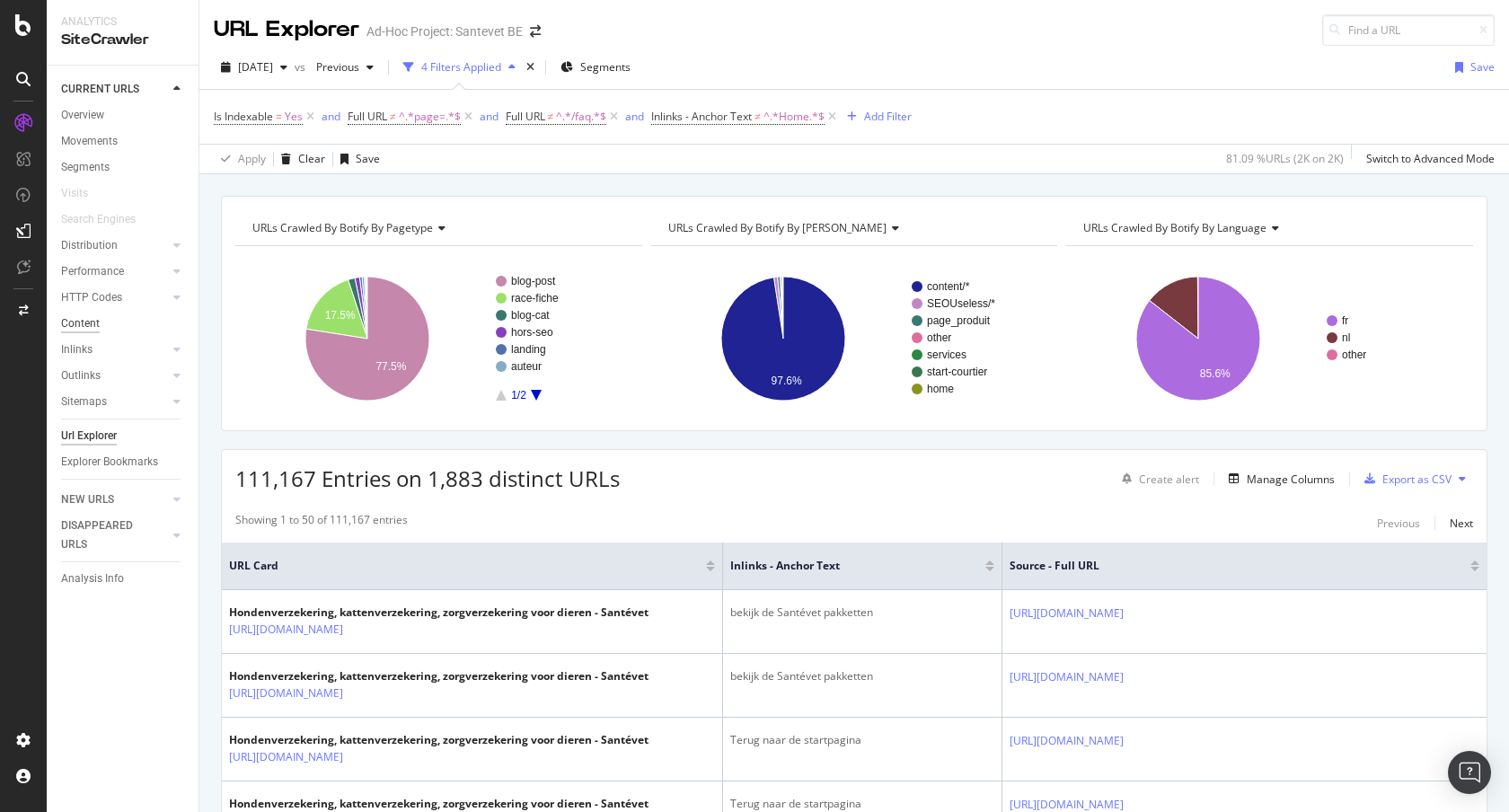
click at [87, 321] on div "Content" at bounding box center [79, 323] width 38 height 19
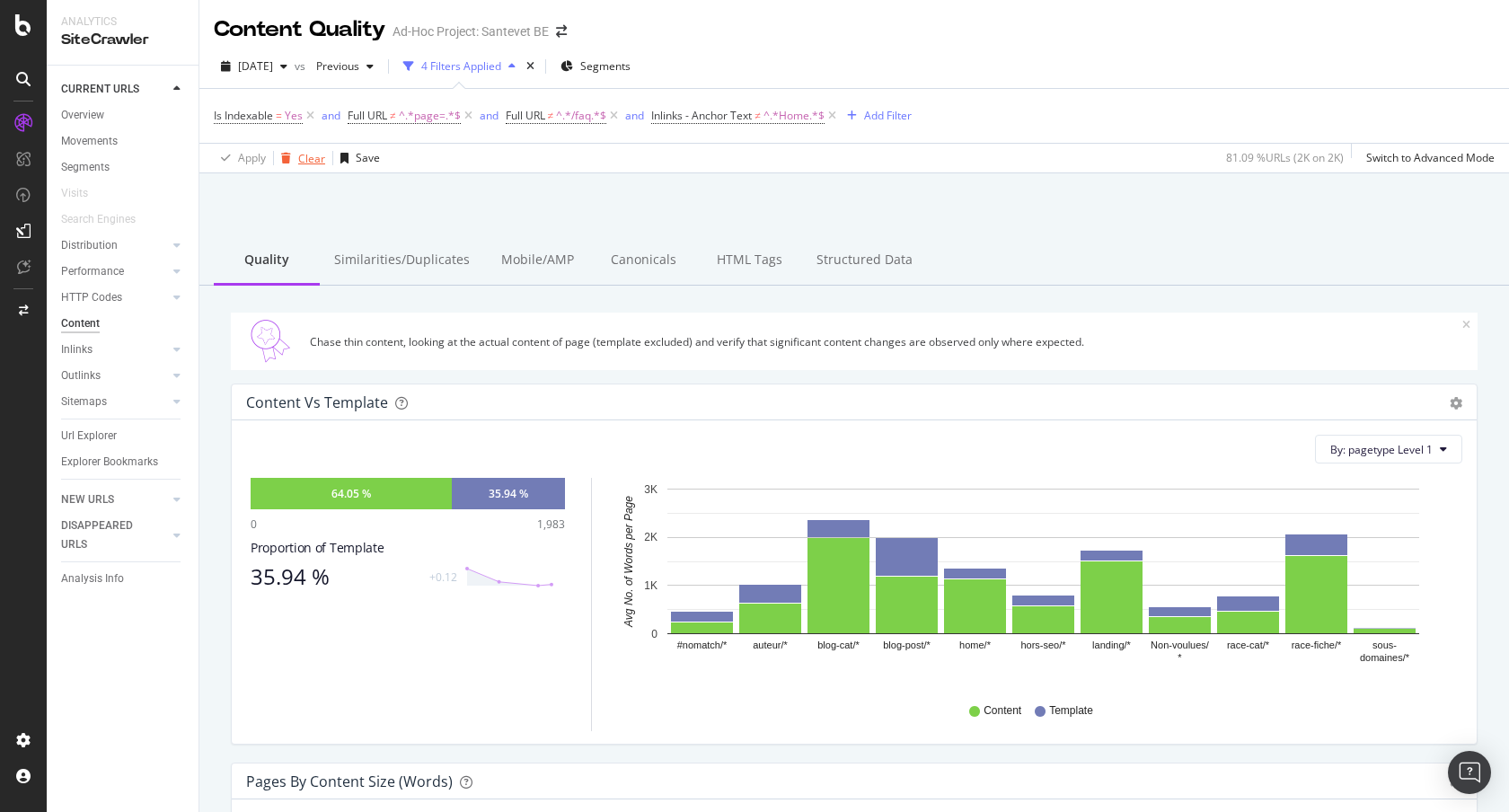
click at [319, 155] on div "Clear" at bounding box center [311, 158] width 27 height 15
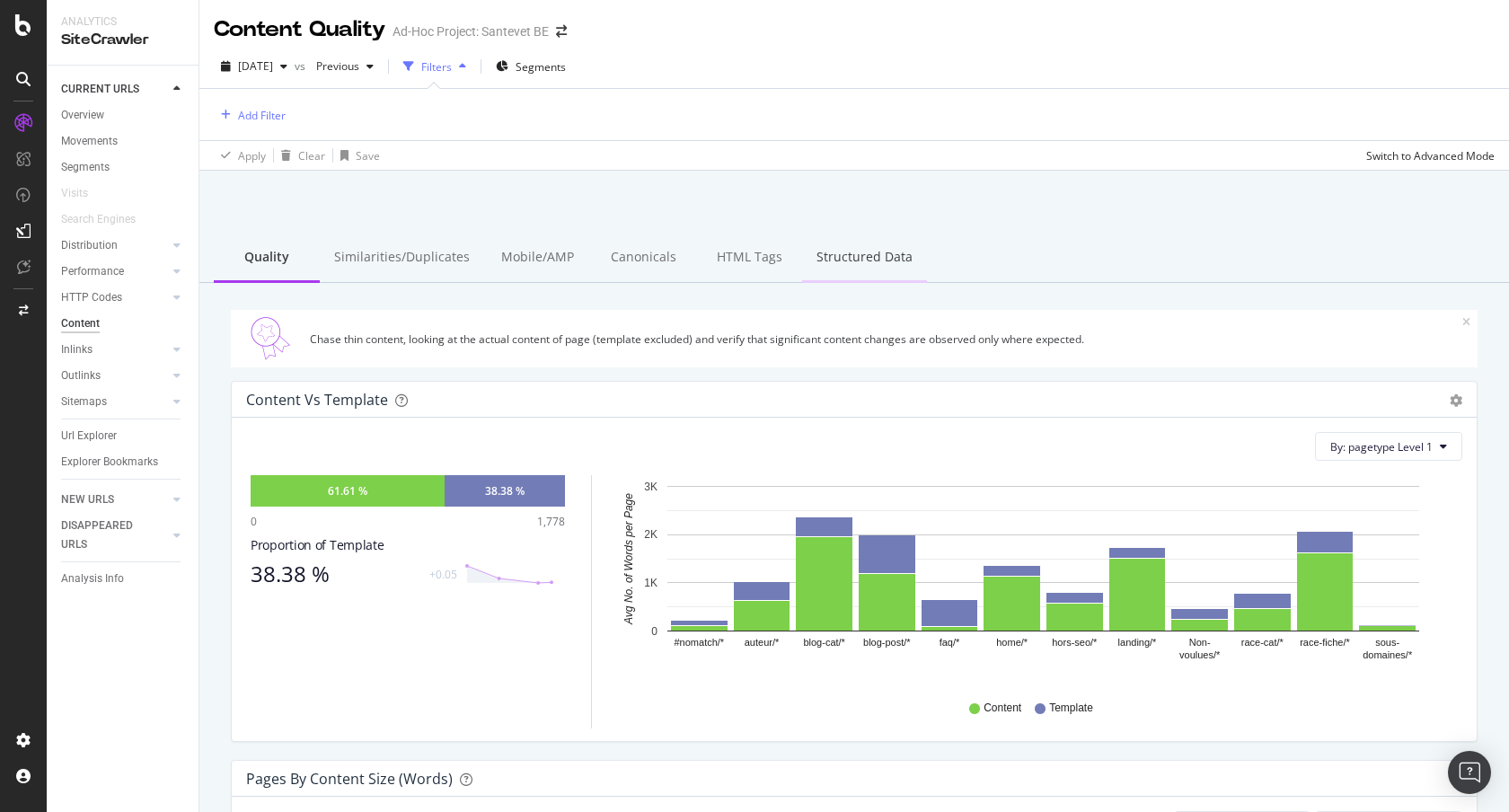
click at [847, 249] on div "Structured Data" at bounding box center [865, 258] width 125 height 50
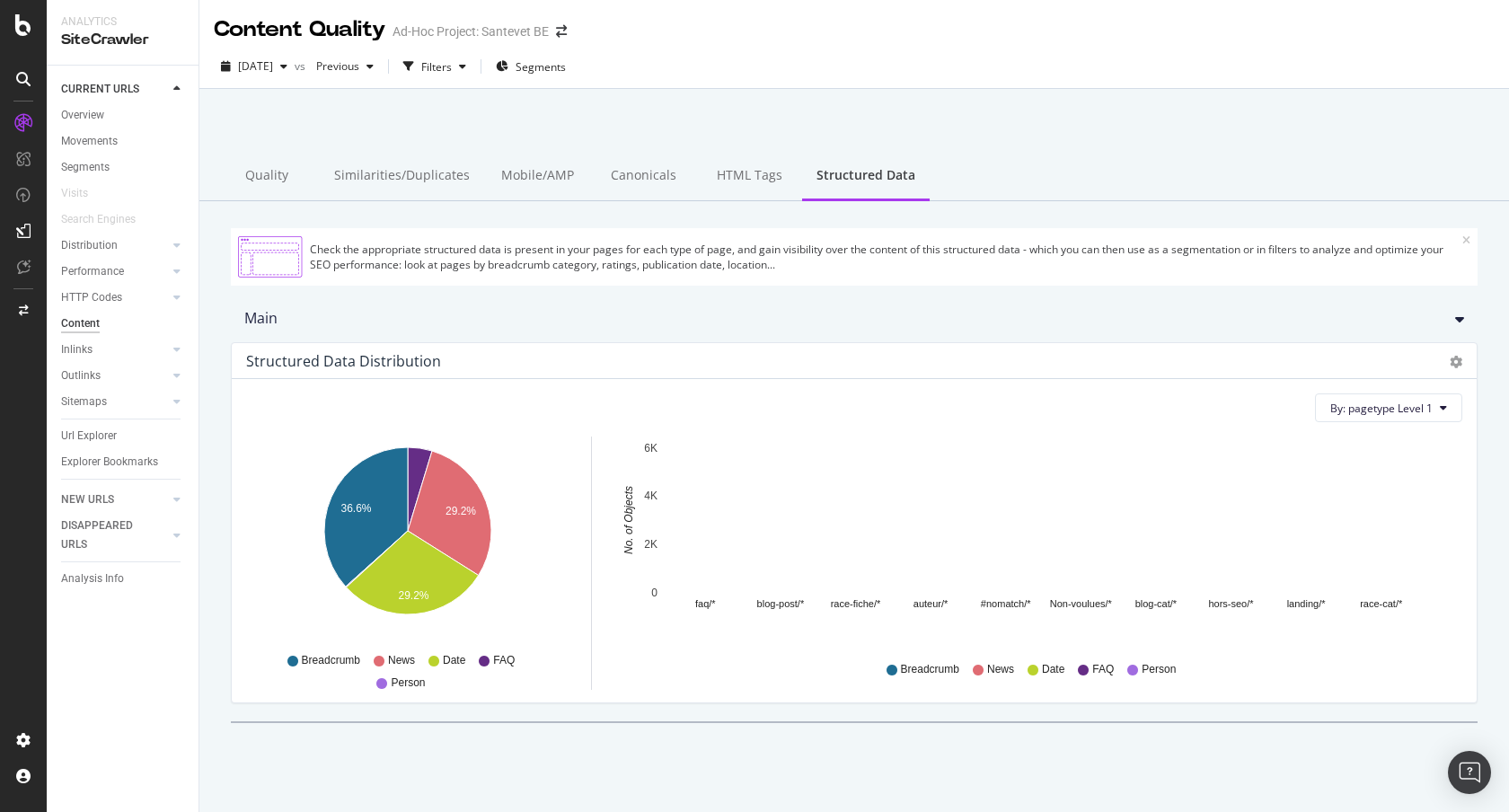
scroll to position [15, 0]
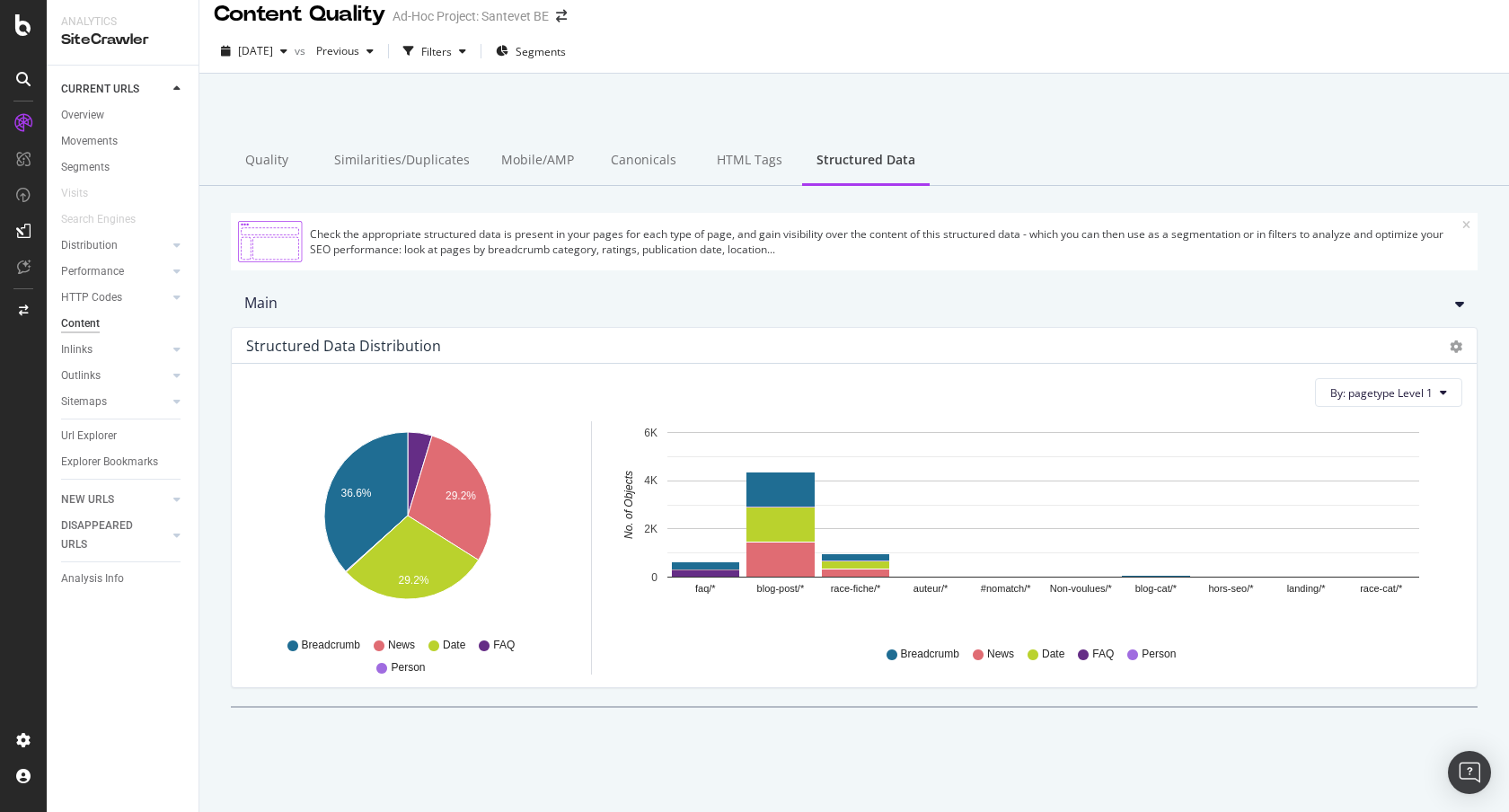
click at [1443, 359] on div "Structured Data Distribution Pie Chart (by Percentage) Table Export as CSV" at bounding box center [855, 346] width 1245 height 36
click at [1450, 351] on icon "gear" at bounding box center [1456, 346] width 12 height 12
click at [1355, 460] on link "Table" at bounding box center [1398, 448] width 154 height 34
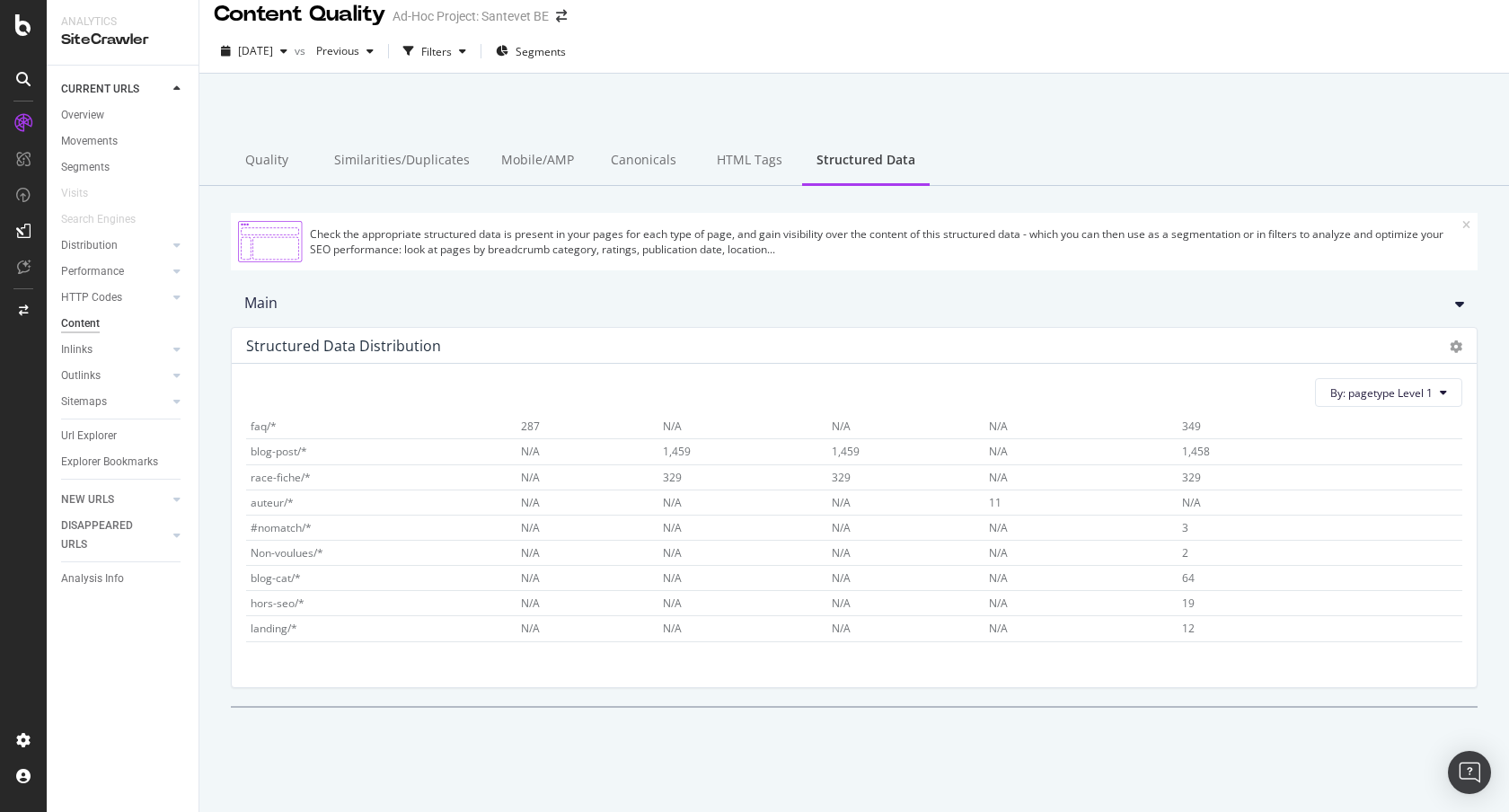
scroll to position [96, 0]
click at [82, 324] on div "Content" at bounding box center [79, 323] width 38 height 19
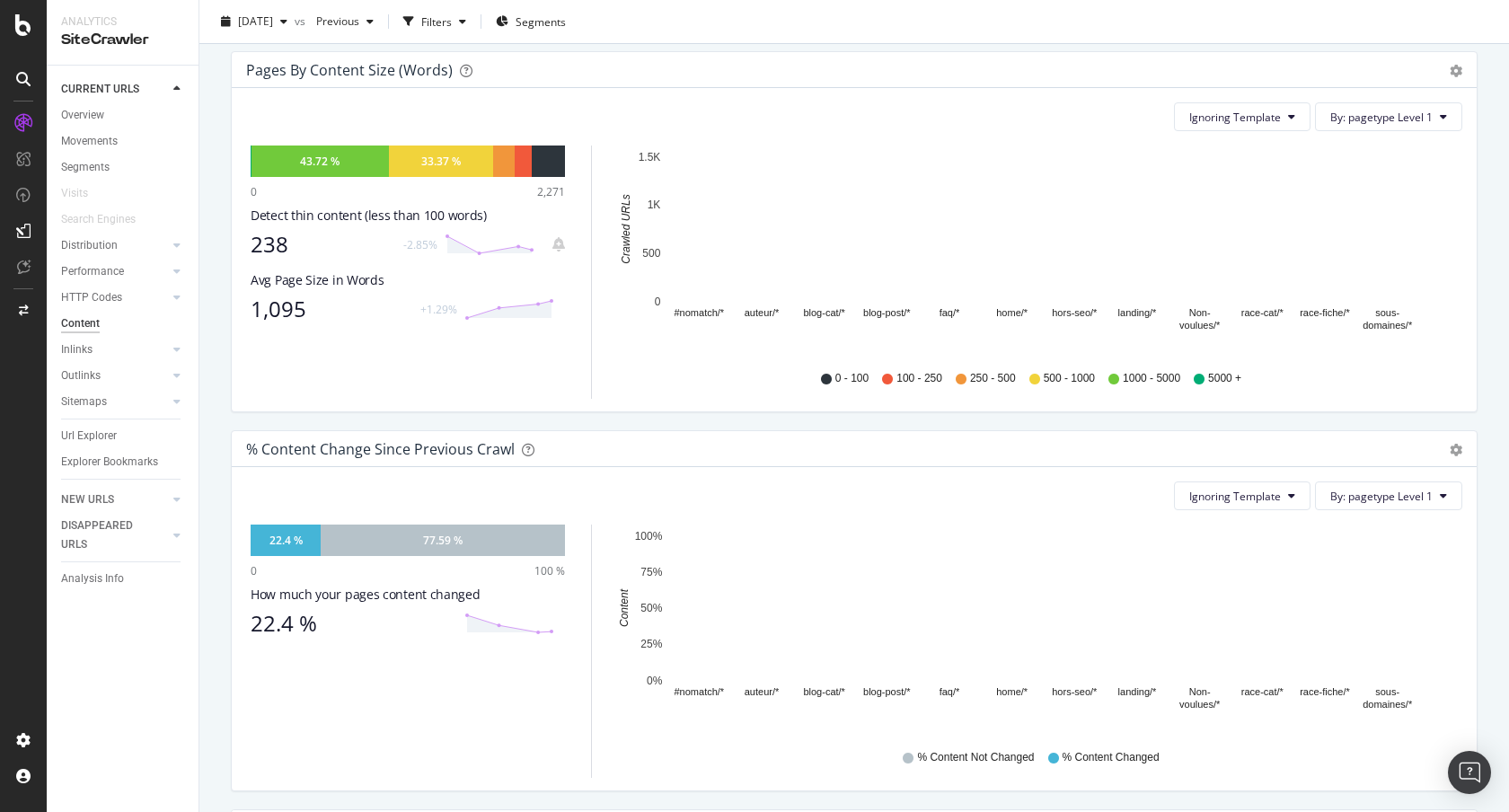
scroll to position [1012, 0]
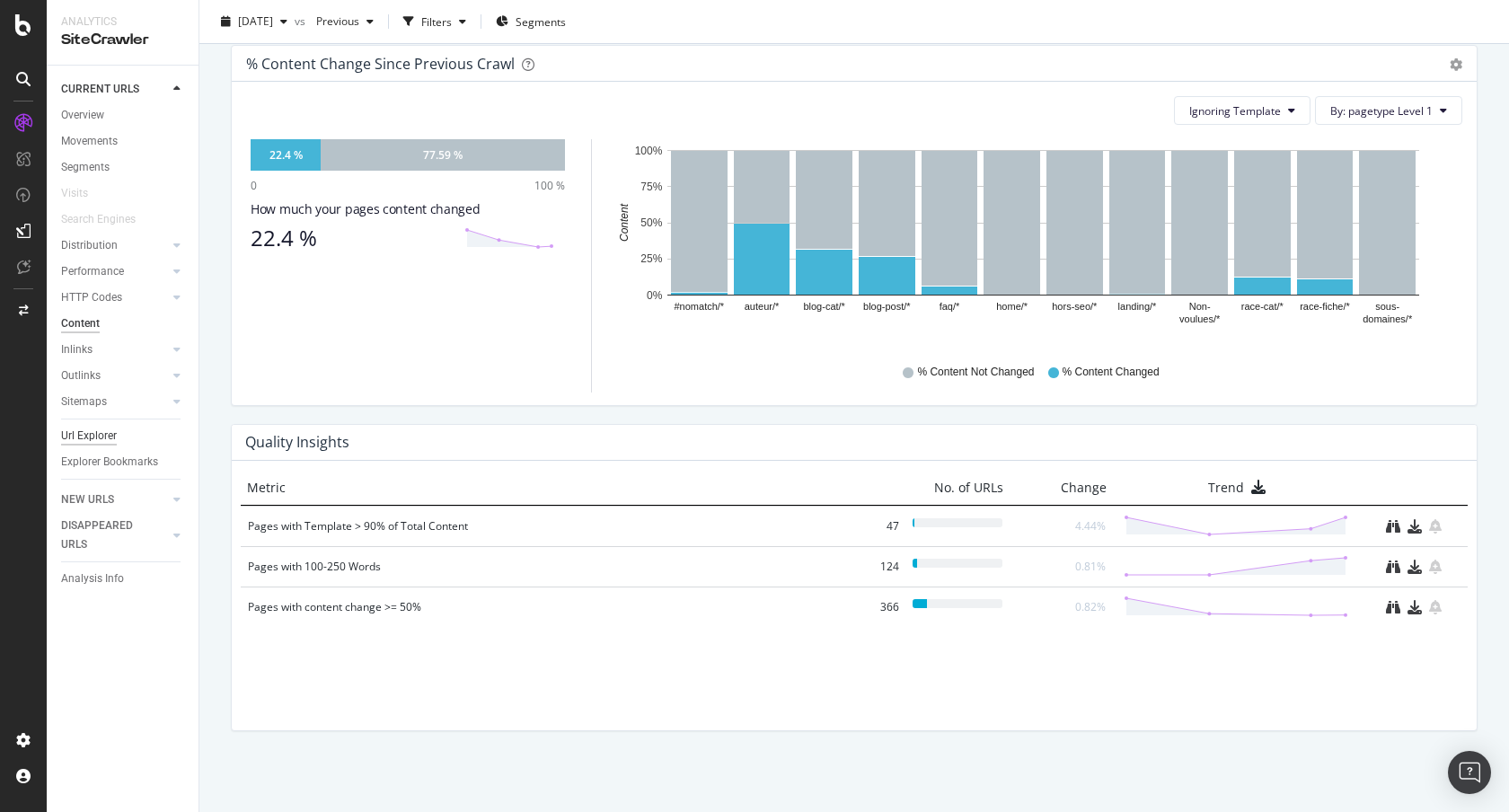
click at [109, 435] on div "Url Explorer" at bounding box center [89, 435] width 56 height 19
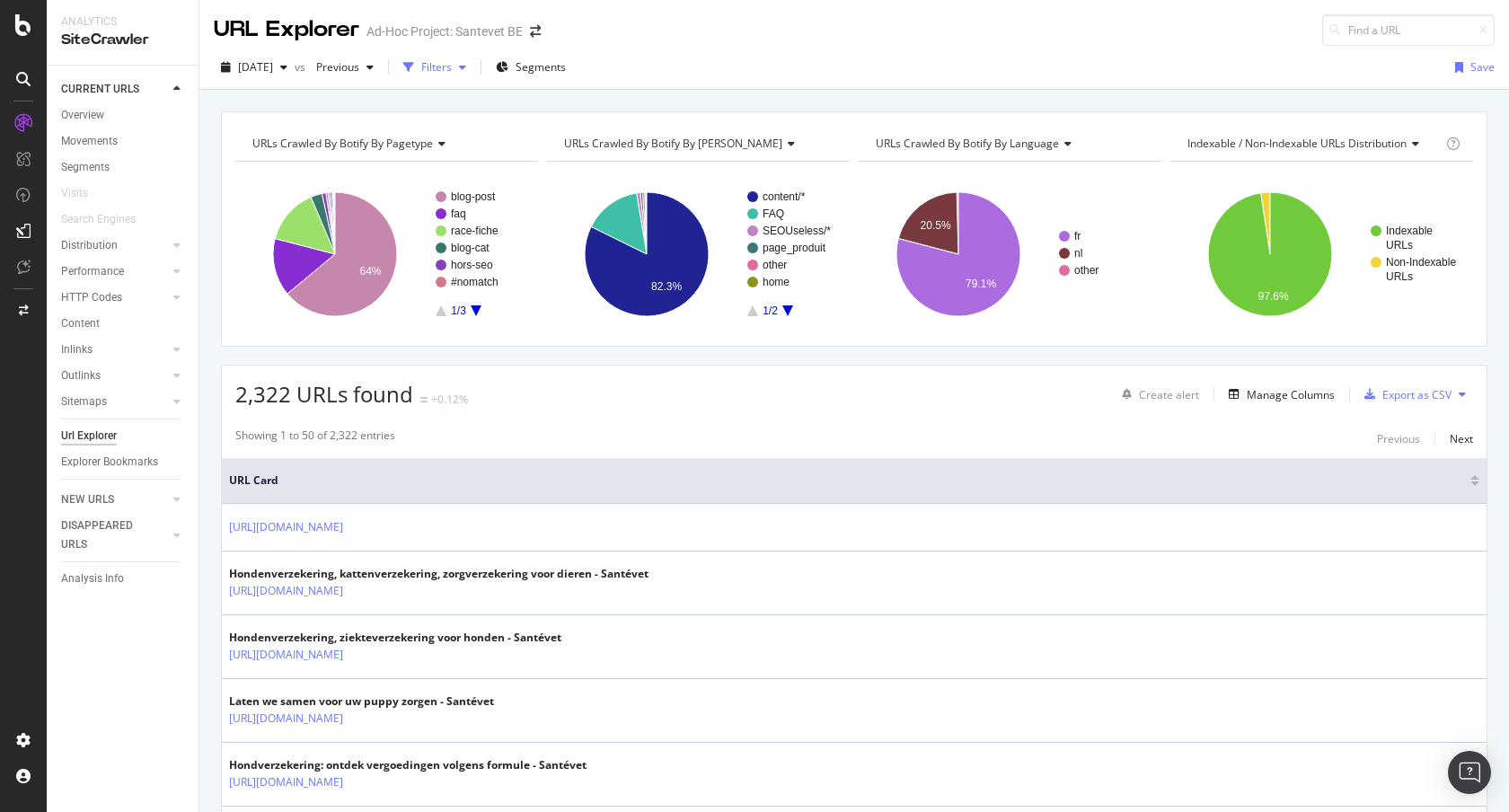
click at [452, 67] on div "Filters" at bounding box center [437, 66] width 31 height 15
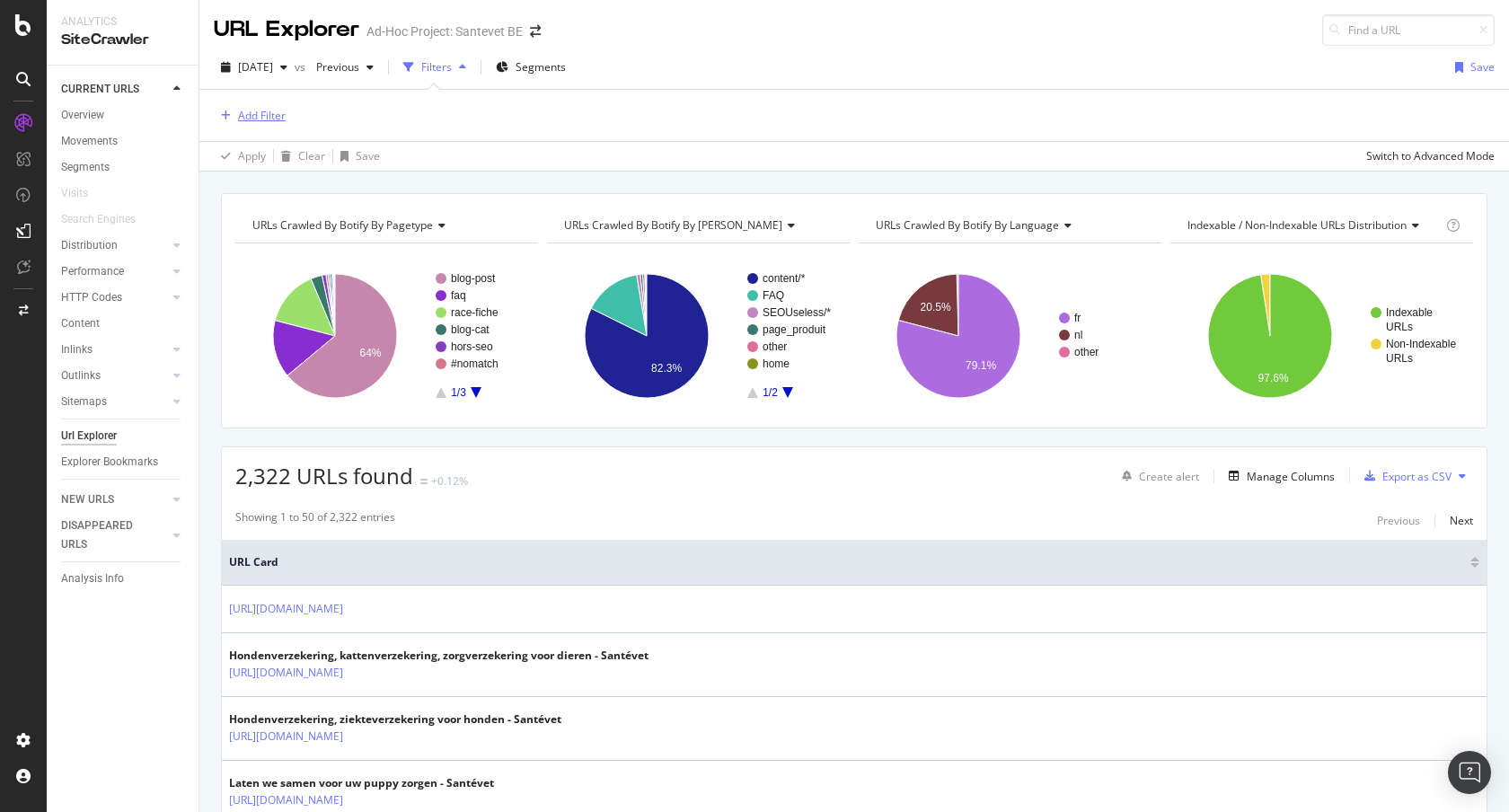
click at [248, 115] on div "Add Filter" at bounding box center [262, 115] width 48 height 15
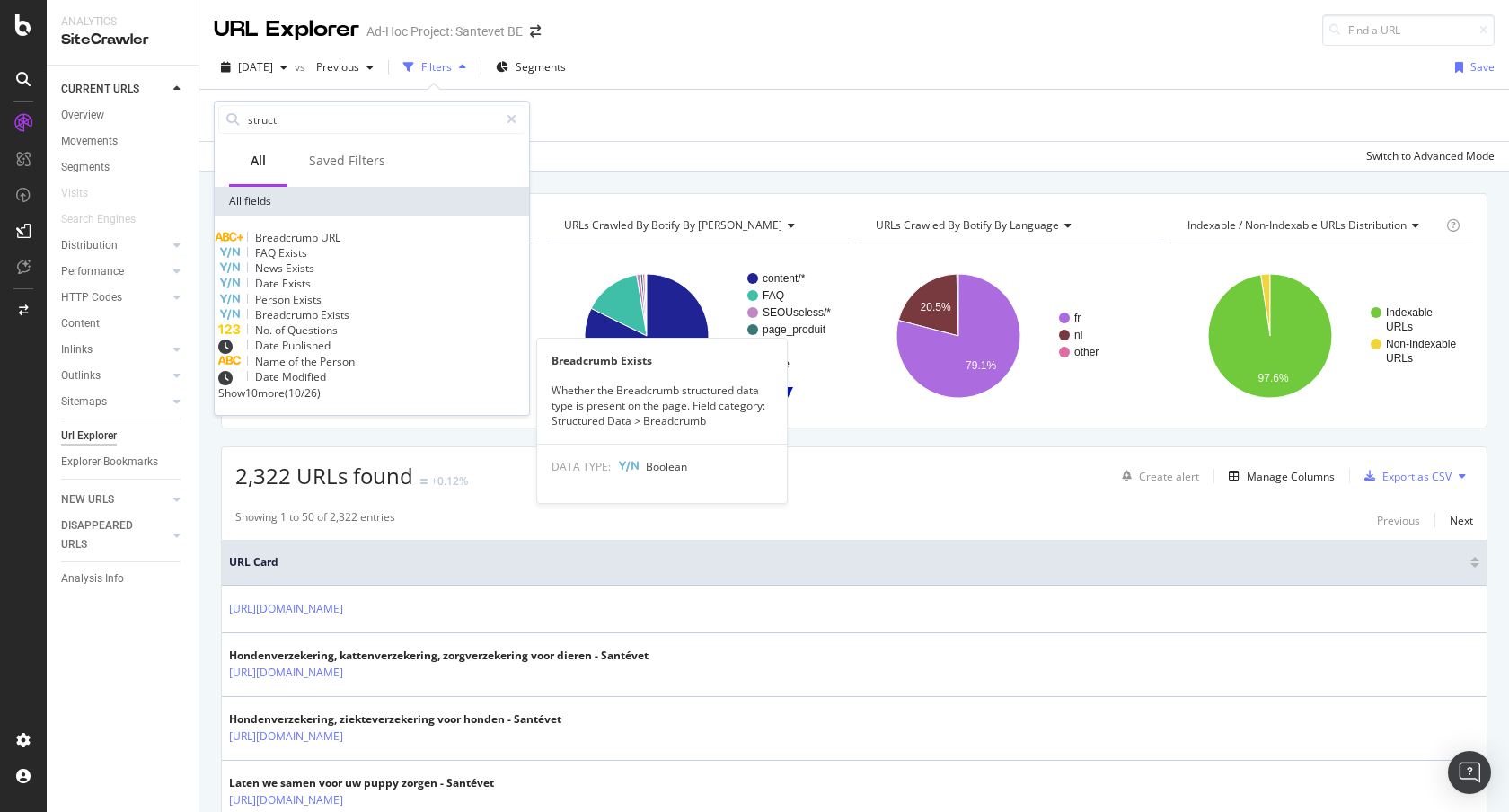
type input "struct"
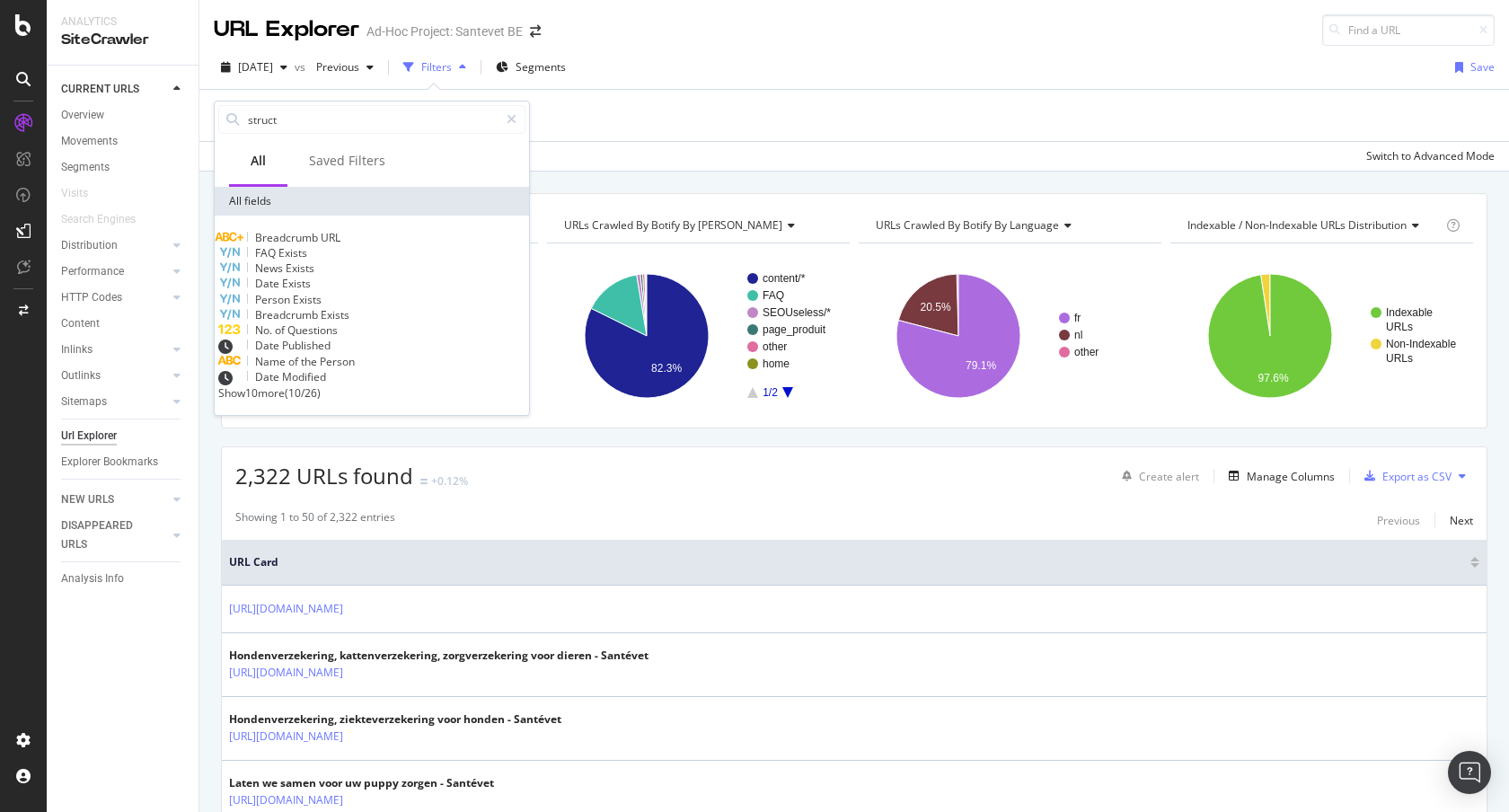
click at [321, 322] on span "Breadcrumb" at bounding box center [288, 315] width 65 height 15
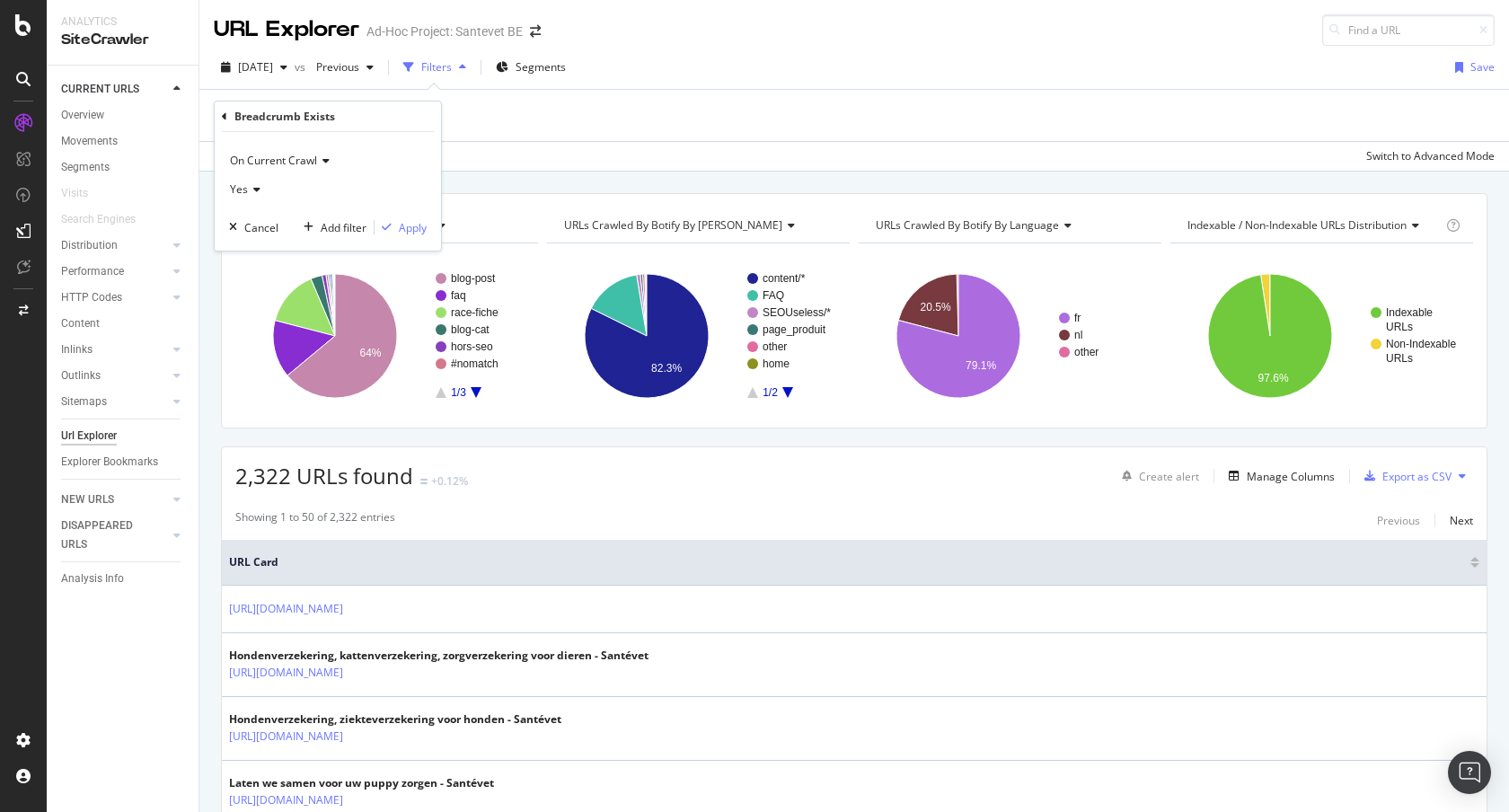
click at [260, 193] on div "Yes" at bounding box center [327, 189] width 197 height 29
drag, startPoint x: 261, startPoint y: 247, endPoint x: 269, endPoint y: 246, distance: 8.1
click at [262, 247] on div "No" at bounding box center [330, 249] width 193 height 23
click at [408, 225] on div "Apply" at bounding box center [413, 227] width 28 height 15
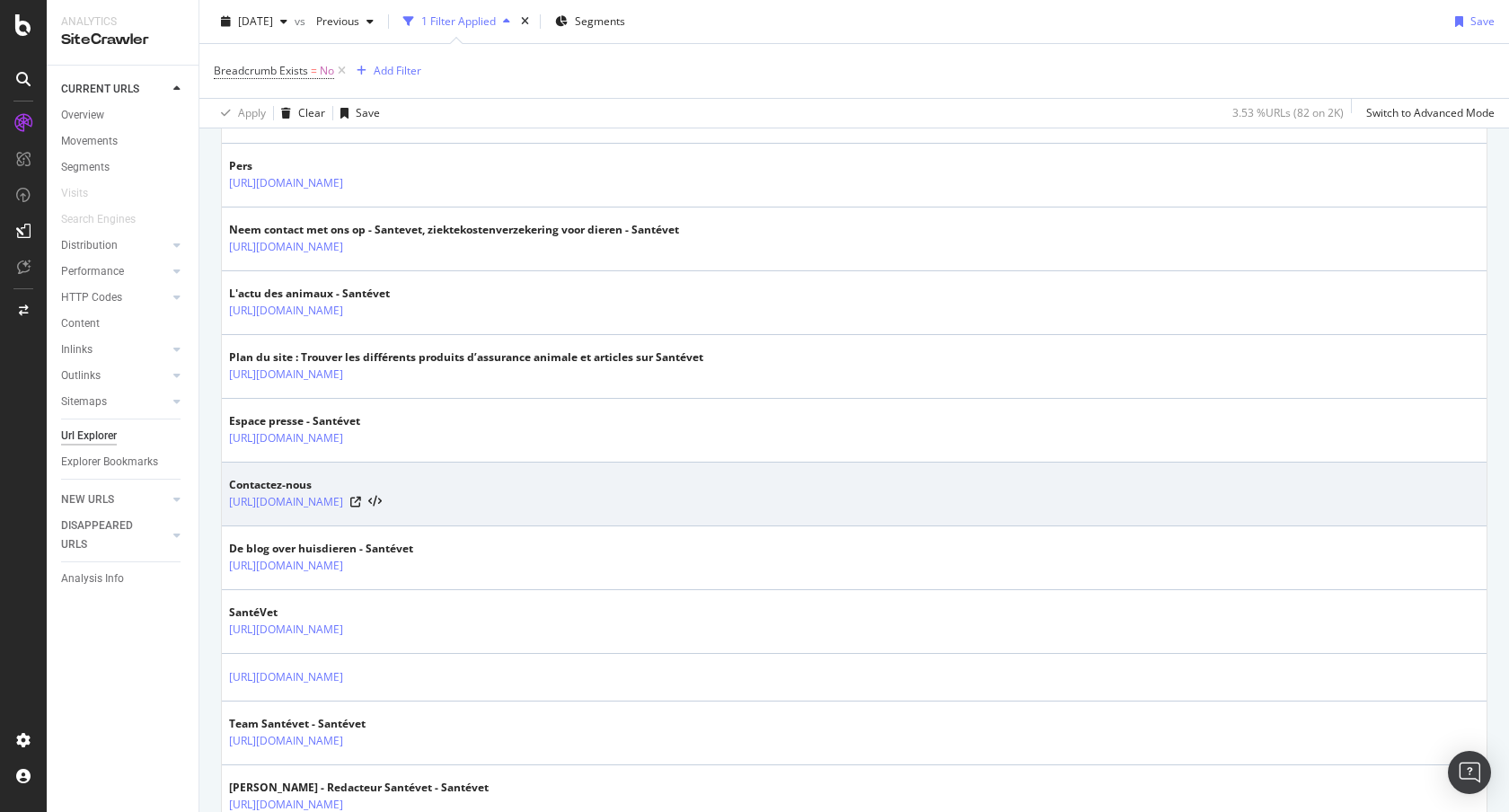
scroll to position [753, 0]
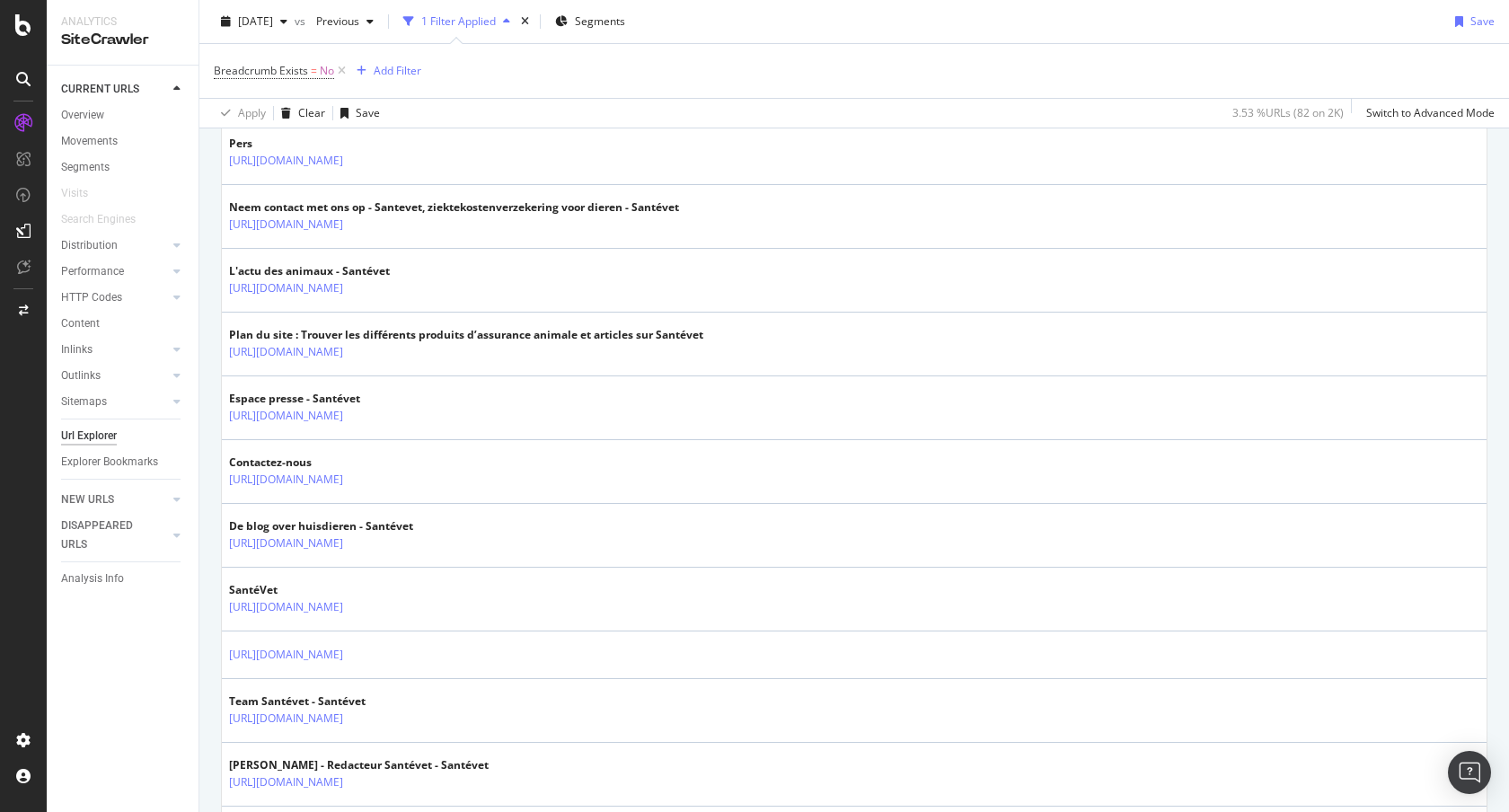
click at [80, 363] on div "Outlinks" at bounding box center [129, 376] width 137 height 26
click at [83, 351] on div "Inlinks" at bounding box center [77, 349] width 32 height 19
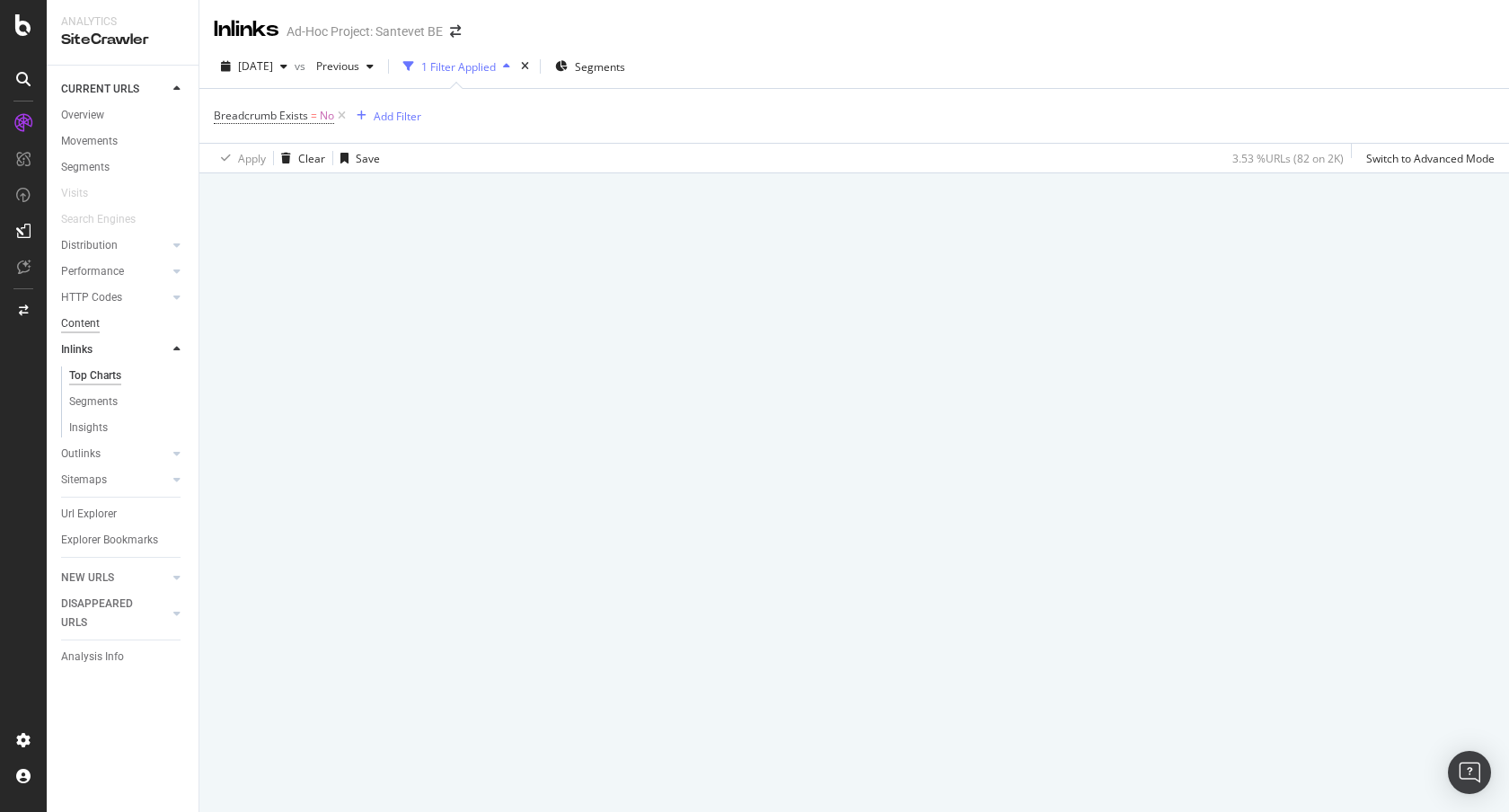
click at [84, 318] on div "Content" at bounding box center [79, 323] width 38 height 19
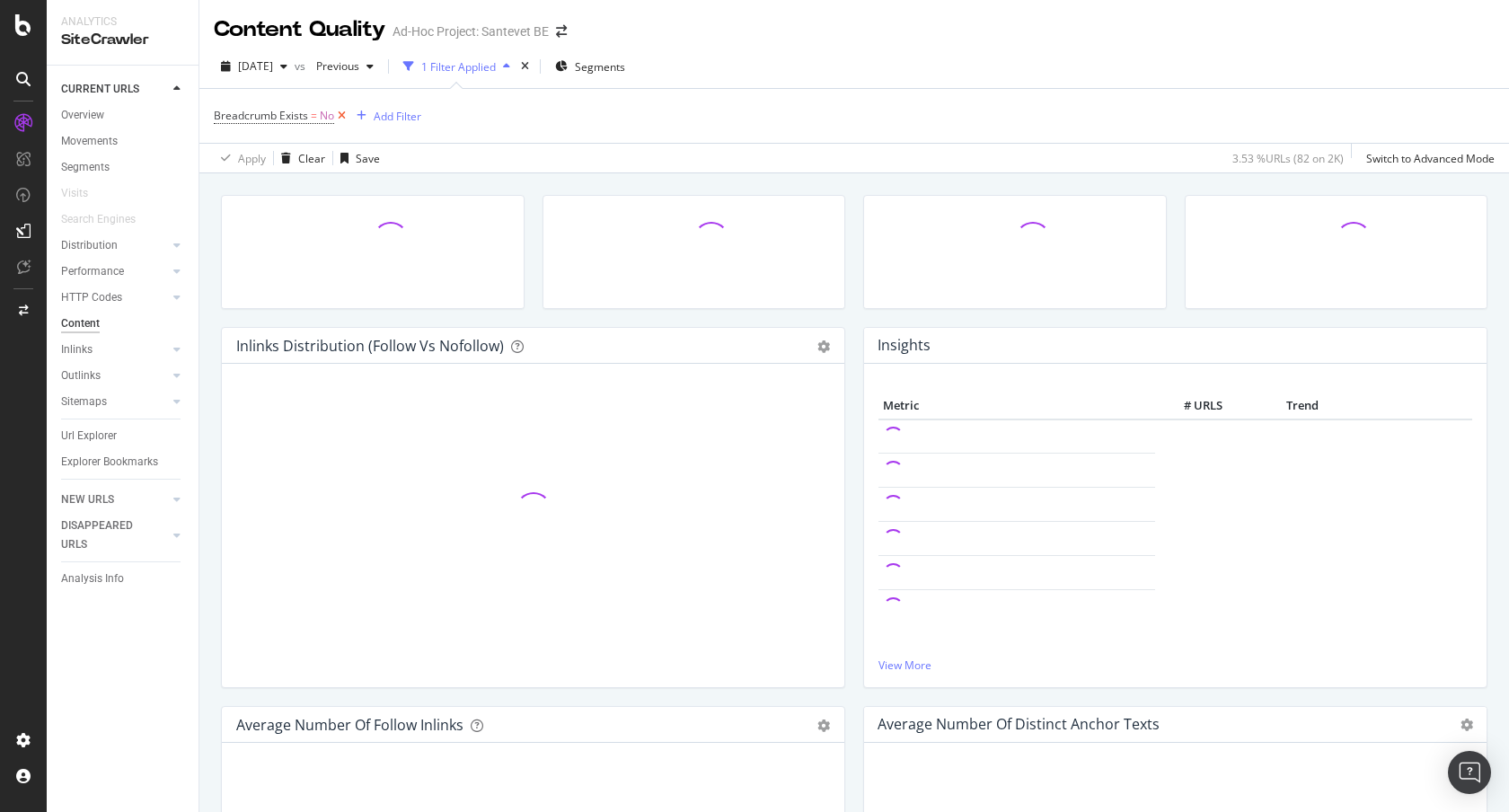
click at [340, 115] on icon at bounding box center [341, 115] width 15 height 18
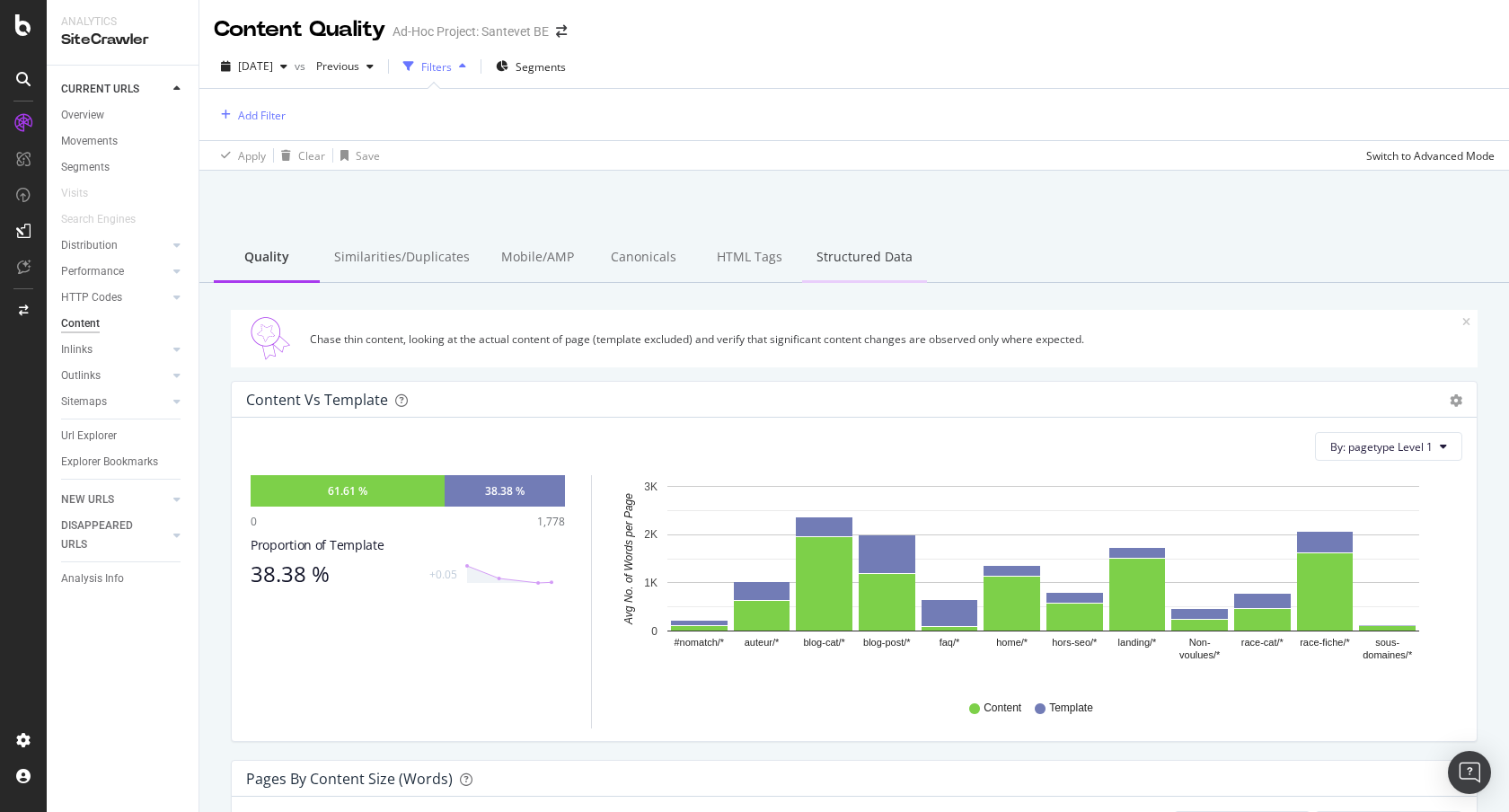
click at [829, 267] on div "Structured Data" at bounding box center [865, 258] width 125 height 50
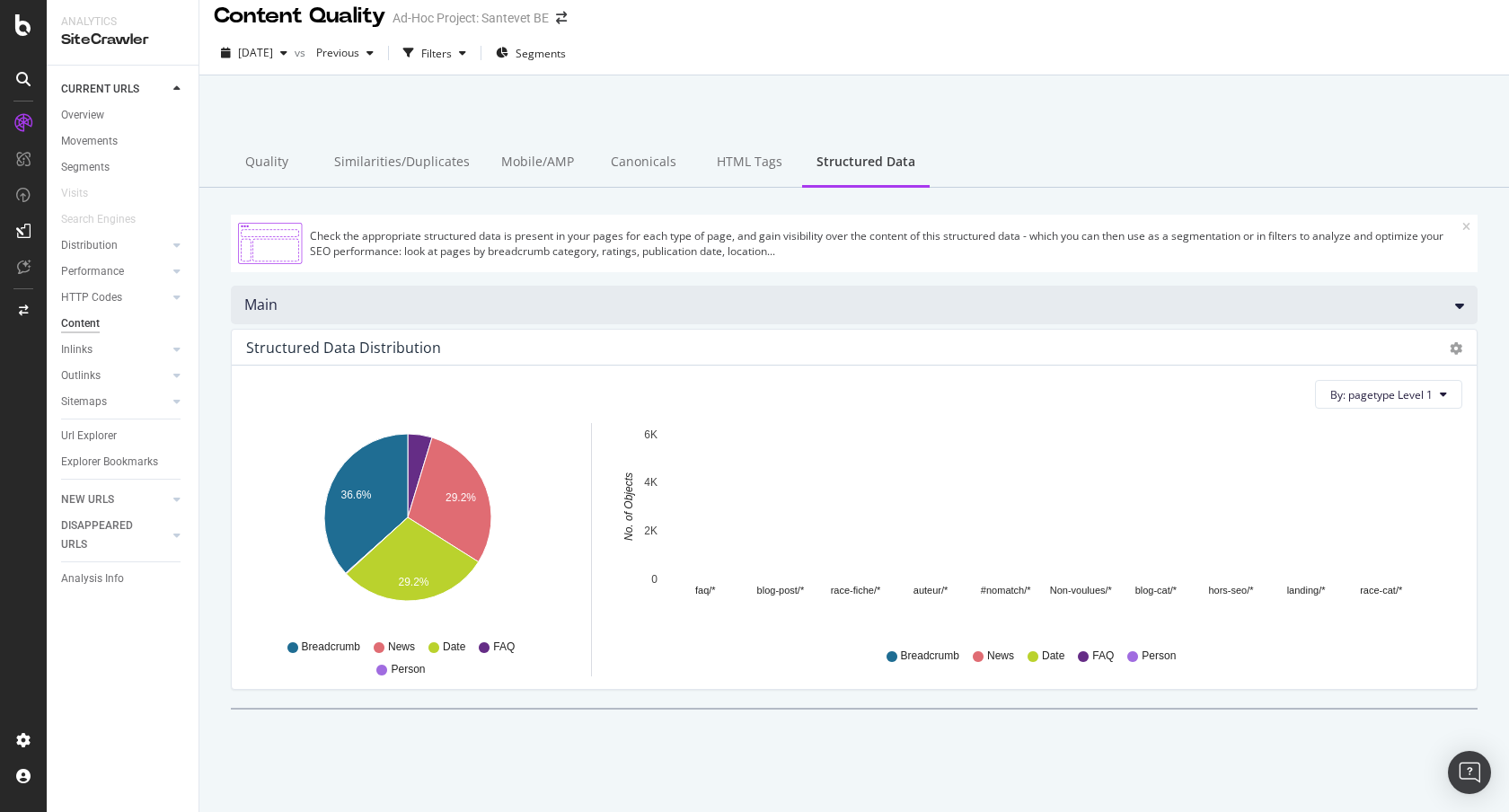
scroll to position [15, 0]
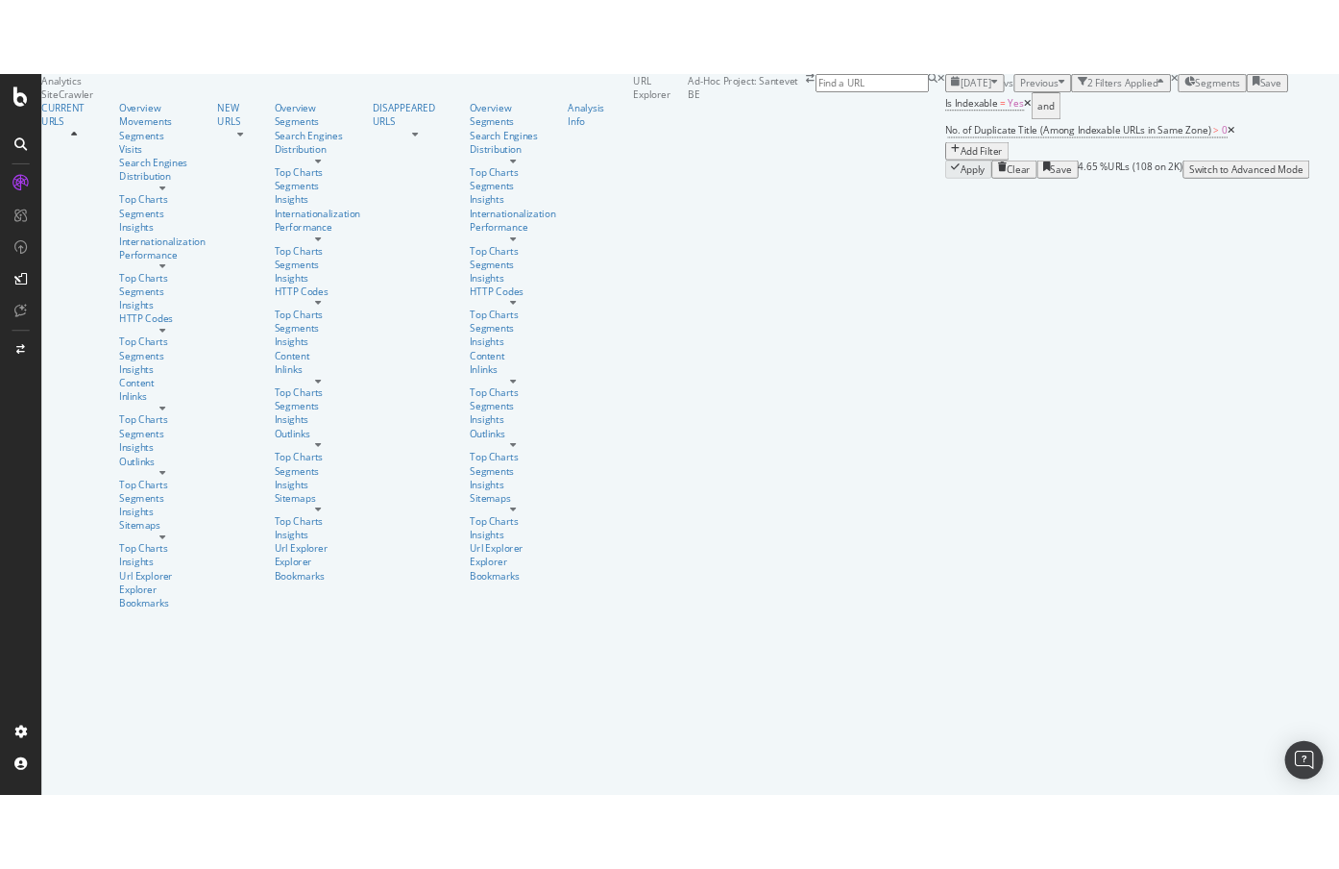
scroll to position [350, 0]
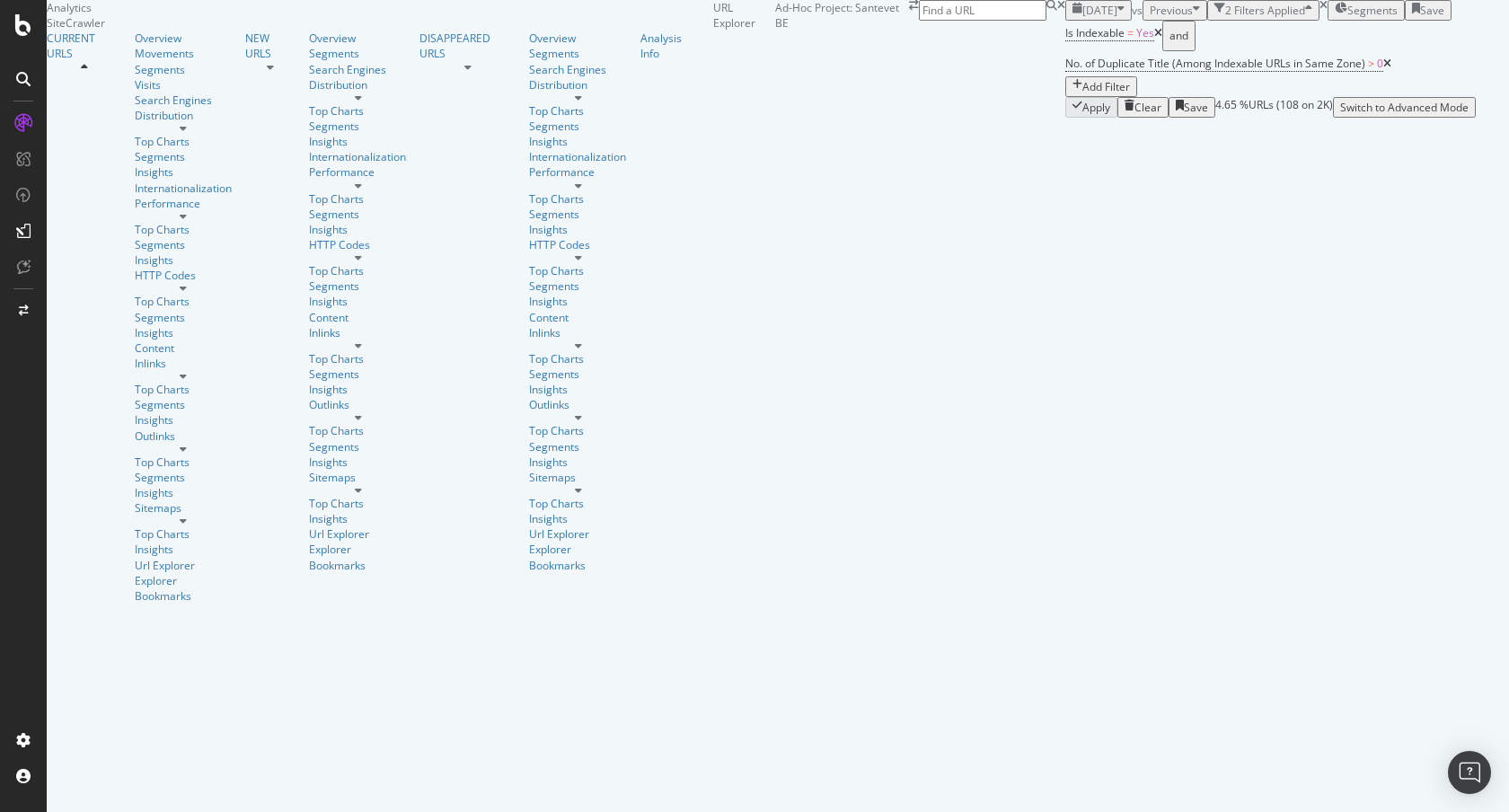
drag, startPoint x: 711, startPoint y: 249, endPoint x: 561, endPoint y: 249, distance: 150.0
drag, startPoint x: 712, startPoint y: 243, endPoint x: 606, endPoint y: 244, distance: 106.0
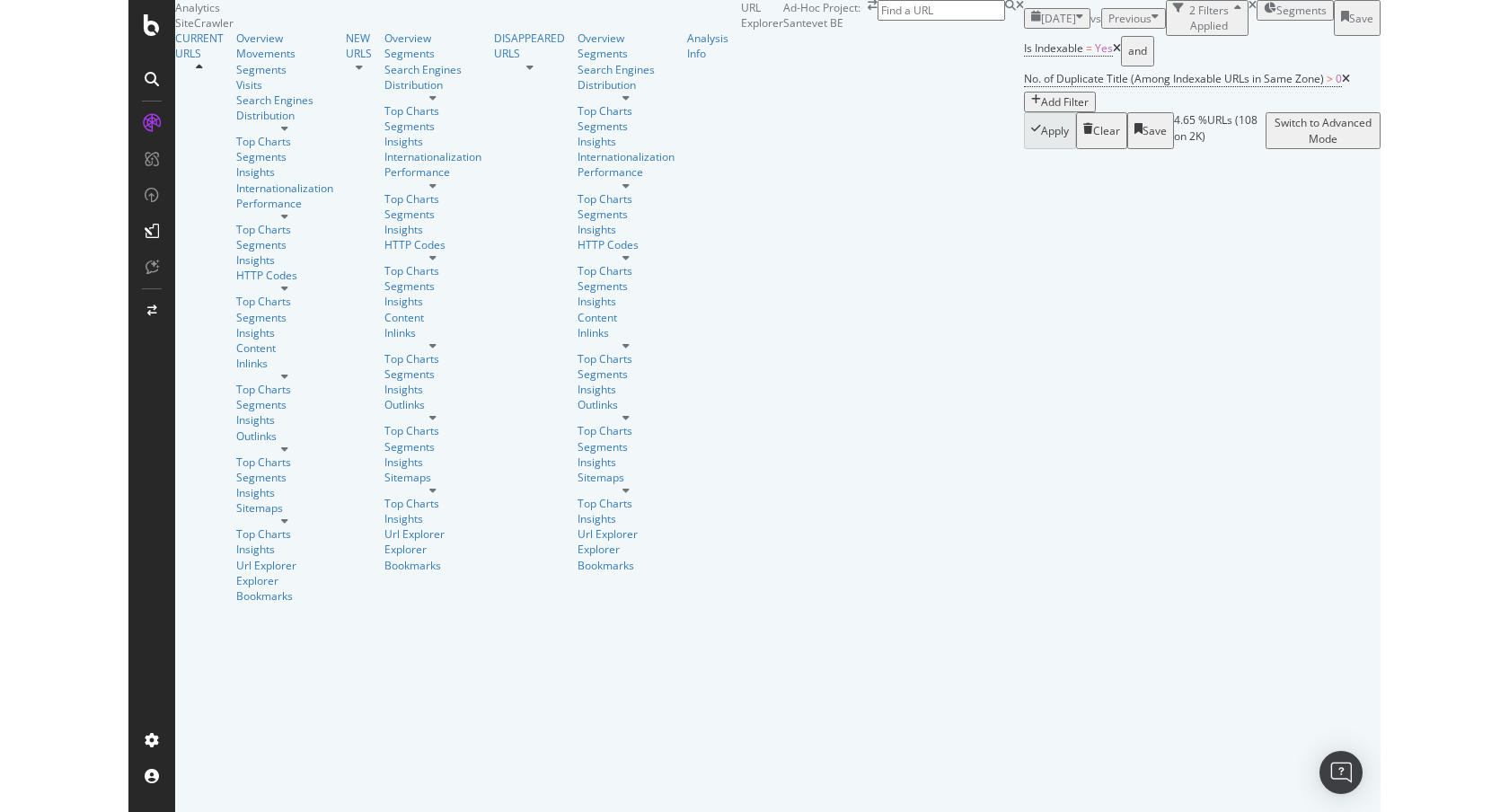
scroll to position [331, 0]
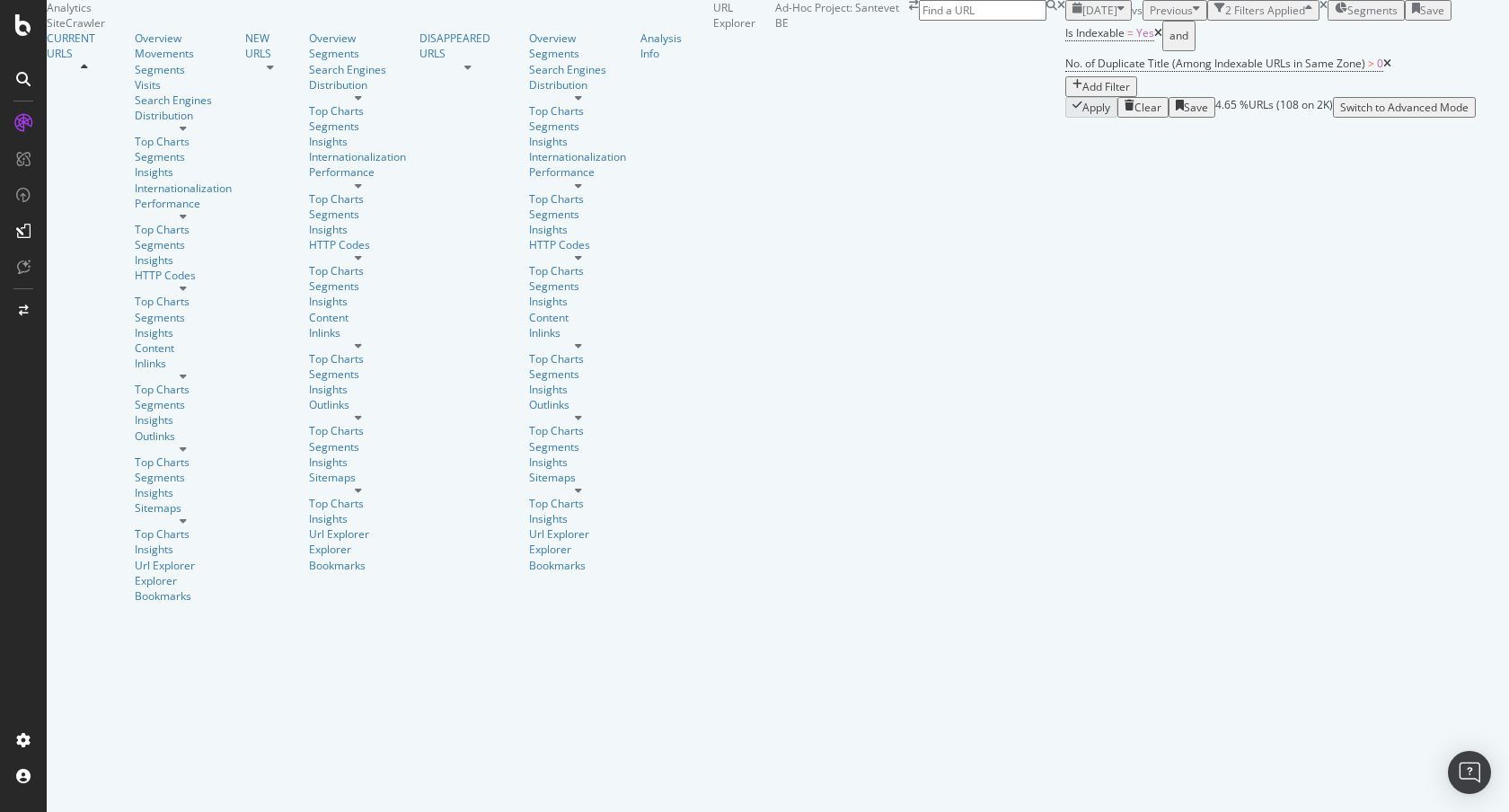
click at [1384, 65] on icon at bounding box center [1387, 64] width 8 height 11
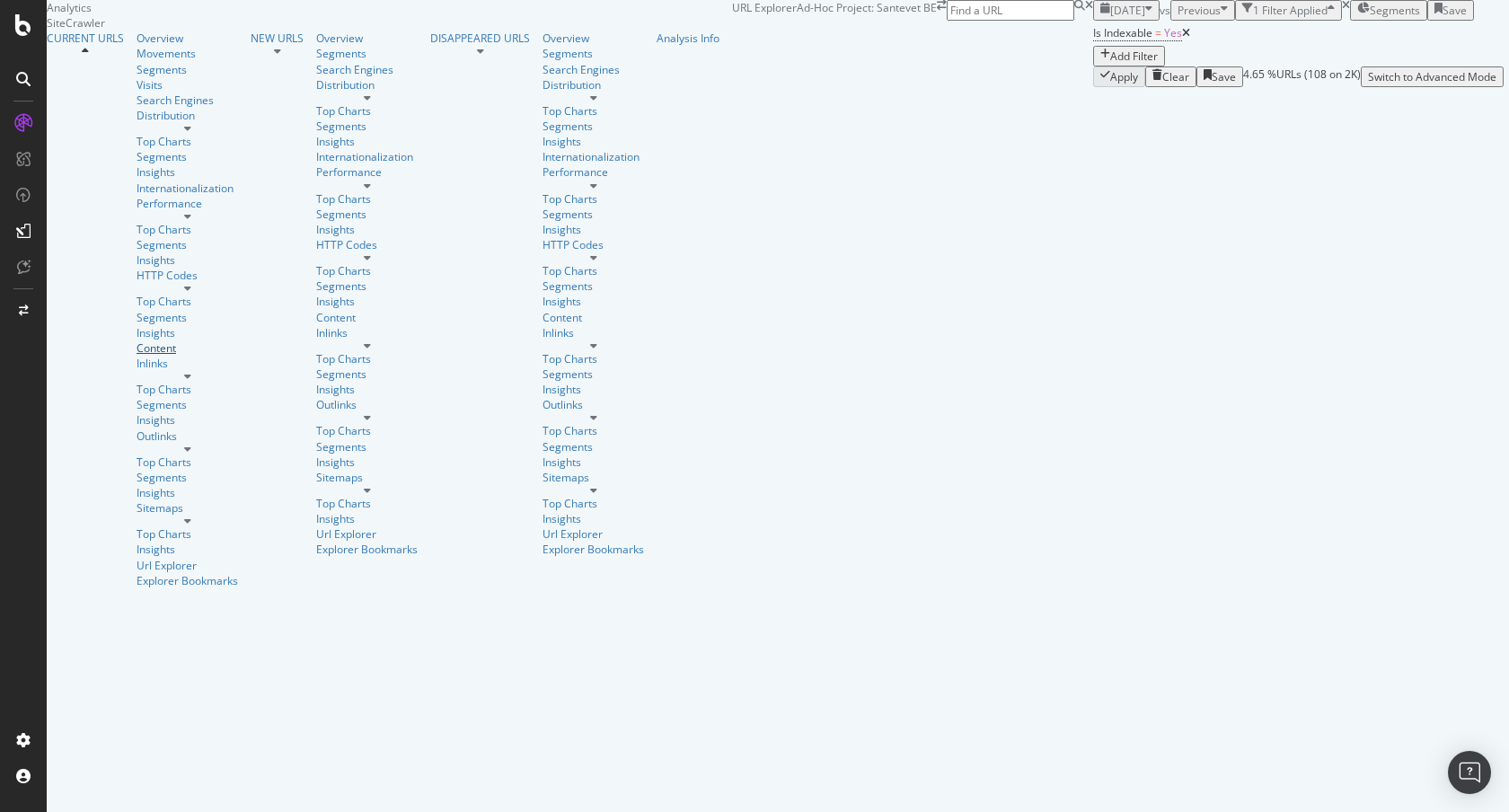
click at [137, 340] on div "Content" at bounding box center [187, 348] width 102 height 15
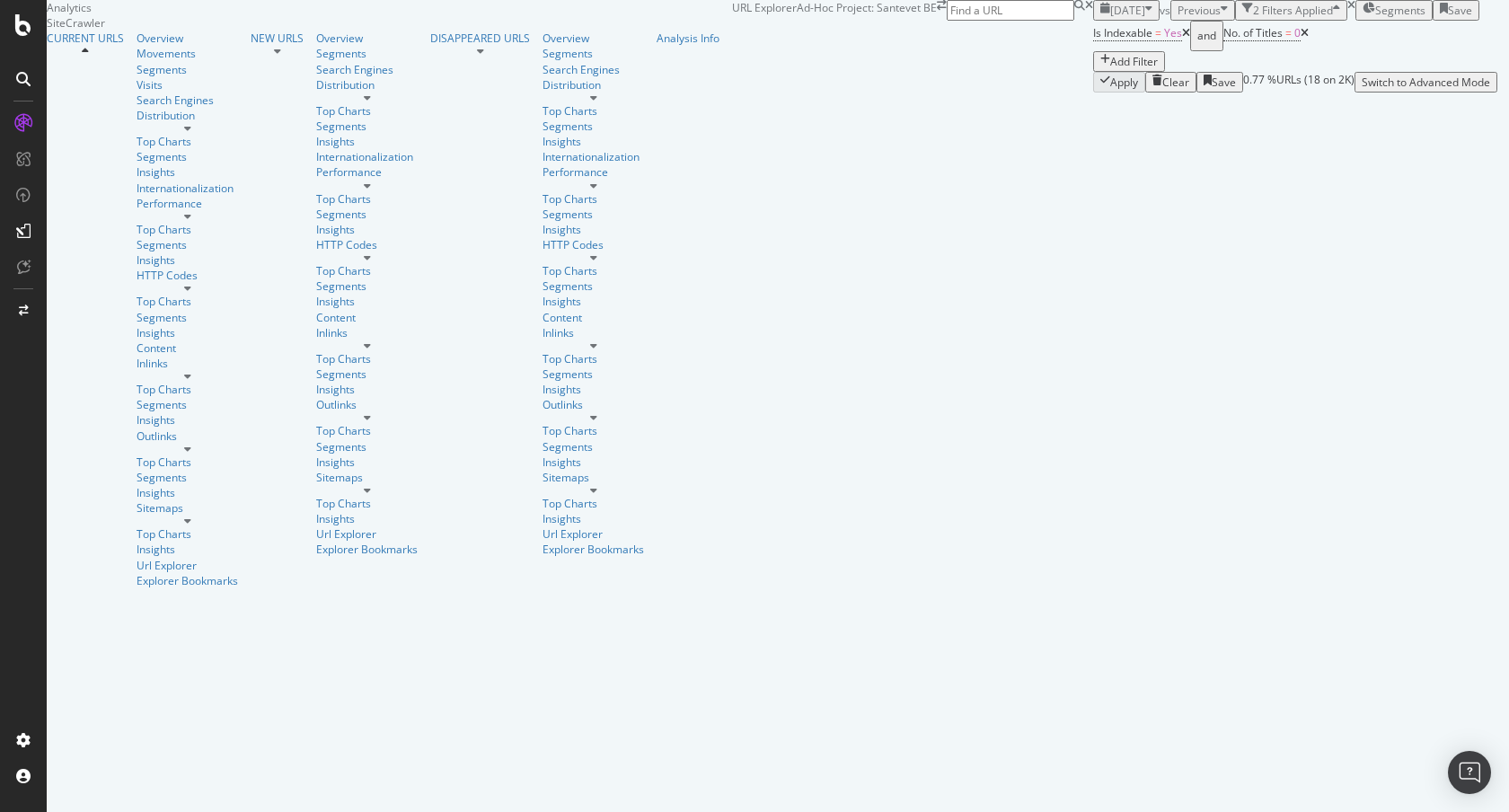
scroll to position [327, 0]
click at [1301, 38] on icon at bounding box center [1304, 34] width 8 height 11
click at [137, 340] on div "Content" at bounding box center [187, 348] width 102 height 15
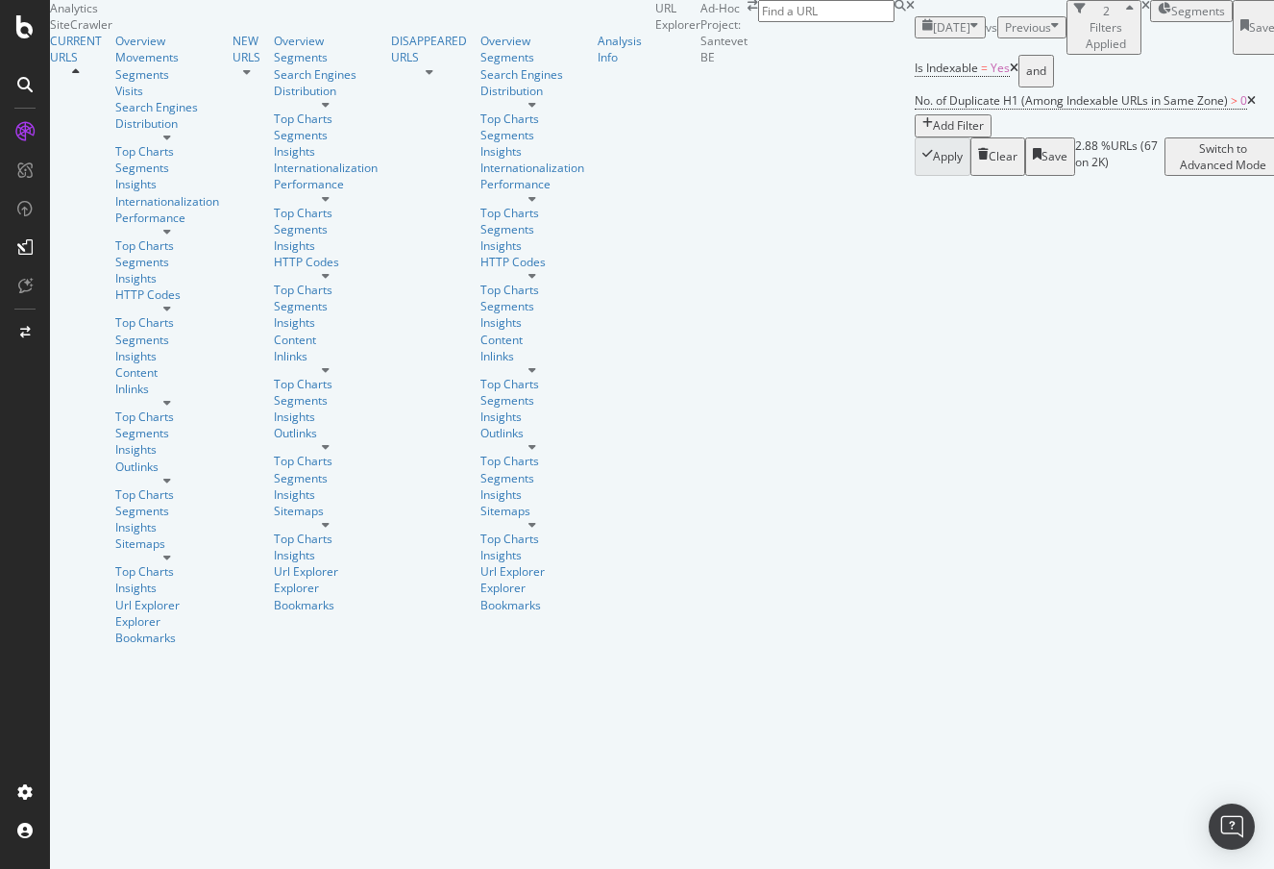
scroll to position [345, 0]
click at [915, 92] on span "No. of Duplicate H1 (Among Indexable URLs in Same Zone)" at bounding box center [1071, 100] width 313 height 16
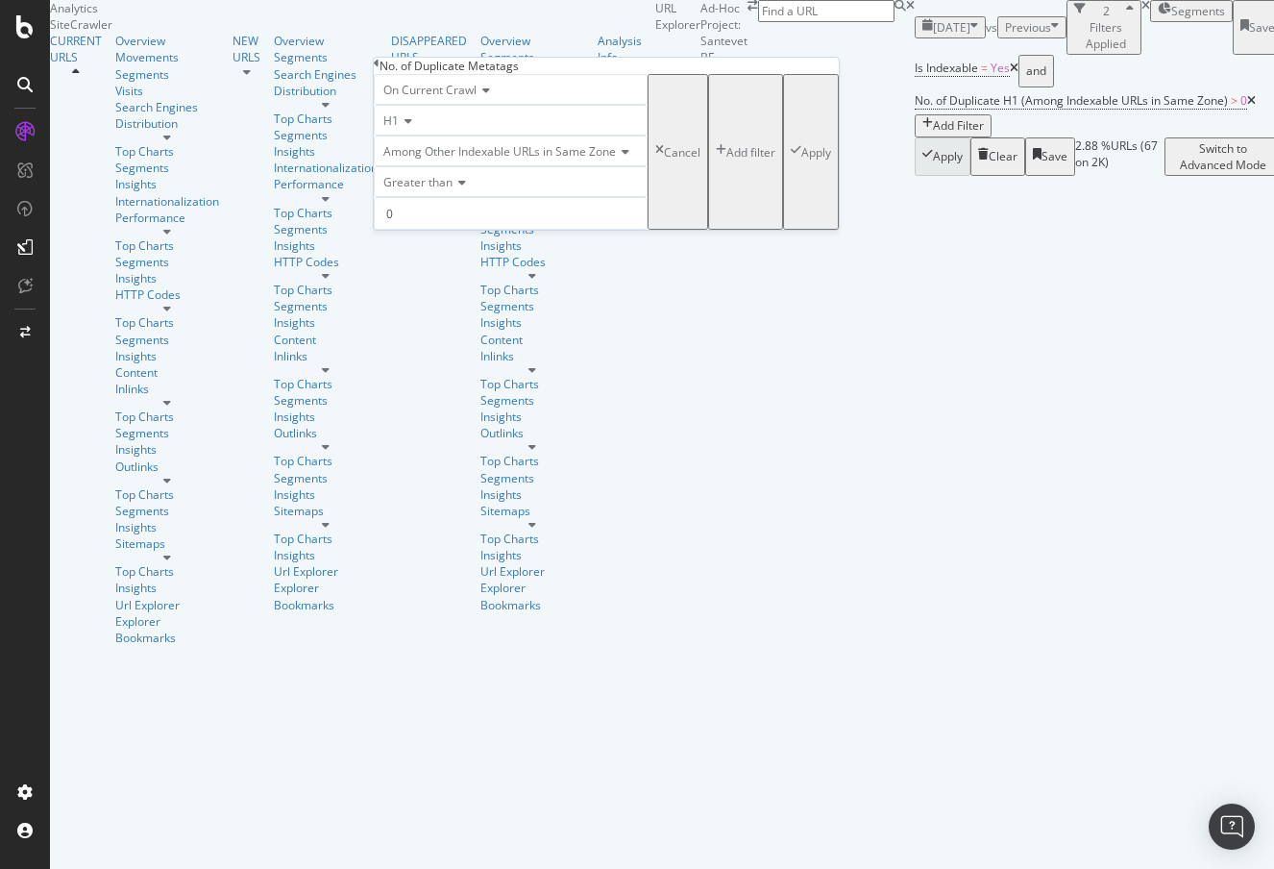
click at [442, 190] on span "Greater than" at bounding box center [417, 182] width 69 height 16
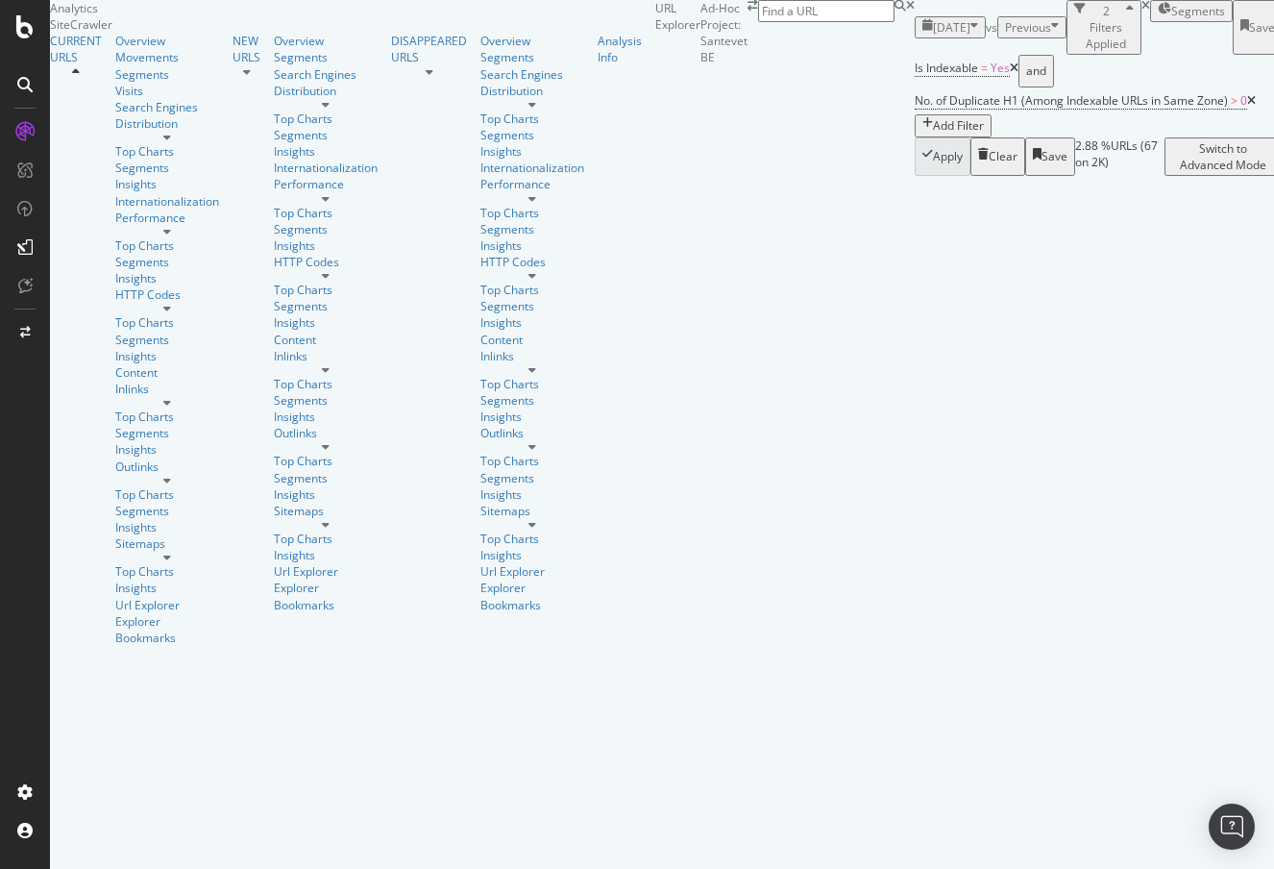
click at [1247, 95] on icon at bounding box center [1251, 101] width 9 height 12
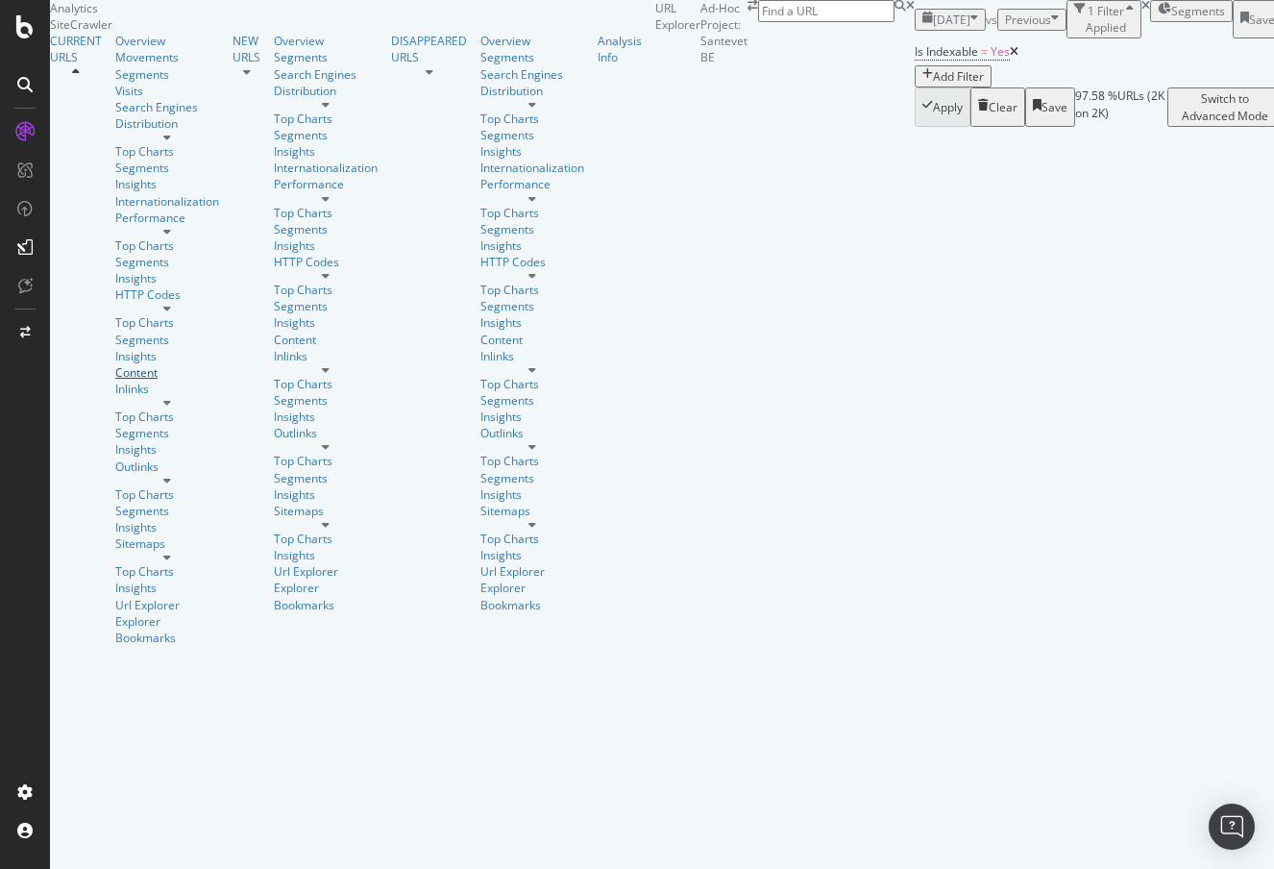
click at [115, 364] on div "Content" at bounding box center [167, 372] width 104 height 16
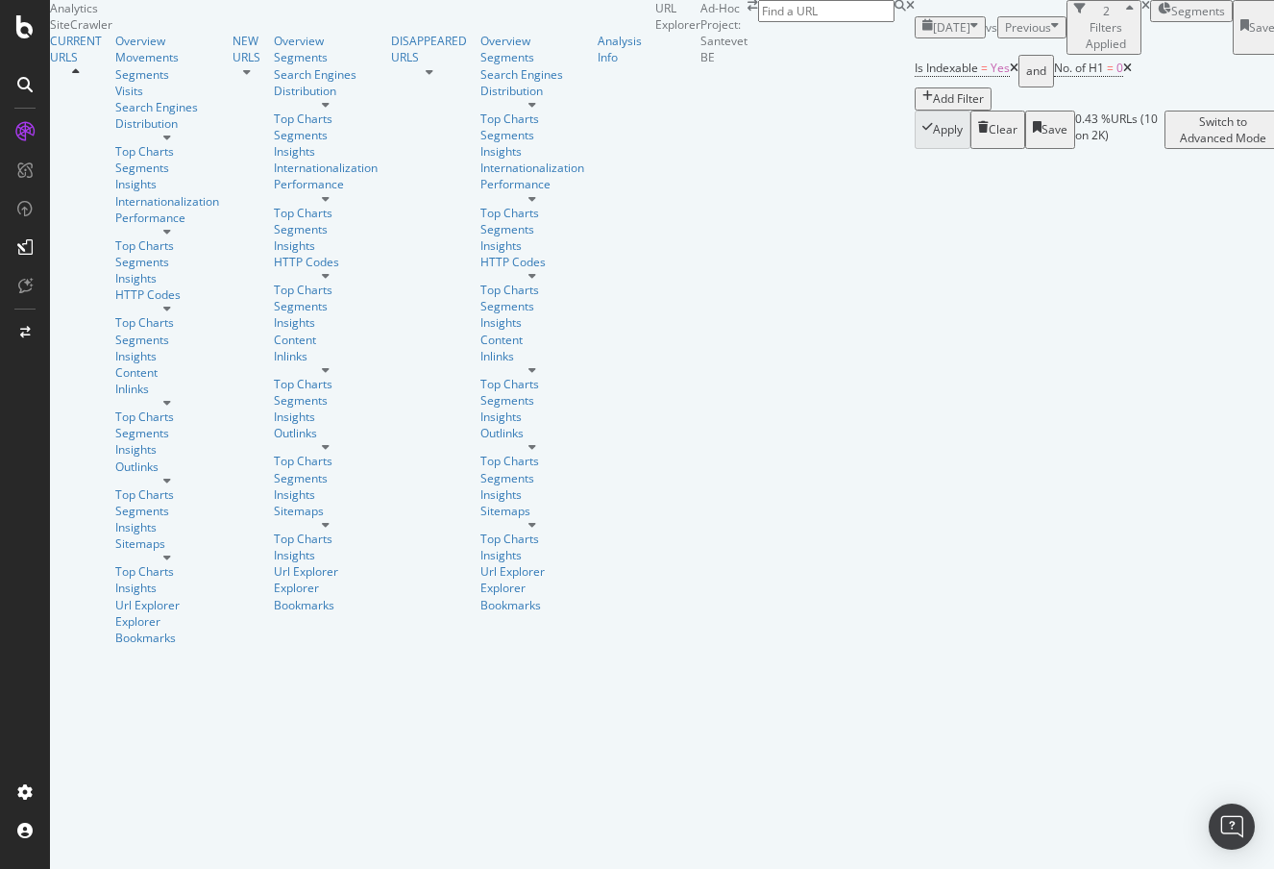
scroll to position [321, 0]
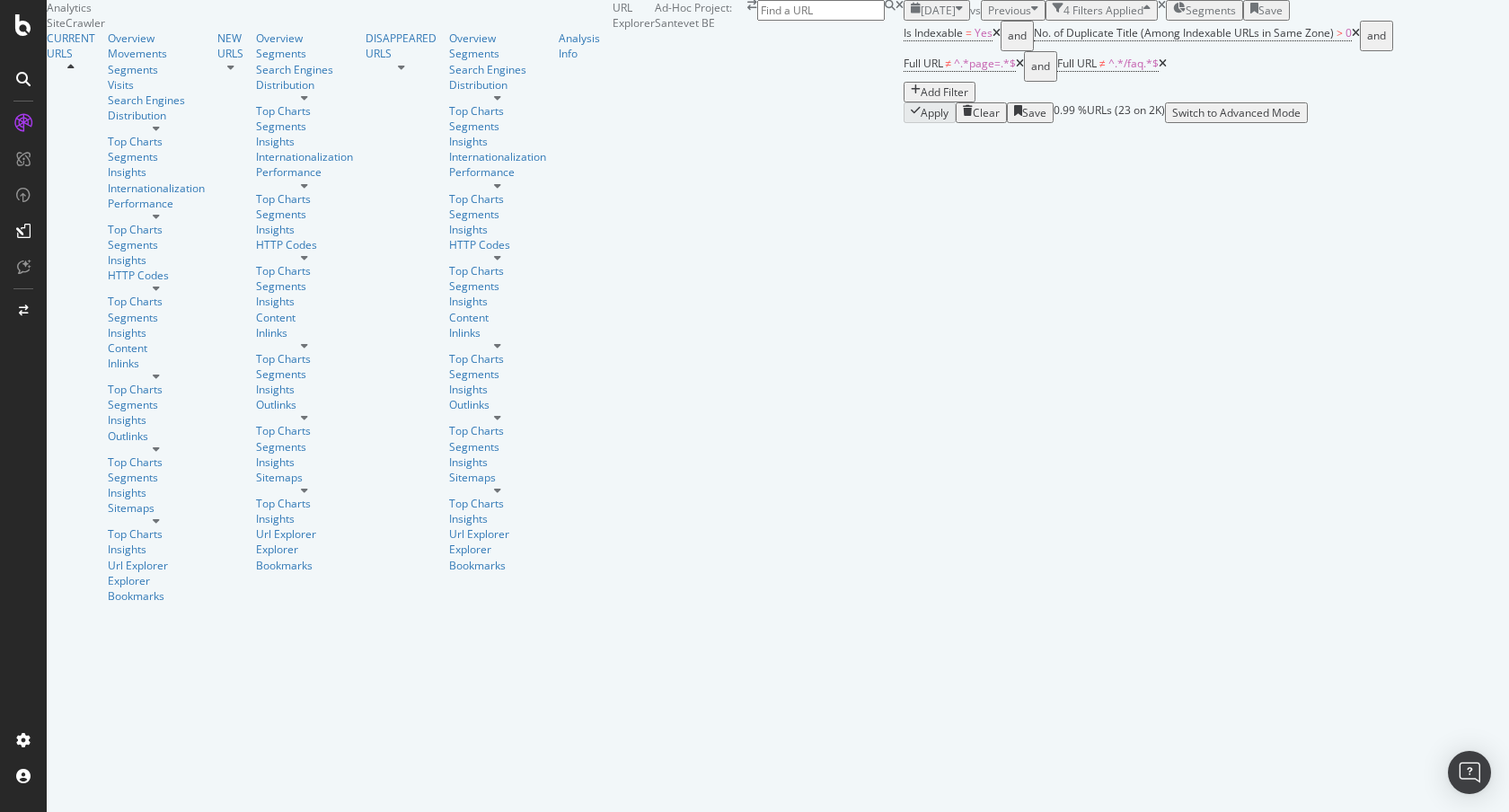
click at [963, 121] on div "Clear" at bounding box center [981, 112] width 36 height 15
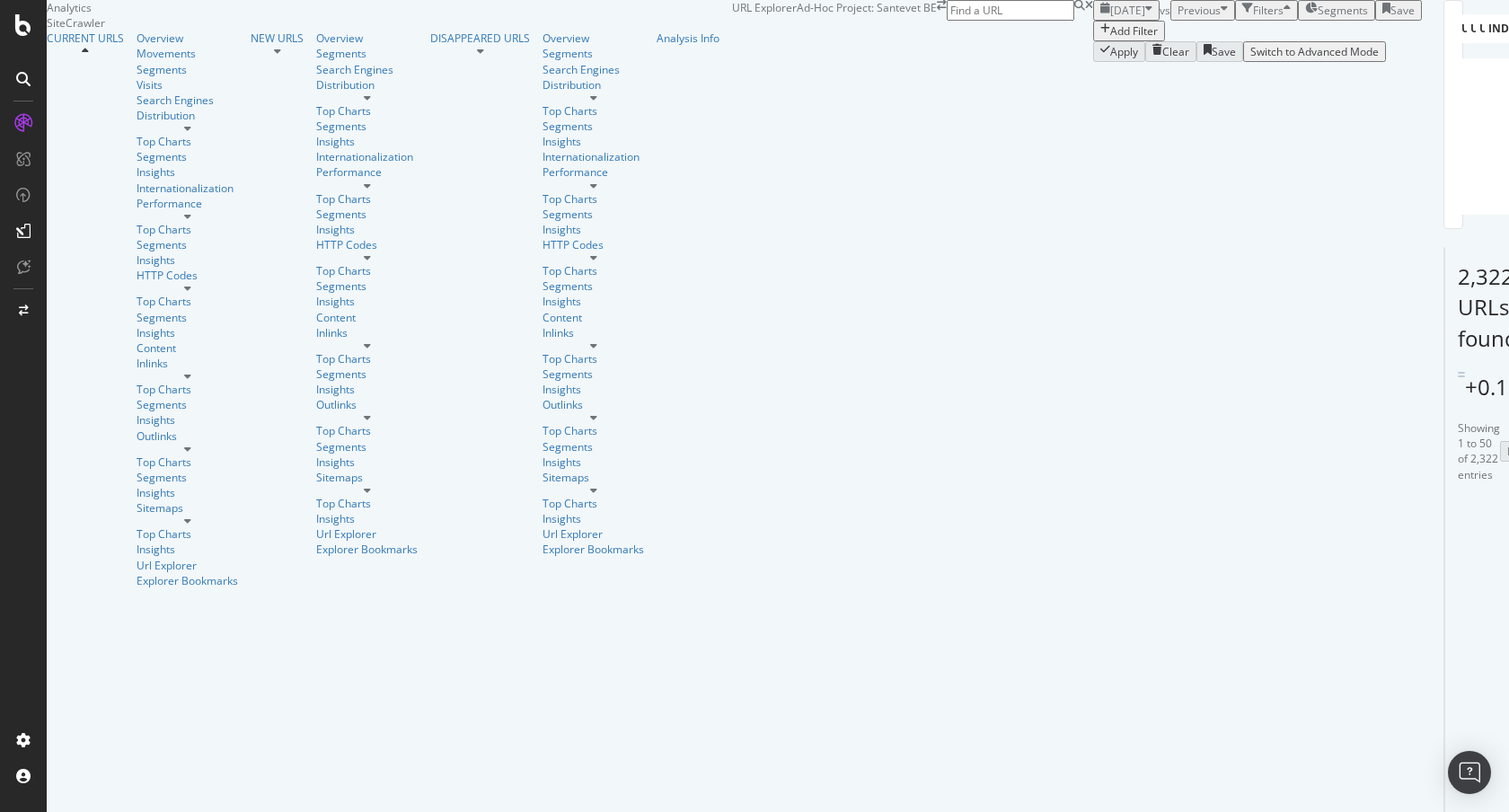
click at [1111, 38] on div "Add Filter" at bounding box center [1134, 31] width 48 height 15
type input "fb_"
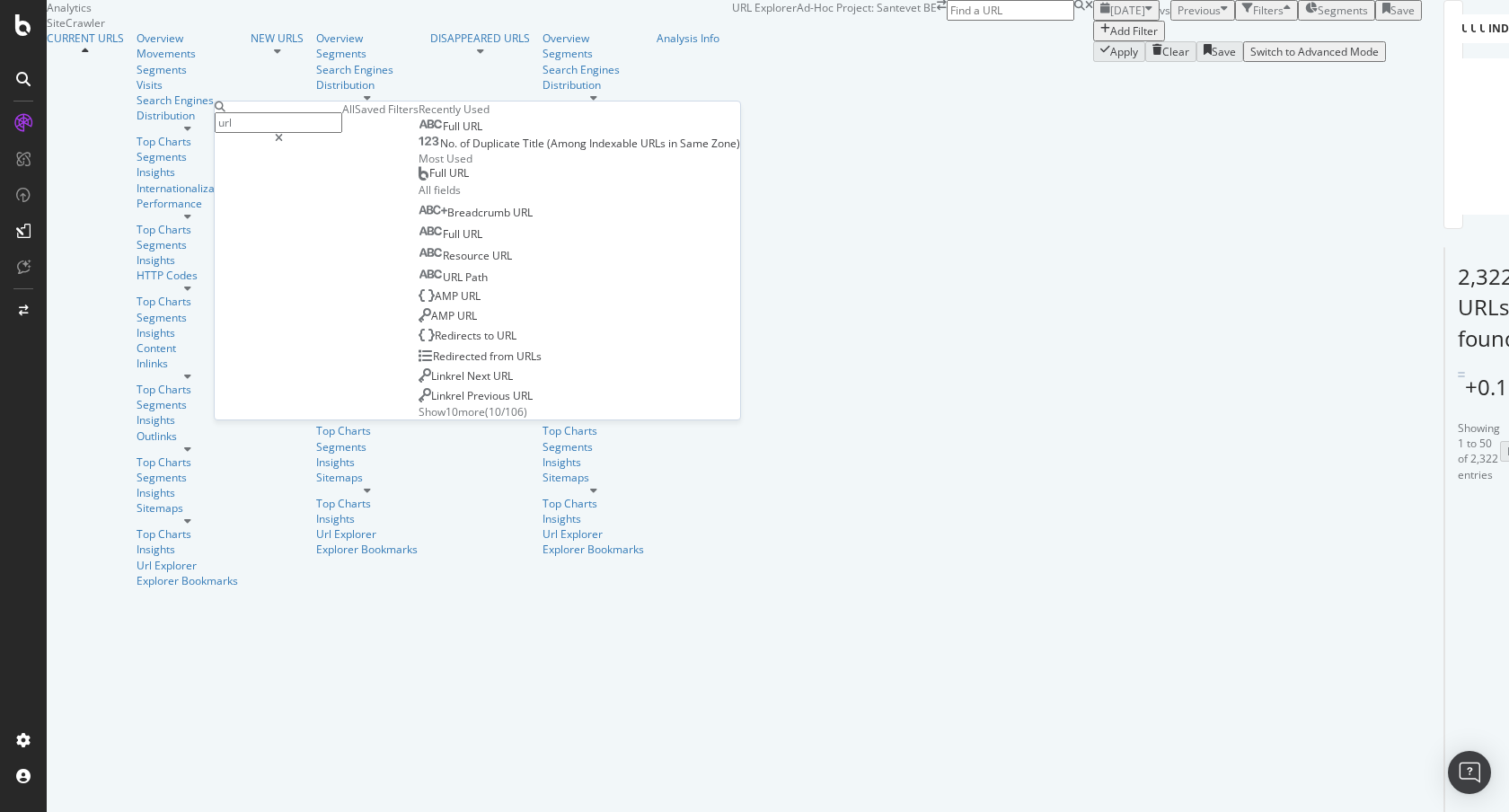
type input "url"
click at [419, 150] on div "Full URL No. of Duplicate Title (Among Indexable URLs in Same Zone)" at bounding box center [580, 134] width 322 height 35
click at [419, 134] on div "Full URL" at bounding box center [451, 126] width 64 height 14
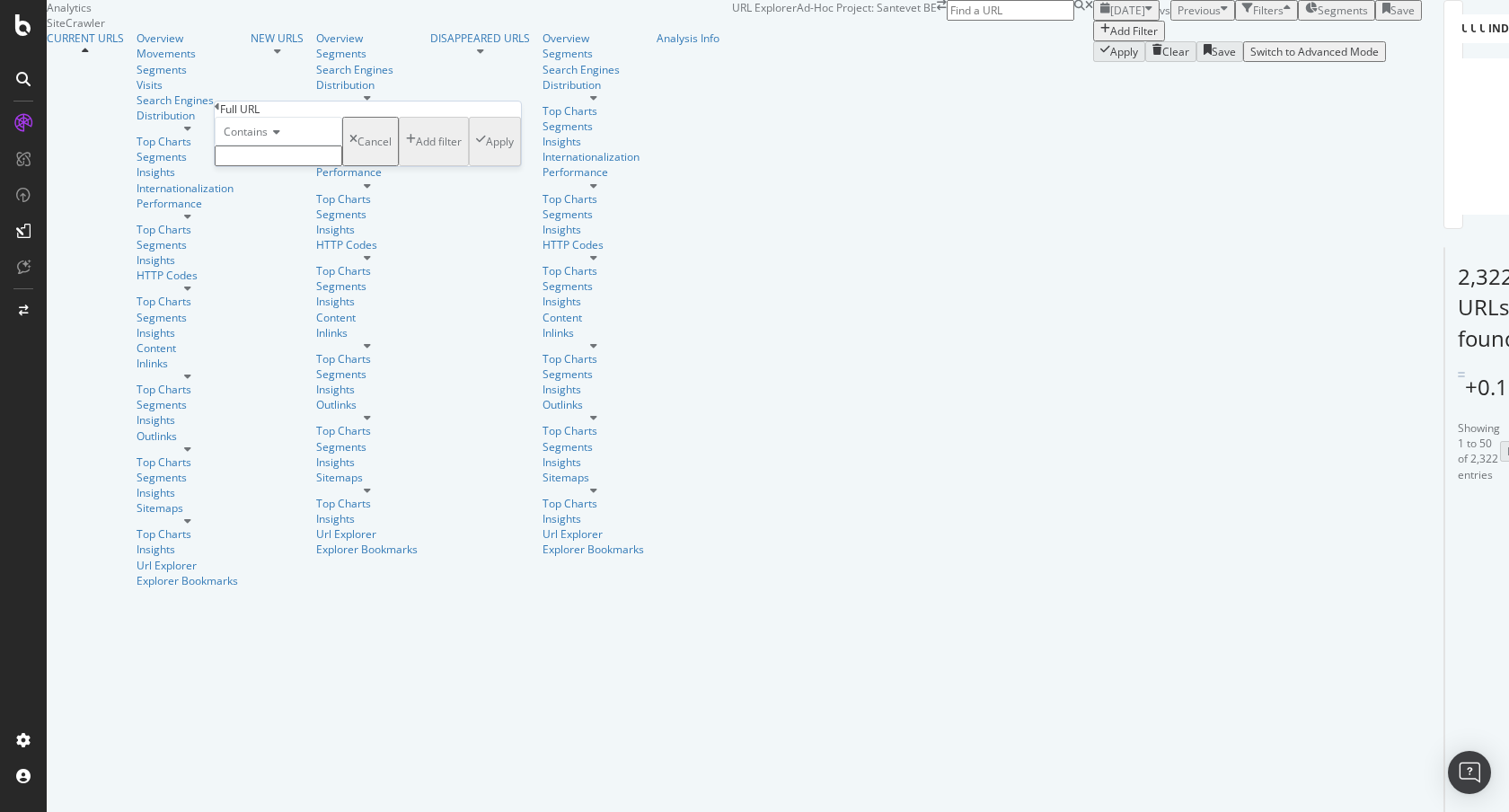
click at [327, 166] on input "text" at bounding box center [279, 156] width 127 height 21
paste input "fb_"
type input "fb_com"
click at [469, 177] on button "Apply" at bounding box center [496, 147] width 52 height 60
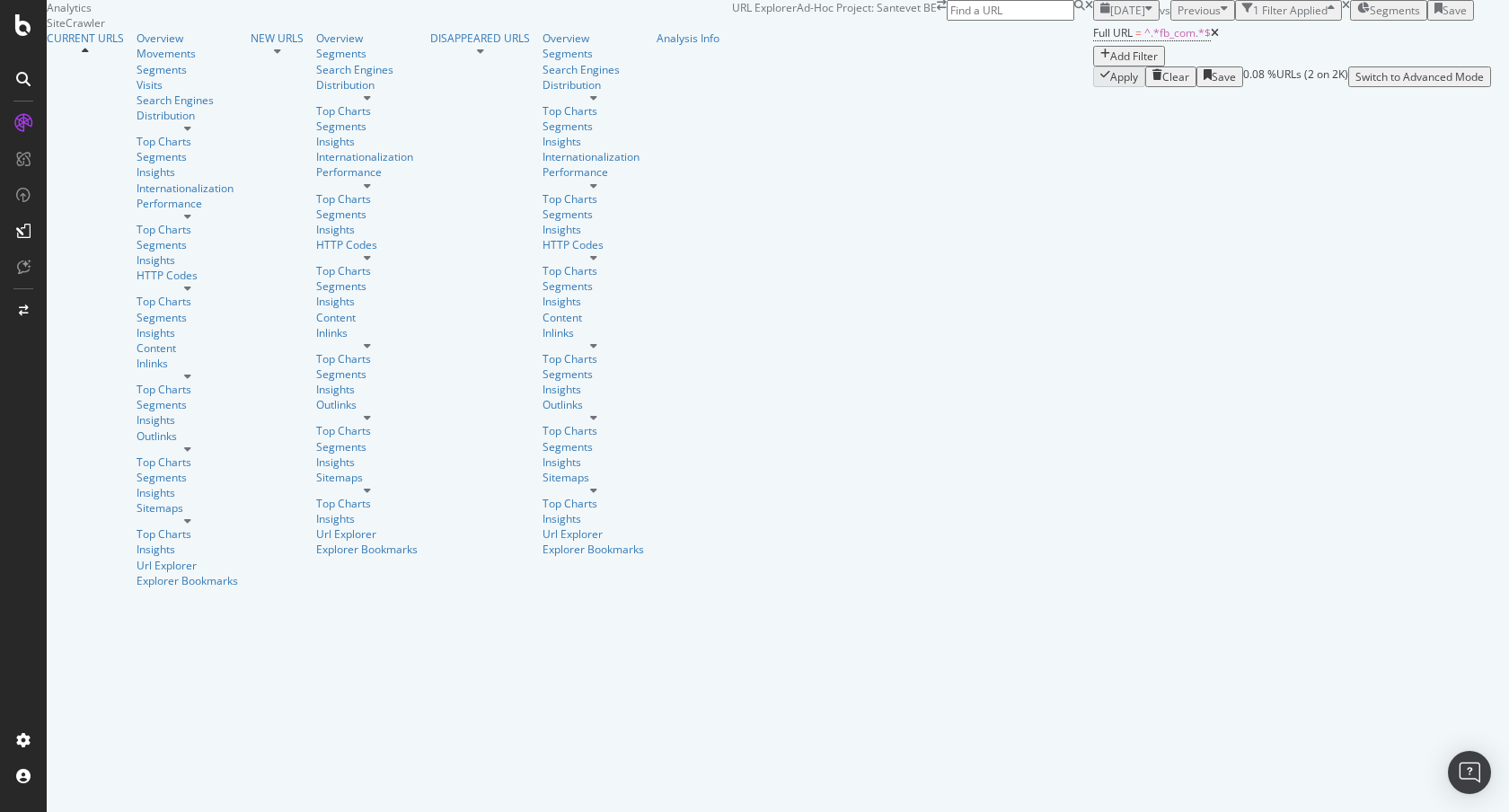
click at [1111, 64] on div "Add Filter" at bounding box center [1134, 56] width 48 height 15
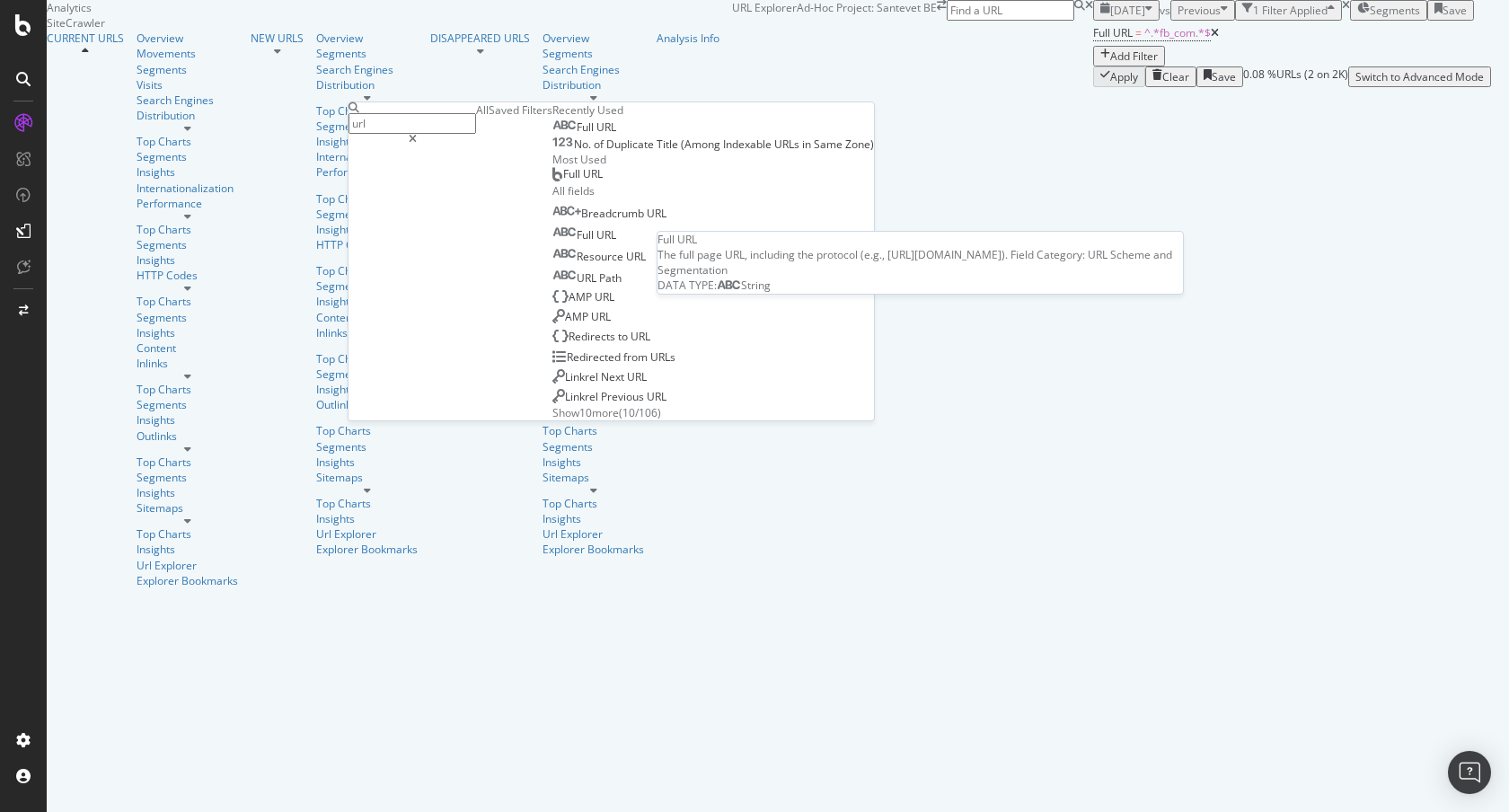
click at [596, 135] on span "URL" at bounding box center [606, 127] width 20 height 15
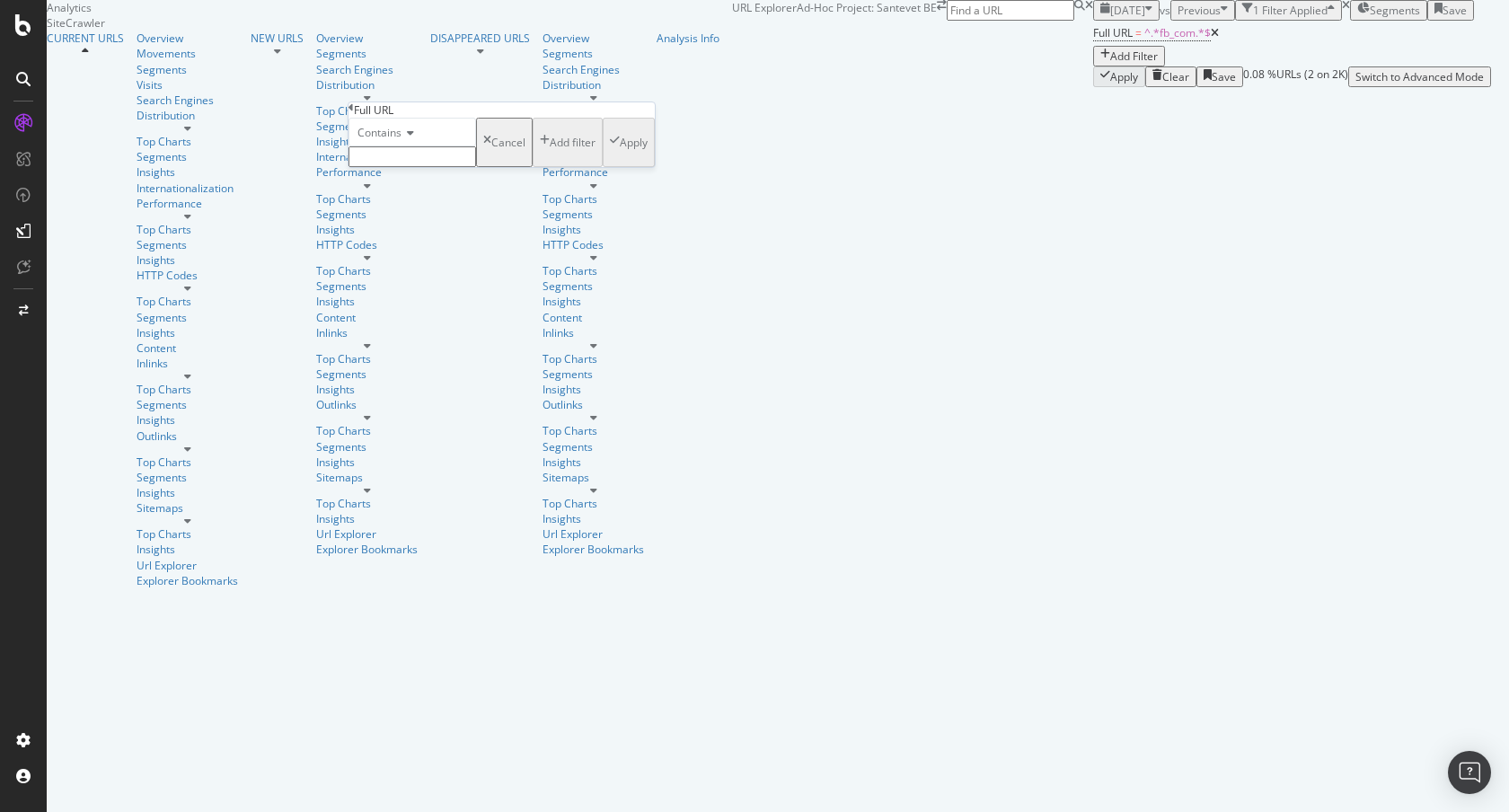
click at [422, 167] on input "text" at bounding box center [412, 157] width 127 height 21
type input "utm"
click at [620, 155] on div "Apply" at bounding box center [634, 148] width 28 height 15
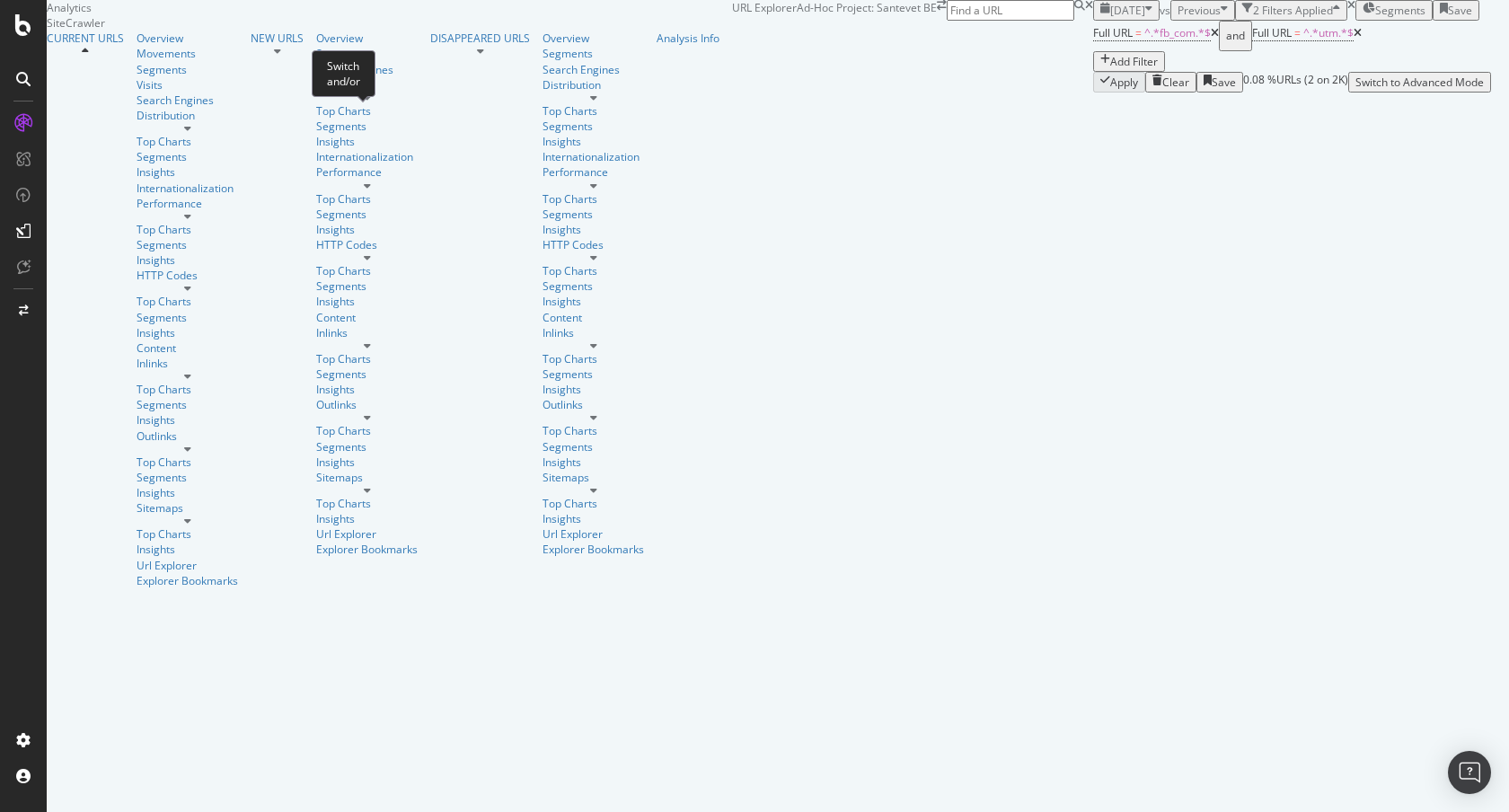
click at [1226, 49] on div "and" at bounding box center [1235, 36] width 19 height 25
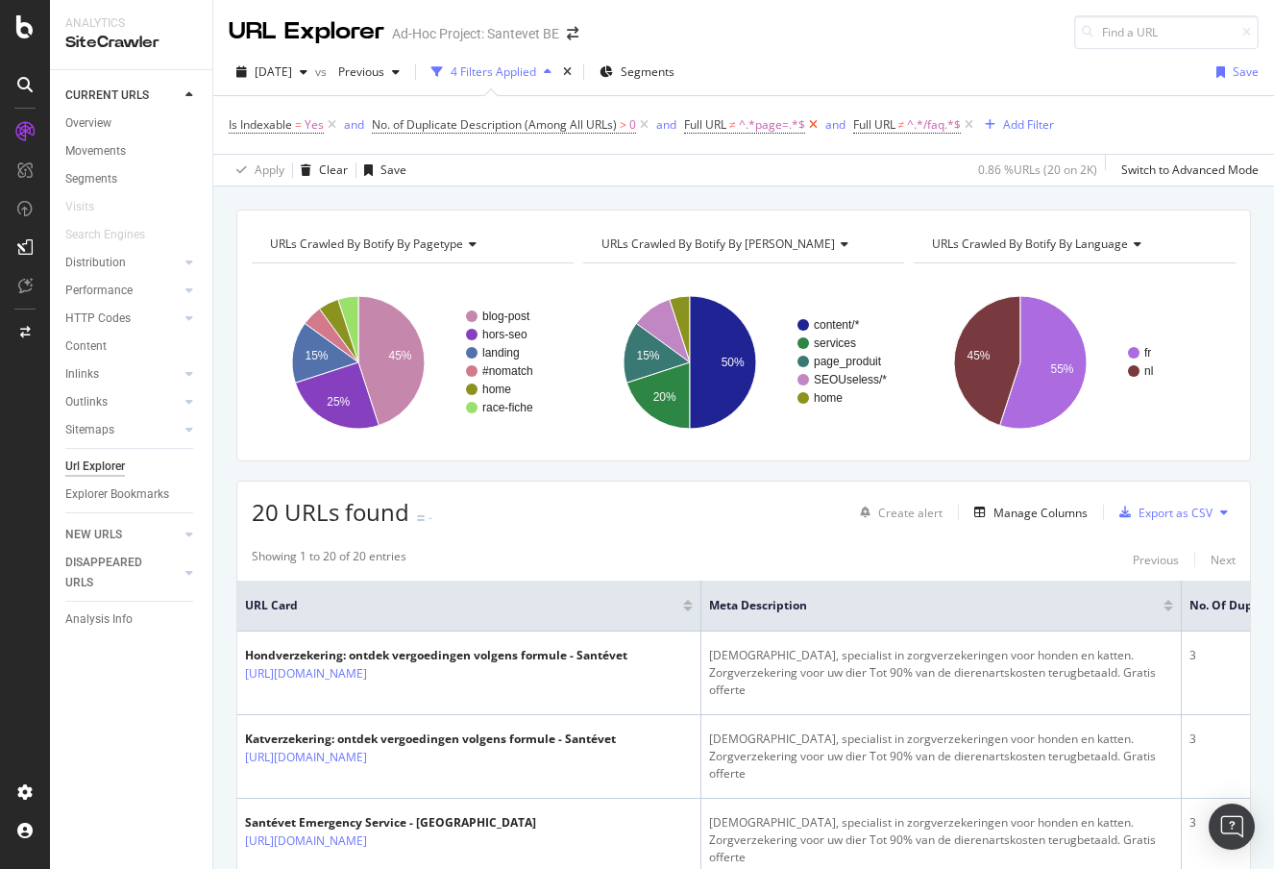
click at [818, 127] on icon at bounding box center [813, 124] width 16 height 19
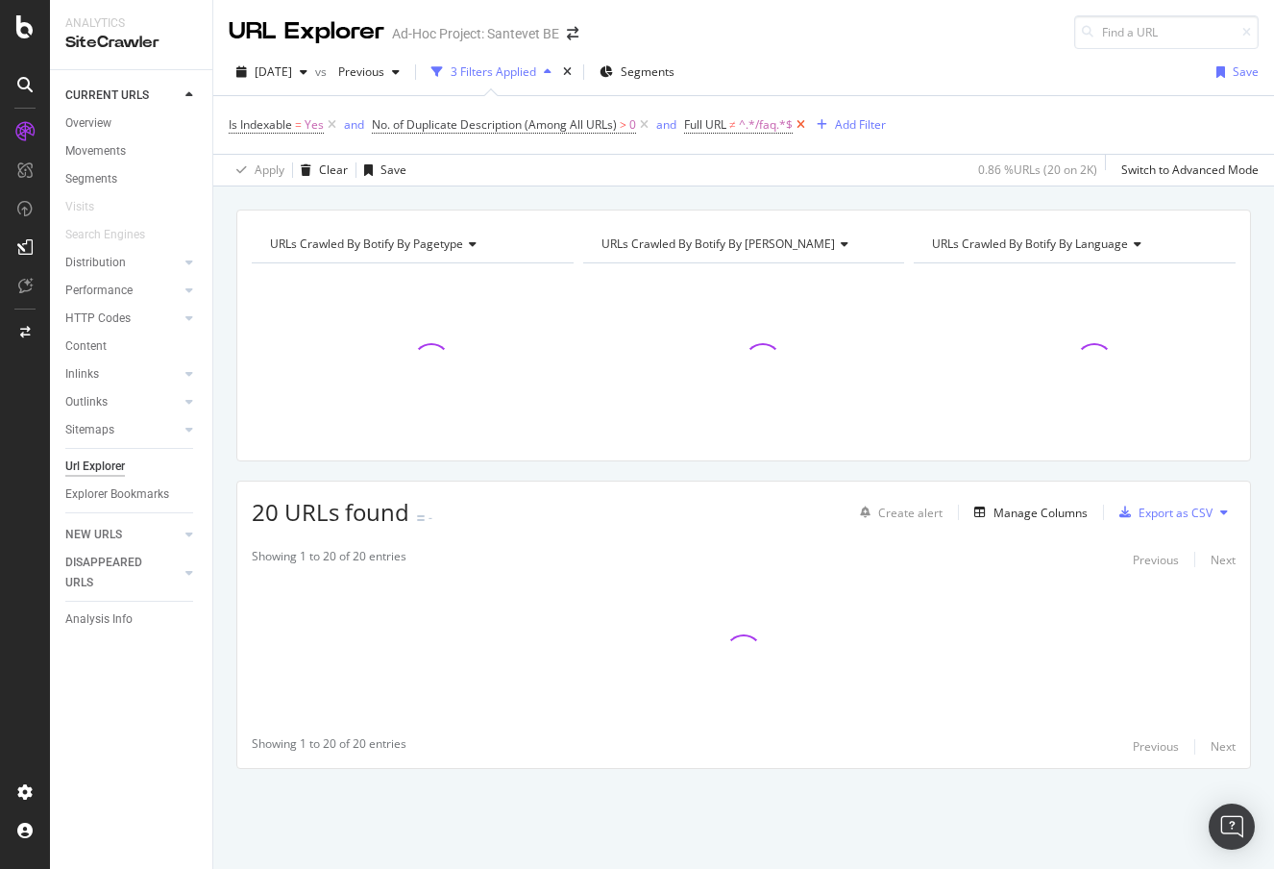
click at [804, 125] on icon at bounding box center [801, 124] width 16 height 19
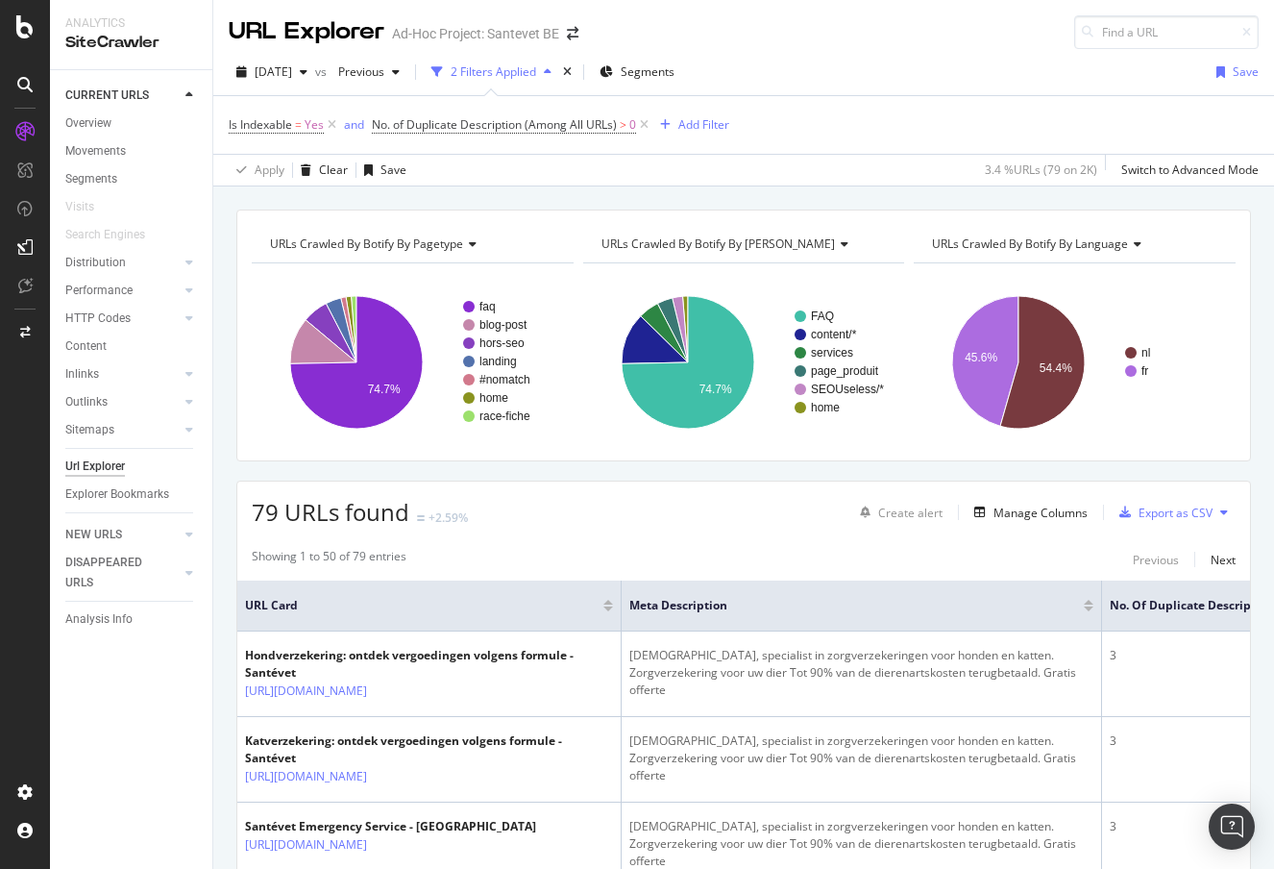
drag, startPoint x: 891, startPoint y: 45, endPoint x: 892, endPoint y: 96, distance: 50.9
click at [891, 45] on div "URL Explorer Ad-Hoc Project: Santevet BE" at bounding box center [743, 24] width 1061 height 49
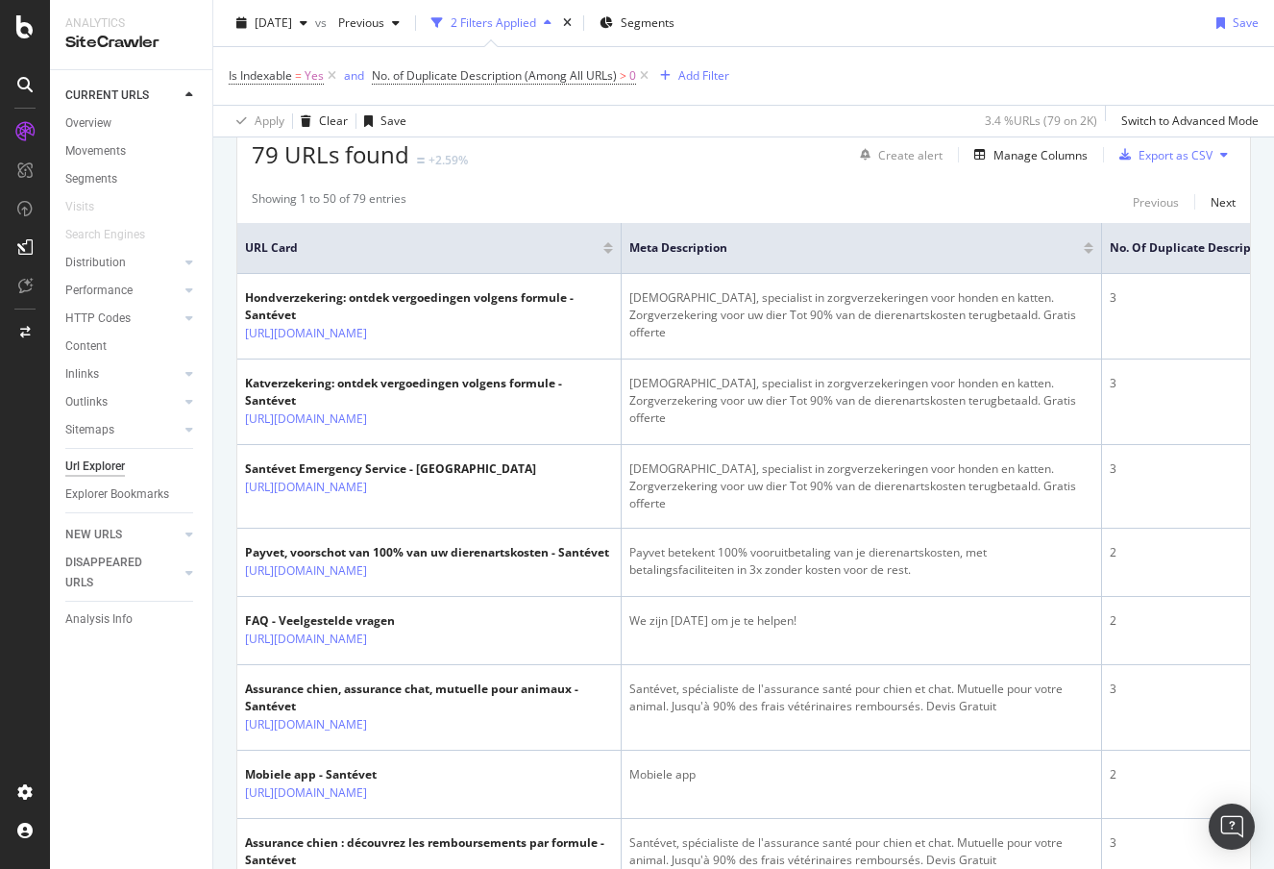
scroll to position [354, 0]
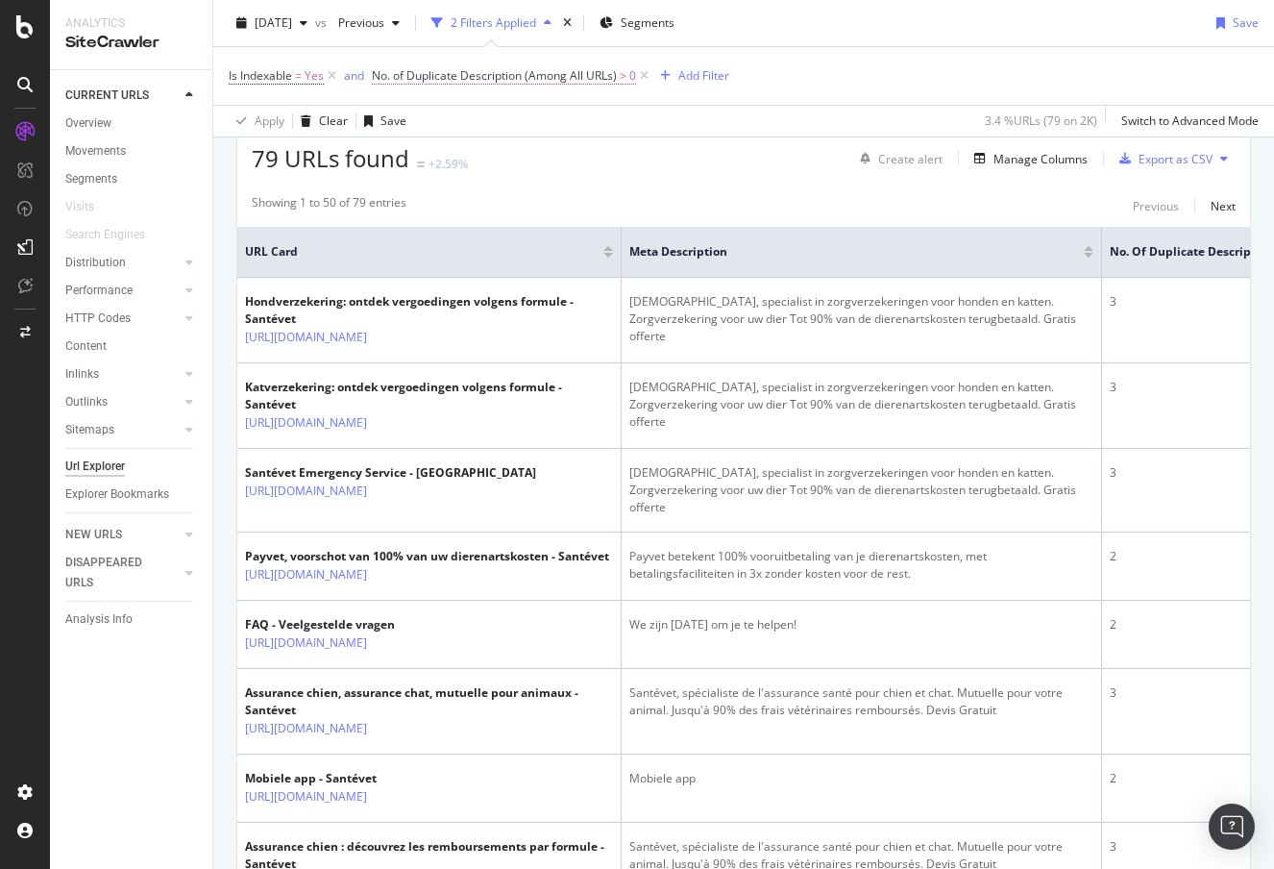
click at [523, 72] on span "No. of Duplicate Description (Among All URLs)" at bounding box center [494, 75] width 245 height 16
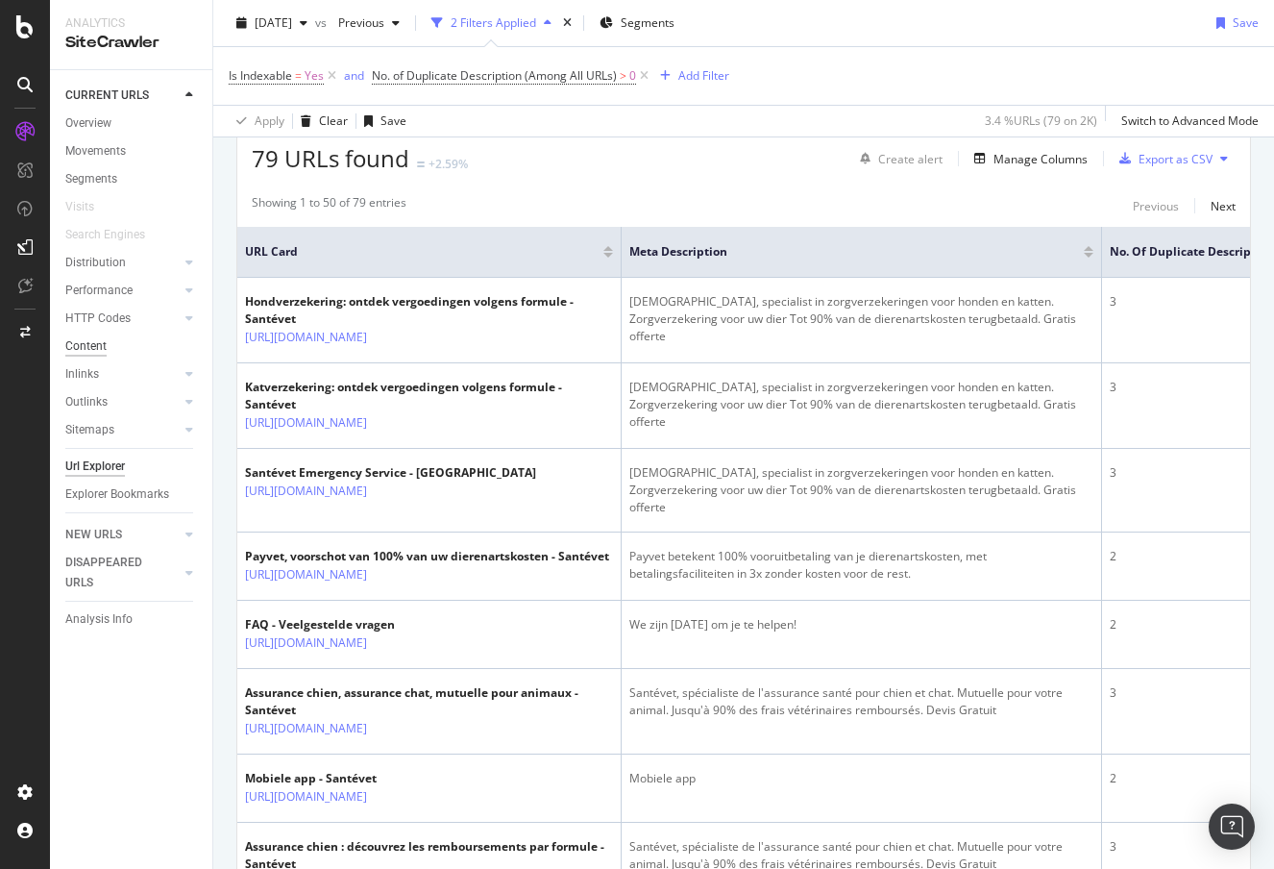
click at [98, 342] on div "Content" at bounding box center [85, 346] width 41 height 20
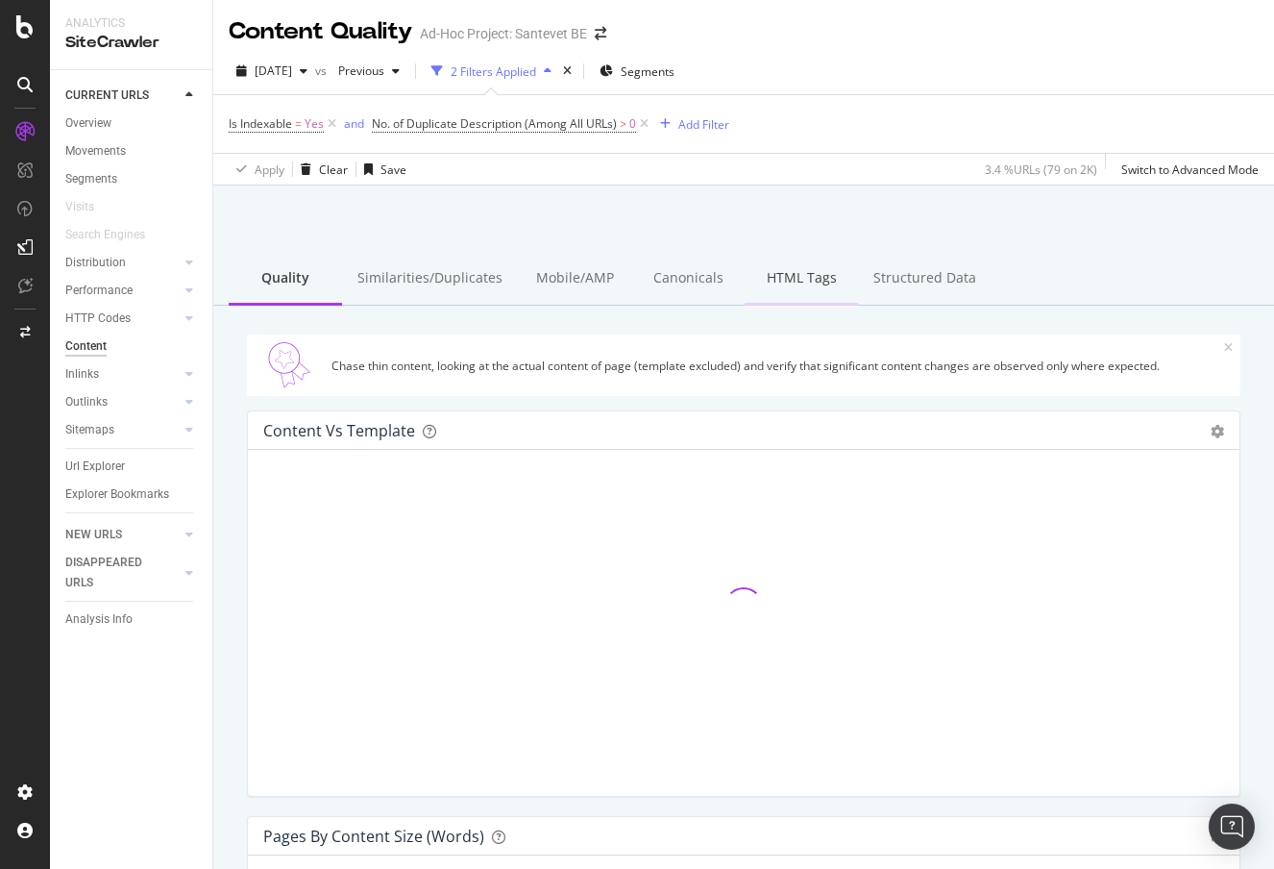
click at [783, 285] on div "HTML Tags" at bounding box center [801, 279] width 113 height 53
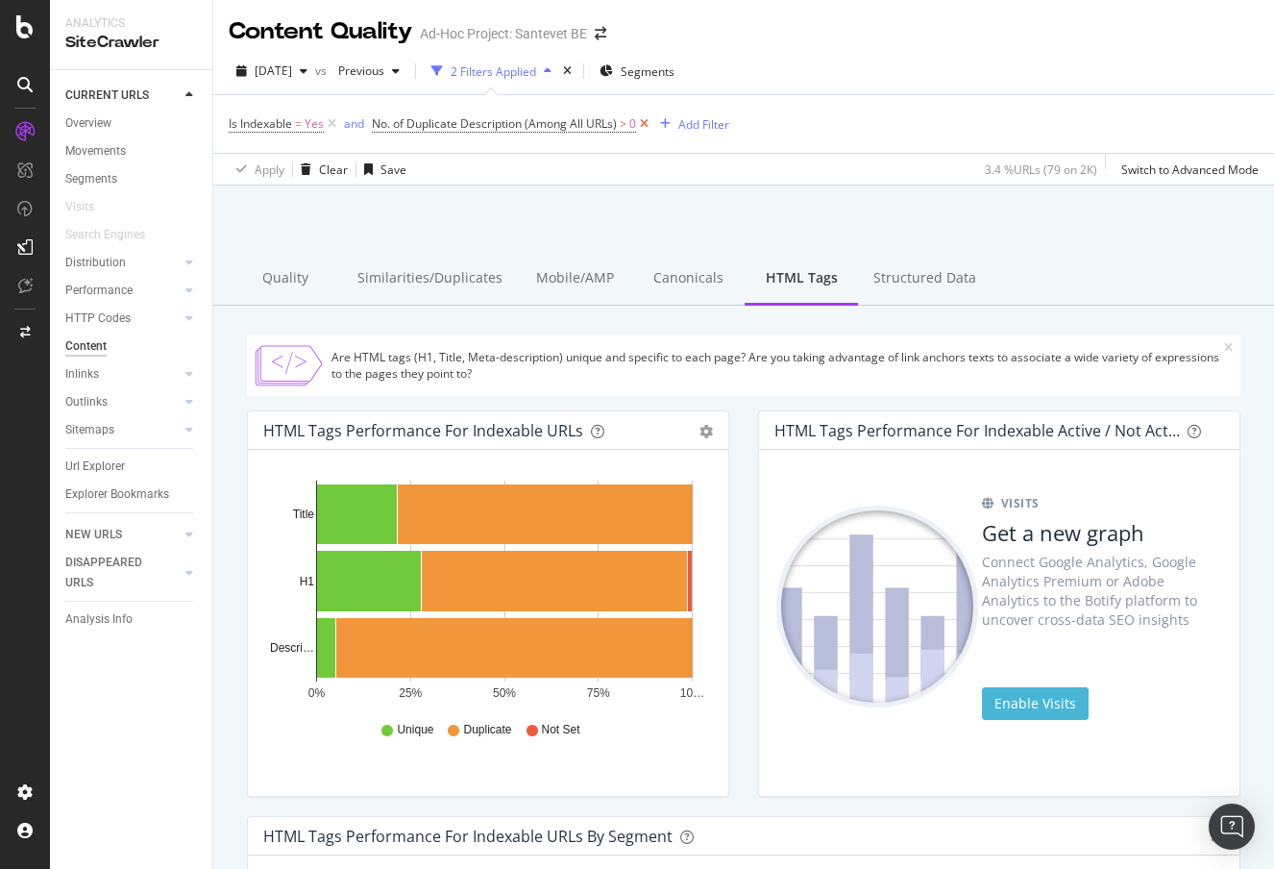
click at [645, 128] on icon at bounding box center [644, 123] width 16 height 19
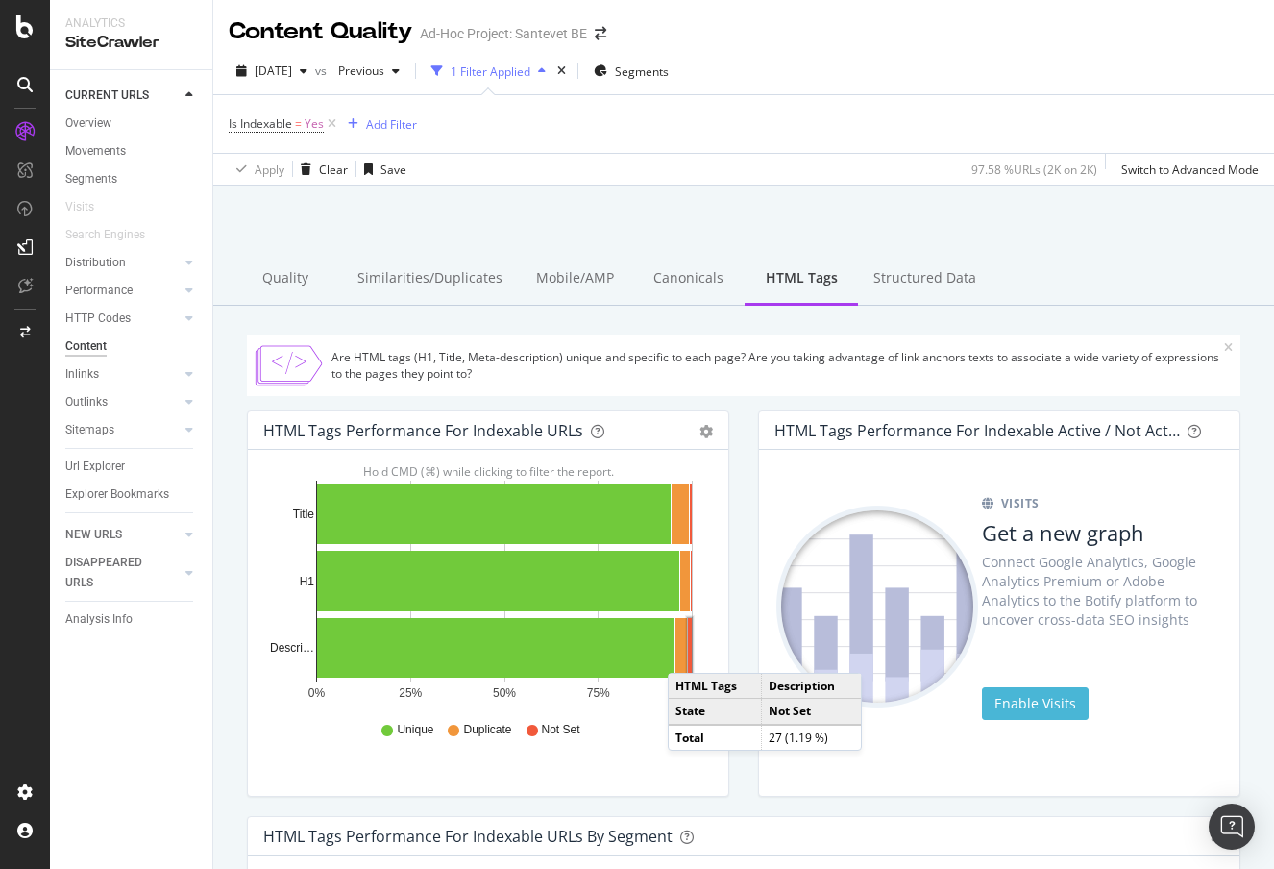
click at [688, 653] on rect "A chart." at bounding box center [690, 648] width 5 height 61
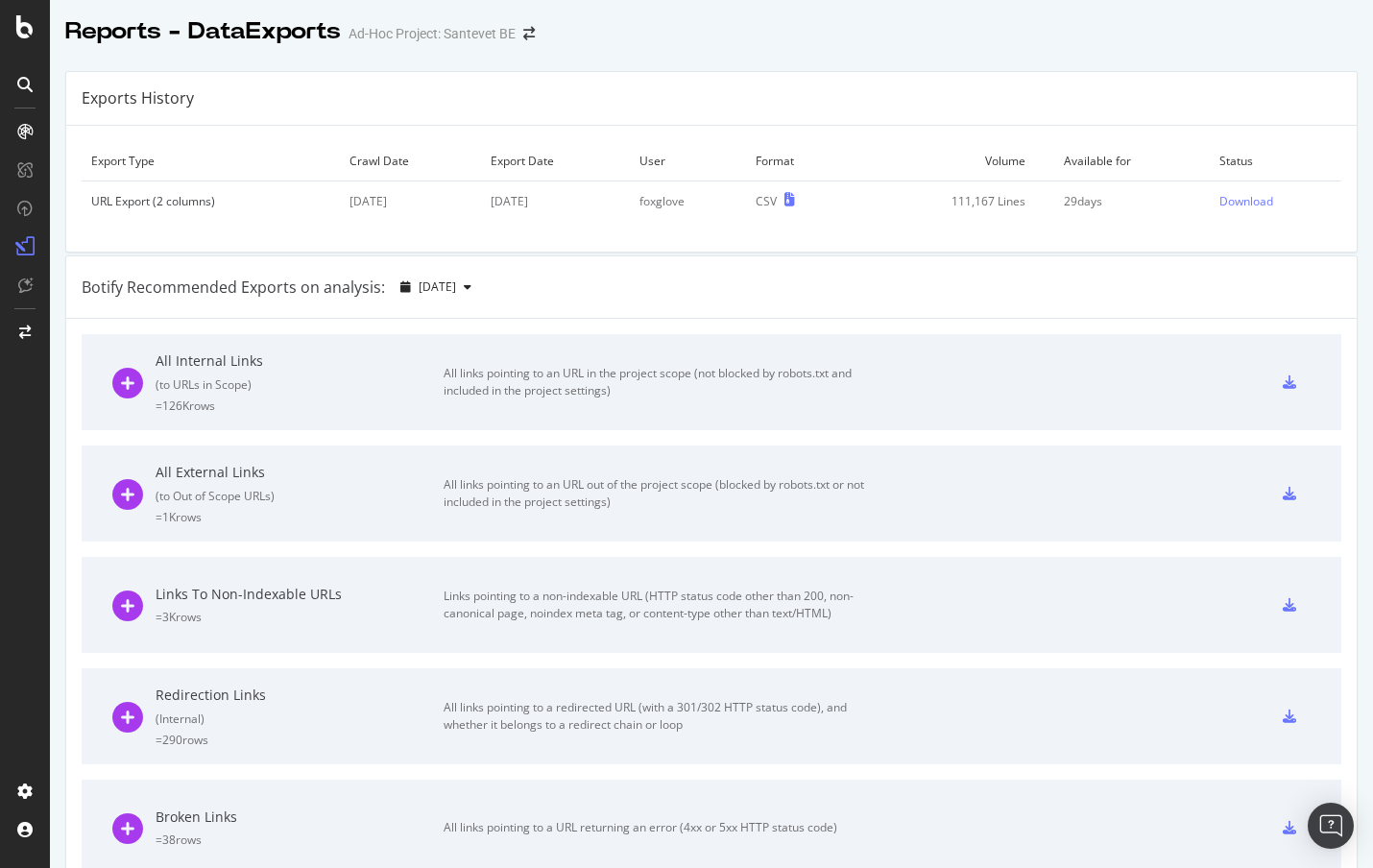
click at [1218, 210] on td "Download" at bounding box center [1276, 202] width 132 height 40
click at [1227, 198] on div "Download" at bounding box center [1246, 201] width 54 height 16
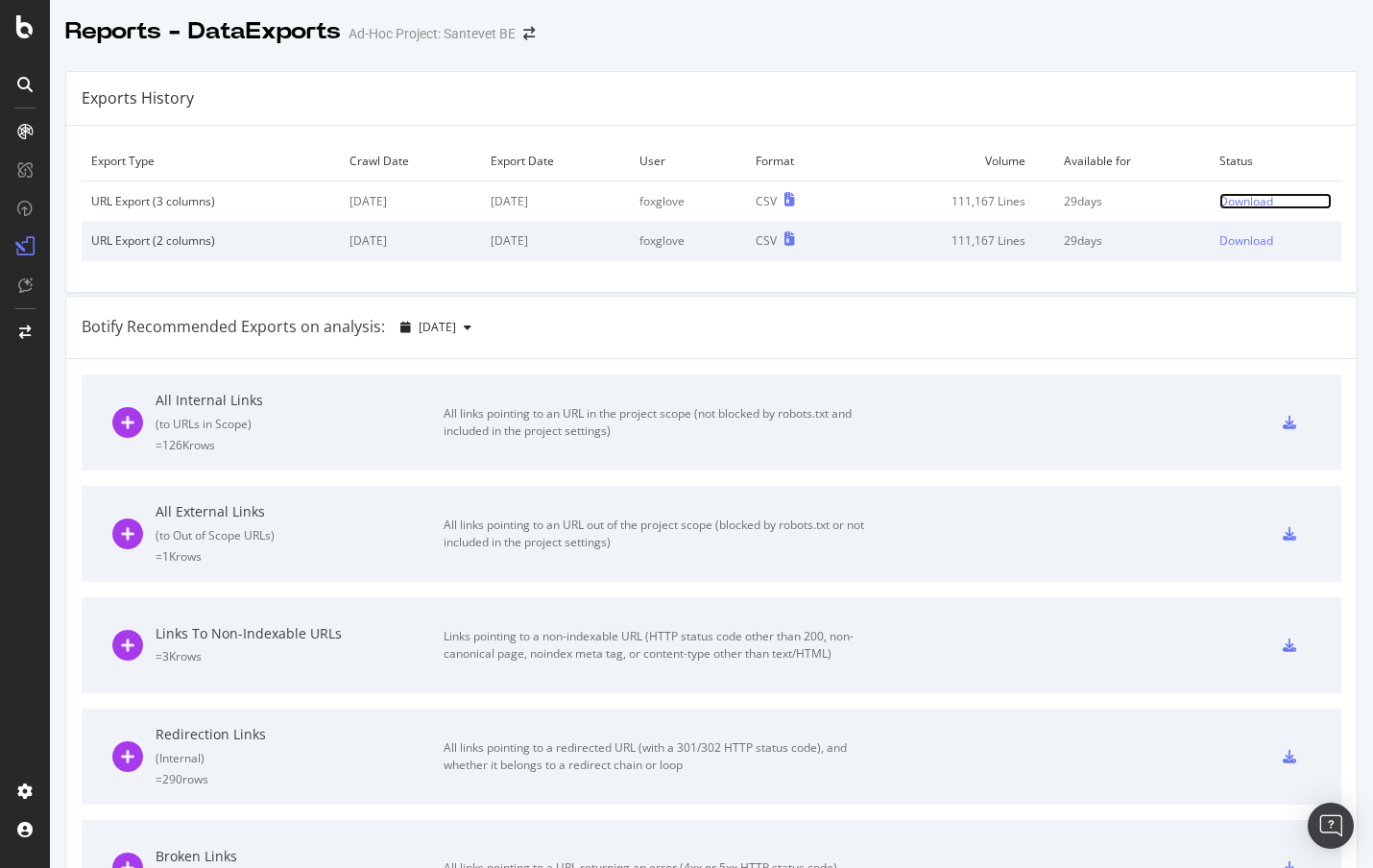
click at [1223, 205] on div "Download" at bounding box center [1246, 201] width 54 height 16
